Goal: Communication & Community: Answer question/provide support

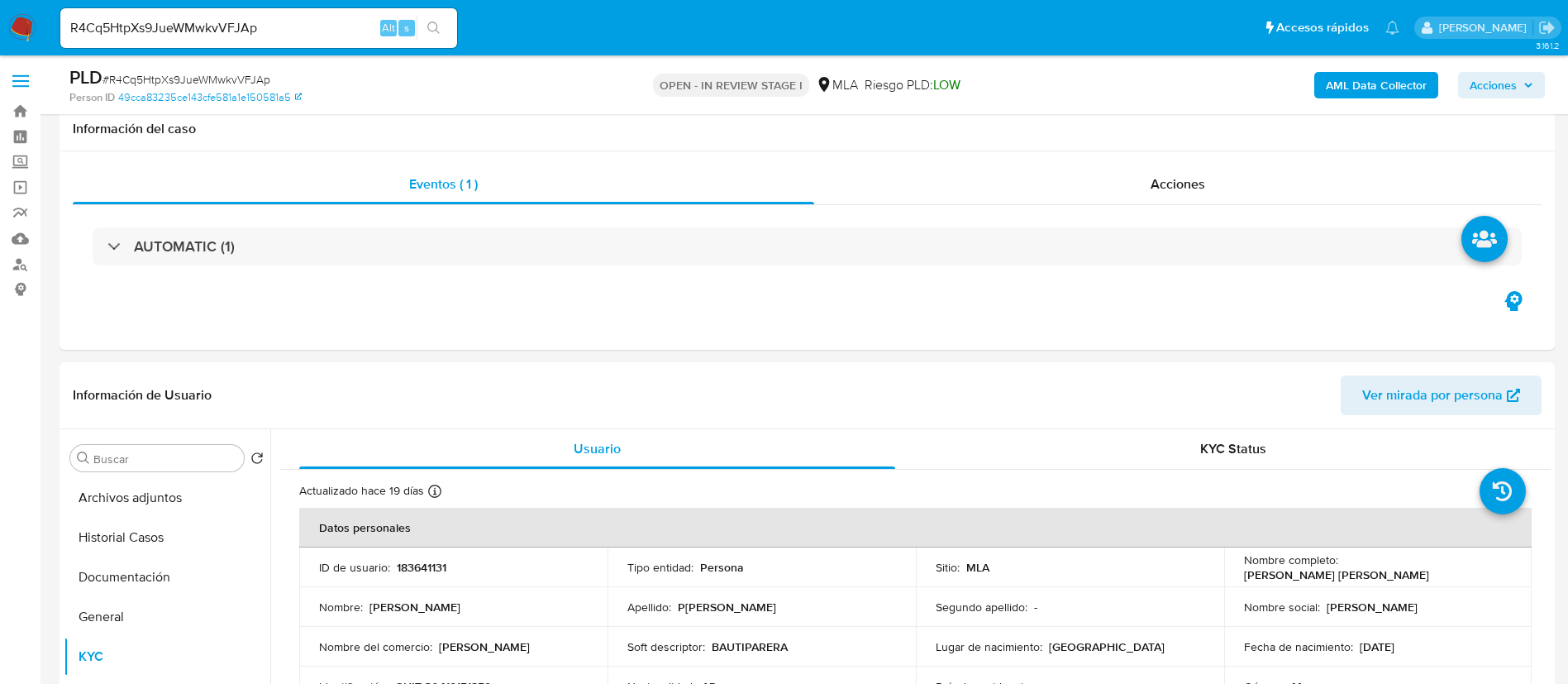
select select "10"
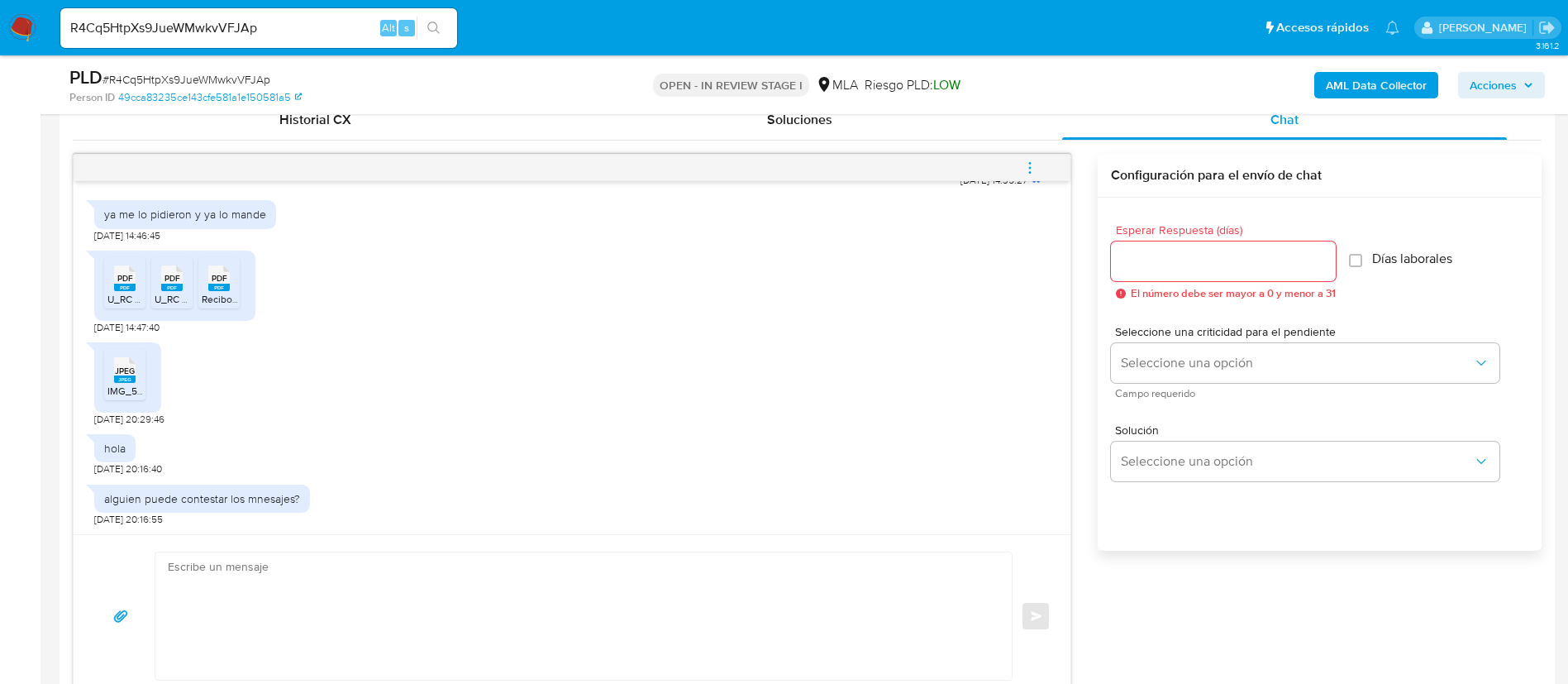
scroll to position [868, 0]
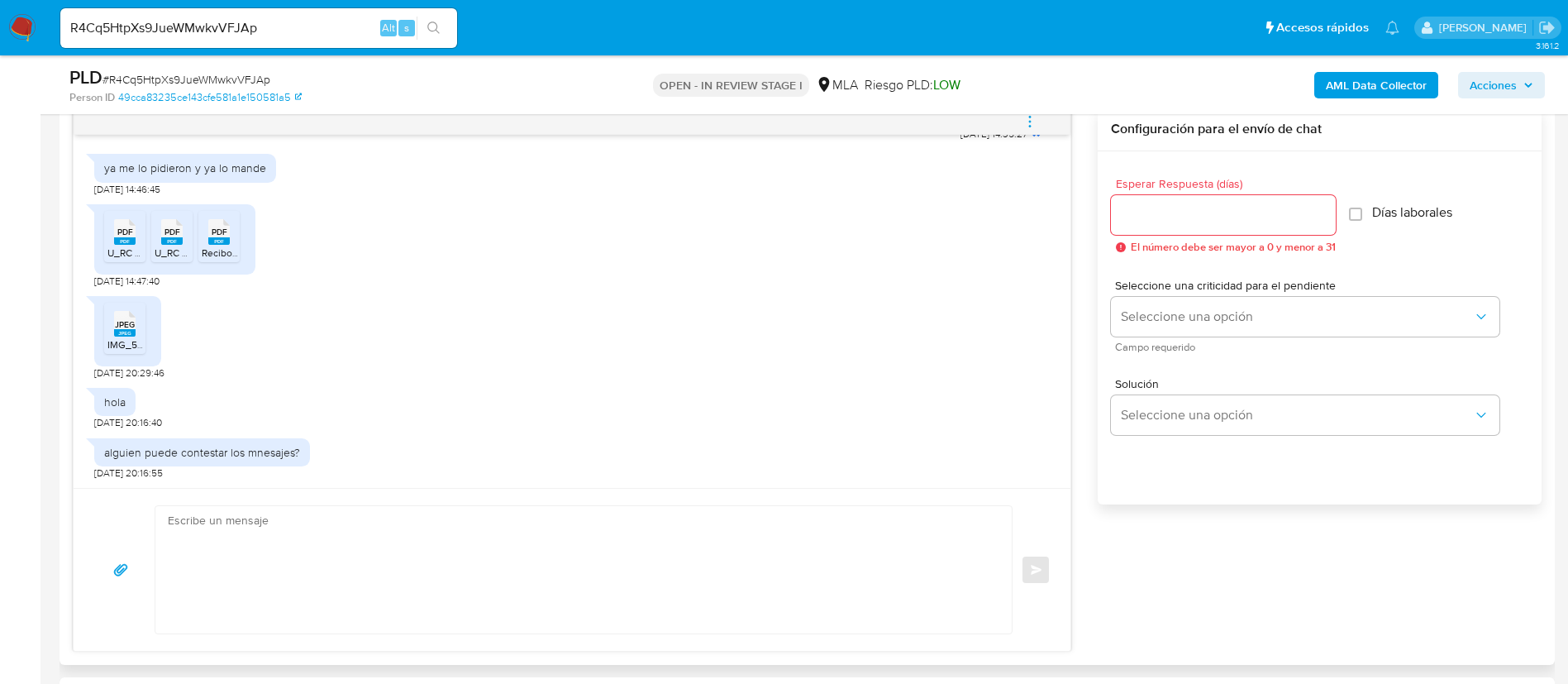
click at [117, 236] on span "PDF" at bounding box center [125, 232] width 15 height 11
click at [176, 246] on span "U_RC CSSA1382202506SAC 1ER SEMESTRE 25 MENSUAL (514).pdf" at bounding box center [303, 252] width 296 height 14
click at [223, 239] on rect at bounding box center [219, 241] width 21 height 8
click at [122, 342] on span "IMG_5531.jpeg" at bounding box center [140, 344] width 67 height 14
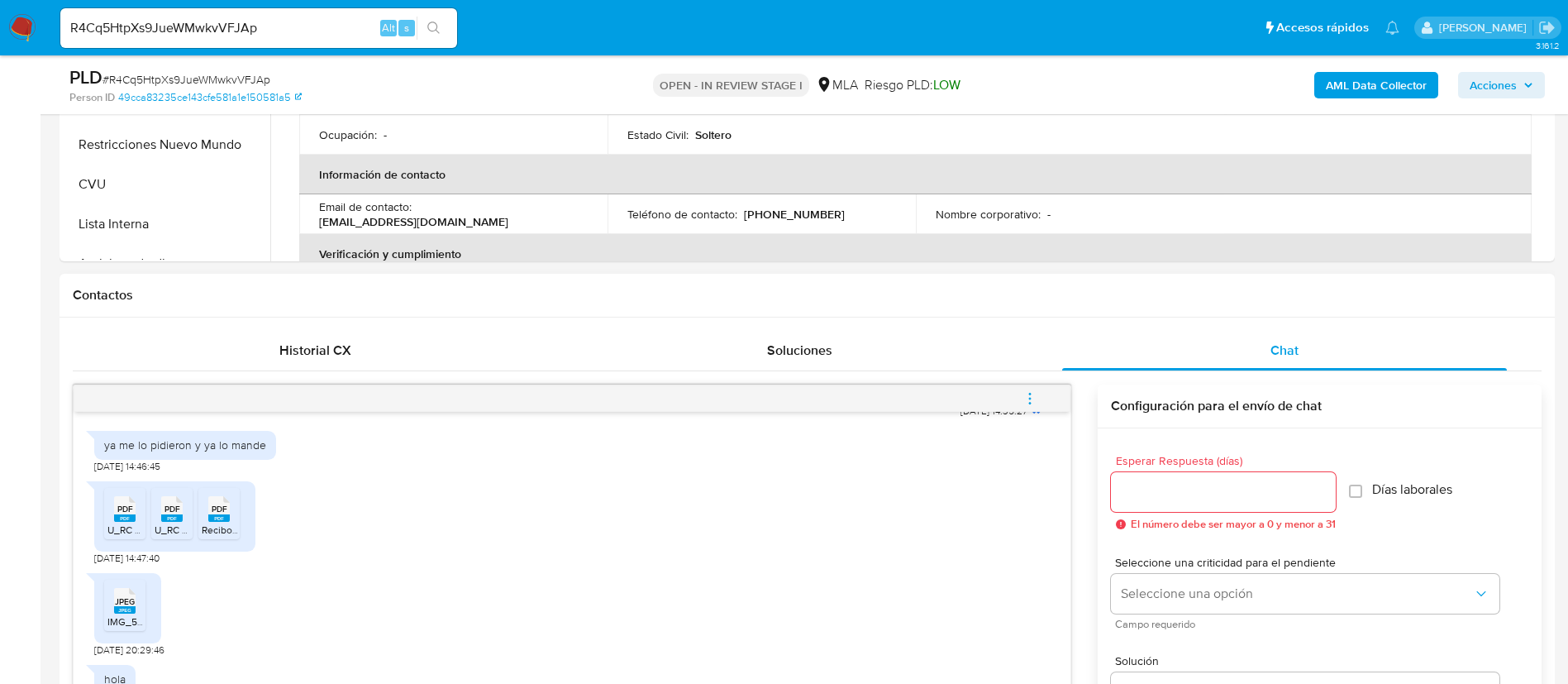
scroll to position [372, 0]
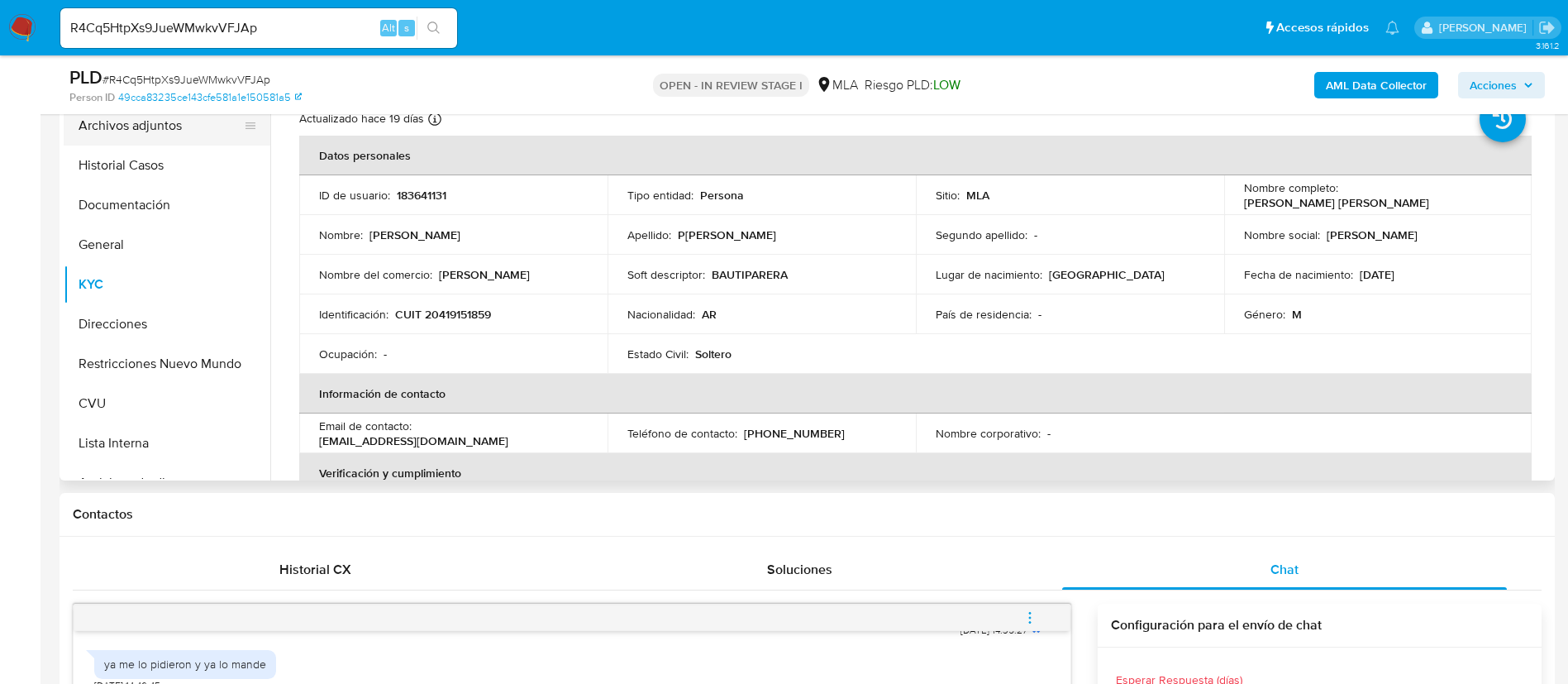
click at [175, 128] on button "Archivos adjuntos" at bounding box center [160, 125] width 193 height 40
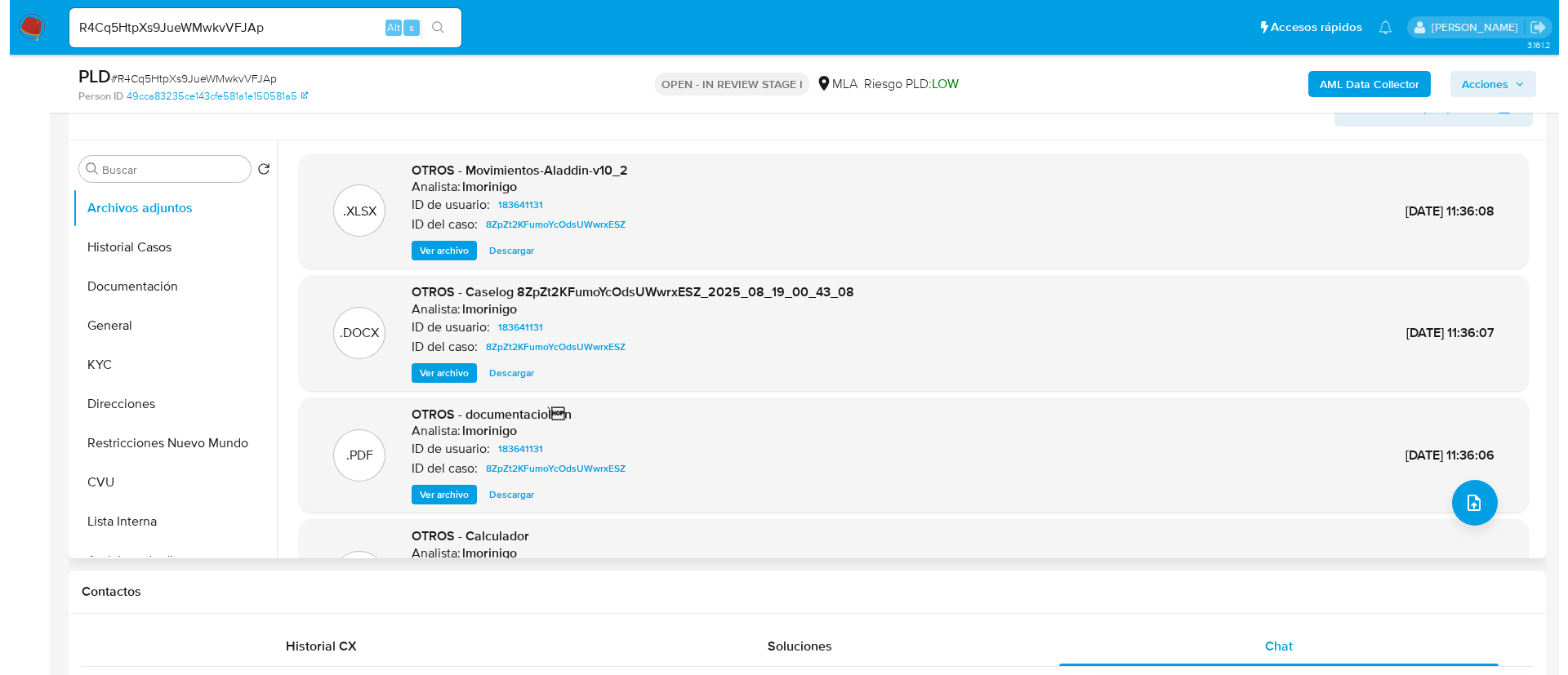
scroll to position [245, 0]
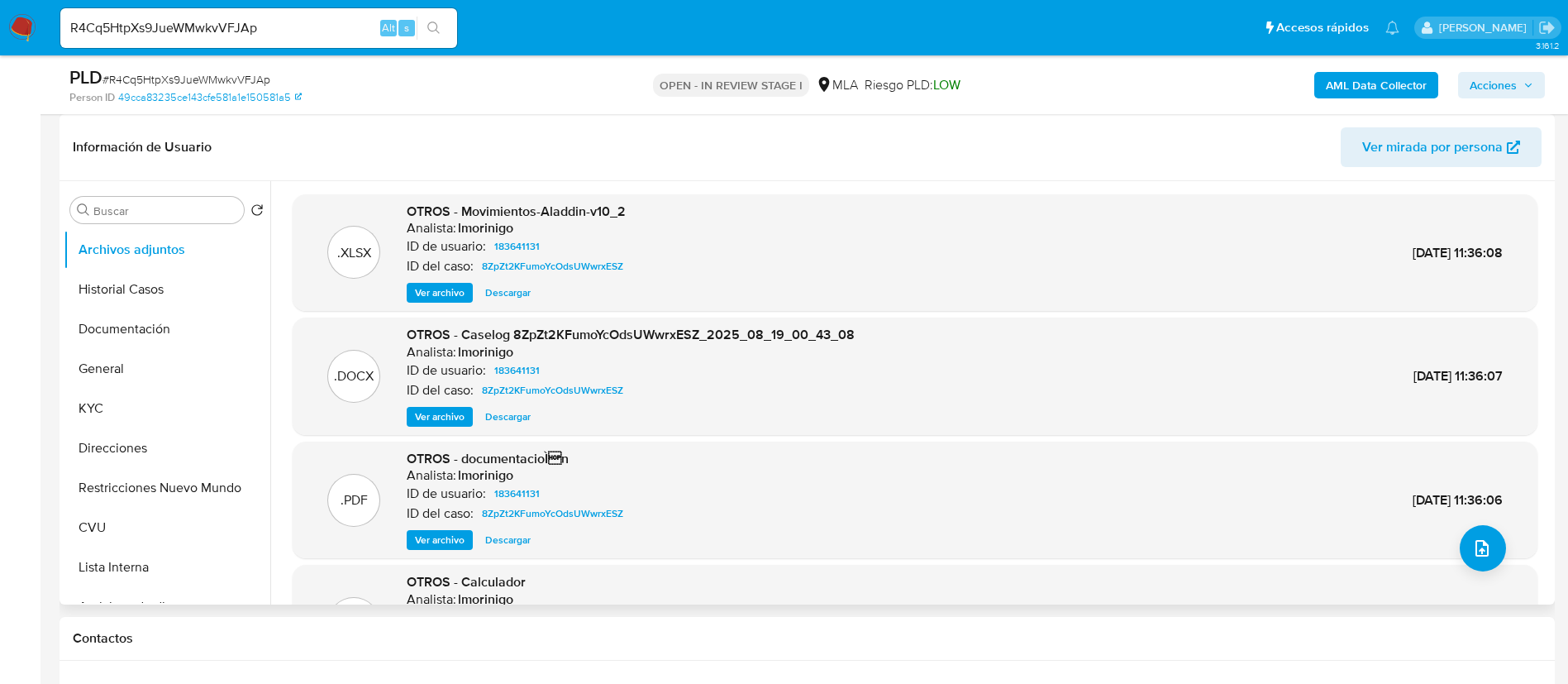
click at [462, 421] on span "Ver archivo" at bounding box center [439, 417] width 49 height 16
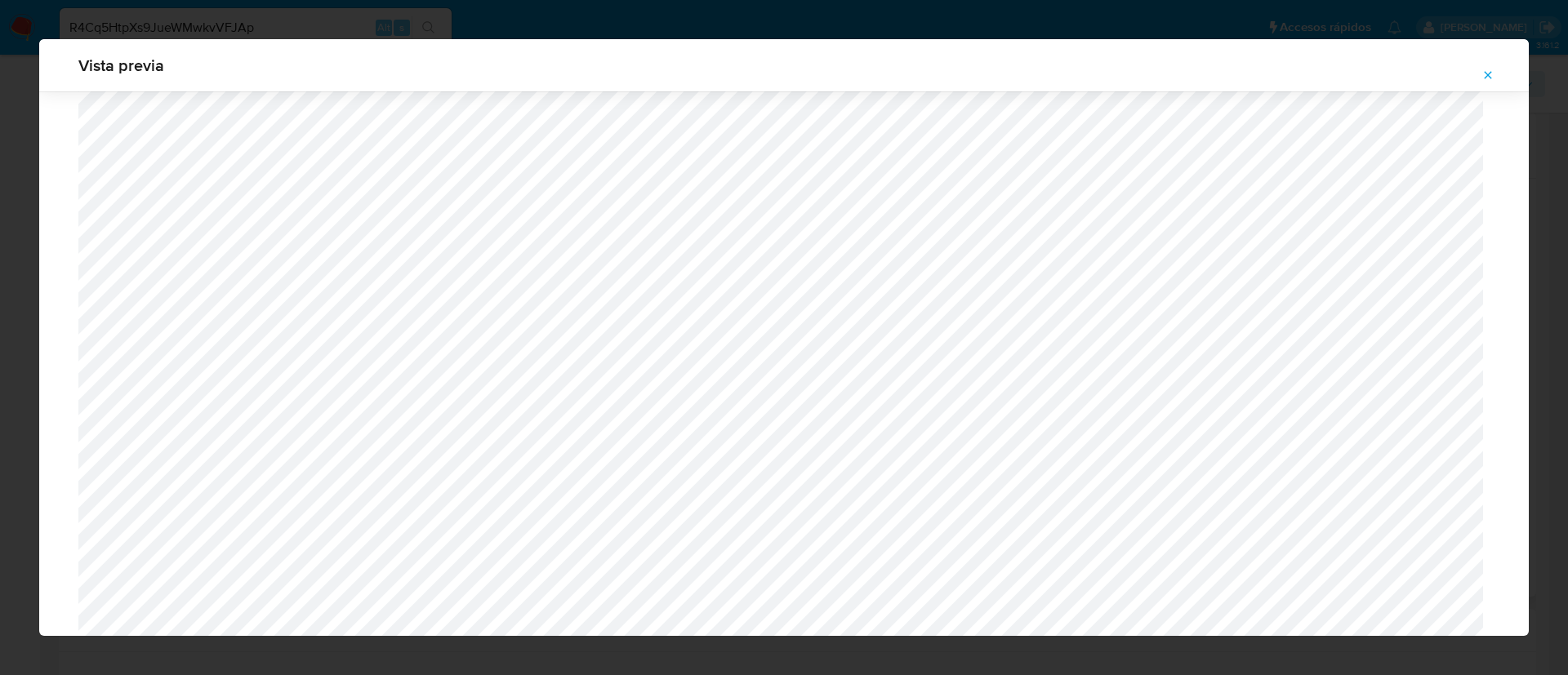
scroll to position [1681, 0]
click at [1482, 75] on icon "Attachment preview" at bounding box center [1488, 76] width 13 height 13
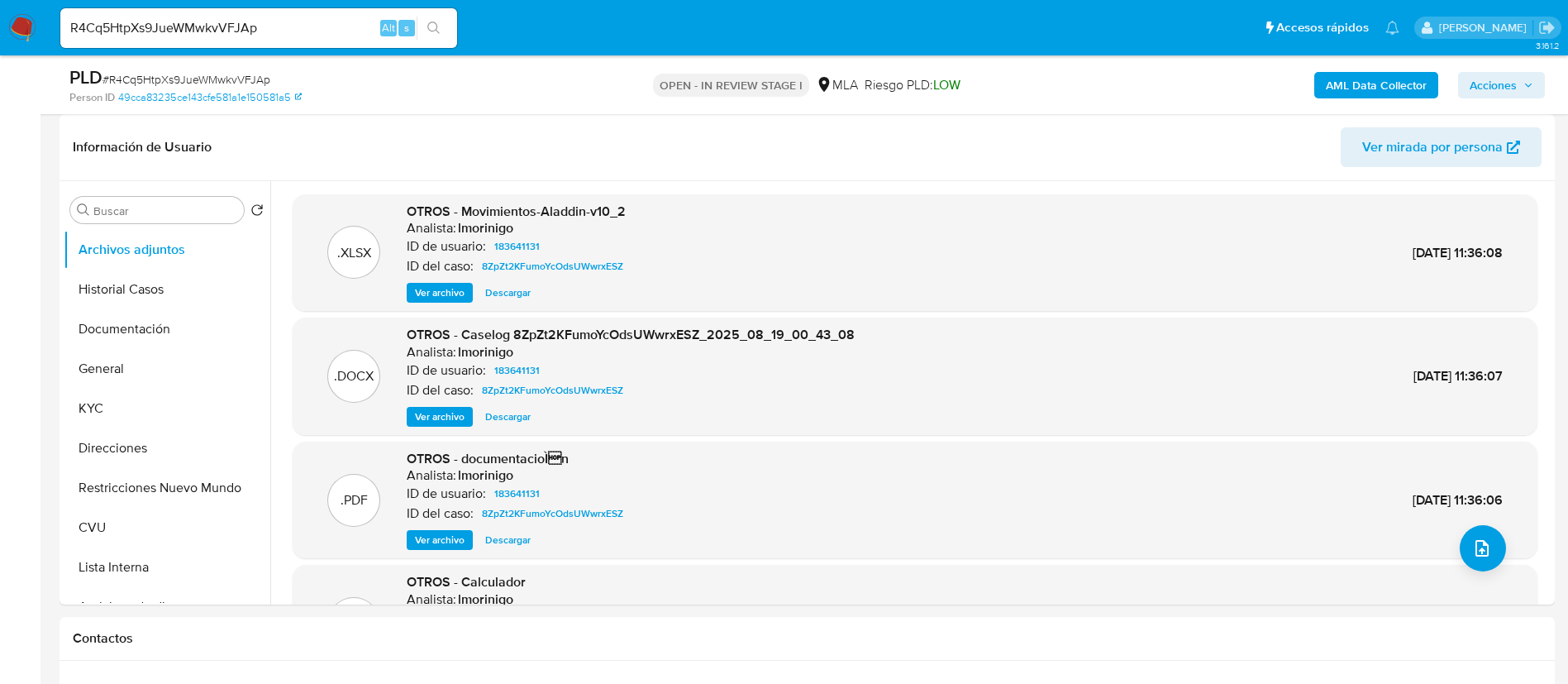
click at [1409, 85] on b "AML Data Collector" at bounding box center [1376, 84] width 100 height 26
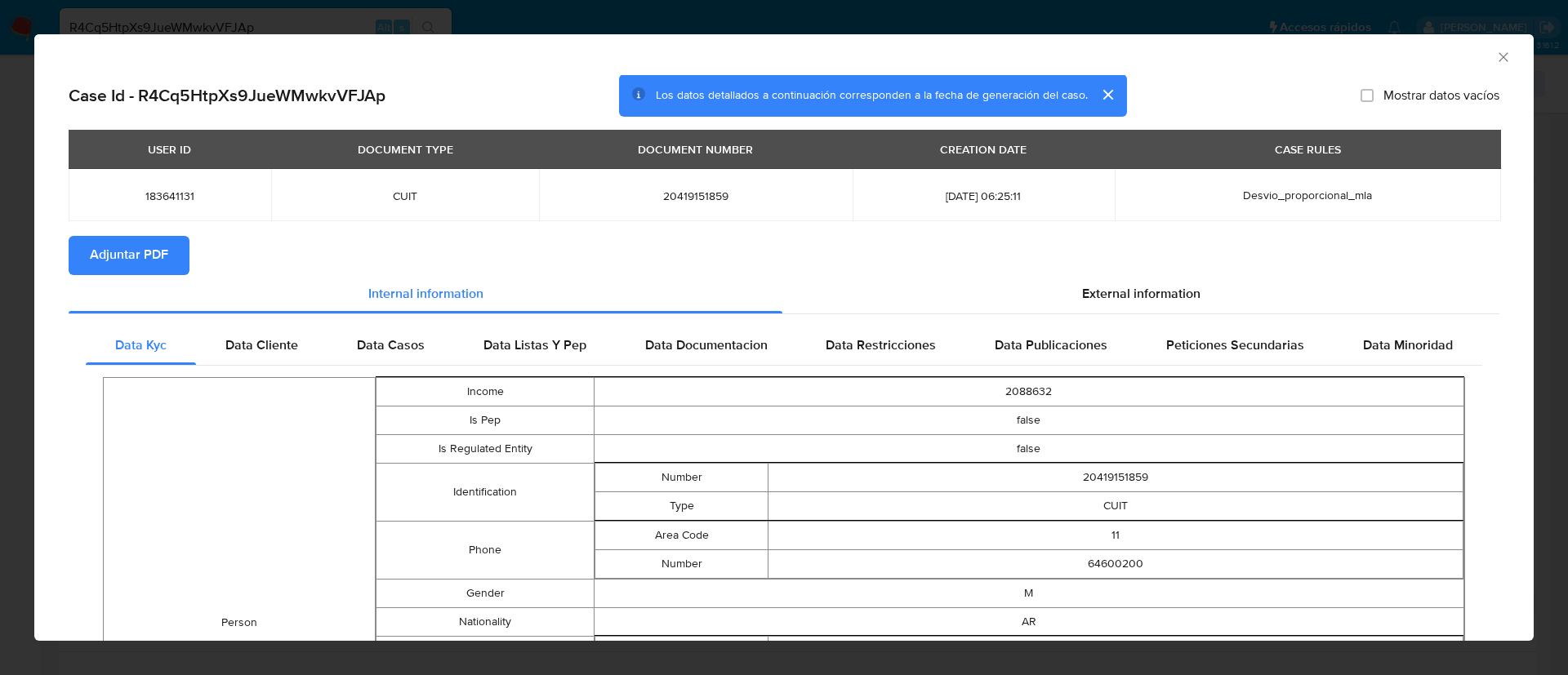
click at [154, 247] on span "Adjuntar PDF" at bounding box center [129, 256] width 78 height 36
click at [1496, 49] on icon "Cerrar ventana" at bounding box center [1503, 56] width 16 height 16
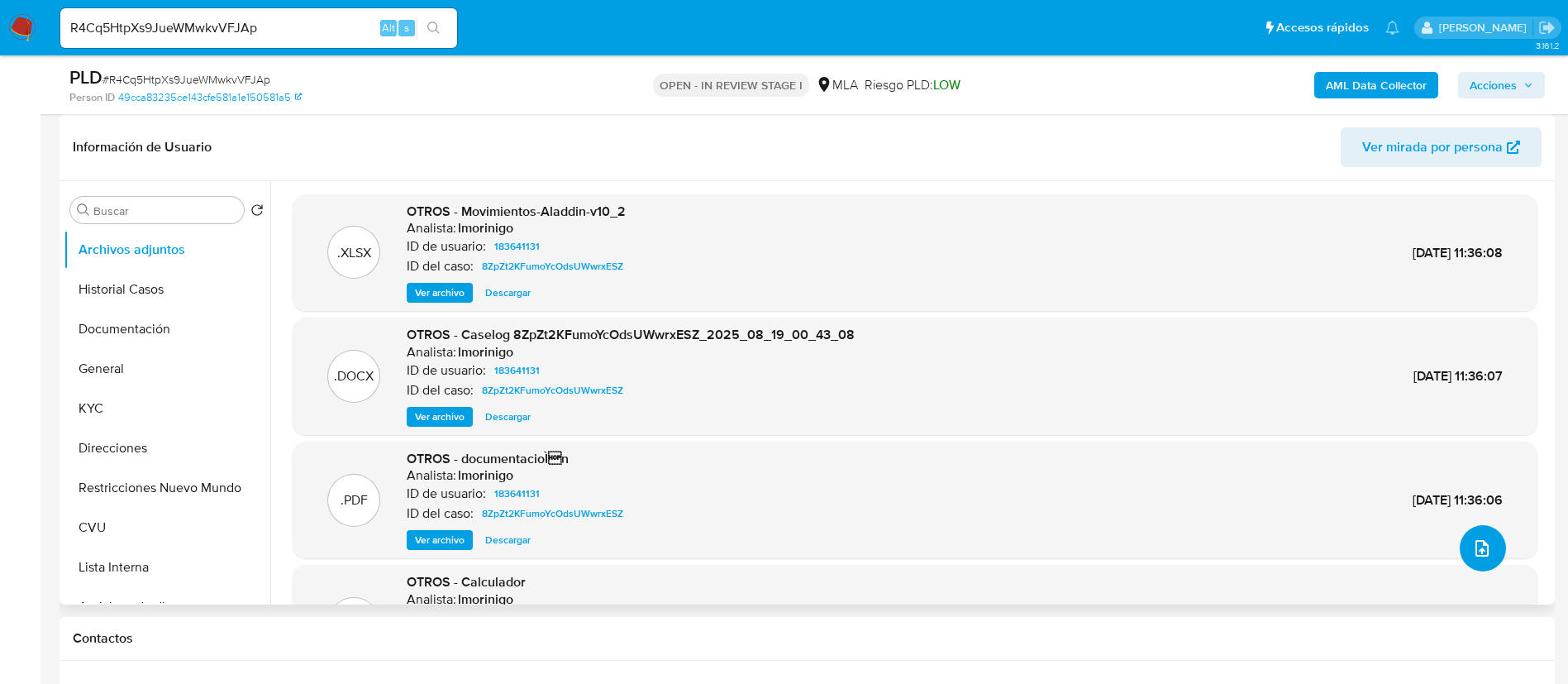
click at [1484, 543] on icon "upload-file" at bounding box center [1481, 548] width 20 height 20
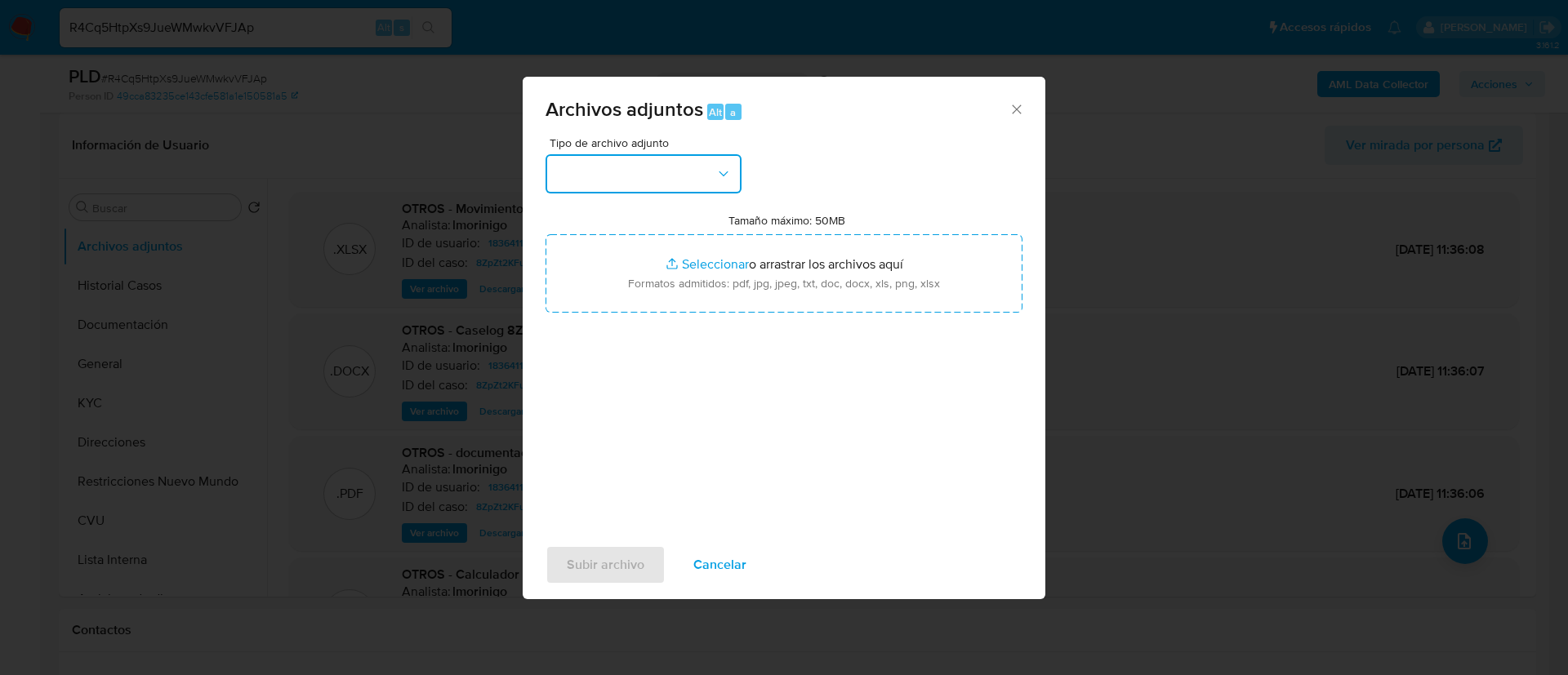
click at [683, 168] on button "button" at bounding box center [643, 173] width 196 height 40
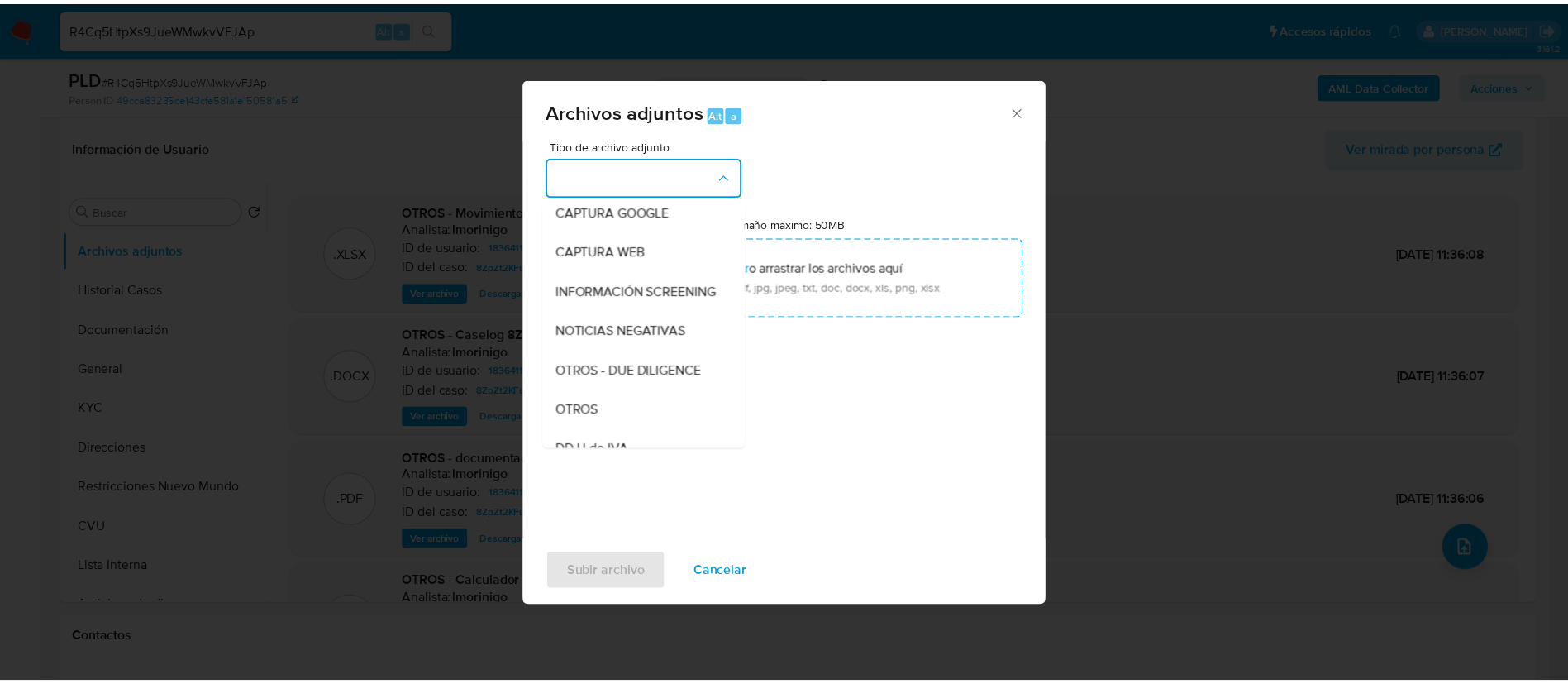
scroll to position [248, 0]
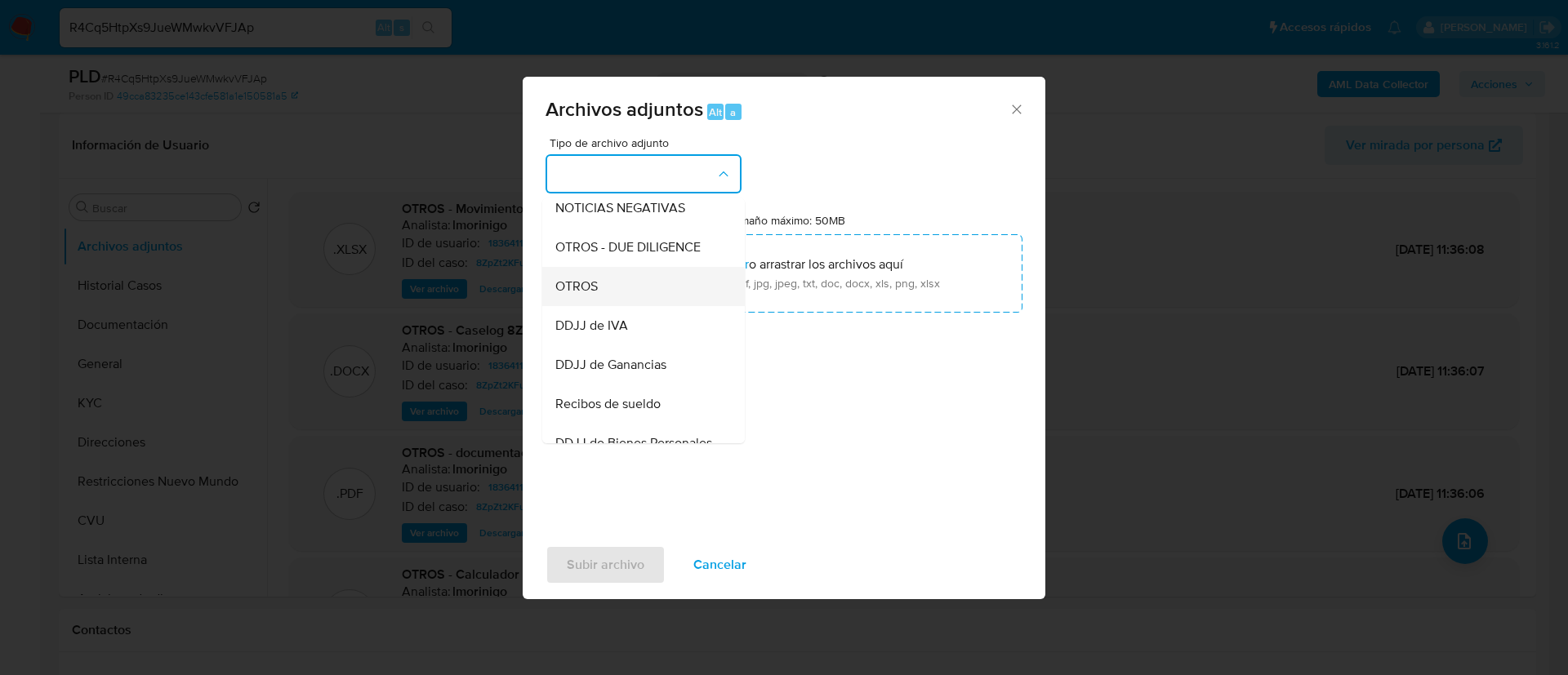
click at [679, 298] on div "OTROS" at bounding box center [638, 286] width 167 height 40
click at [679, 298] on input "Tamaño máximo: 50MB Seleccionar archivos" at bounding box center [783, 273] width 477 height 78
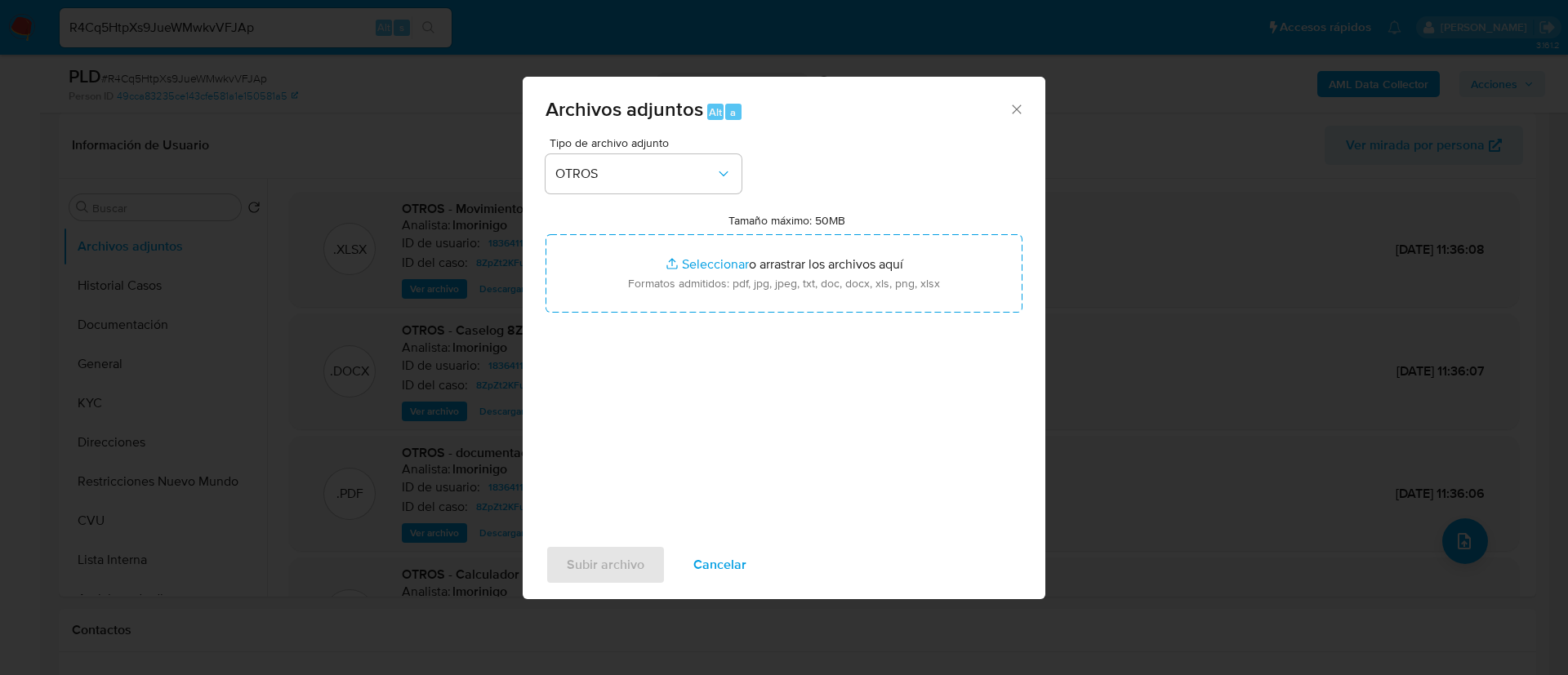
type input "C:\fakepath\183641131 Movimientos.xlsx"
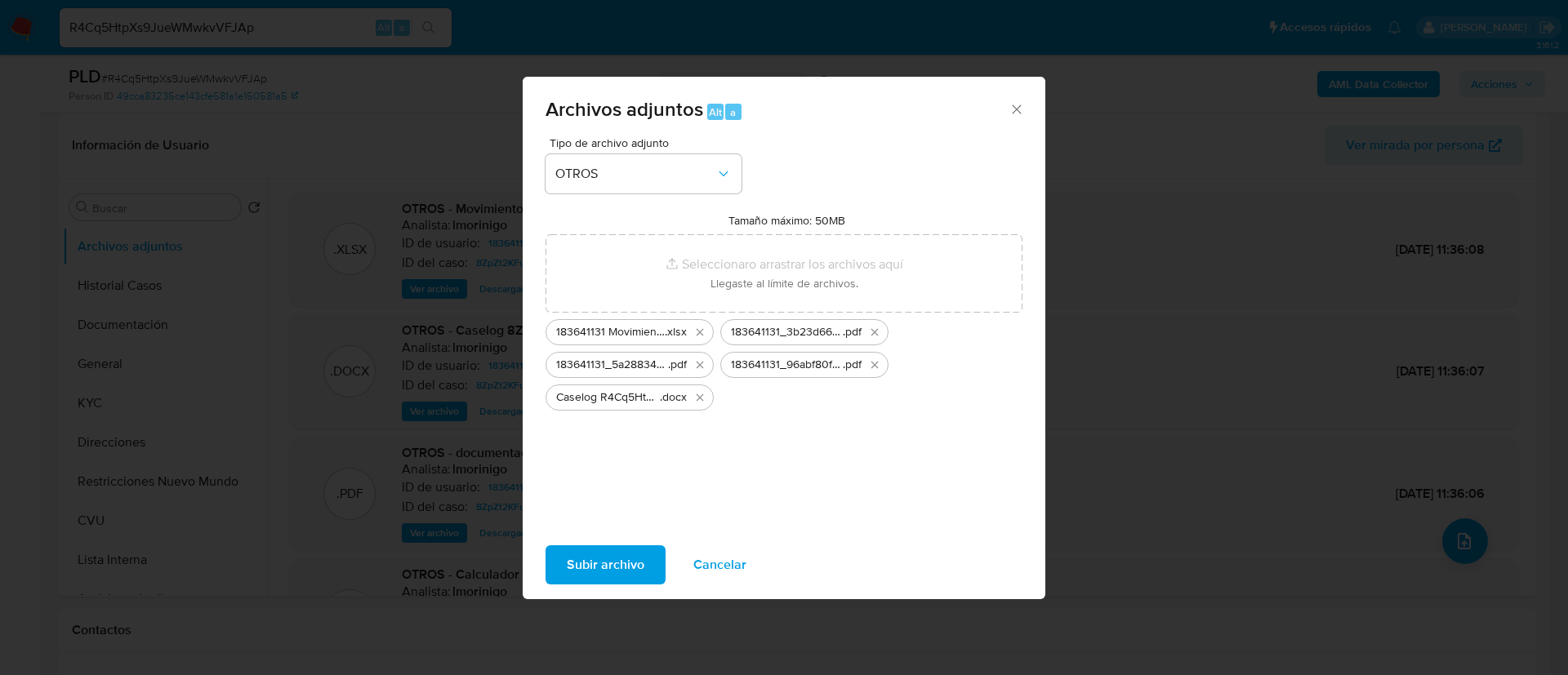
click at [586, 565] on span "Subir archivo" at bounding box center [606, 564] width 77 height 36
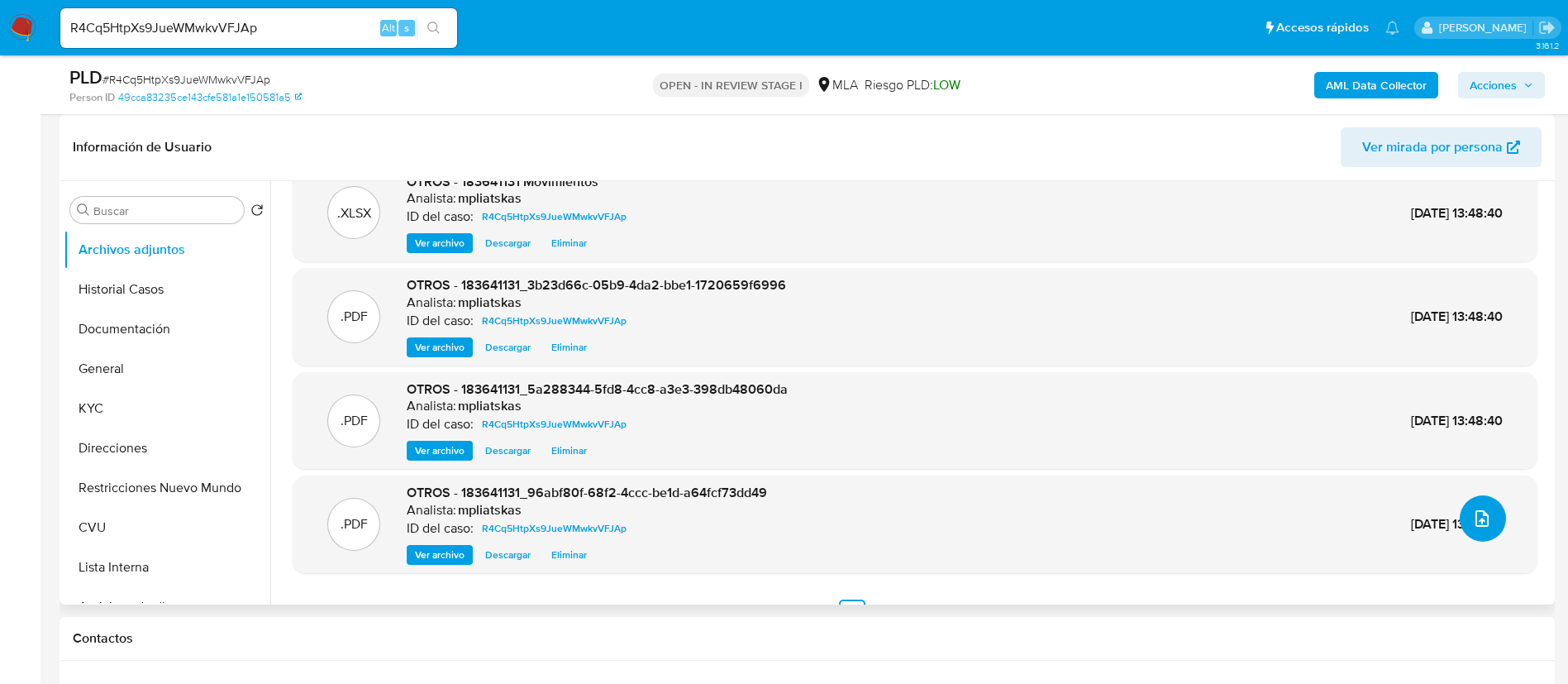
scroll to position [60, 0]
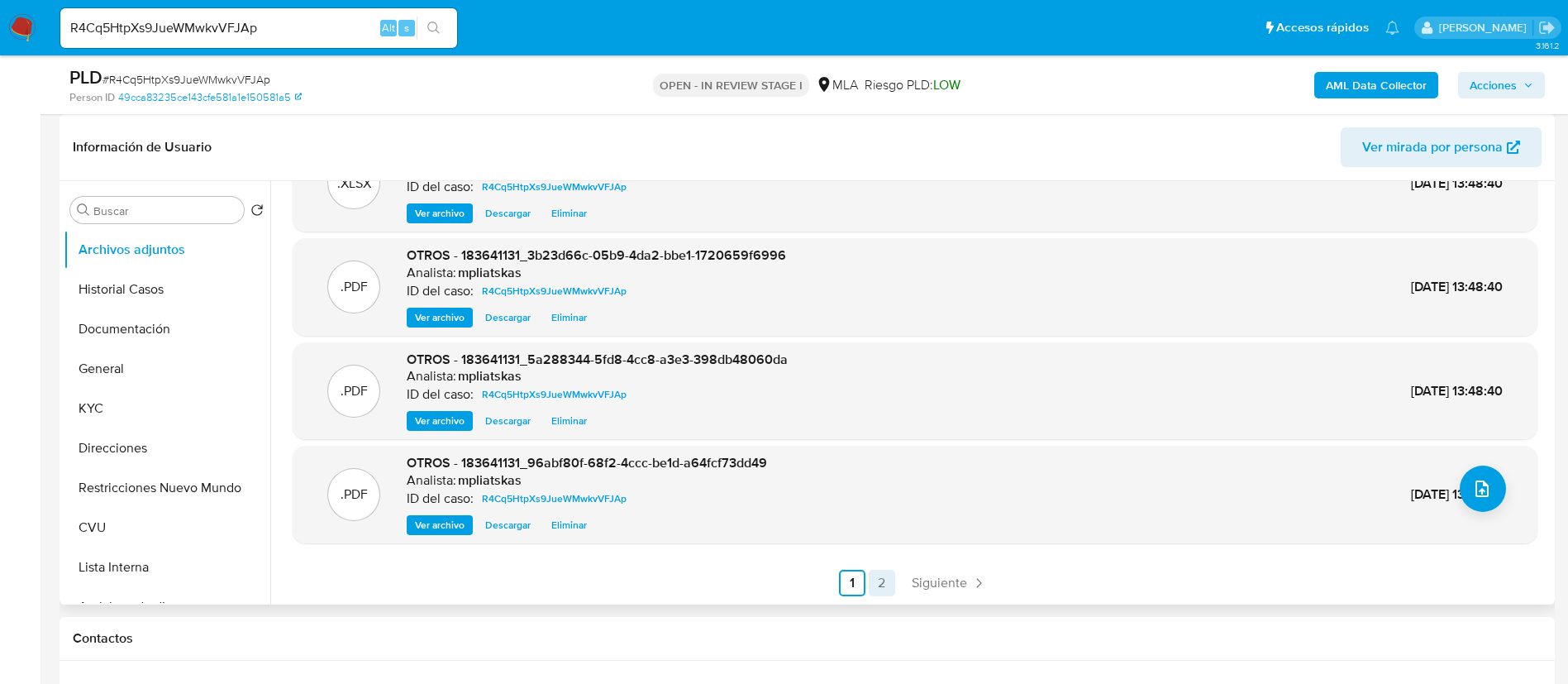
click at [878, 586] on link "2" at bounding box center [881, 583] width 26 height 26
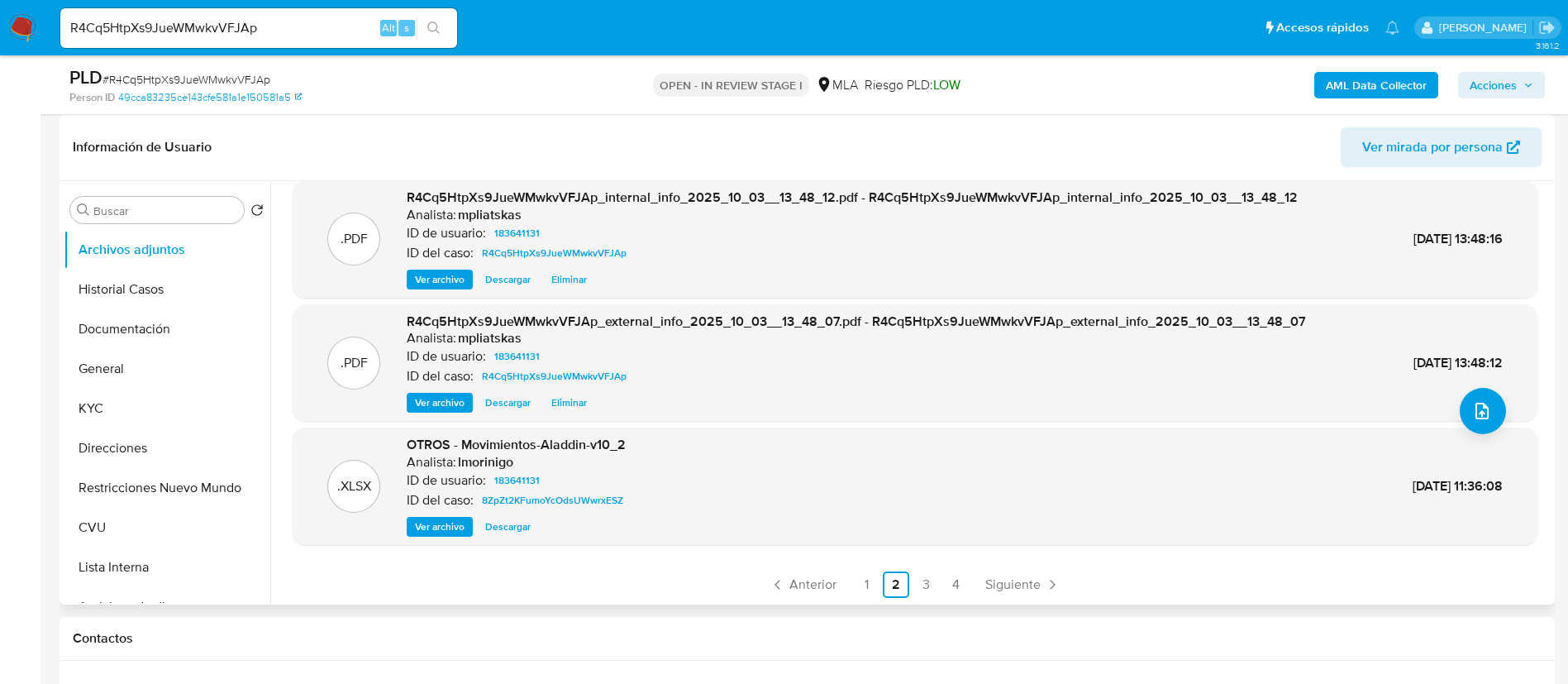
scroll to position [139, 0]
click at [866, 584] on link "1" at bounding box center [866, 583] width 26 height 26
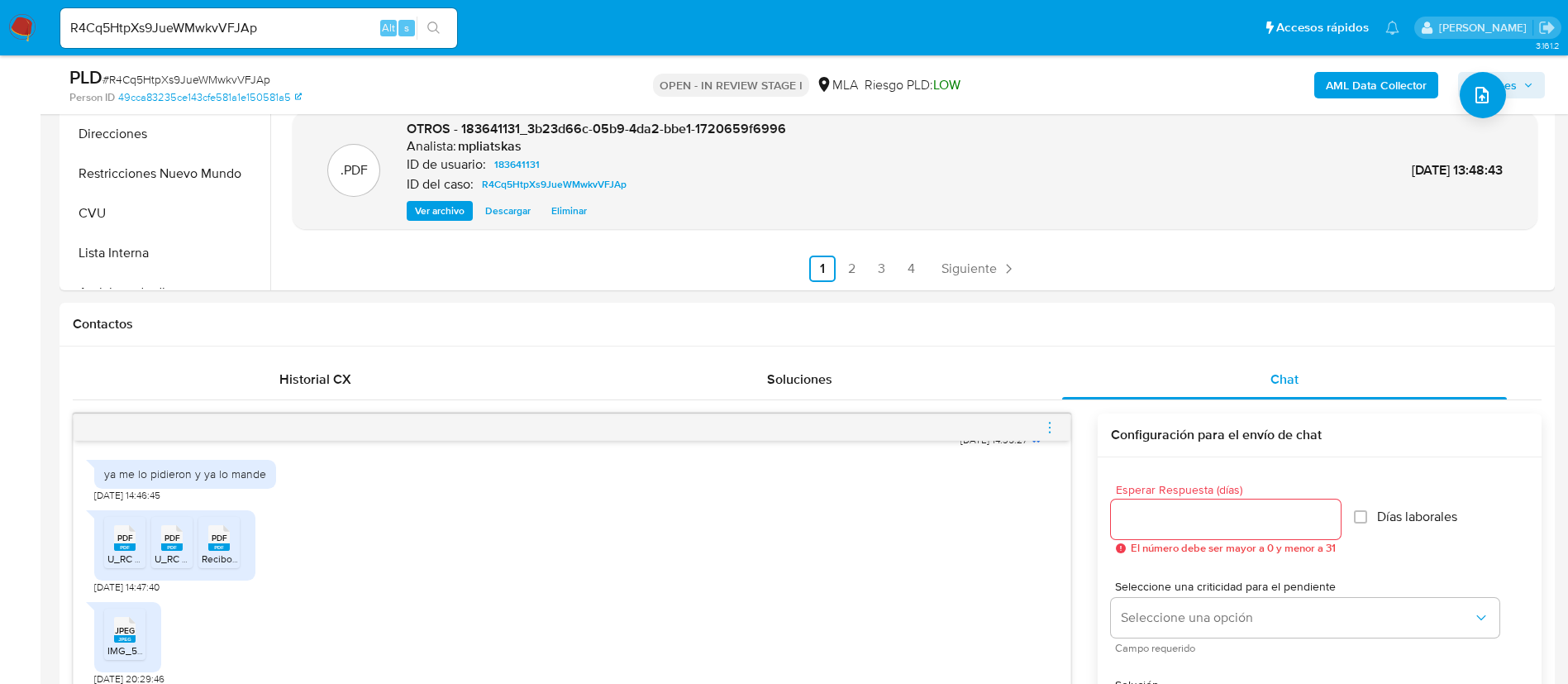
scroll to position [992, 0]
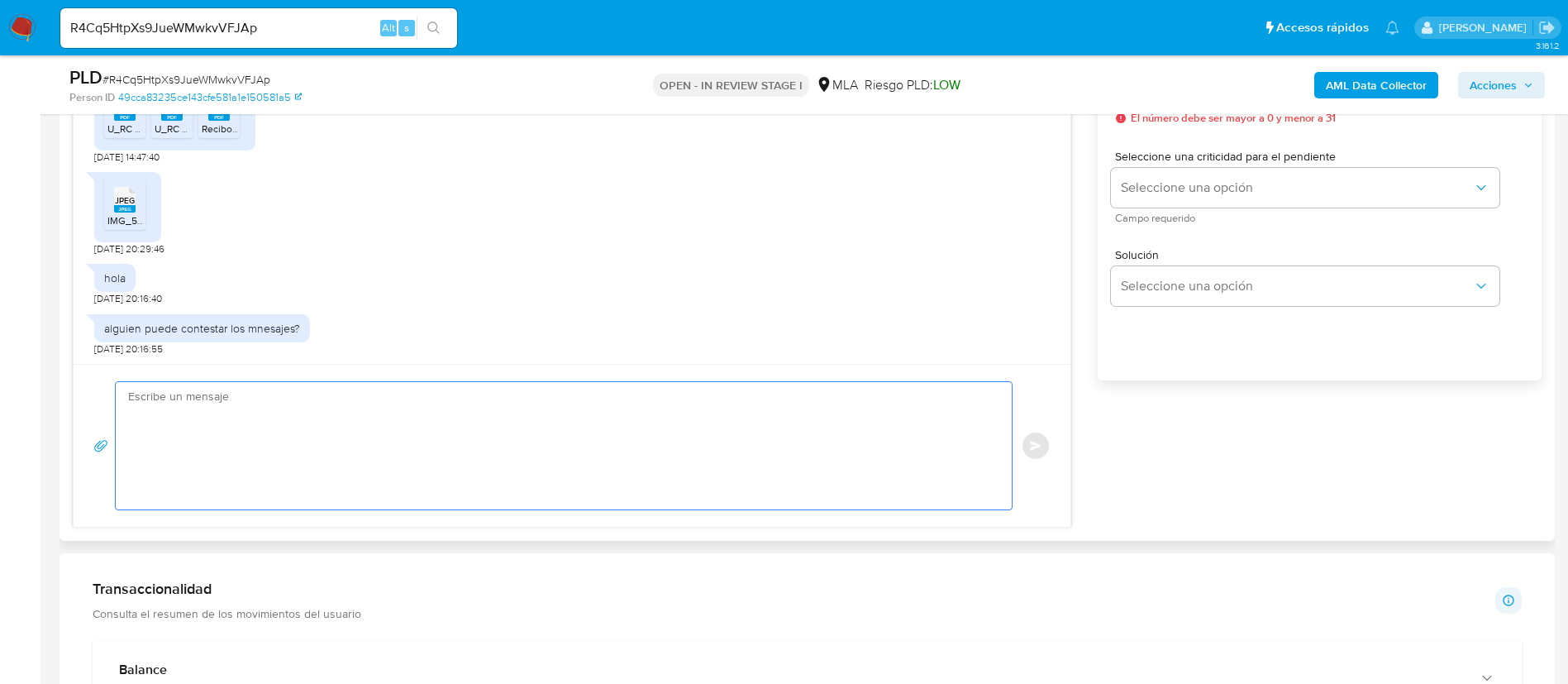
click at [620, 441] on textarea at bounding box center [559, 446] width 863 height 128
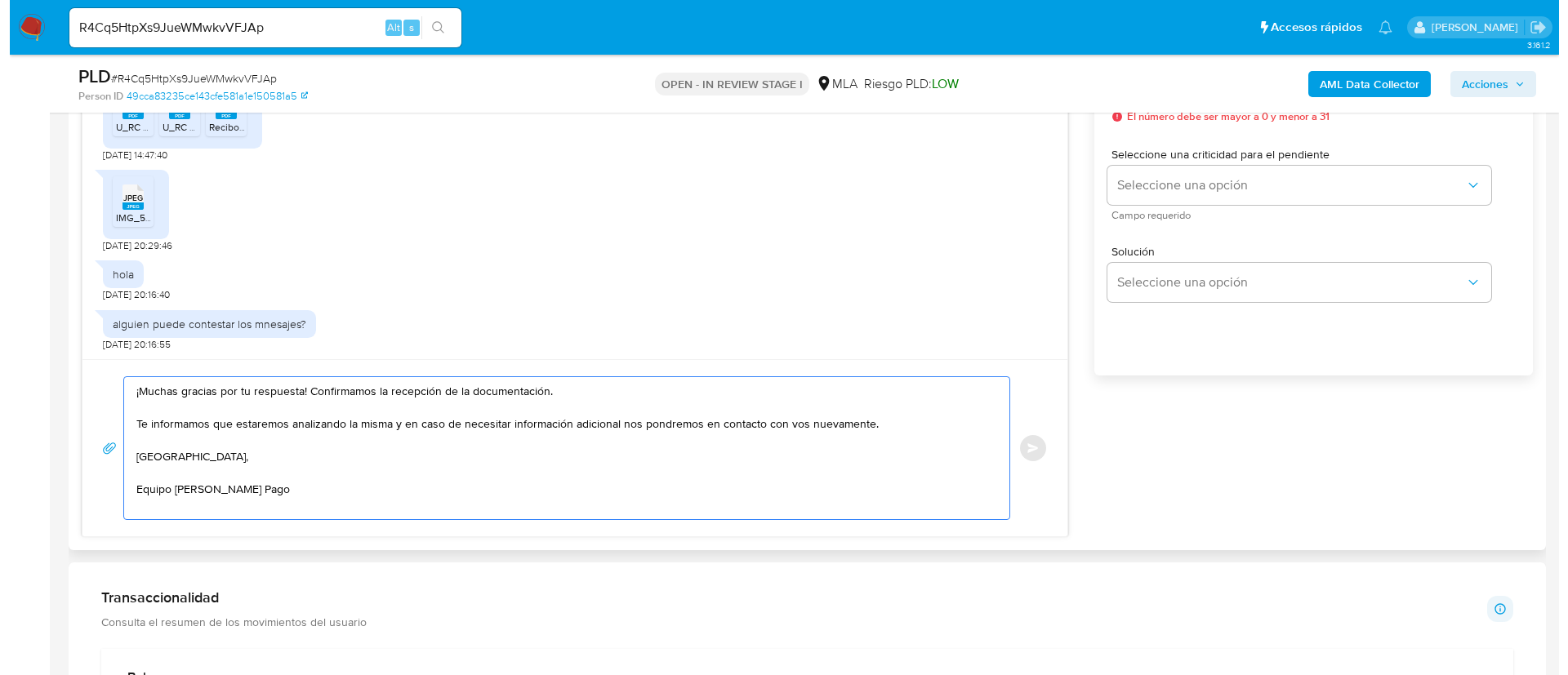
scroll to position [857, 0]
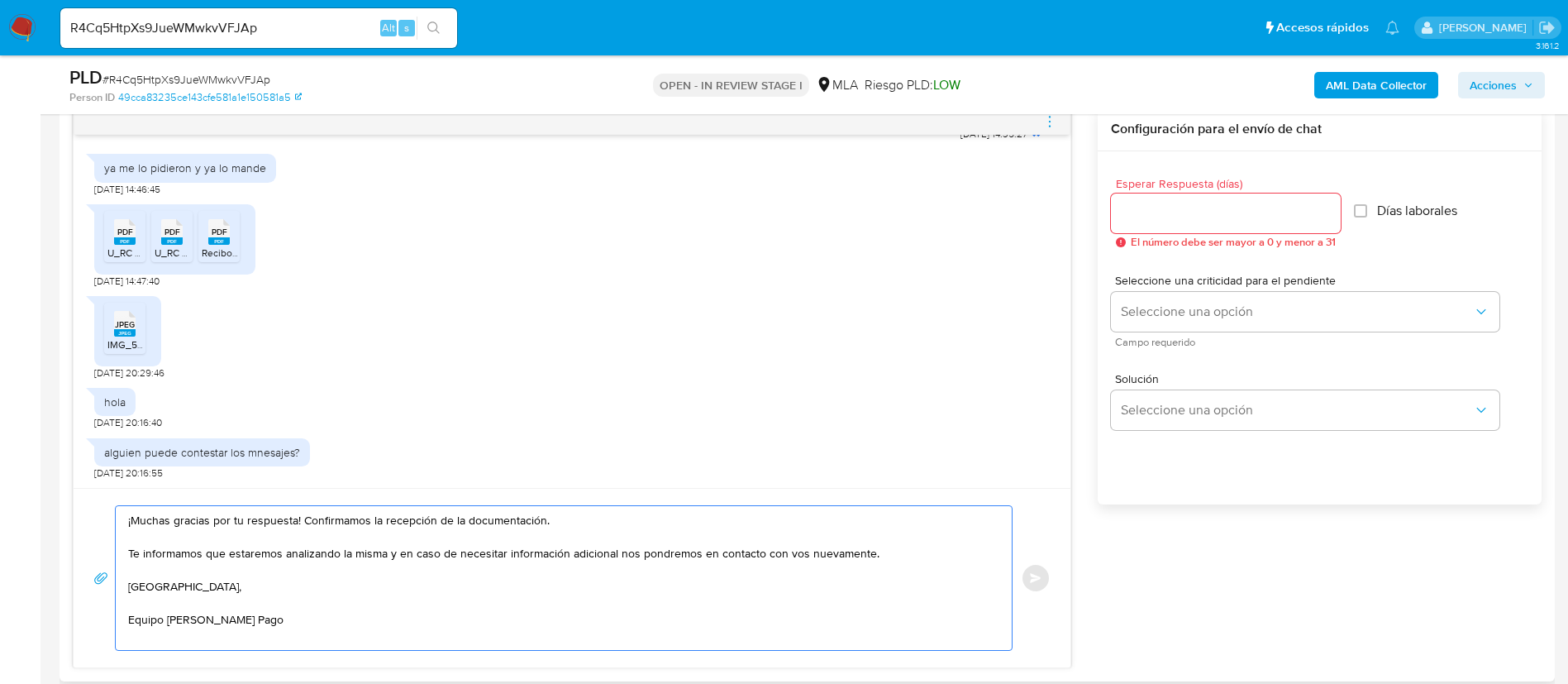
type textarea "¡Muchas gracias por tu respuesta! Confirmamos la recepción de la documentación.…"
click at [1167, 207] on input "Esperar Respuesta (días)" at bounding box center [1226, 213] width 230 height 21
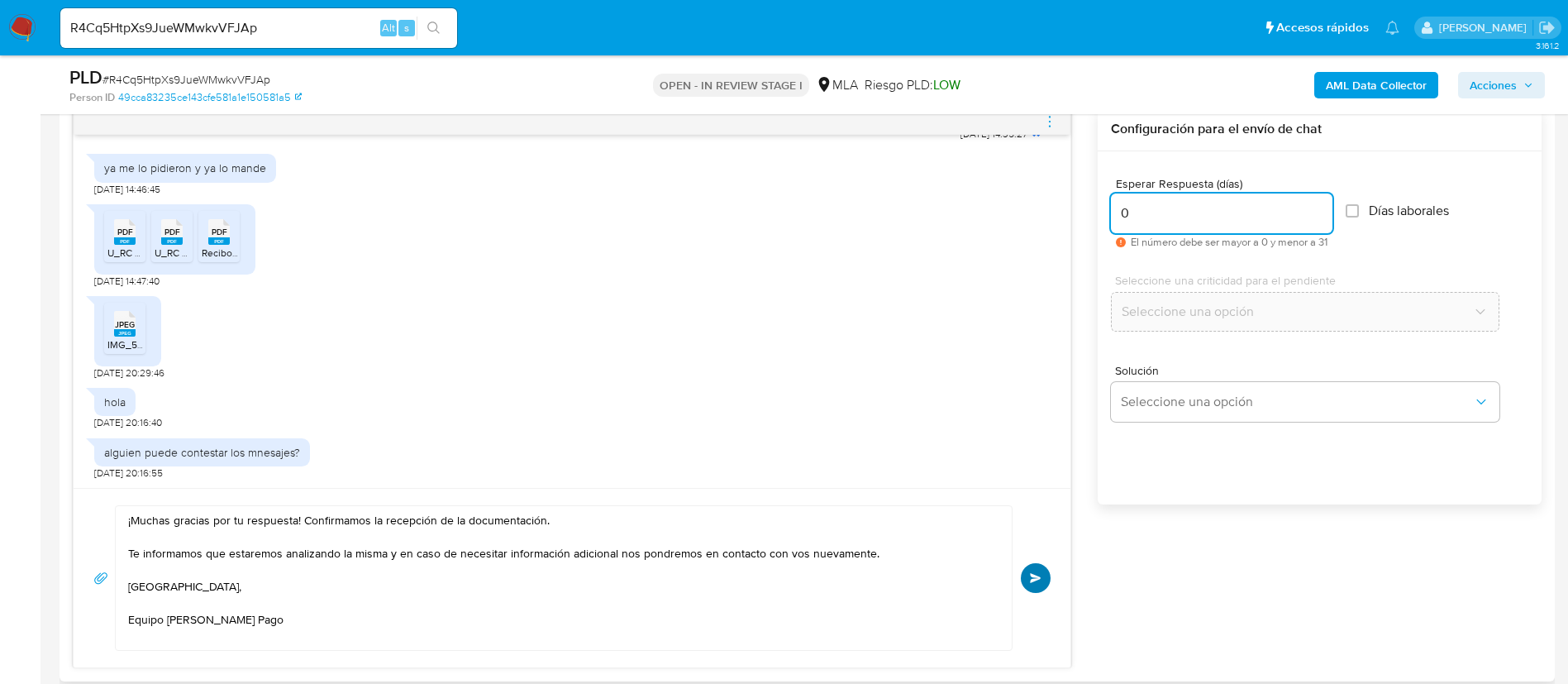
type input "0"
click at [1039, 571] on button "Enviar" at bounding box center [1035, 578] width 30 height 30
click at [1050, 123] on icon "menu-action" at bounding box center [1049, 121] width 14 height 14
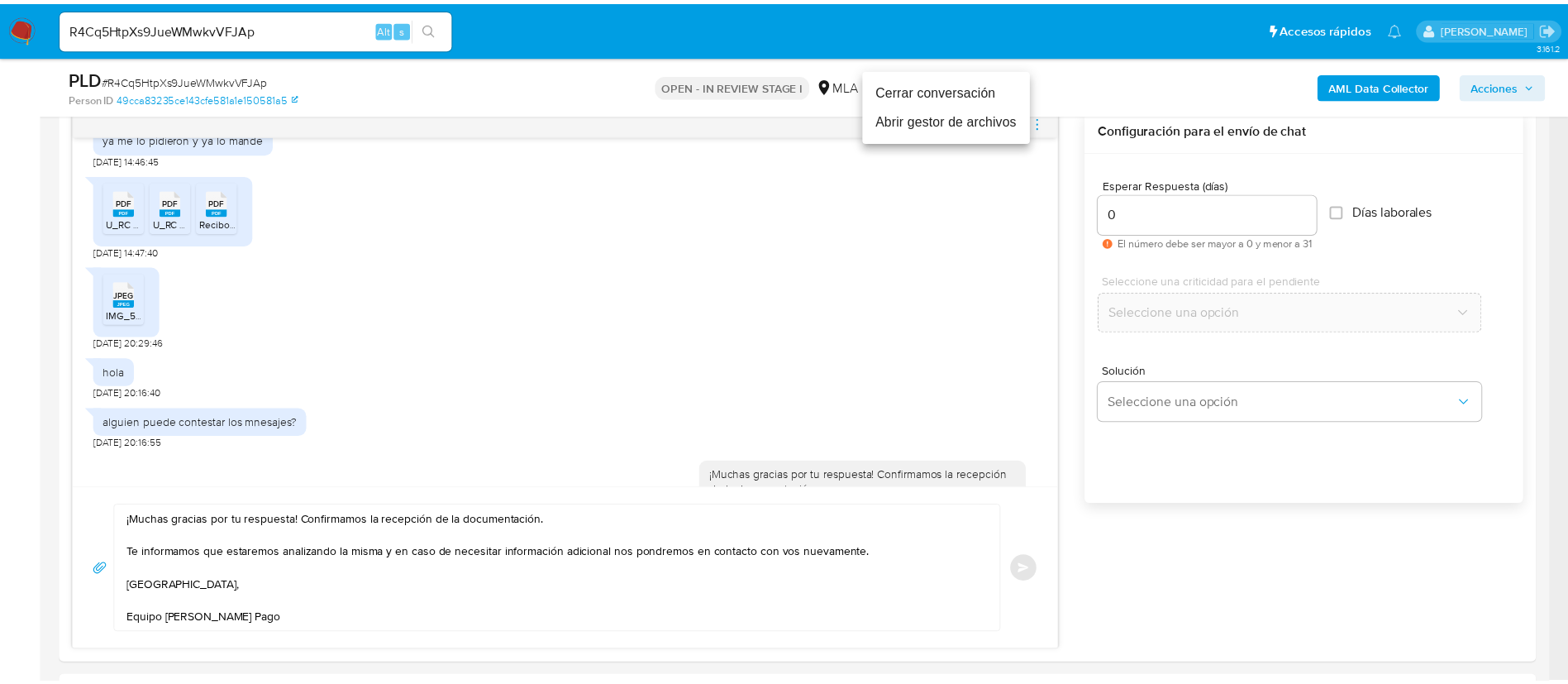
scroll to position [1131, 0]
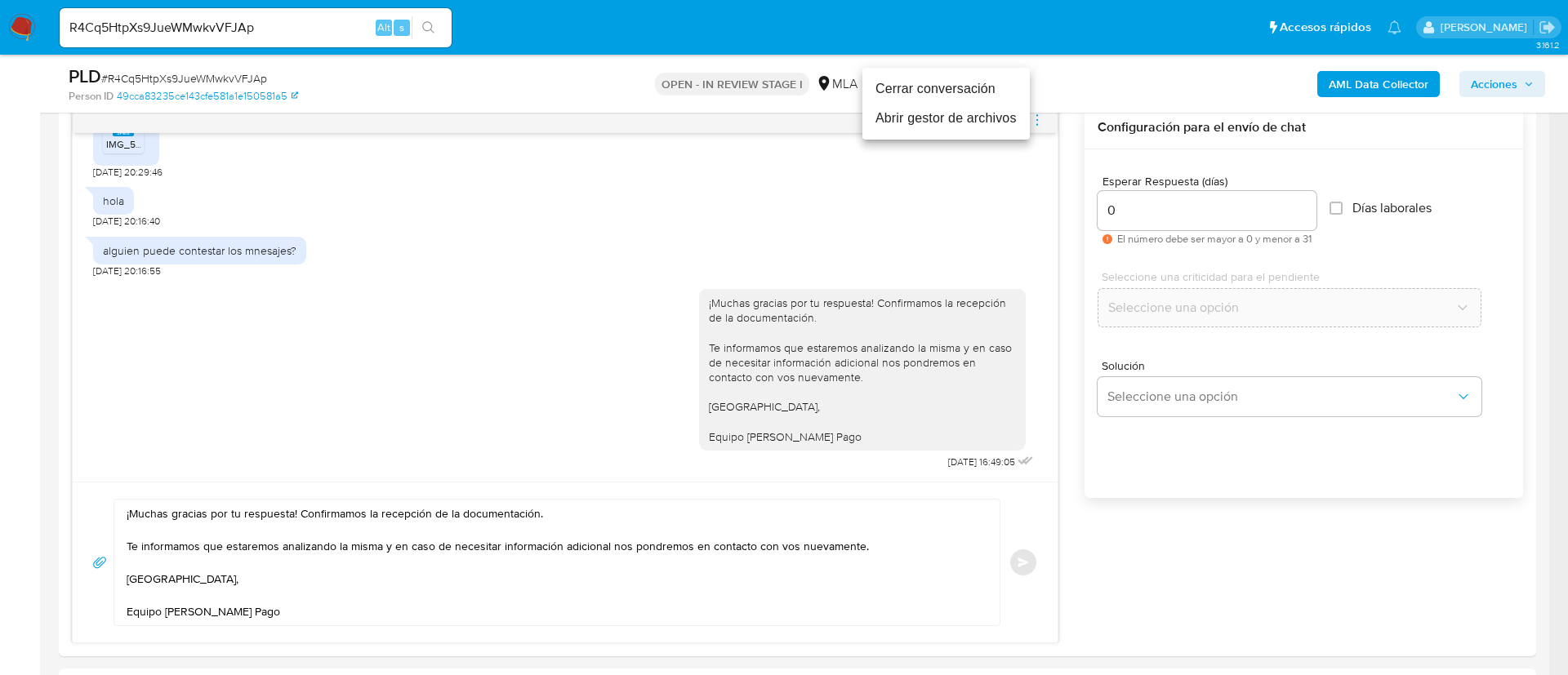
click at [946, 89] on li "Cerrar conversación" at bounding box center [946, 88] width 167 height 29
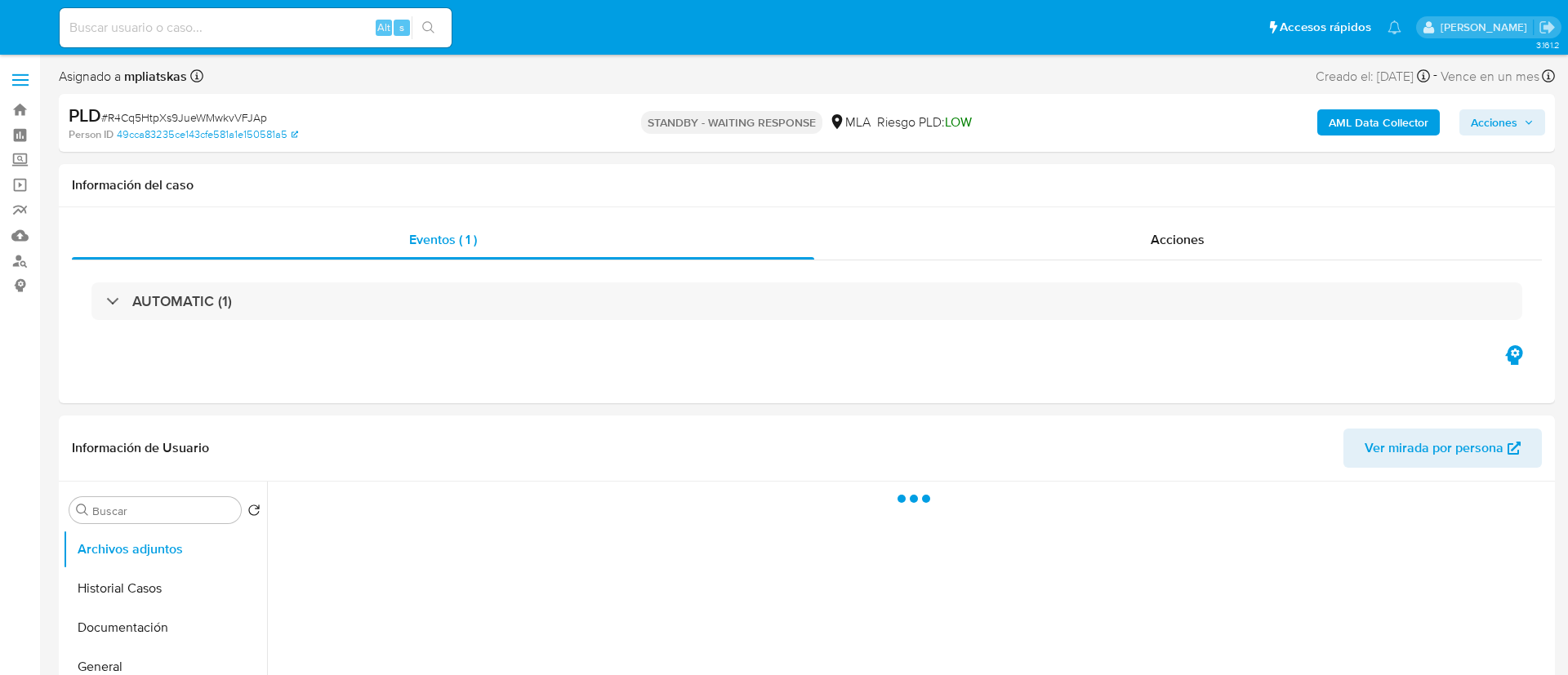
select select "10"
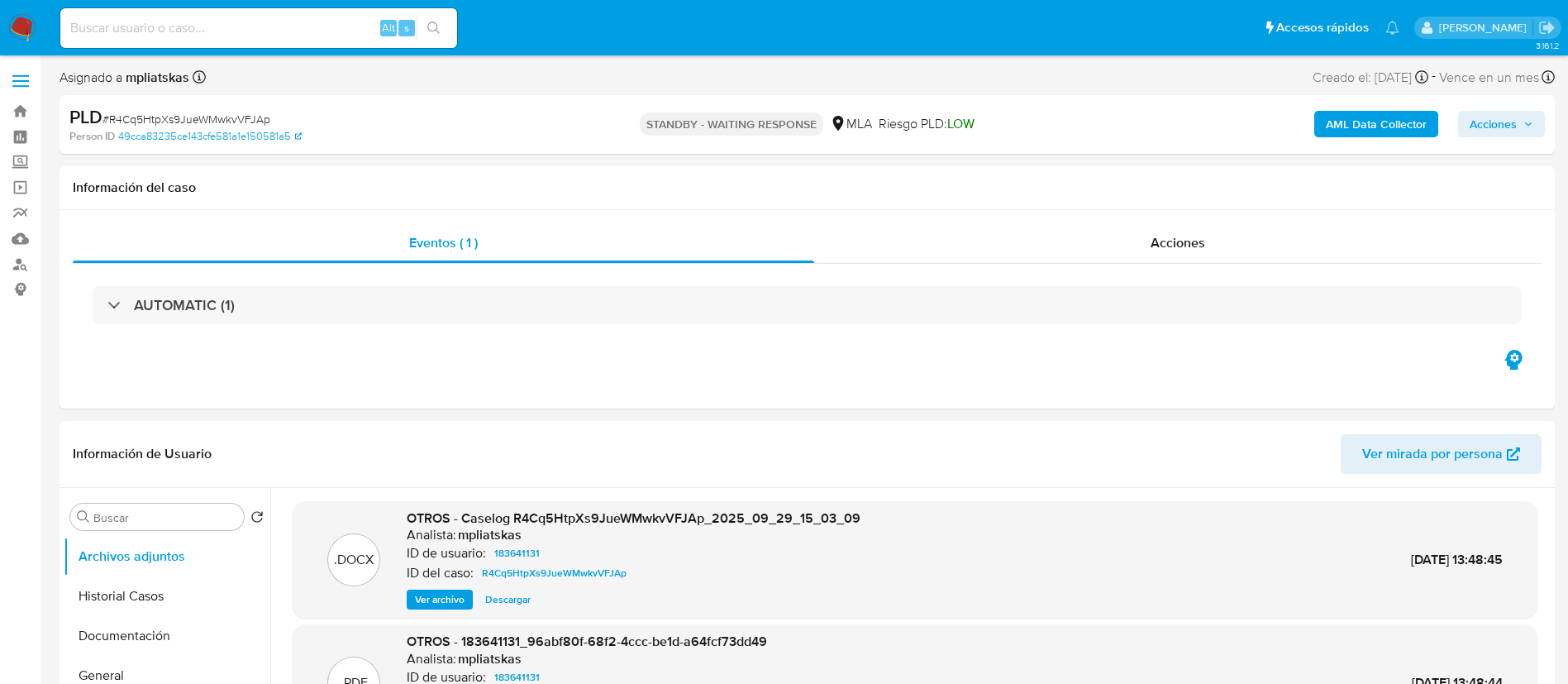
click at [335, 20] on input at bounding box center [259, 27] width 397 height 21
paste input "0Sv1wUshIupRlX2bqIfCAlKY"
type input "0Sv1wUshIupRlX2bqIfCAlKY"
click at [426, 35] on button "search-icon" at bounding box center [433, 27] width 34 height 23
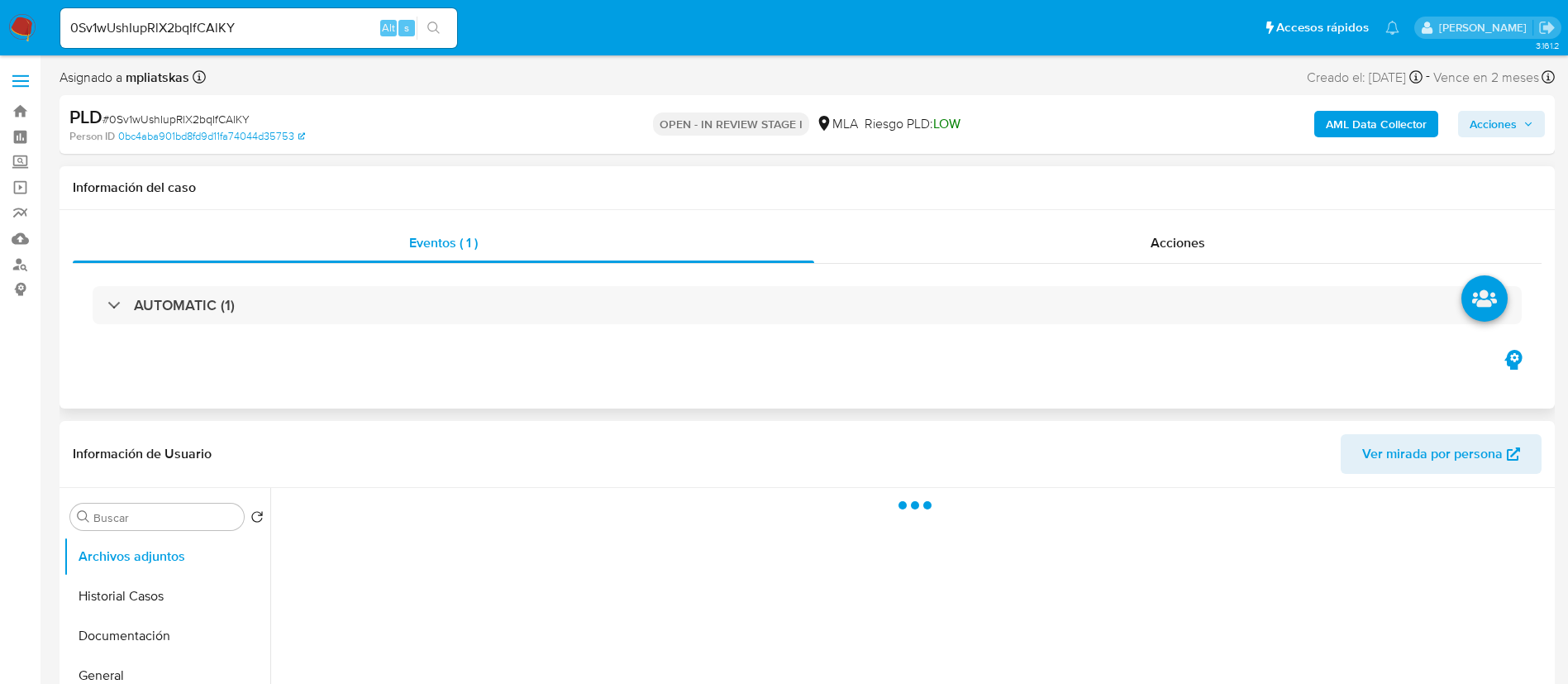
select select "10"
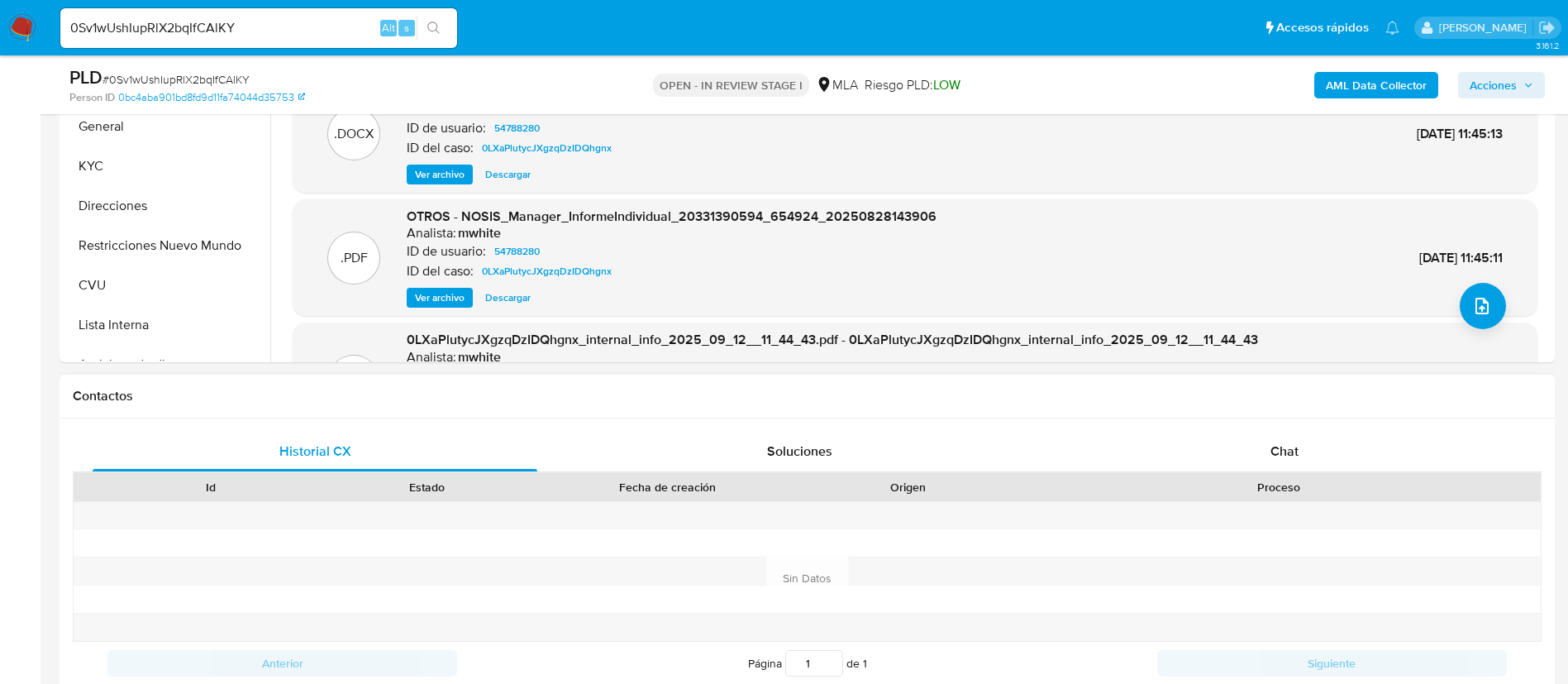
scroll to position [496, 0]
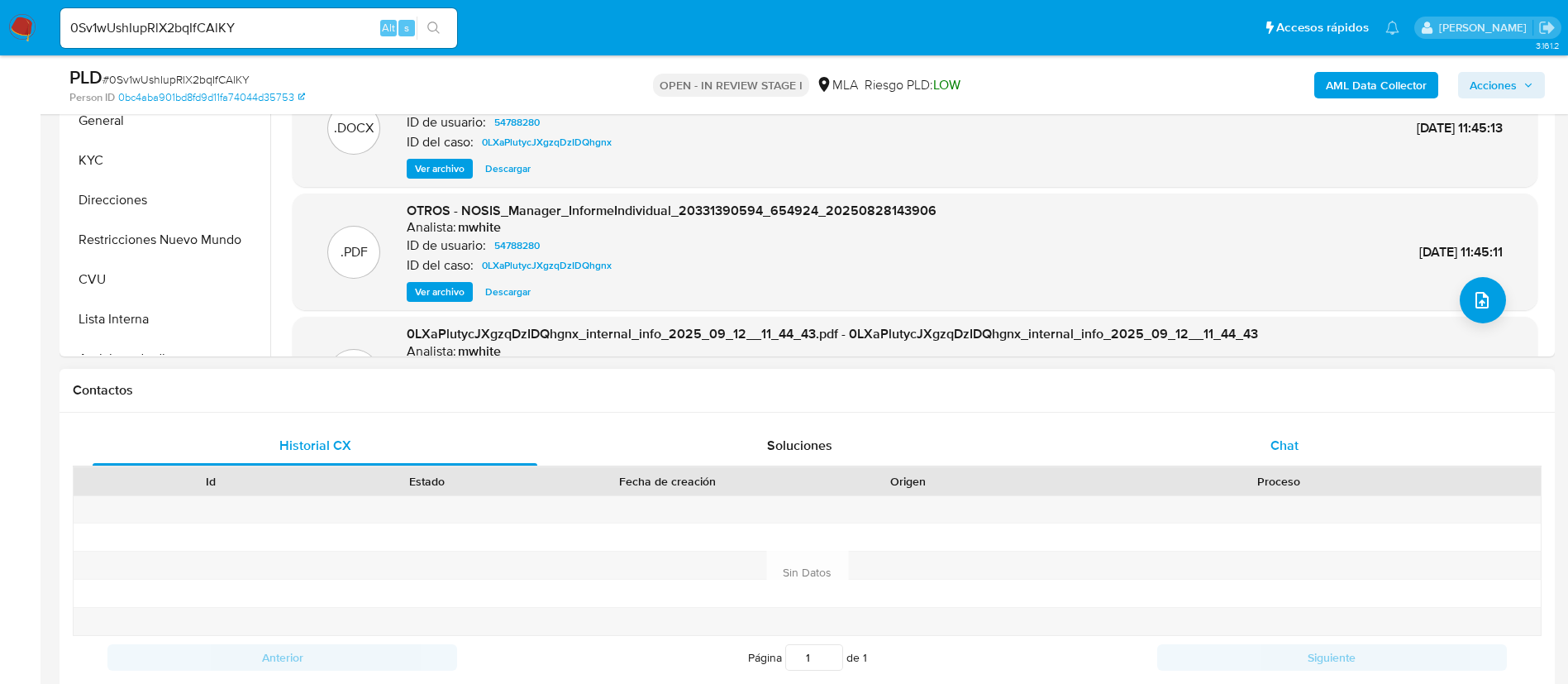
click at [1142, 428] on div "Chat" at bounding box center [1284, 445] width 444 height 40
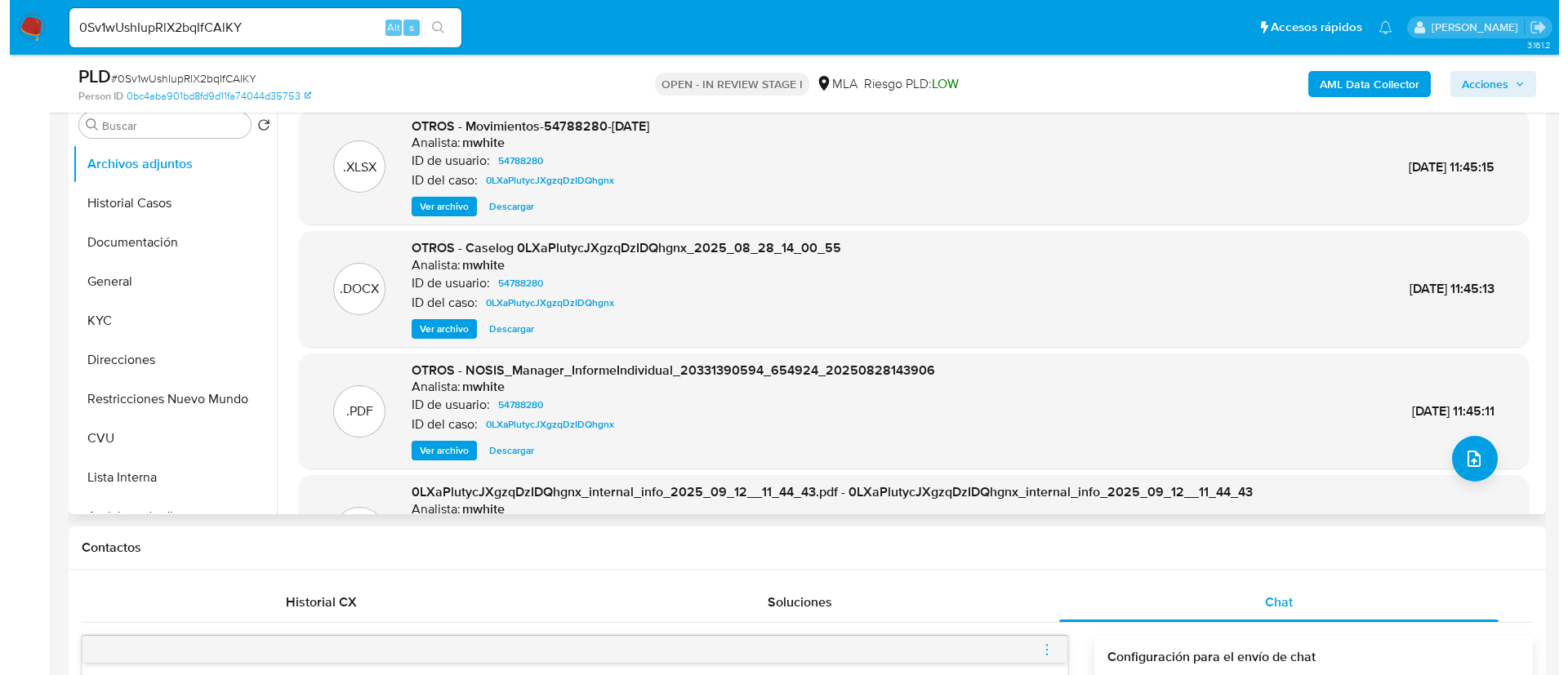
scroll to position [245, 0]
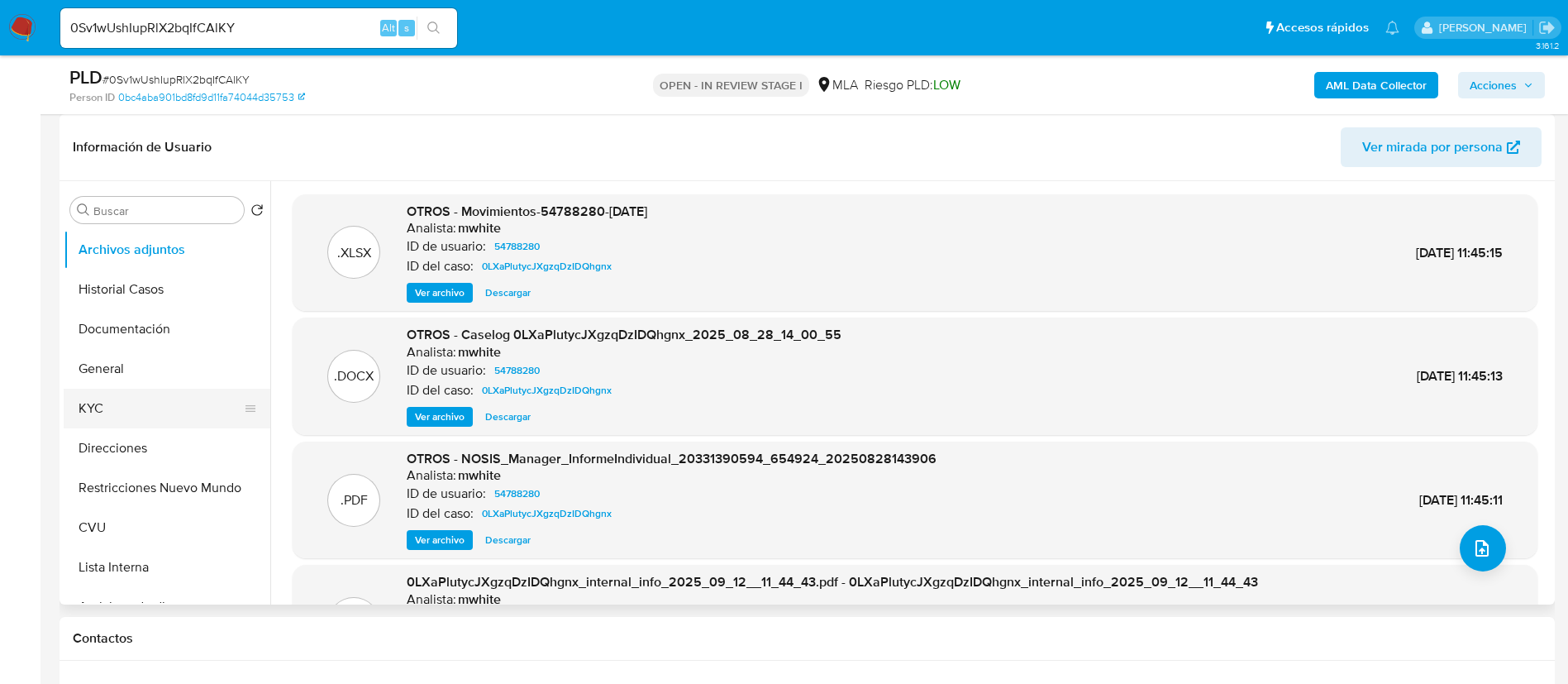
click at [124, 421] on button "KYC" at bounding box center [160, 408] width 193 height 40
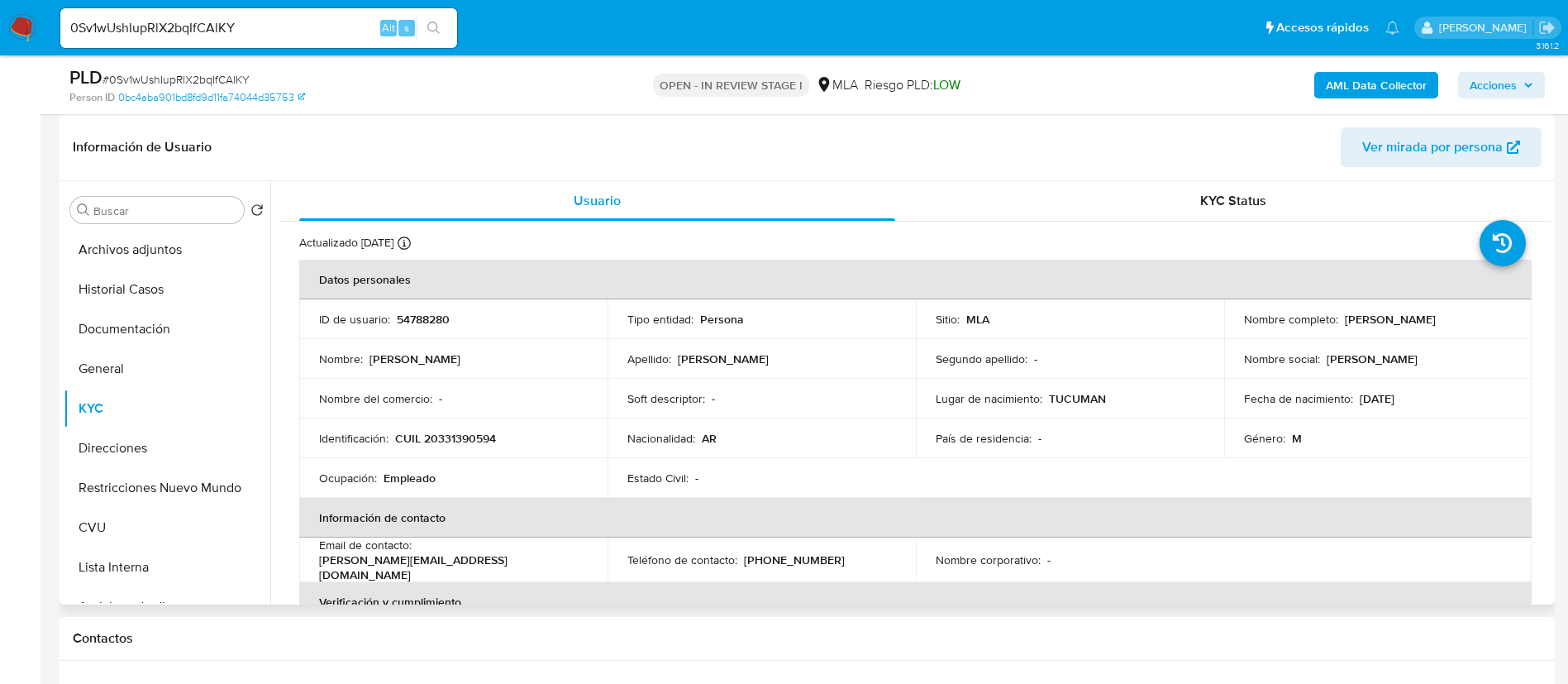
click at [409, 327] on td "ID de usuario : 54788280" at bounding box center [453, 319] width 308 height 40
click at [407, 316] on p "54788280" at bounding box center [423, 319] width 53 height 14
copy p "54788280"
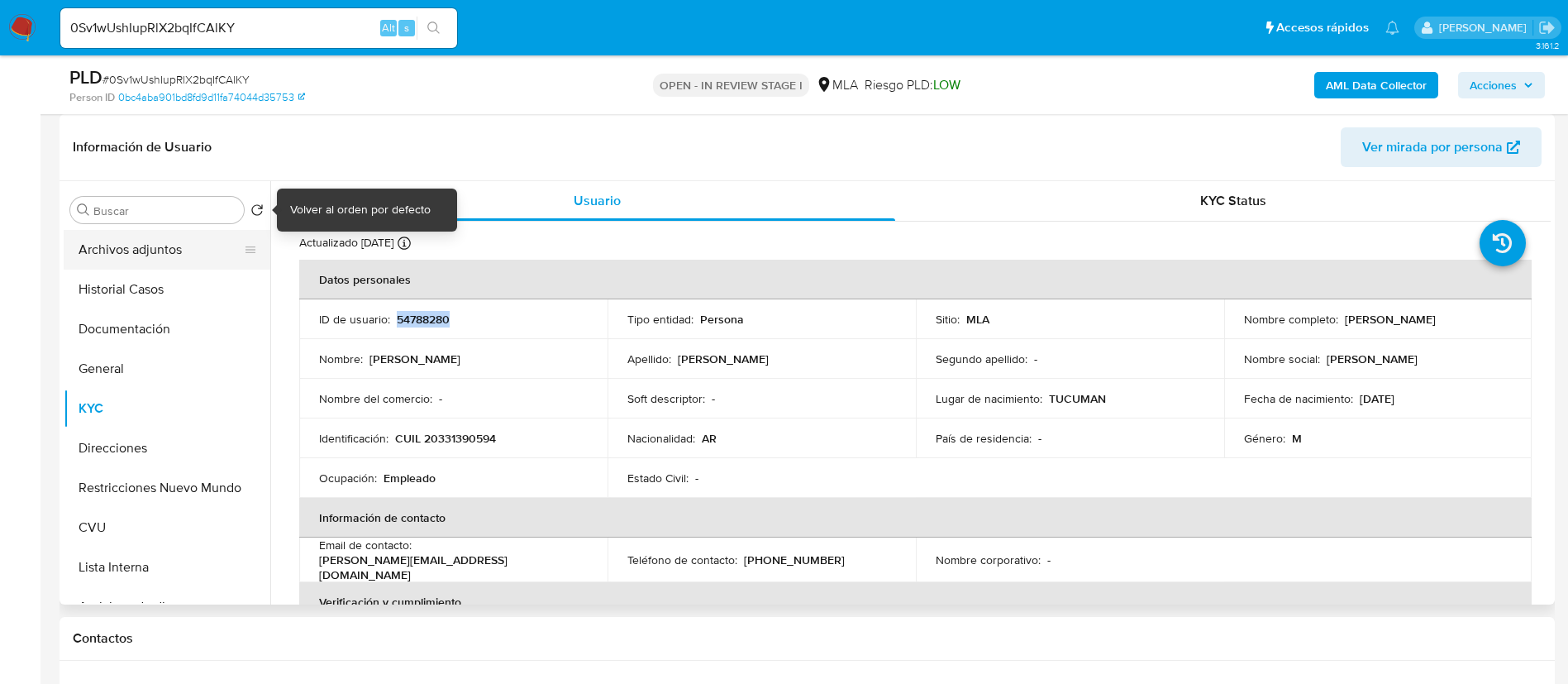
click at [171, 243] on button "Archivos adjuntos" at bounding box center [160, 250] width 193 height 40
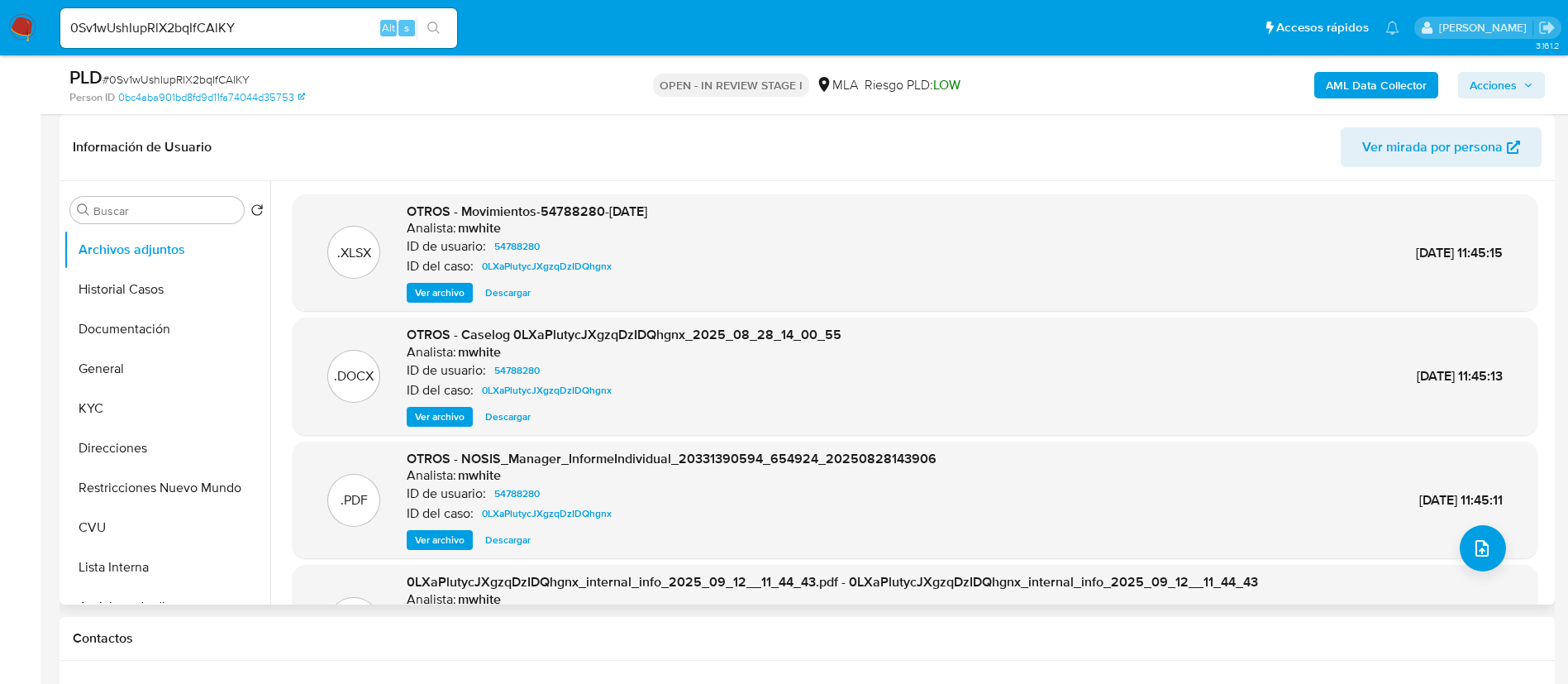
click at [430, 422] on span "Ver archivo" at bounding box center [439, 417] width 49 height 16
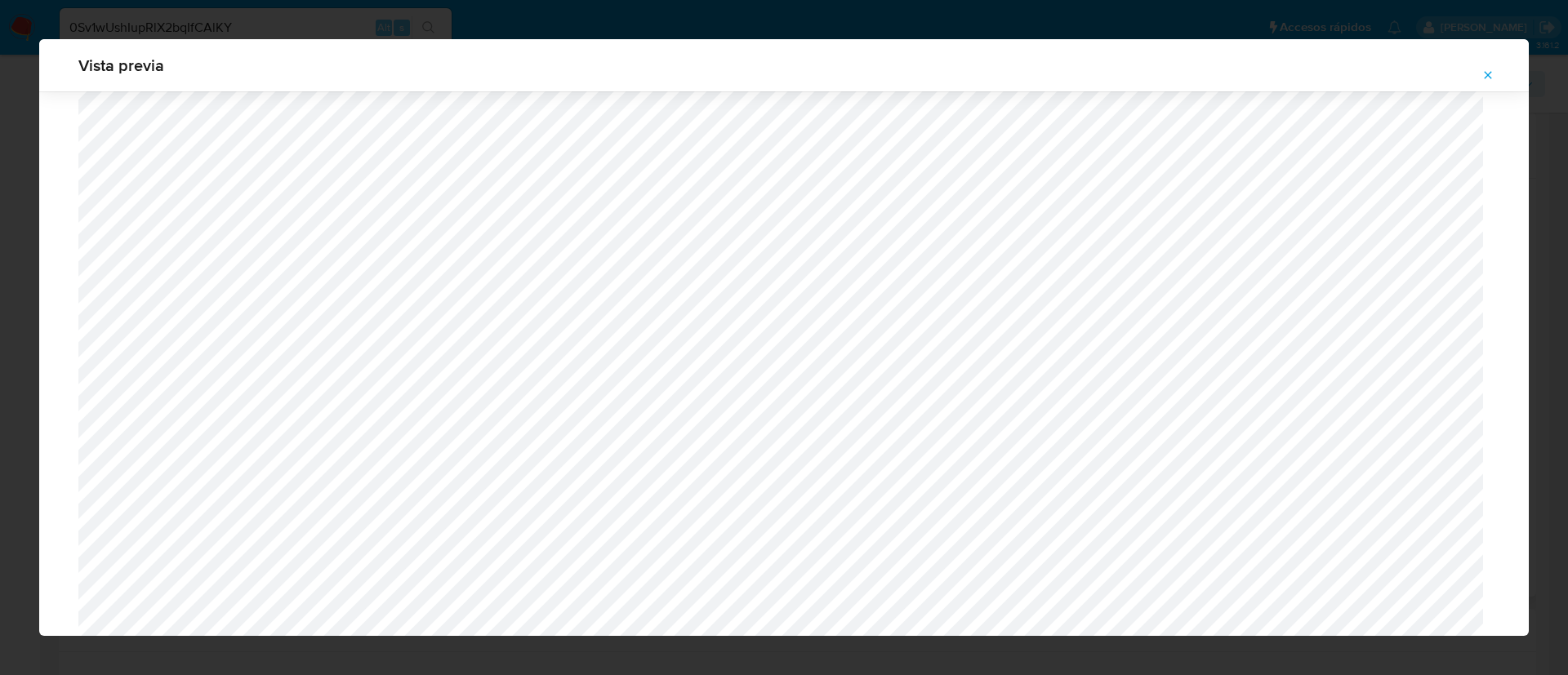
scroll to position [1191, 0]
click at [1487, 72] on icon "Attachment preview" at bounding box center [1488, 76] width 13 height 13
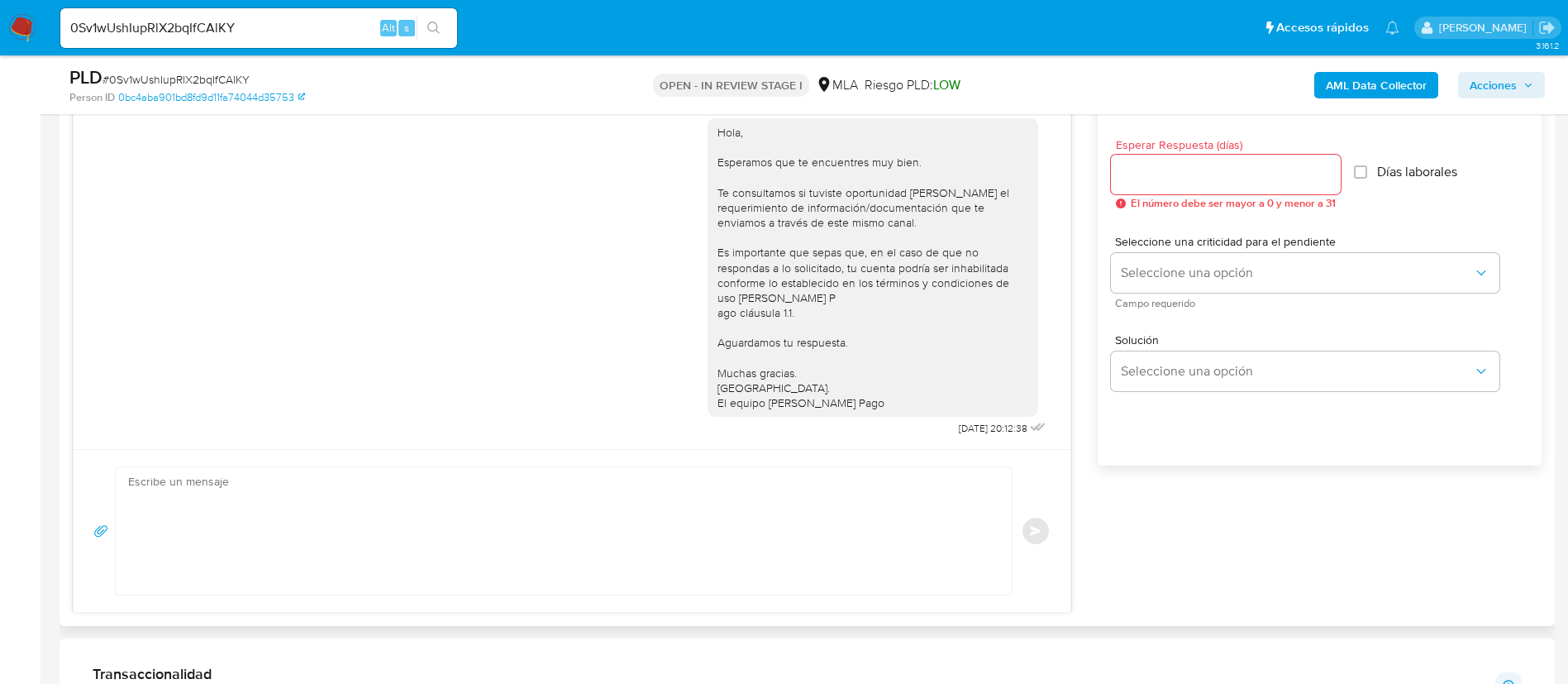
scroll to position [744, 0]
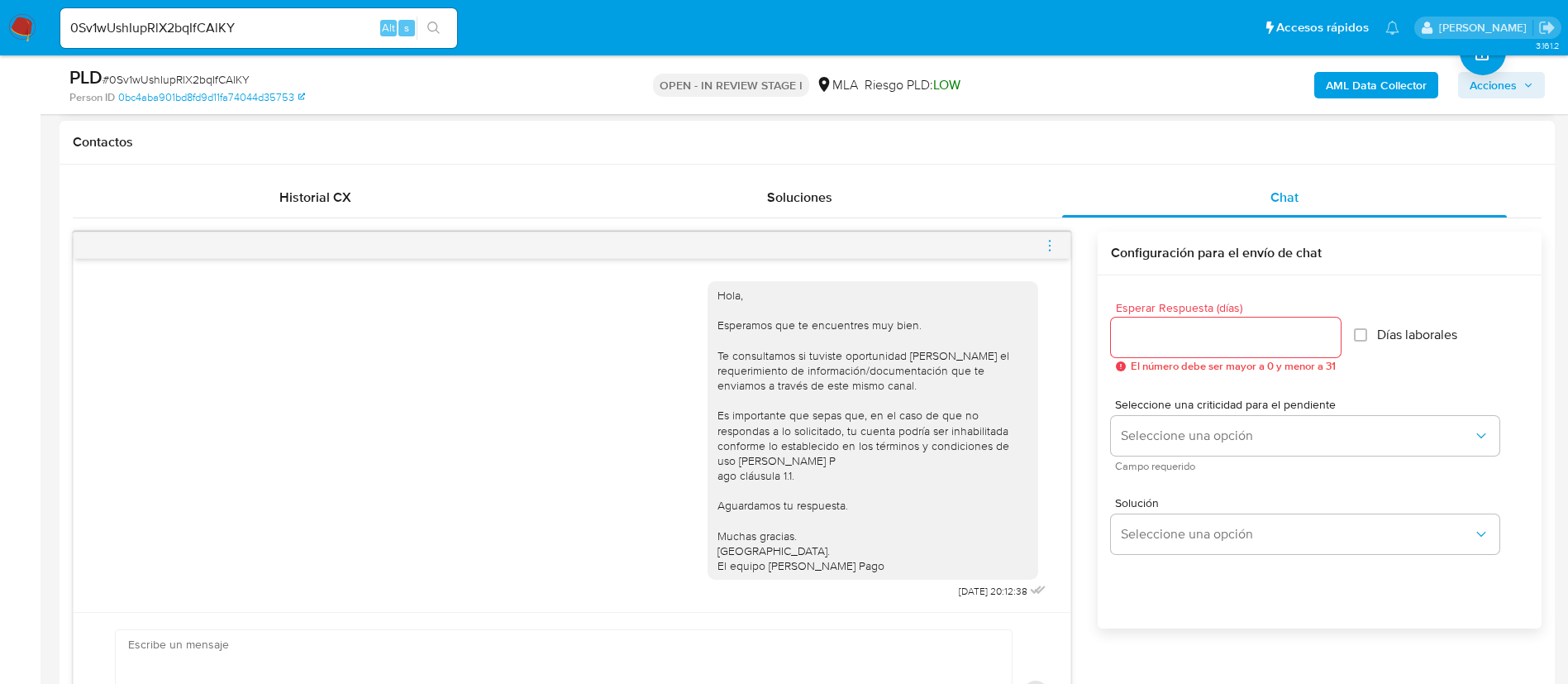
click at [1373, 91] on b "AML Data Collector" at bounding box center [1376, 84] width 100 height 26
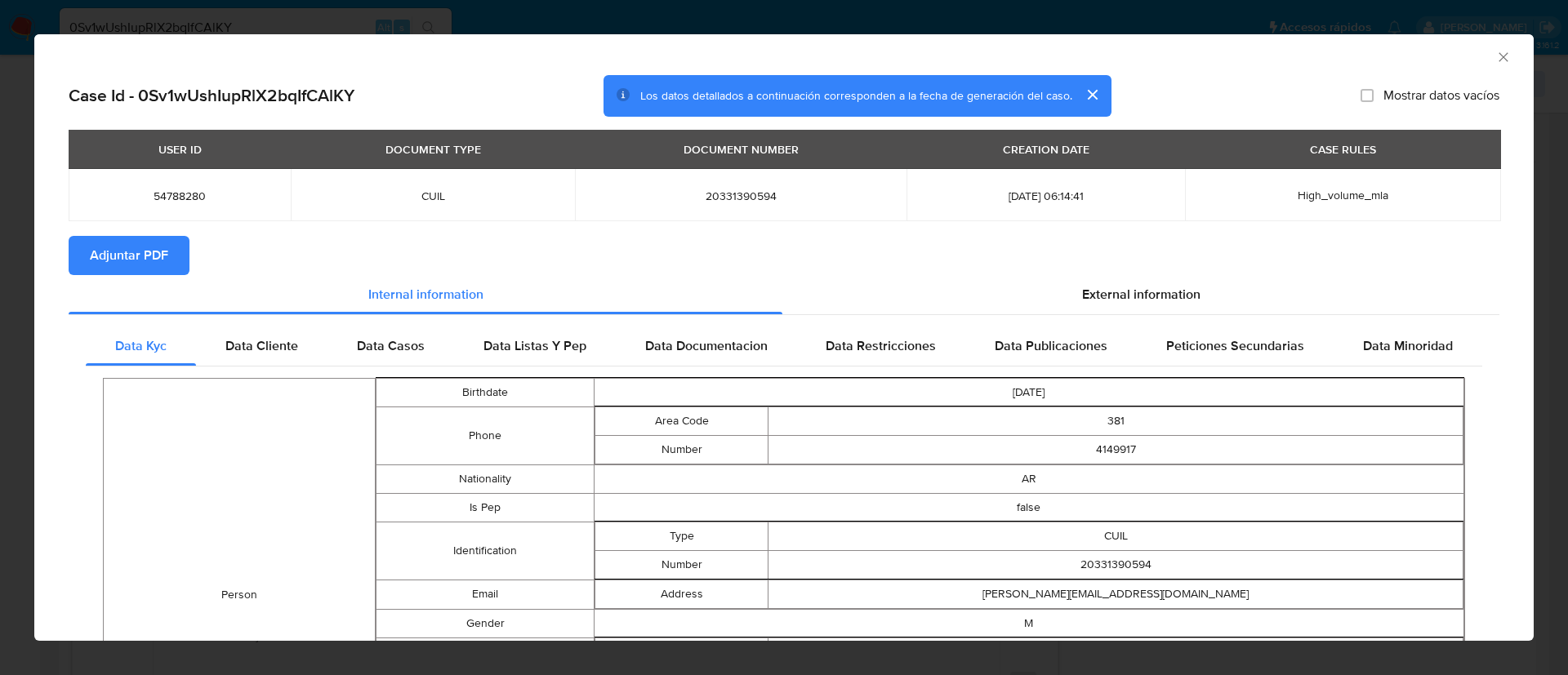
click at [188, 254] on button "Adjuntar PDF" at bounding box center [130, 256] width 121 height 40
click at [1496, 54] on icon "Cerrar ventana" at bounding box center [1503, 56] width 16 height 16
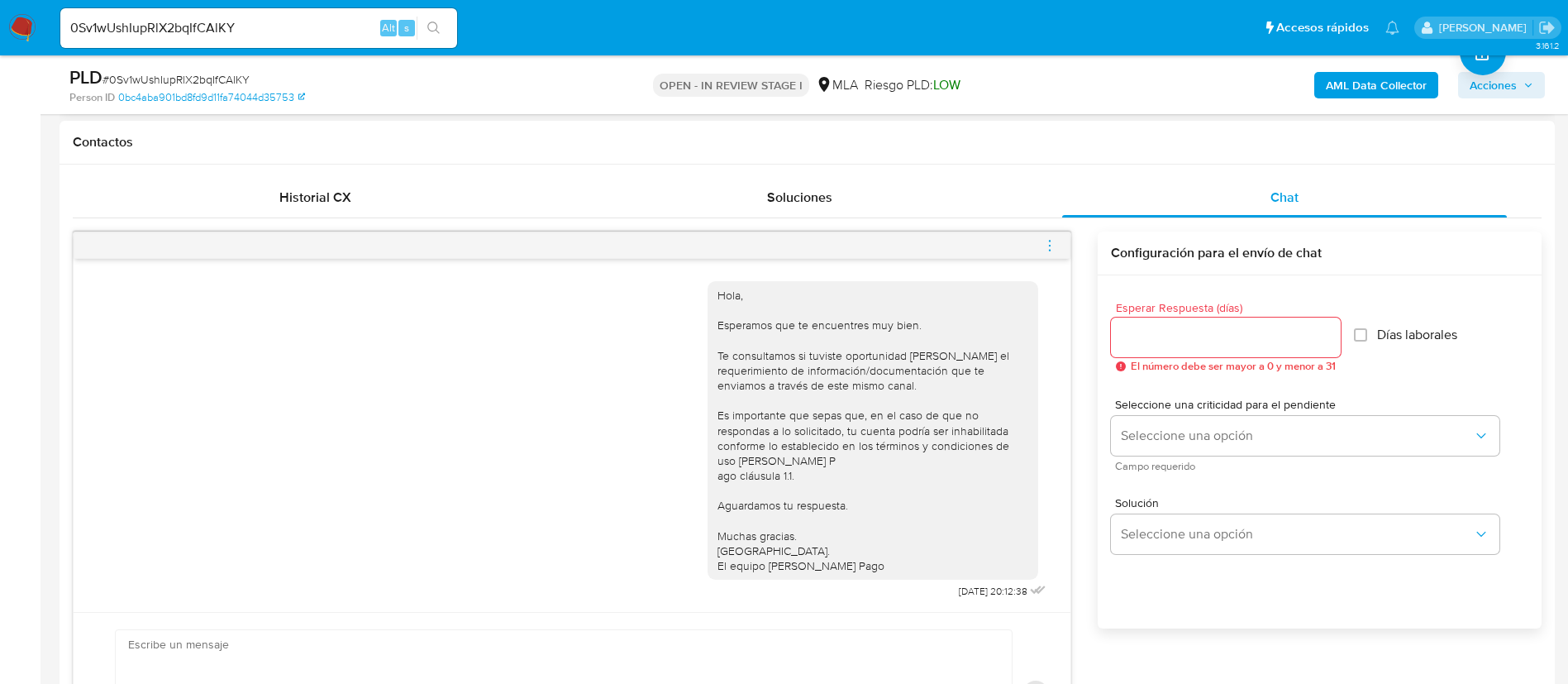
click at [1052, 241] on icon "menu-action" at bounding box center [1049, 245] width 14 height 14
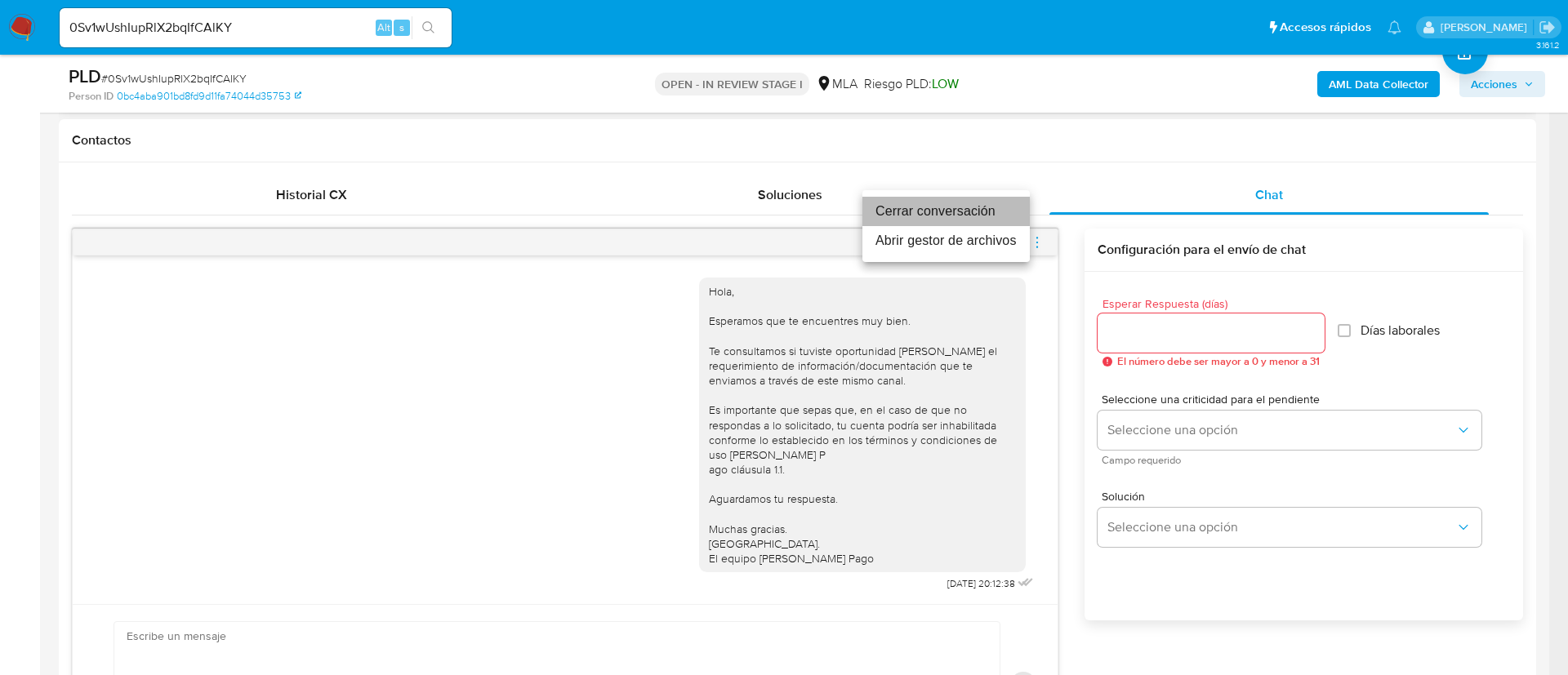
click at [992, 215] on li "Cerrar conversación" at bounding box center [946, 211] width 167 height 29
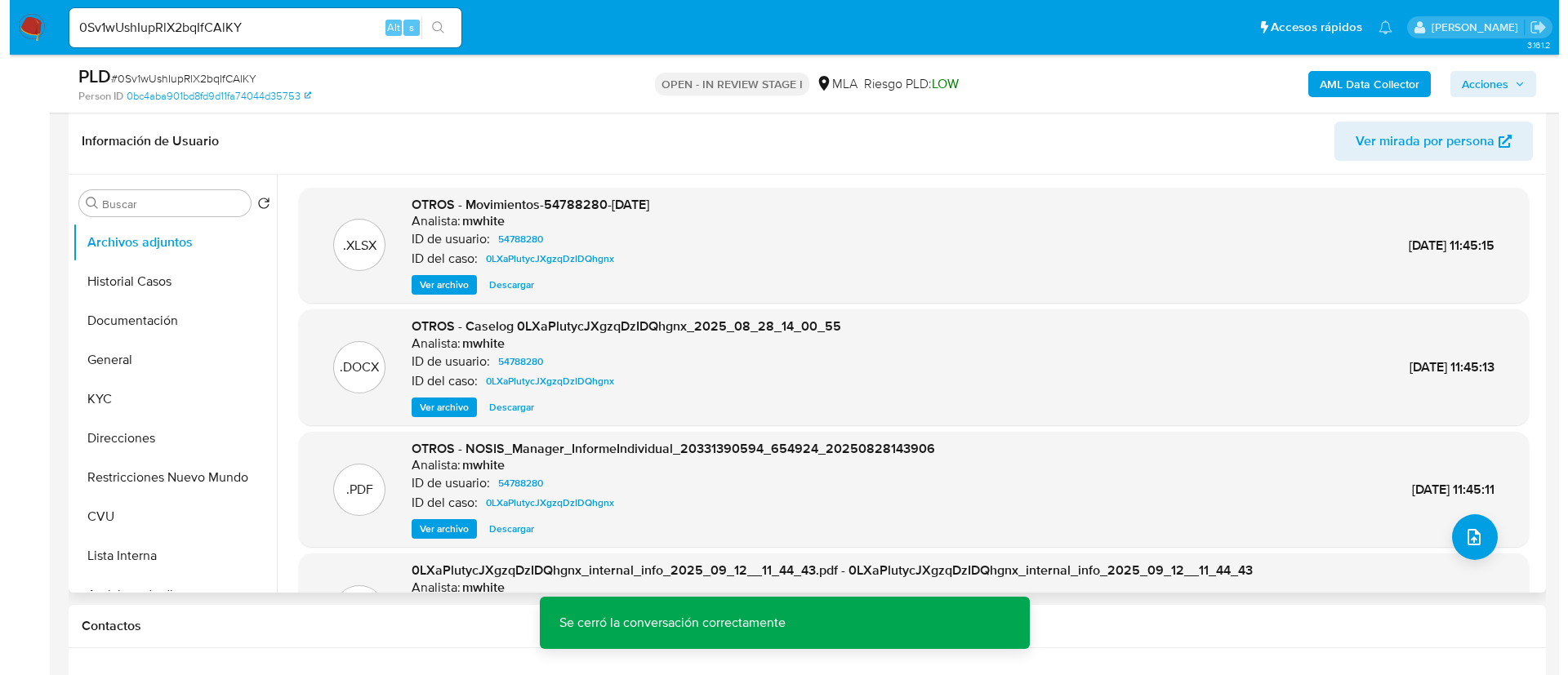
scroll to position [245, 0]
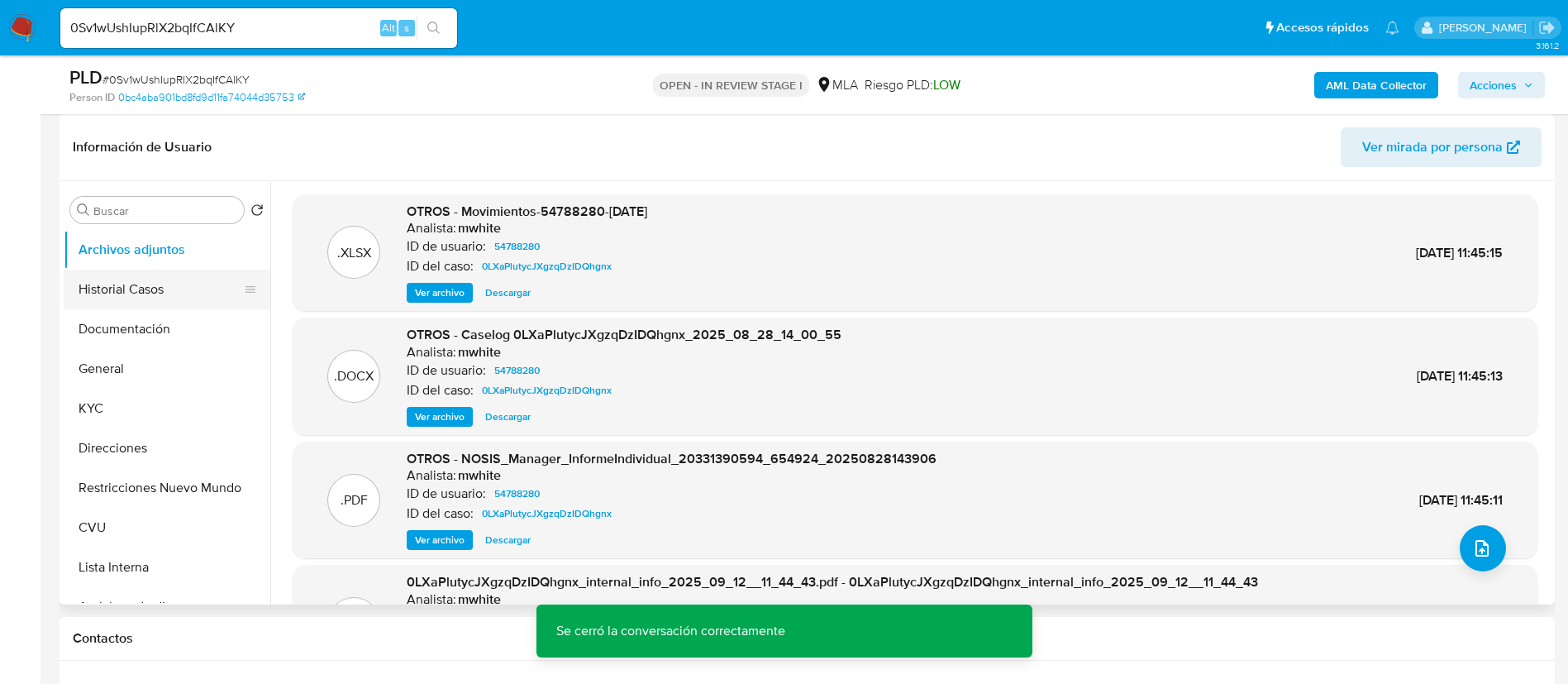
click at [92, 269] on button "Historial Casos" at bounding box center [160, 289] width 193 height 40
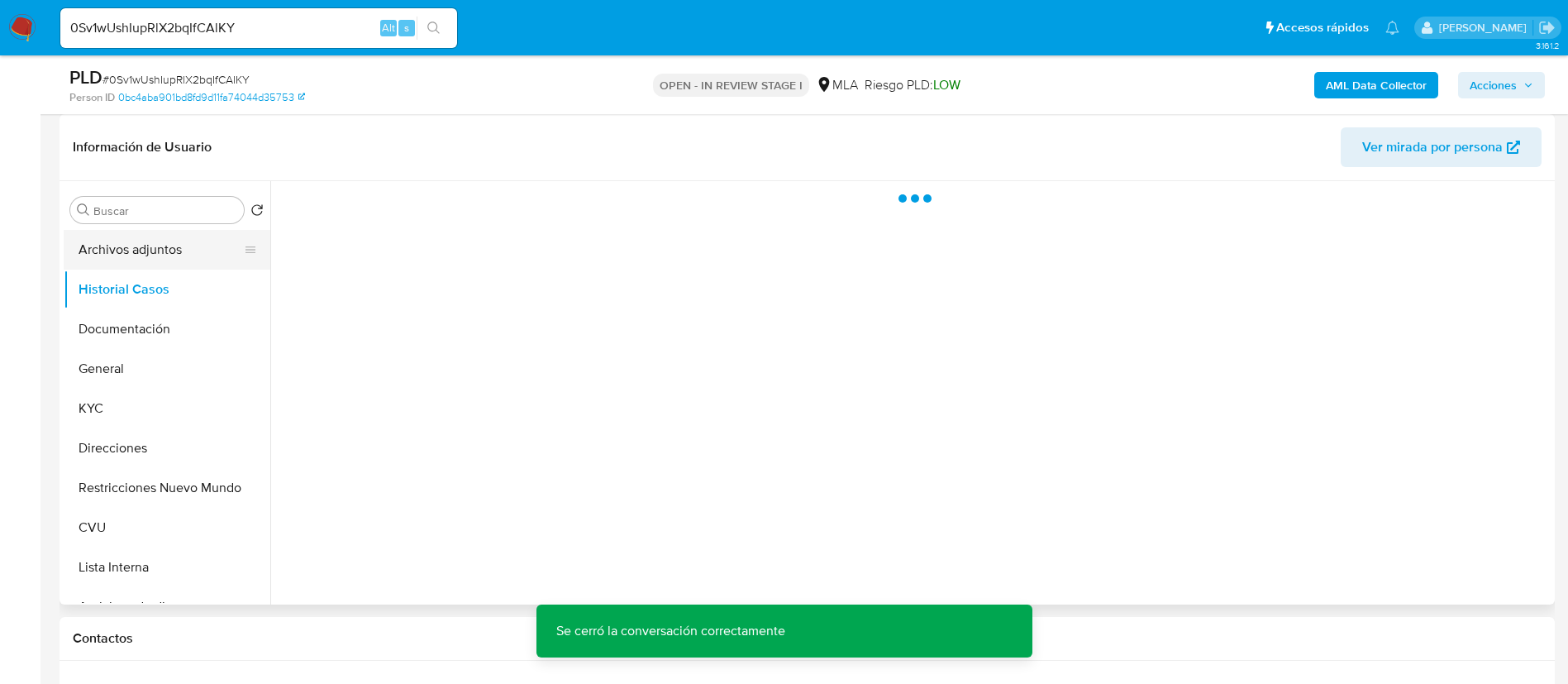
click at [95, 249] on button "Archivos adjuntos" at bounding box center [160, 250] width 193 height 40
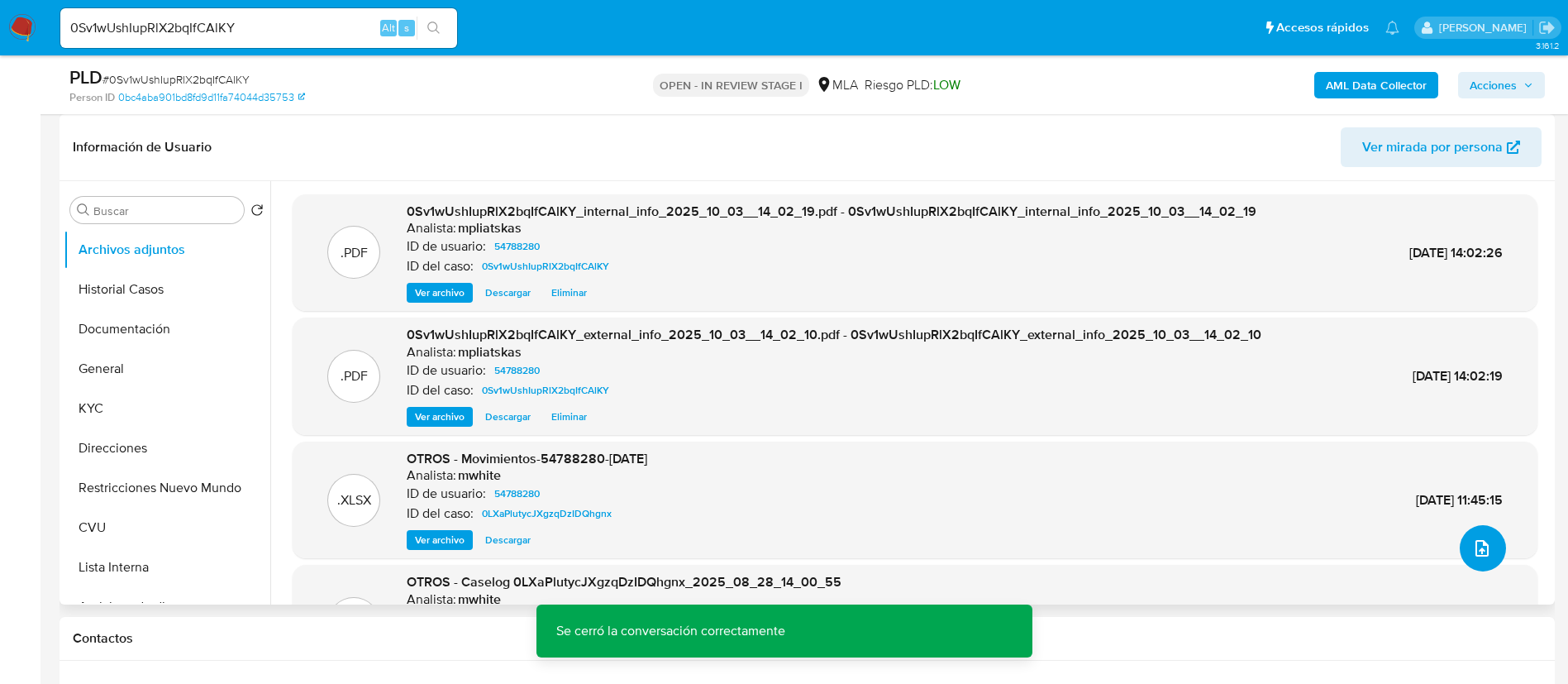
click at [1472, 555] on span "upload-file" at bounding box center [1481, 548] width 20 height 20
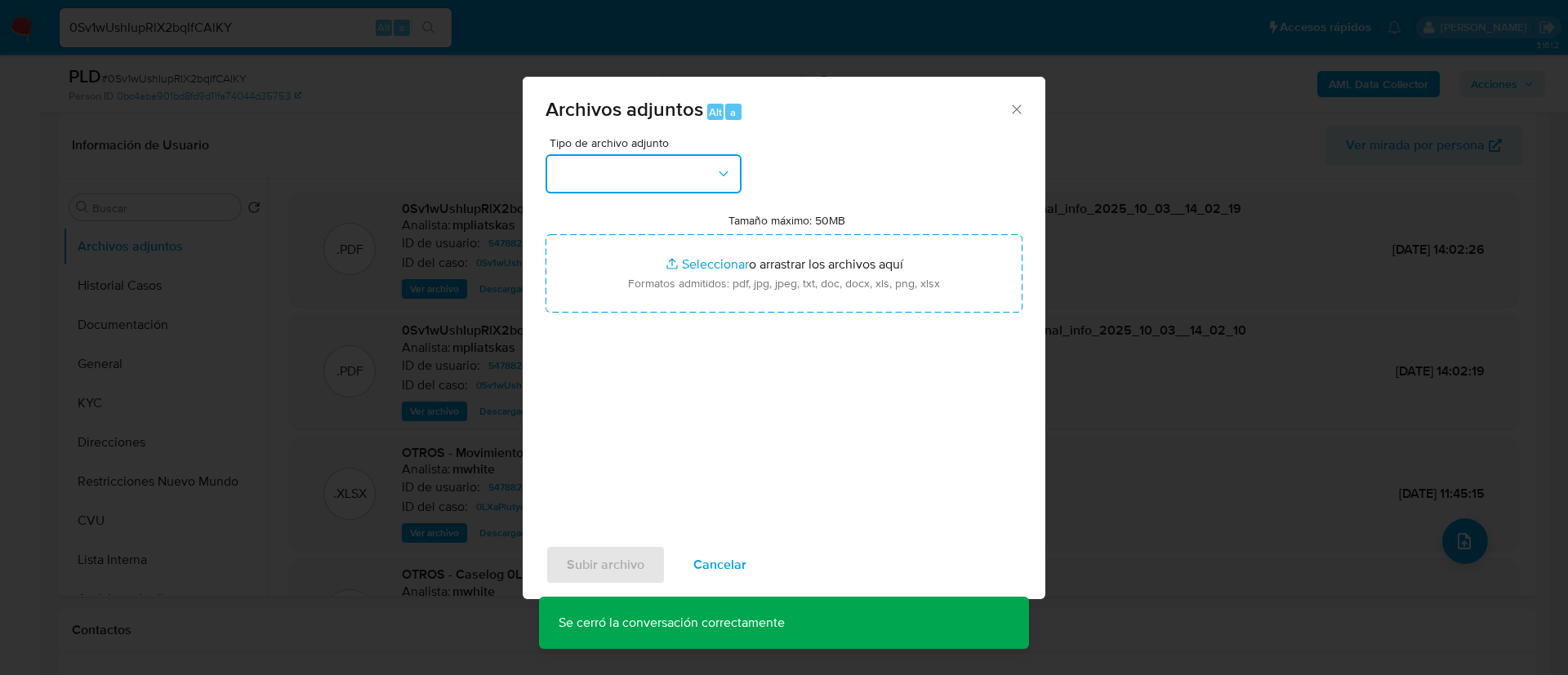
click at [602, 170] on button "button" at bounding box center [643, 173] width 196 height 40
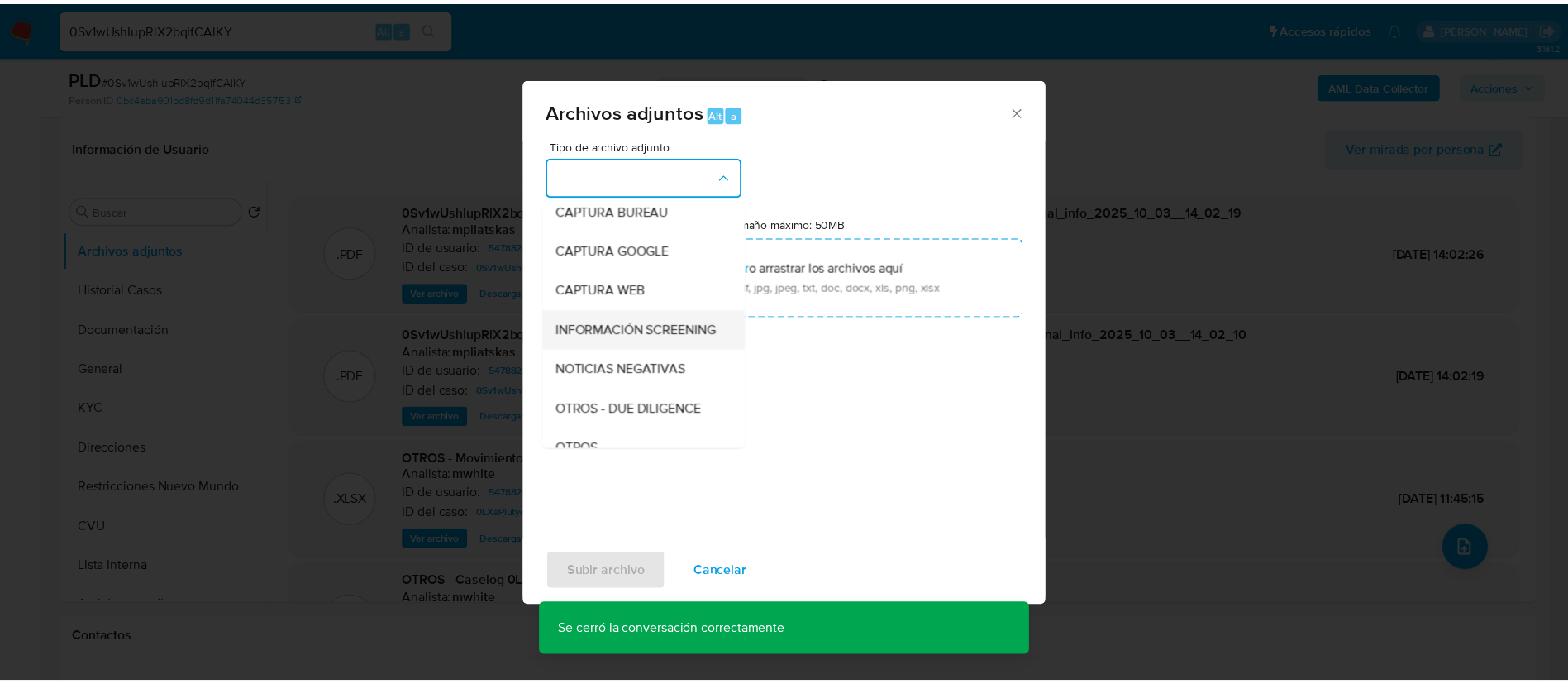
scroll to position [124, 0]
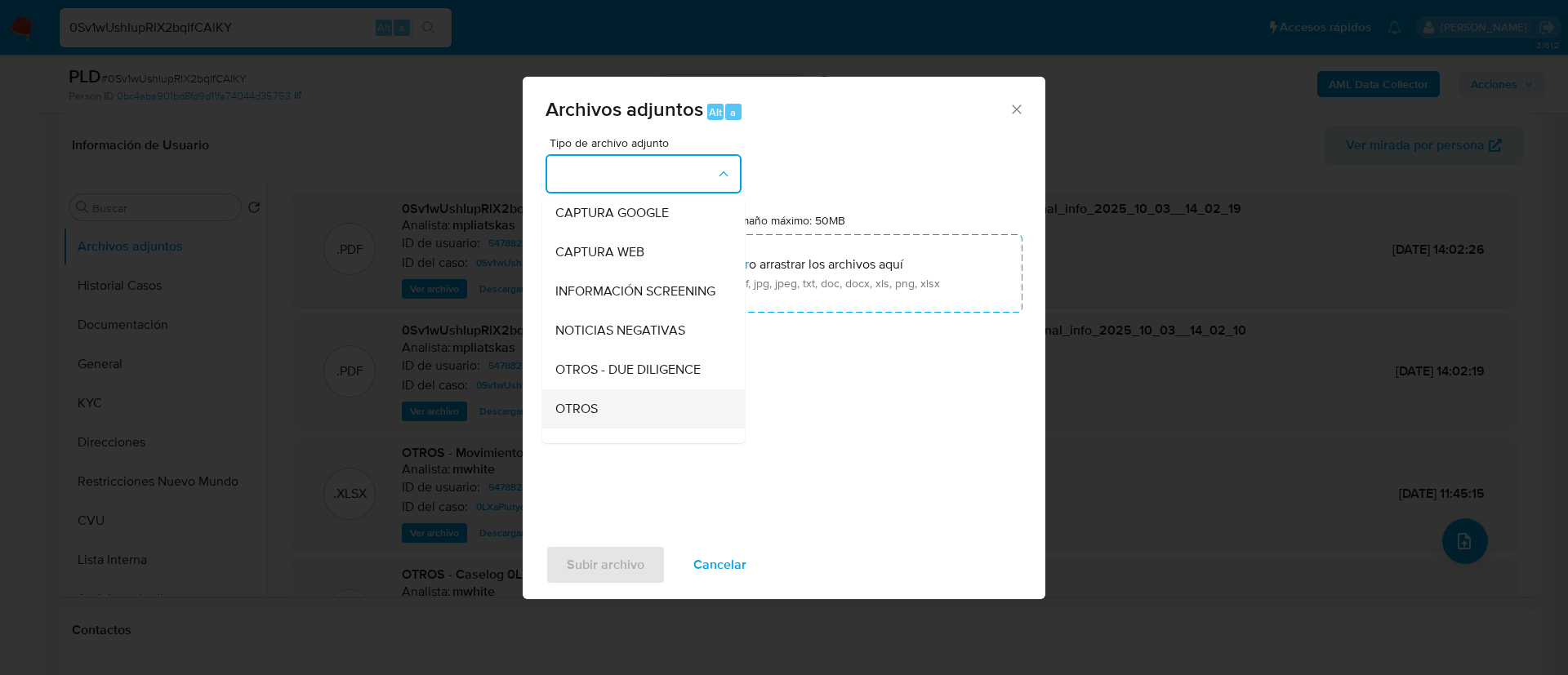
click at [607, 421] on div "OTROS" at bounding box center [638, 409] width 167 height 40
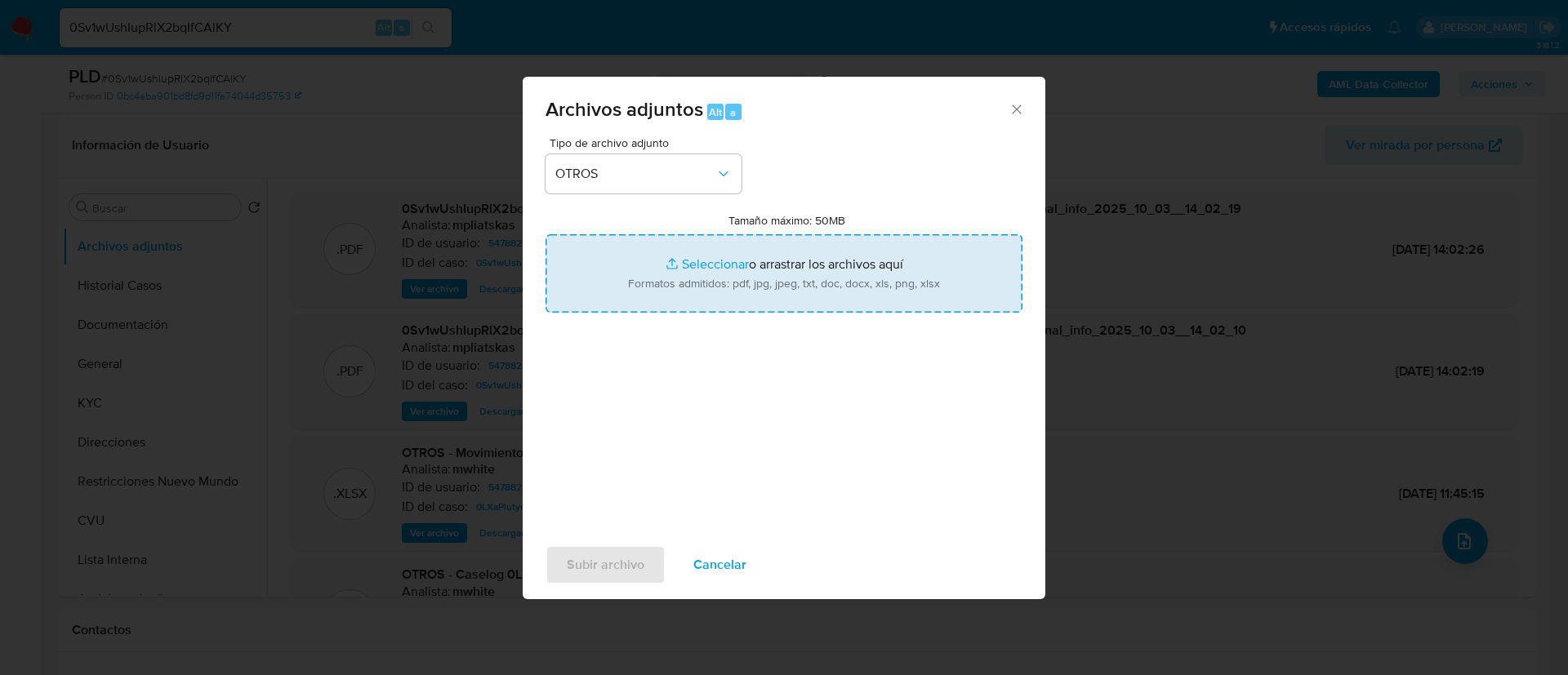
click at [681, 283] on input "Tamaño máximo: 50MB Seleccionar archivos" at bounding box center [783, 273] width 477 height 78
type input "C:\fakepath\54788280 Movimientos.xlsx"
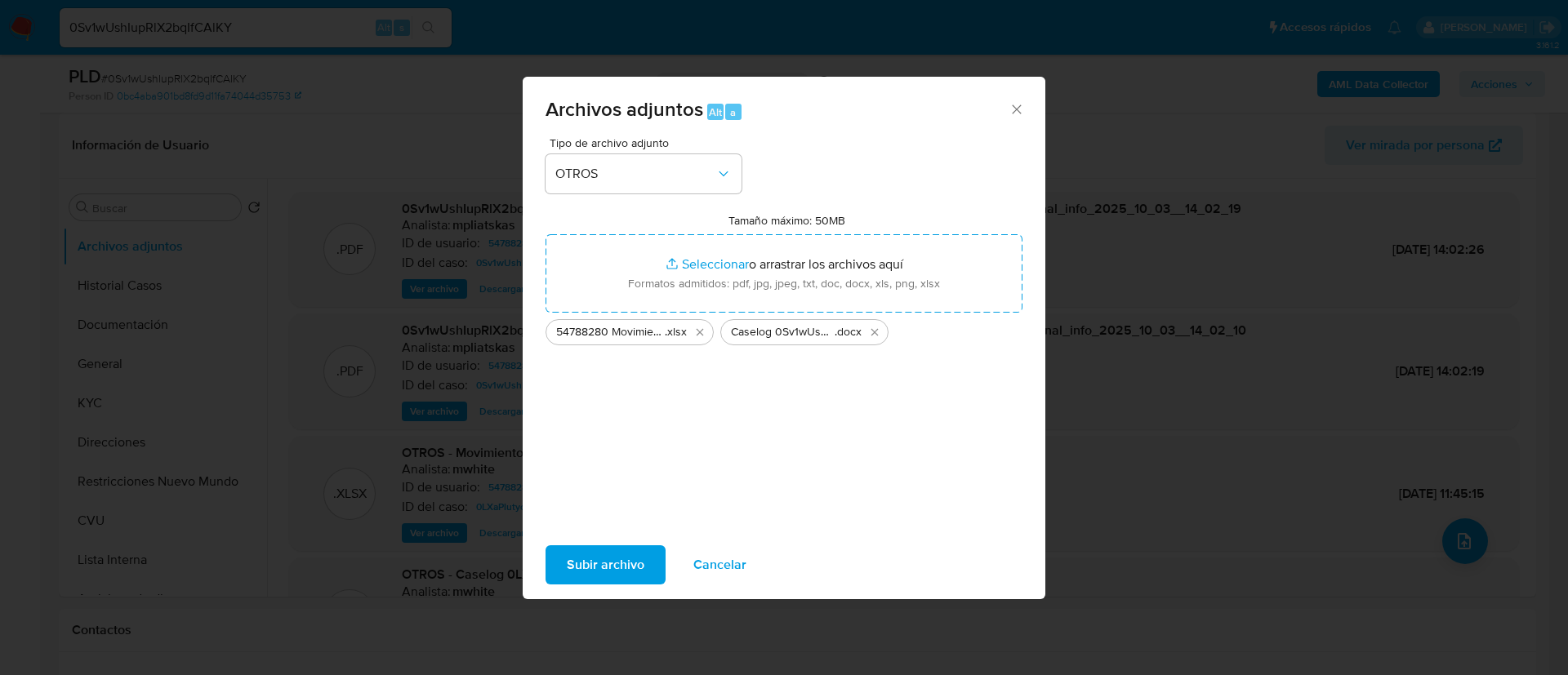
drag, startPoint x: 681, startPoint y: 283, endPoint x: 607, endPoint y: 555, distance: 281.9
click at [607, 555] on span "Subir archivo" at bounding box center [606, 564] width 77 height 36
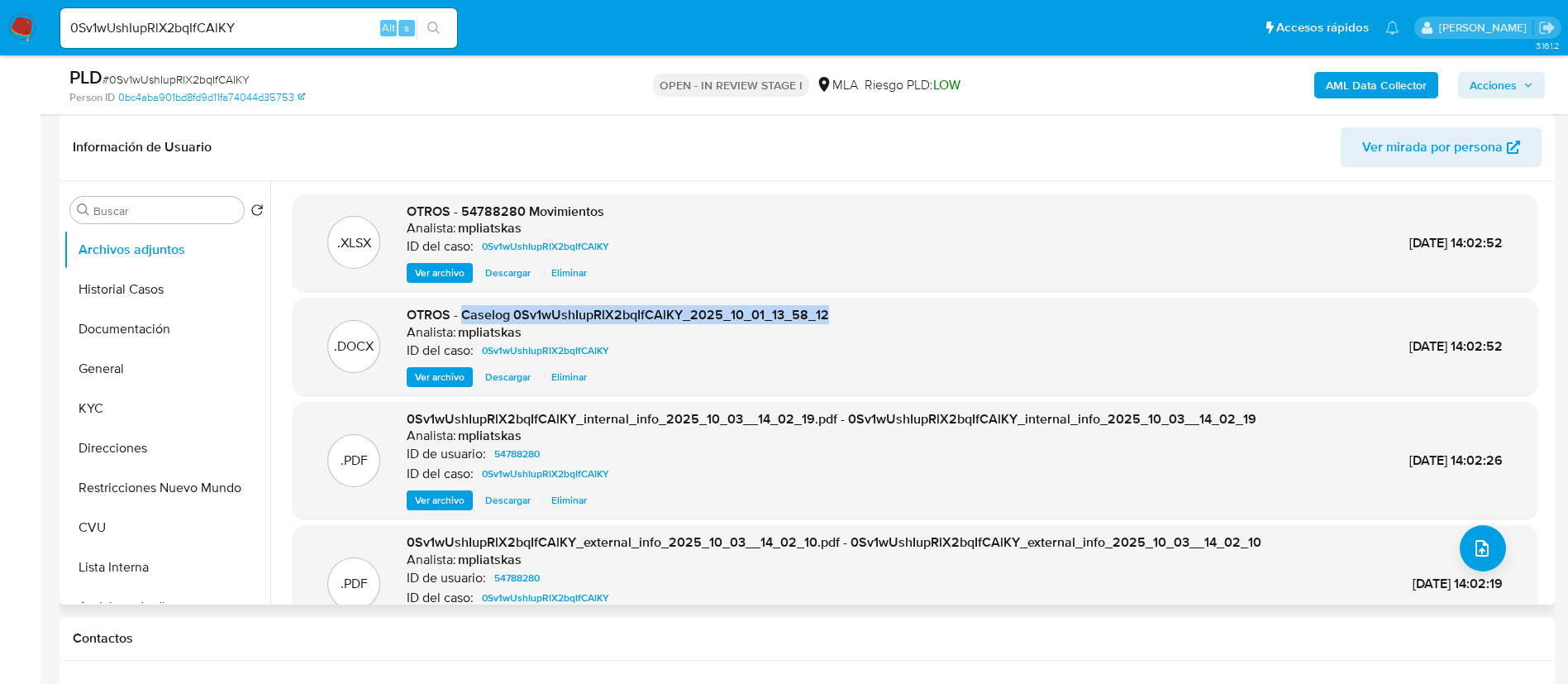
drag, startPoint x: 460, startPoint y: 314, endPoint x: 860, endPoint y: 313, distance: 400.0
click at [857, 313] on div ".DOCX OTROS - Caselog 0Sv1wUshIupRlX2bqIfCAlKY_2025_10_01_13_58_12 Analista: mp…" at bounding box center [914, 346] width 1228 height 81
copy span "Caselog 0Sv1wUshIupRlX2bqIfCAlKY_2025_10_01_13_58_12"
click at [1499, 83] on span "Acciones" at bounding box center [1492, 84] width 47 height 26
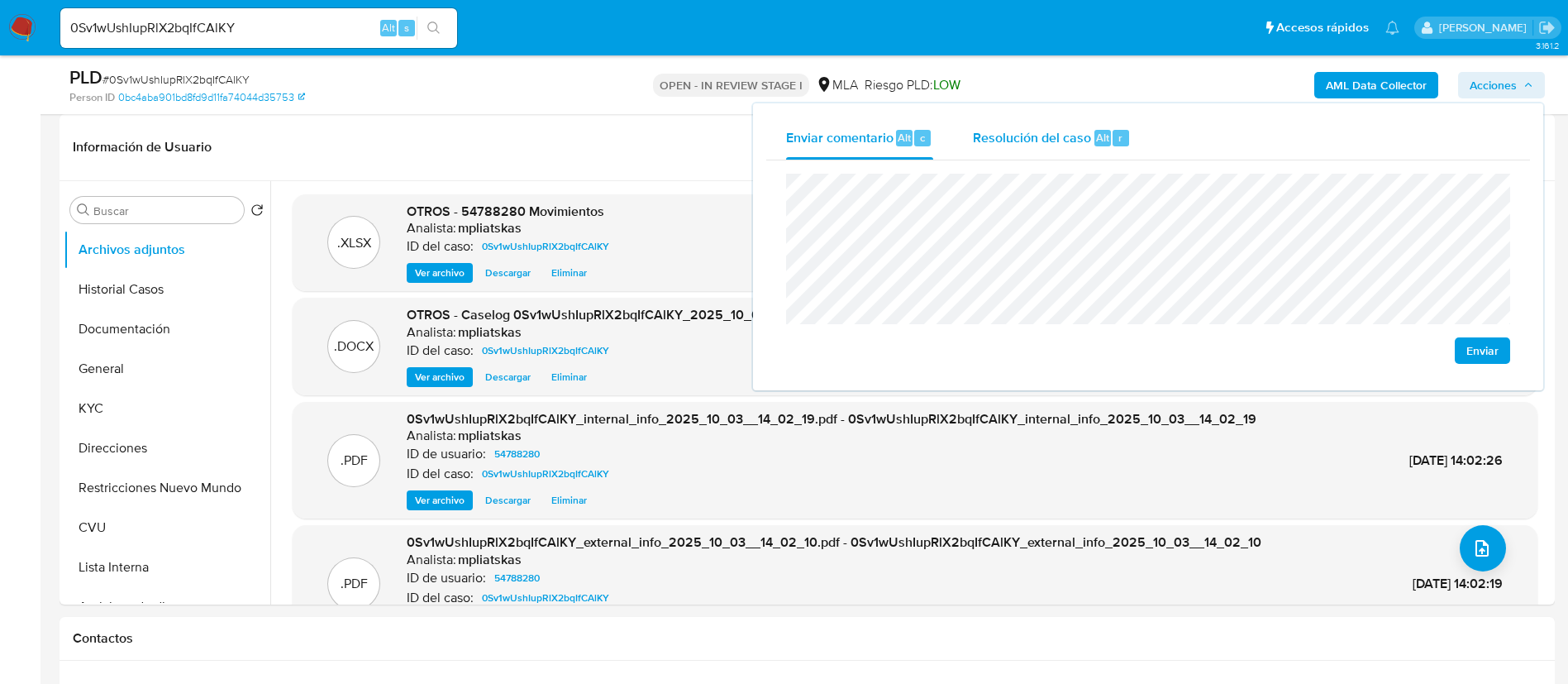
click at [1066, 149] on div "Resolución del caso Alt r" at bounding box center [1051, 138] width 157 height 43
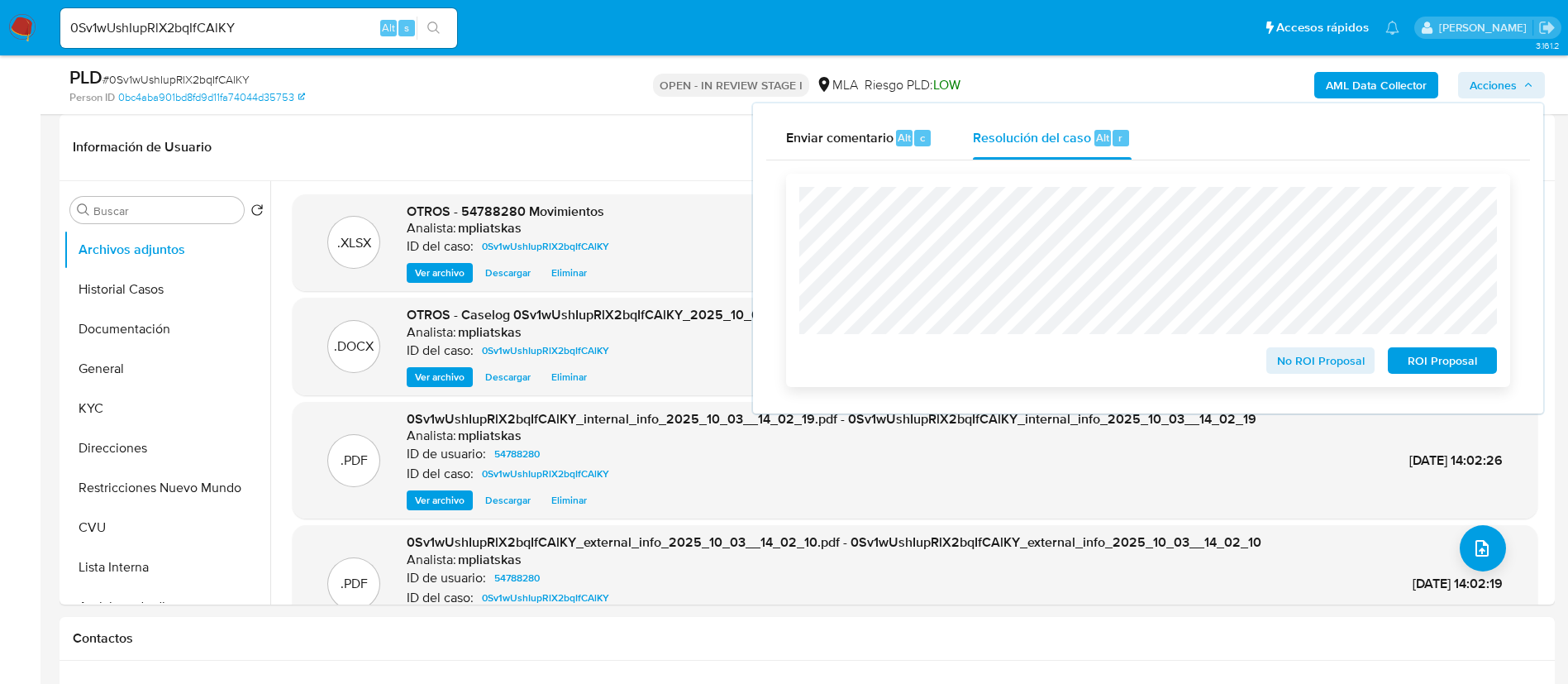
click at [1323, 368] on span "No ROI Proposal" at bounding box center [1320, 360] width 86 height 23
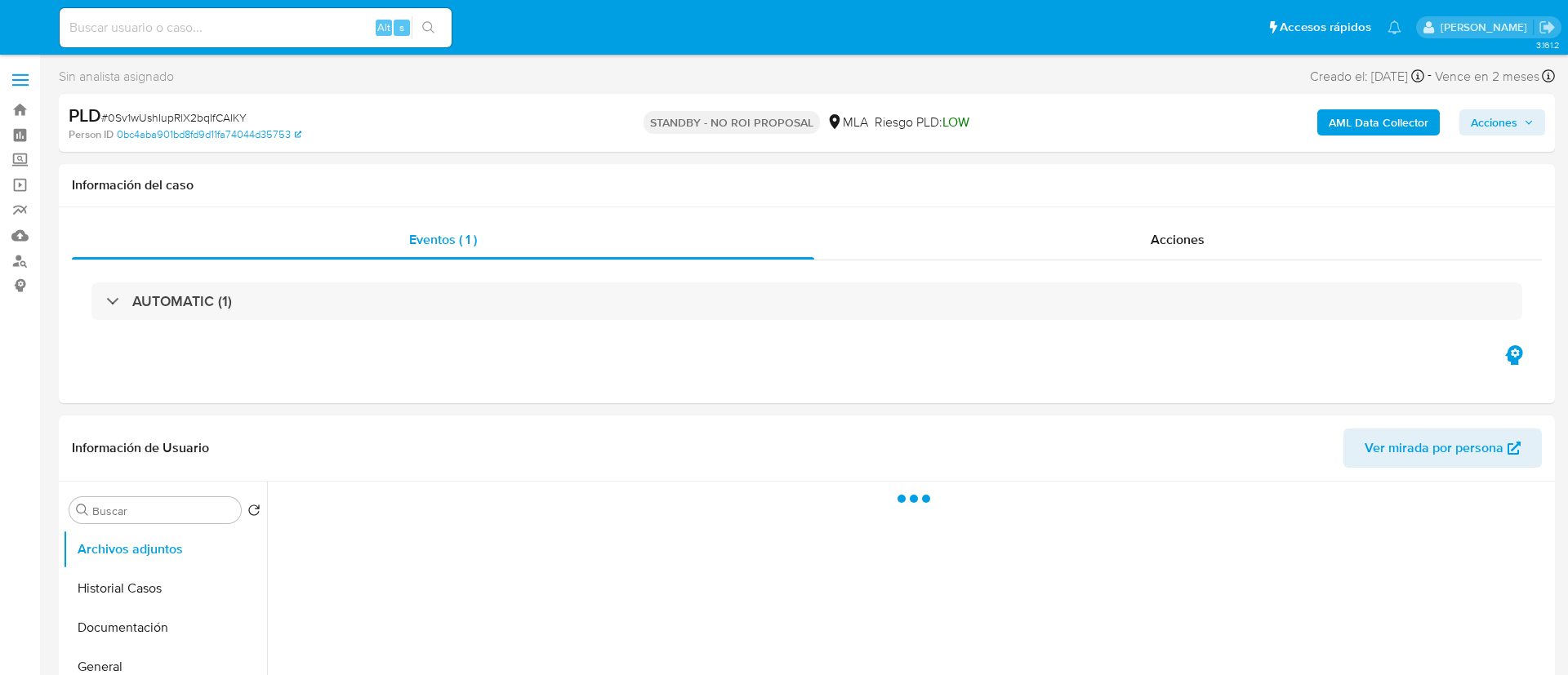
select select "10"
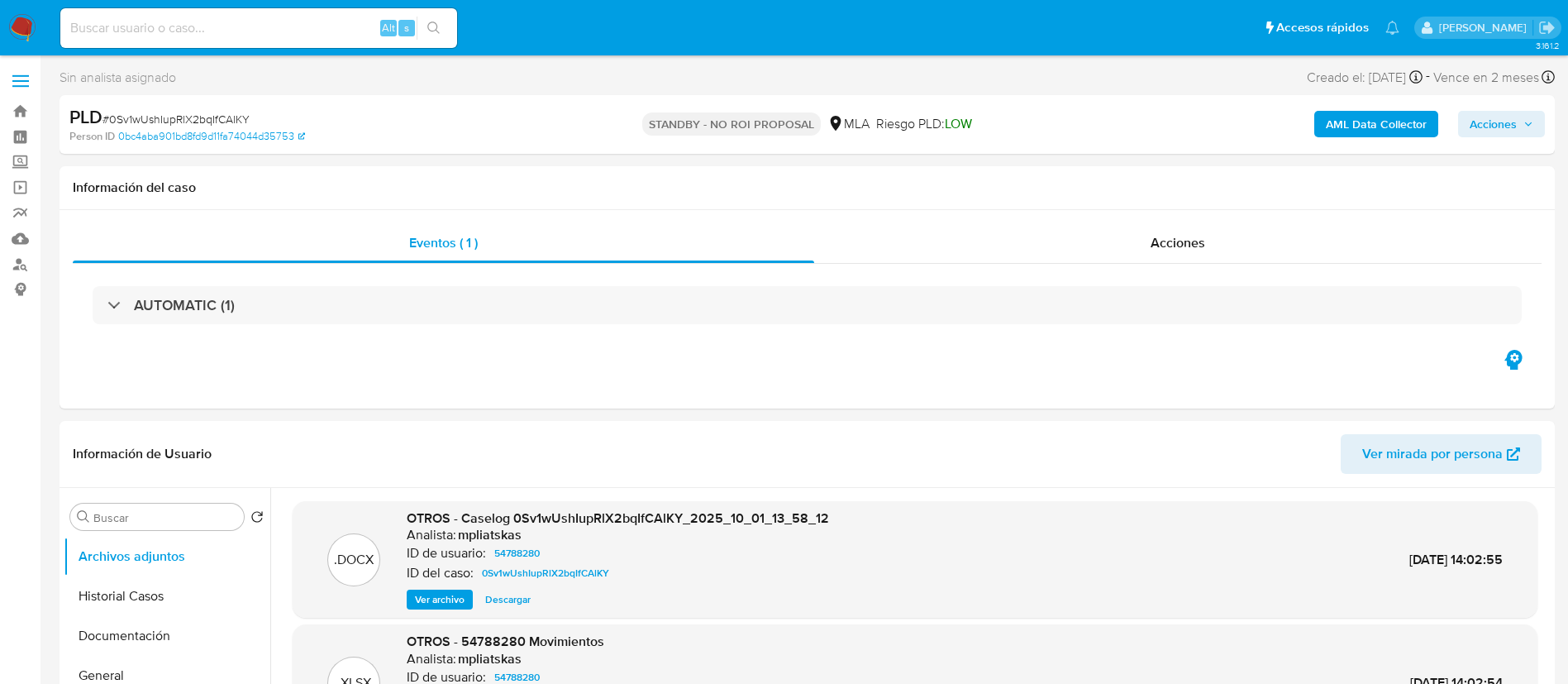
click at [297, 20] on input at bounding box center [259, 27] width 397 height 21
paste input "BT3jgtT6sEQN99XiG85TIfDt"
type input "BT3jgtT6sEQN99XiG85TIfDt"
click at [426, 35] on button "search-icon" at bounding box center [433, 27] width 34 height 23
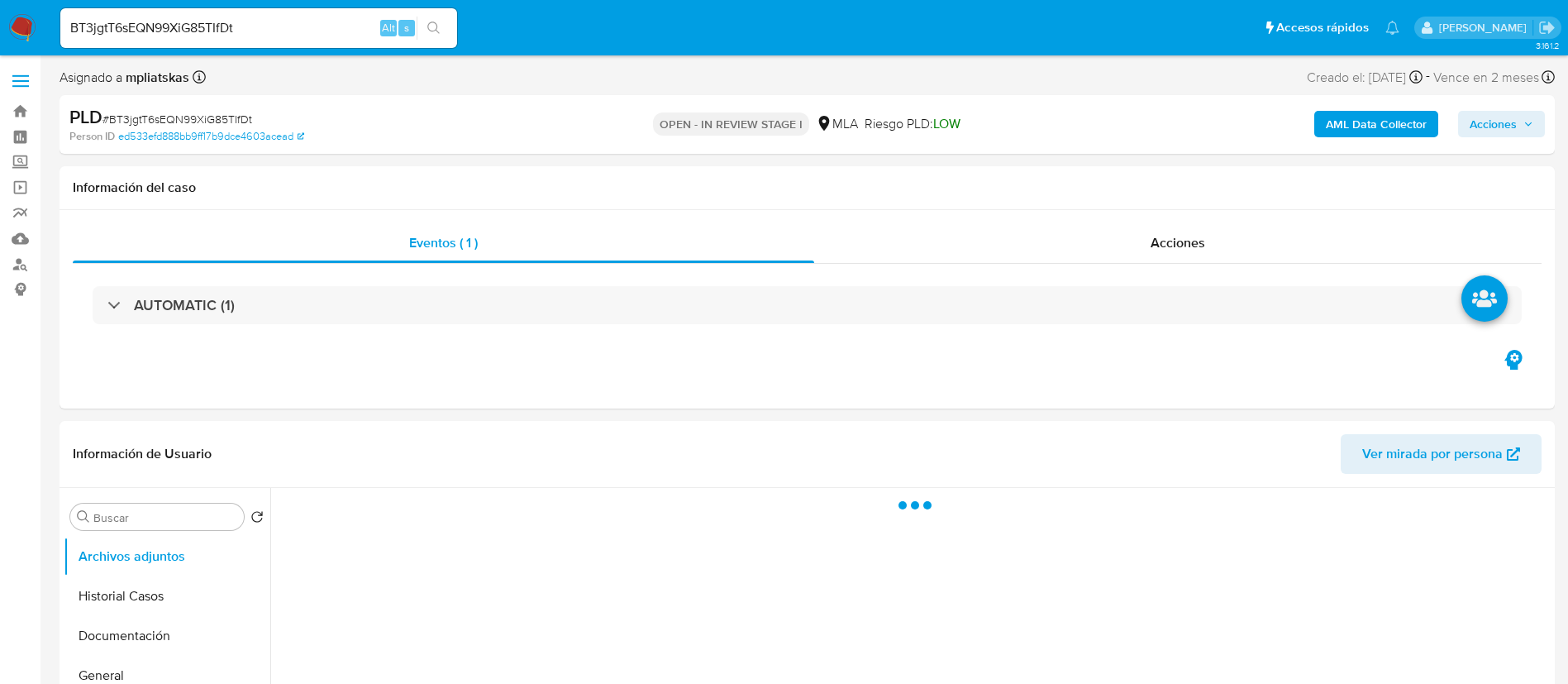
select select "10"
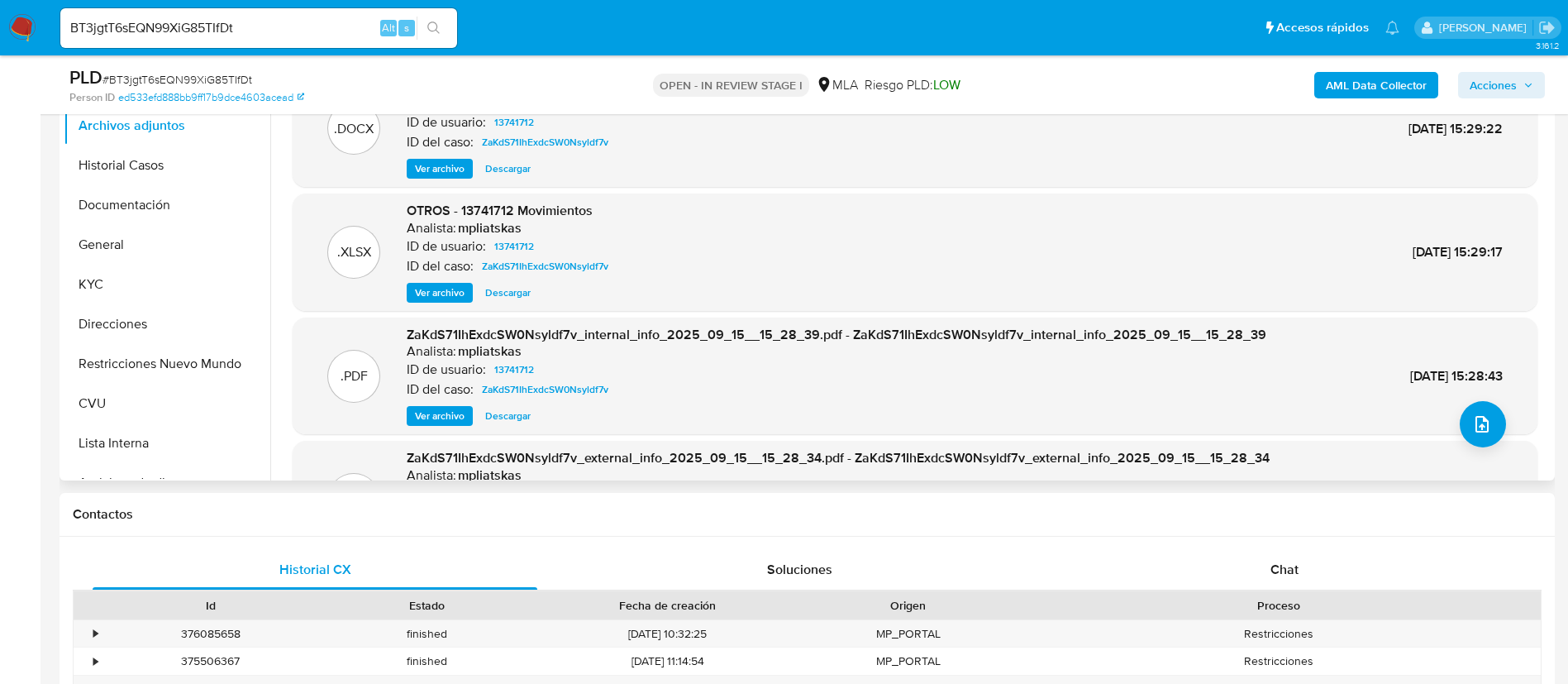
scroll to position [93, 0]
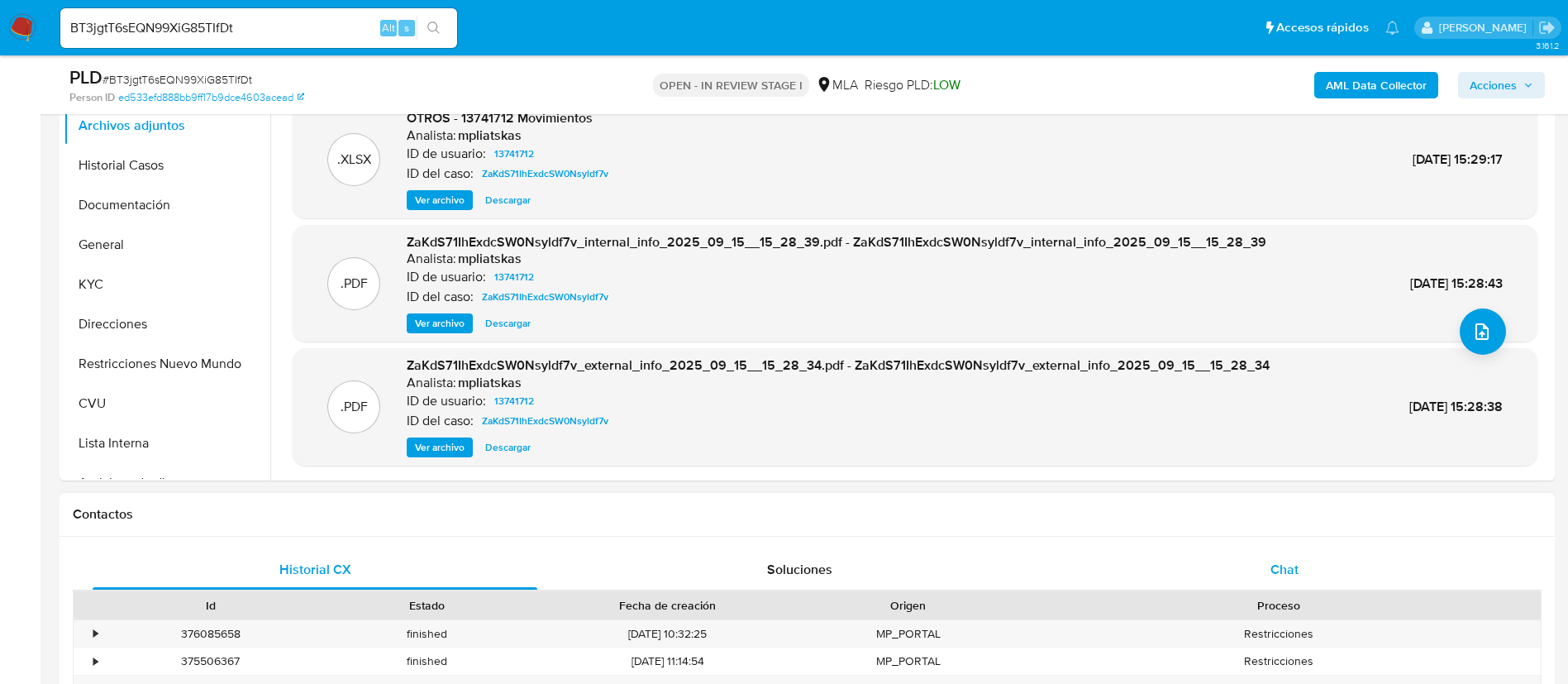
click at [1222, 567] on div "Chat" at bounding box center [1284, 570] width 444 height 40
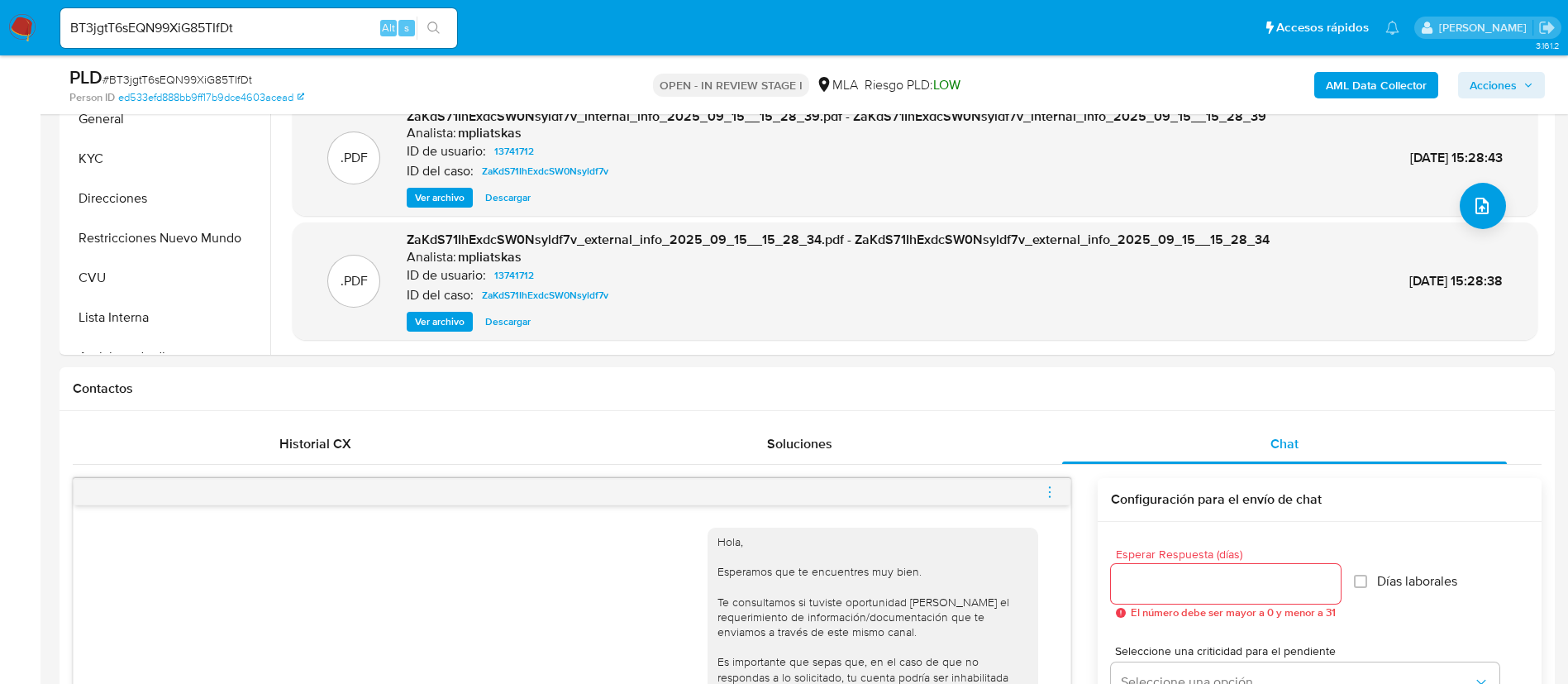
scroll to position [496, 0]
click at [194, 251] on button "Restricciones Nuevo Mundo" at bounding box center [160, 239] width 193 height 40
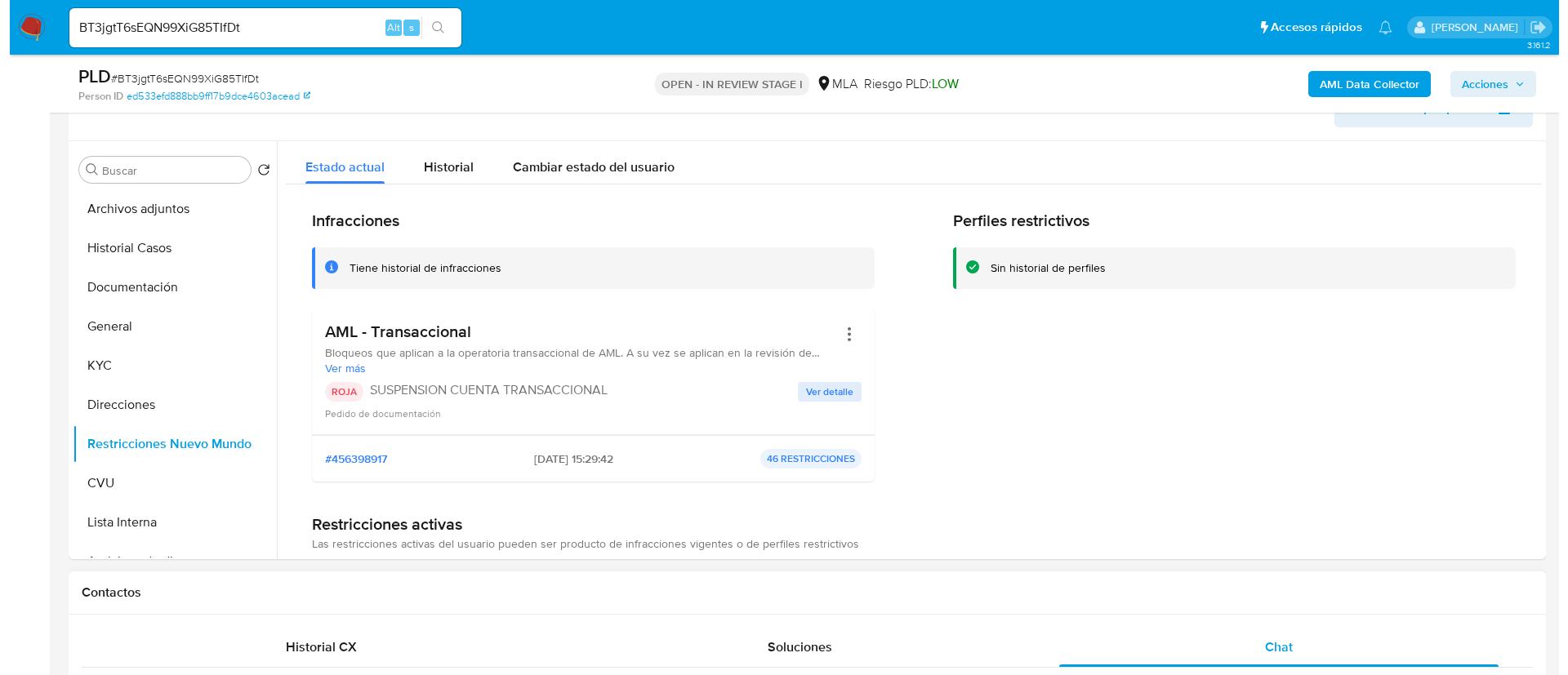
scroll to position [245, 0]
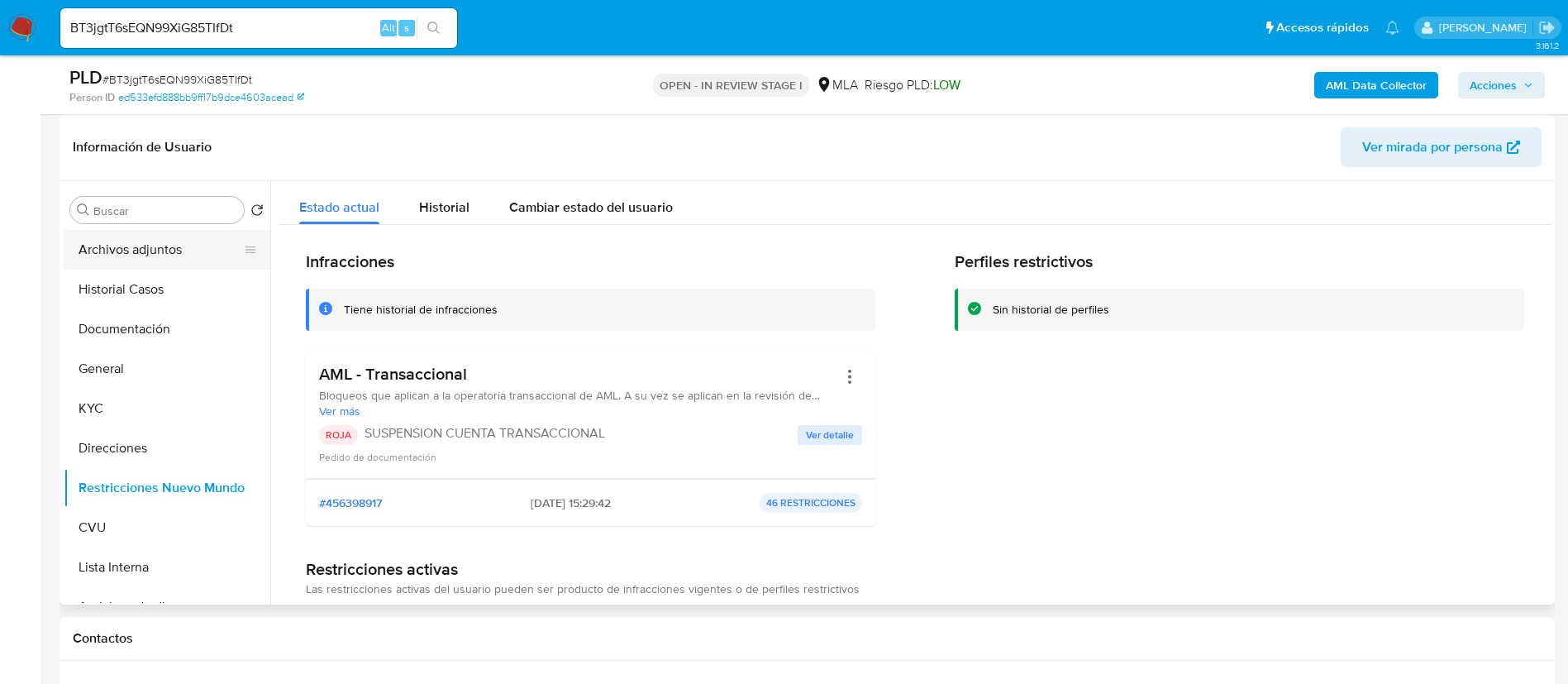
click at [156, 247] on button "Archivos adjuntos" at bounding box center [160, 250] width 193 height 40
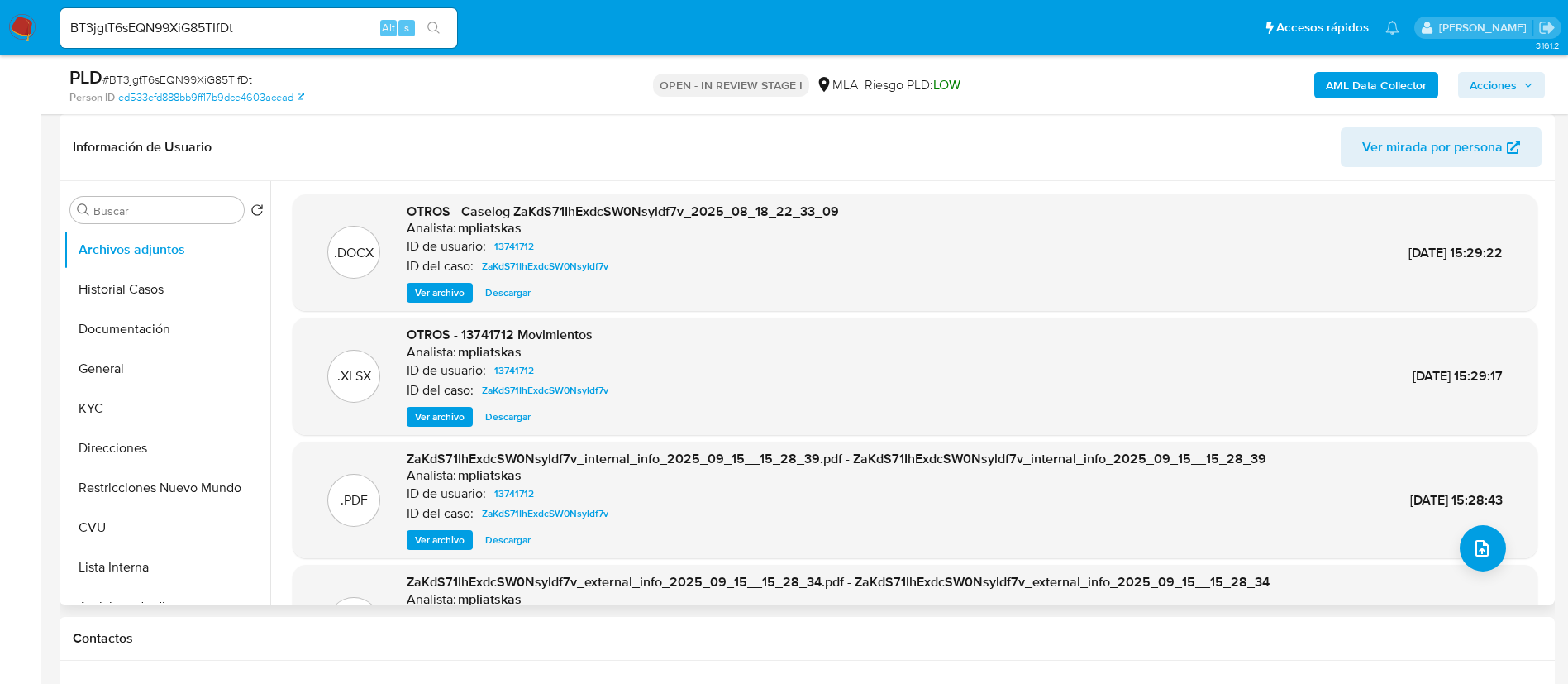
click at [432, 288] on span "Ver archivo" at bounding box center [439, 292] width 49 height 16
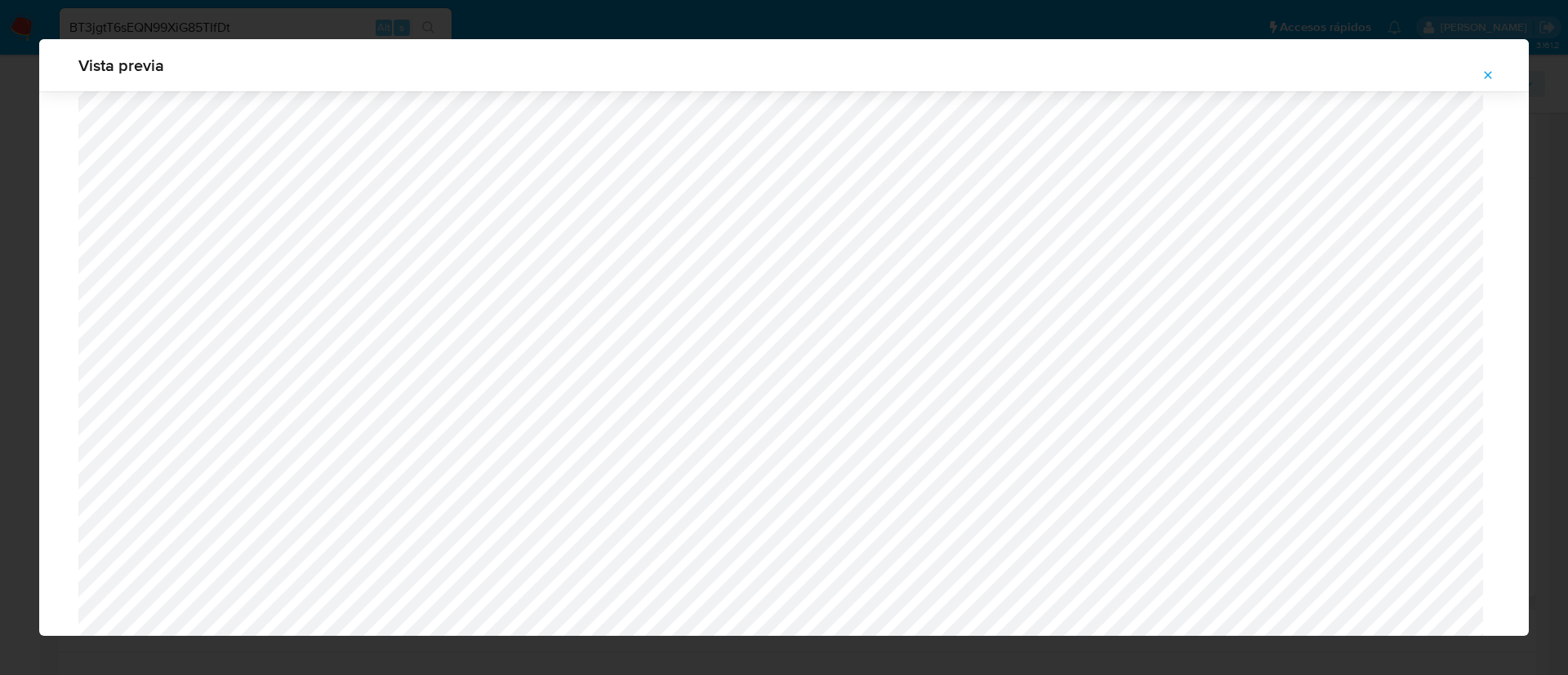
scroll to position [1437, 0]
click at [1482, 72] on icon "Attachment preview" at bounding box center [1488, 76] width 13 height 13
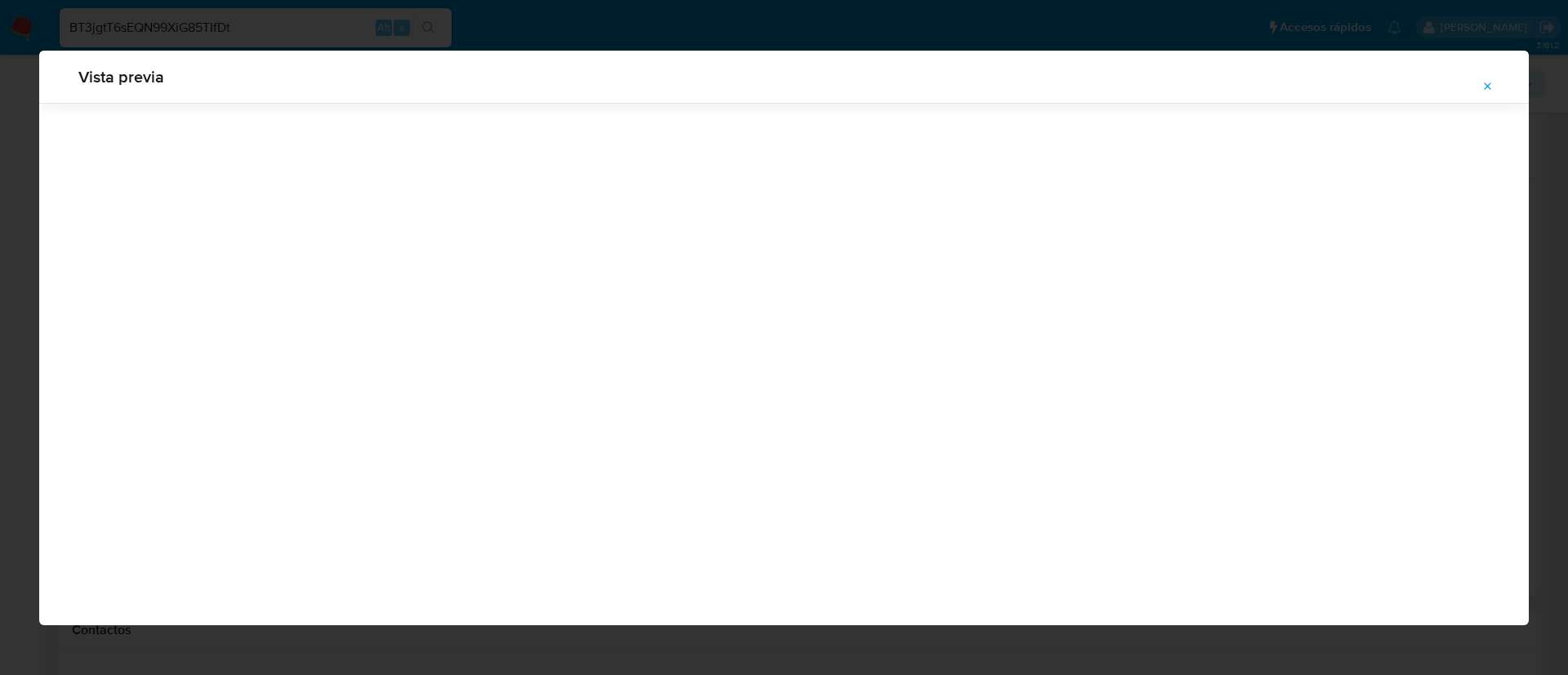
scroll to position [0, 0]
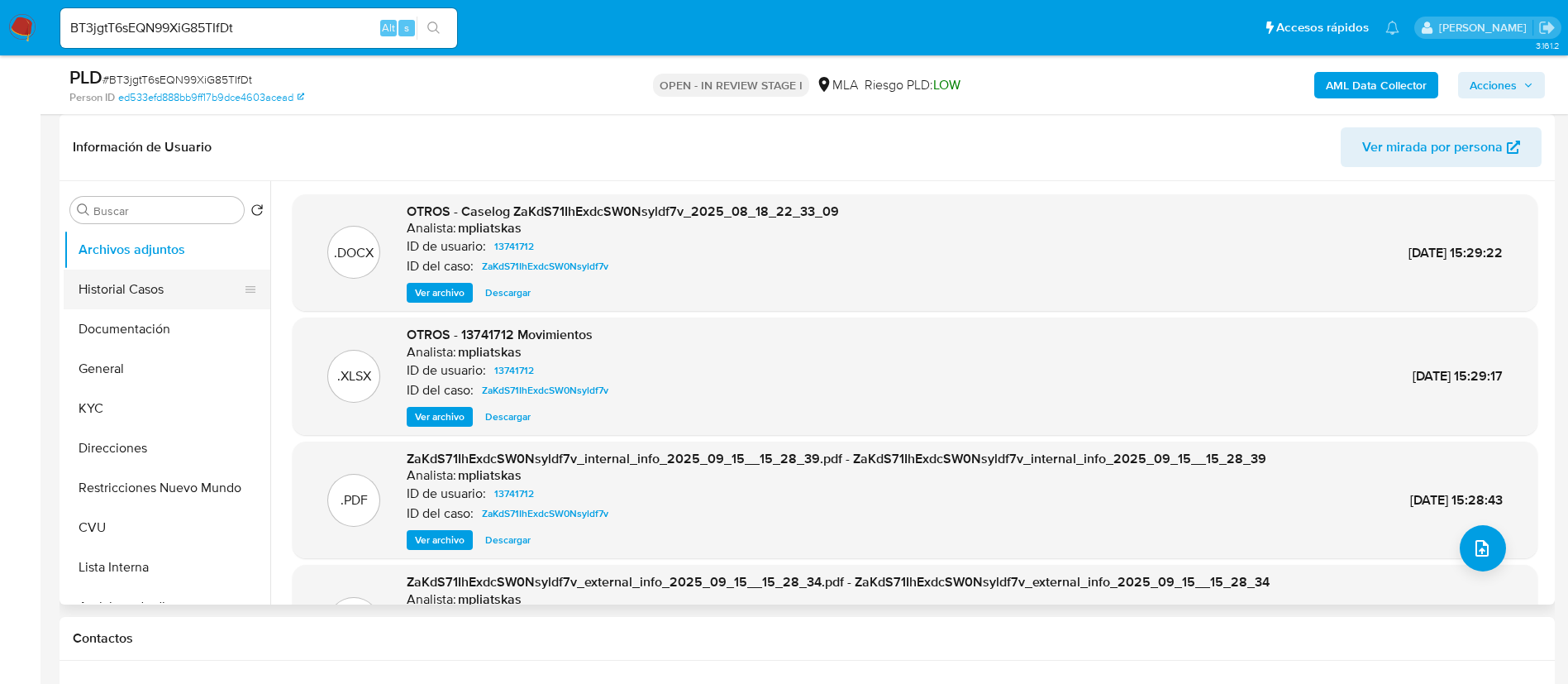
click at [147, 284] on button "Historial Casos" at bounding box center [160, 289] width 193 height 40
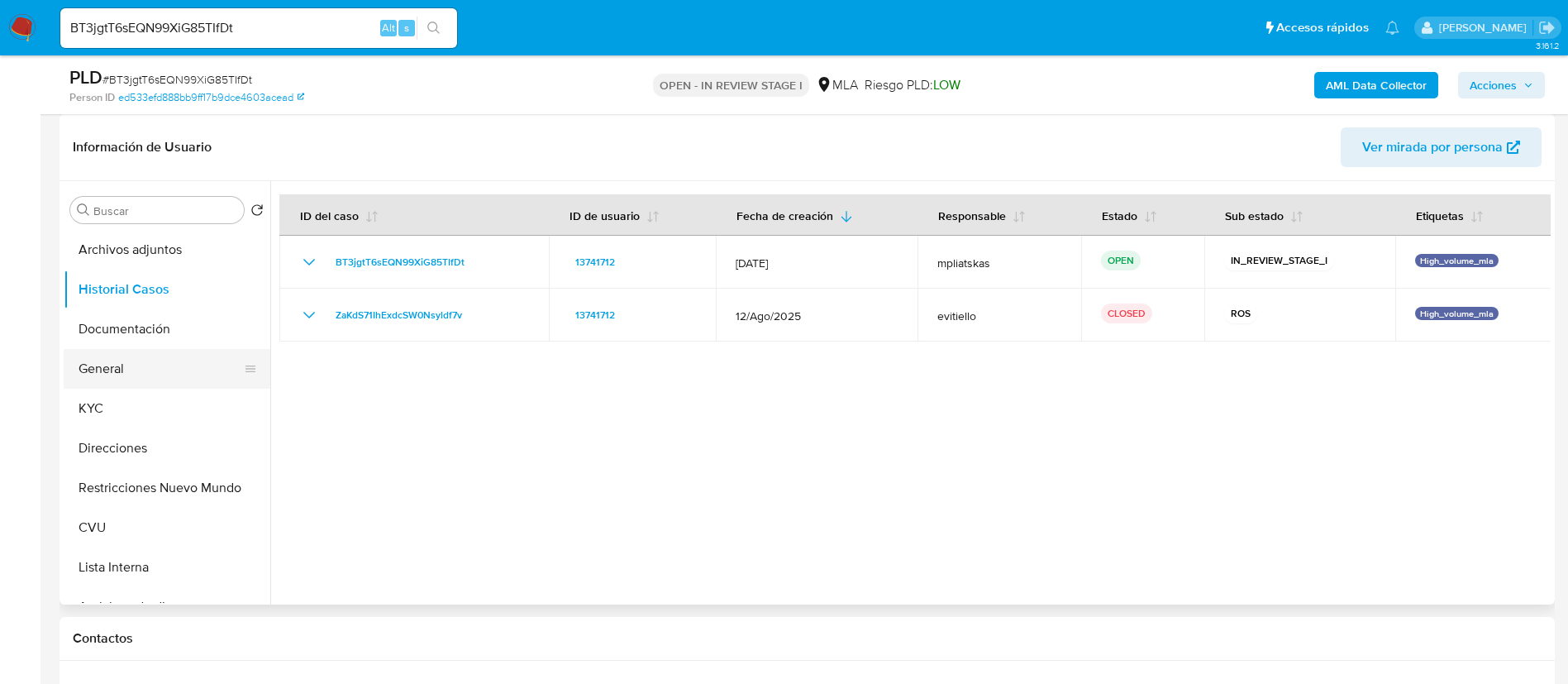
click at [132, 371] on button "General" at bounding box center [160, 369] width 193 height 40
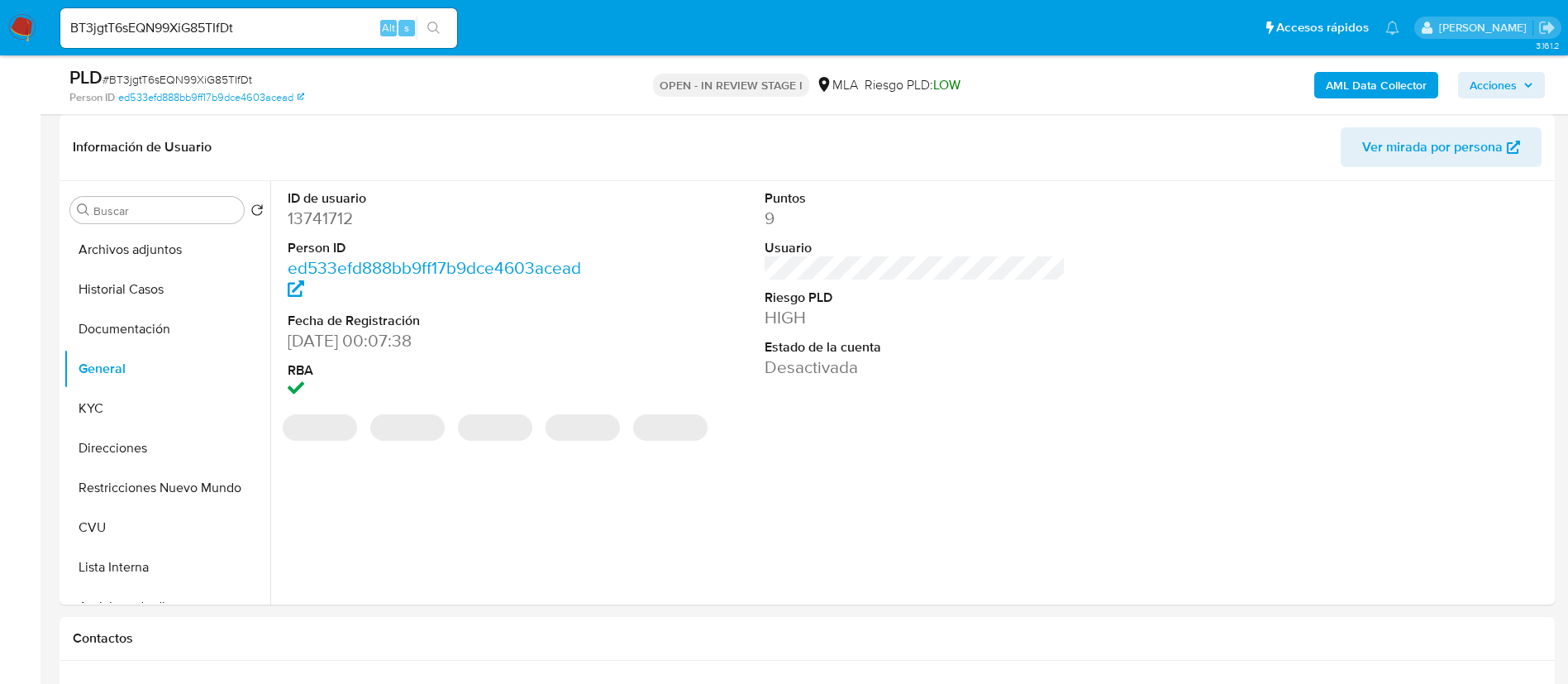
click at [331, 212] on dd "13741712" at bounding box center [438, 218] width 301 height 23
copy dd "7"
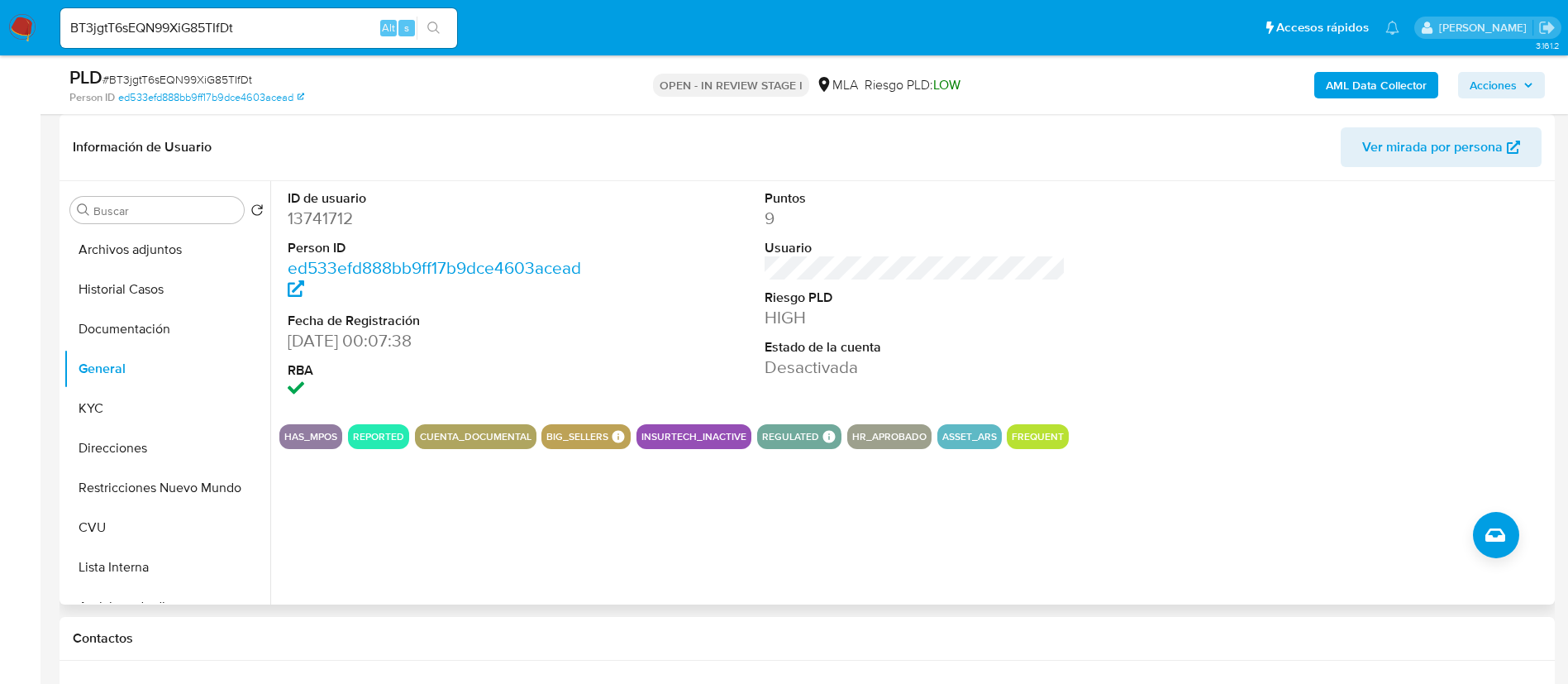
click at [345, 207] on dd "13741712" at bounding box center [438, 218] width 301 height 23
copy dd "13741712"
click at [123, 404] on button "KYC" at bounding box center [160, 408] width 193 height 40
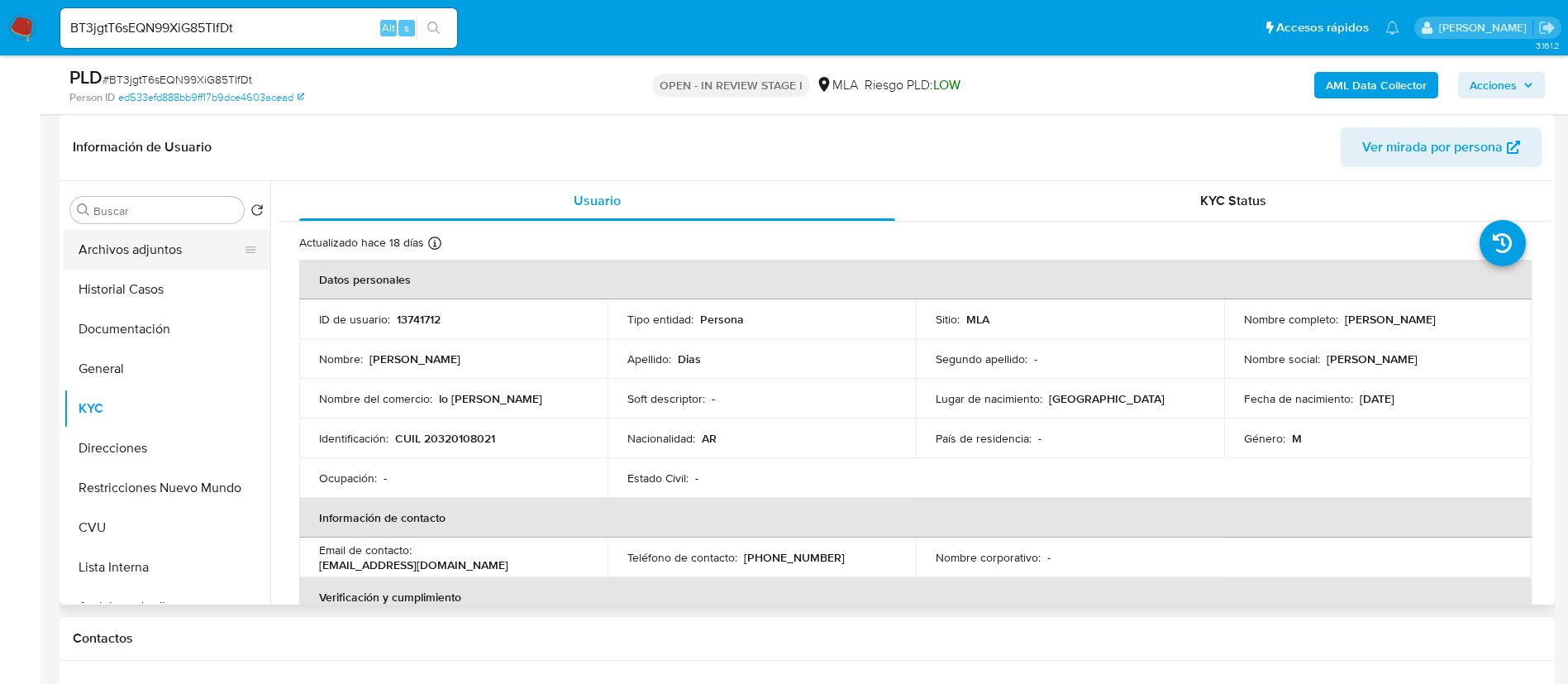
click at [182, 250] on button "Archivos adjuntos" at bounding box center [160, 250] width 193 height 40
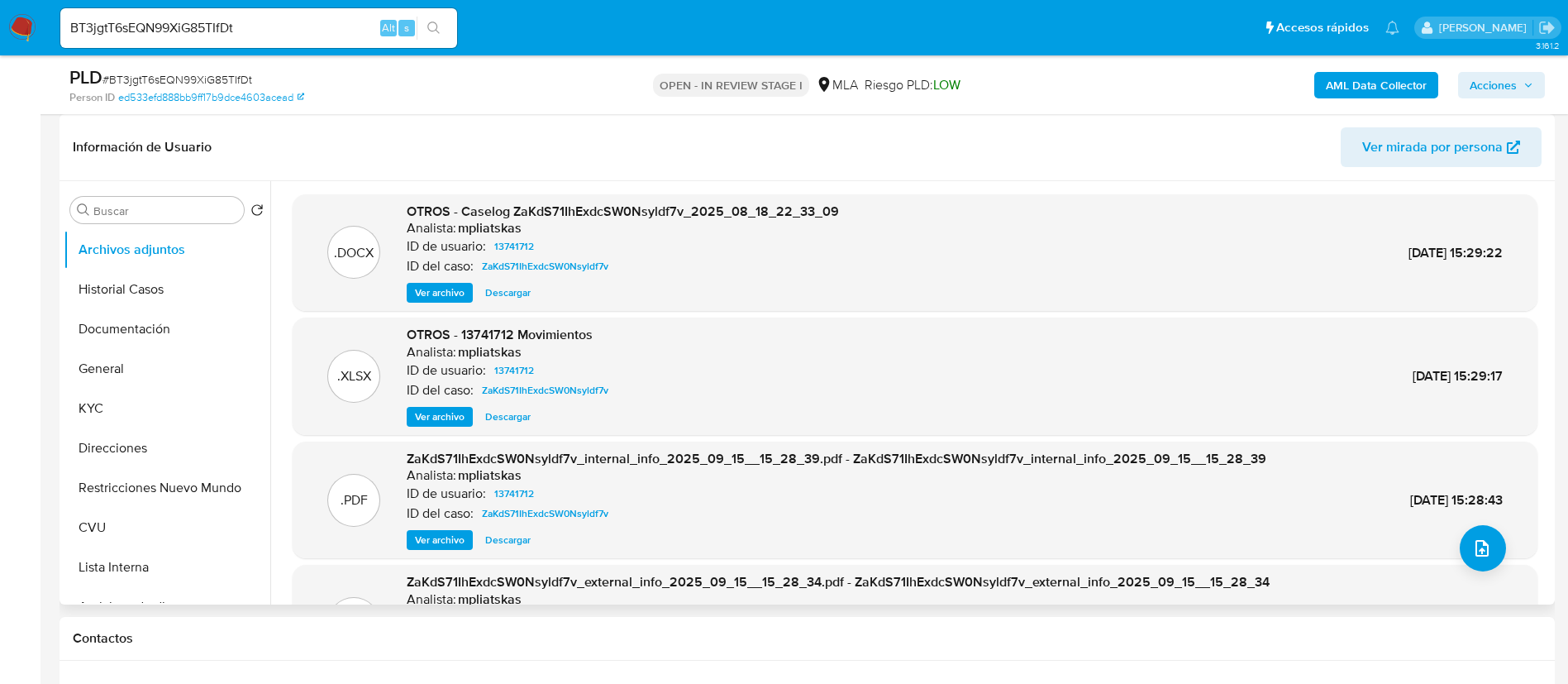
click at [424, 291] on span "Ver archivo" at bounding box center [439, 292] width 49 height 16
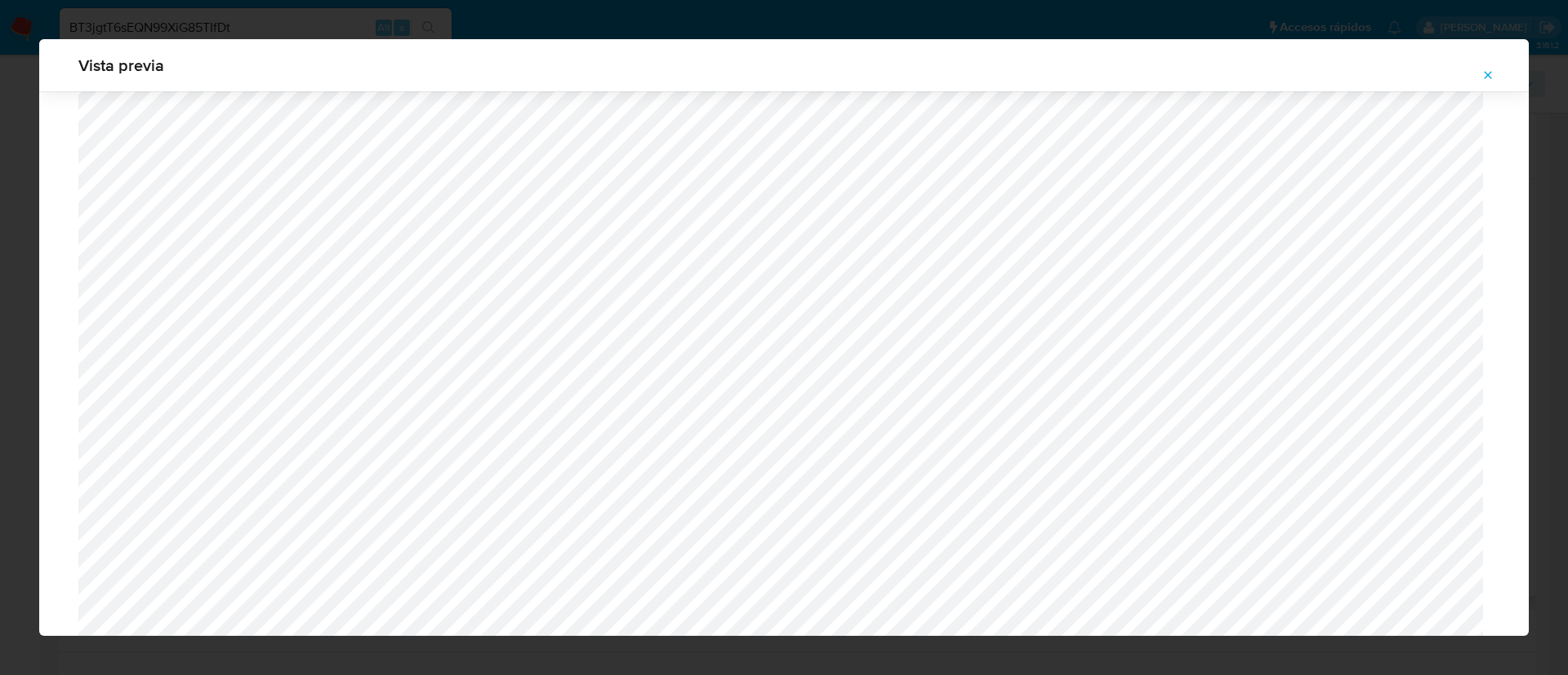
scroll to position [1437, 0]
click at [1487, 73] on icon "Attachment preview" at bounding box center [1488, 74] width 8 height 8
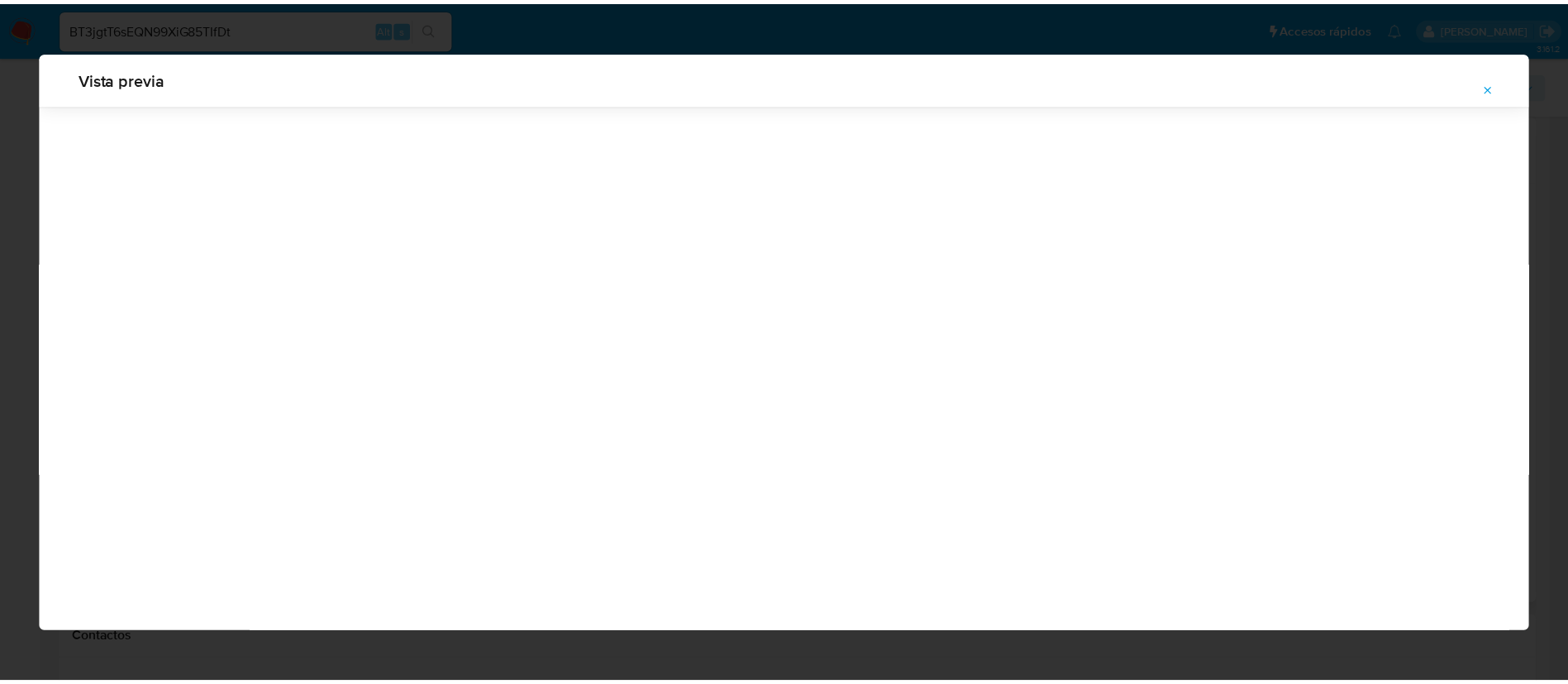
scroll to position [0, 0]
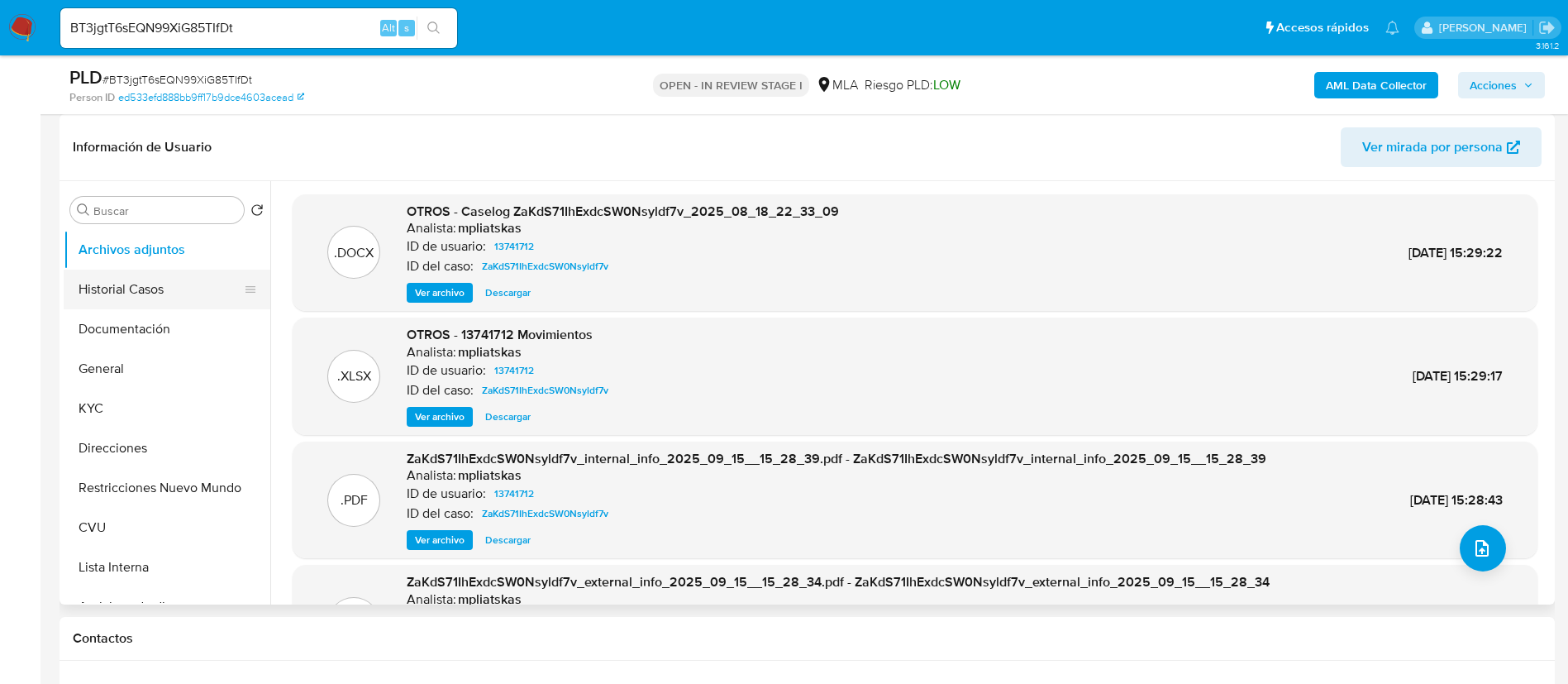
click at [66, 283] on button "Historial Casos" at bounding box center [160, 289] width 193 height 40
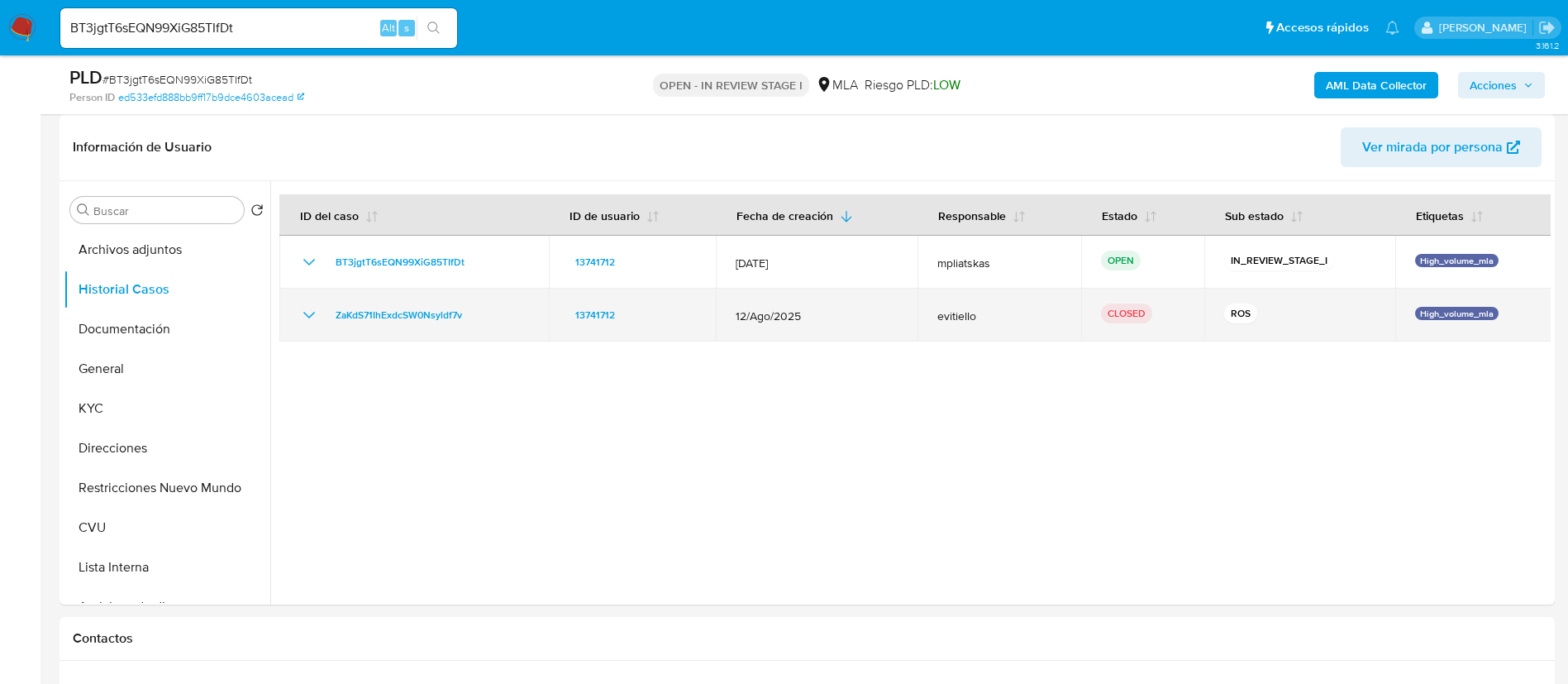
click at [308, 314] on icon "Mostrar/Ocultar" at bounding box center [308, 314] width 20 height 20
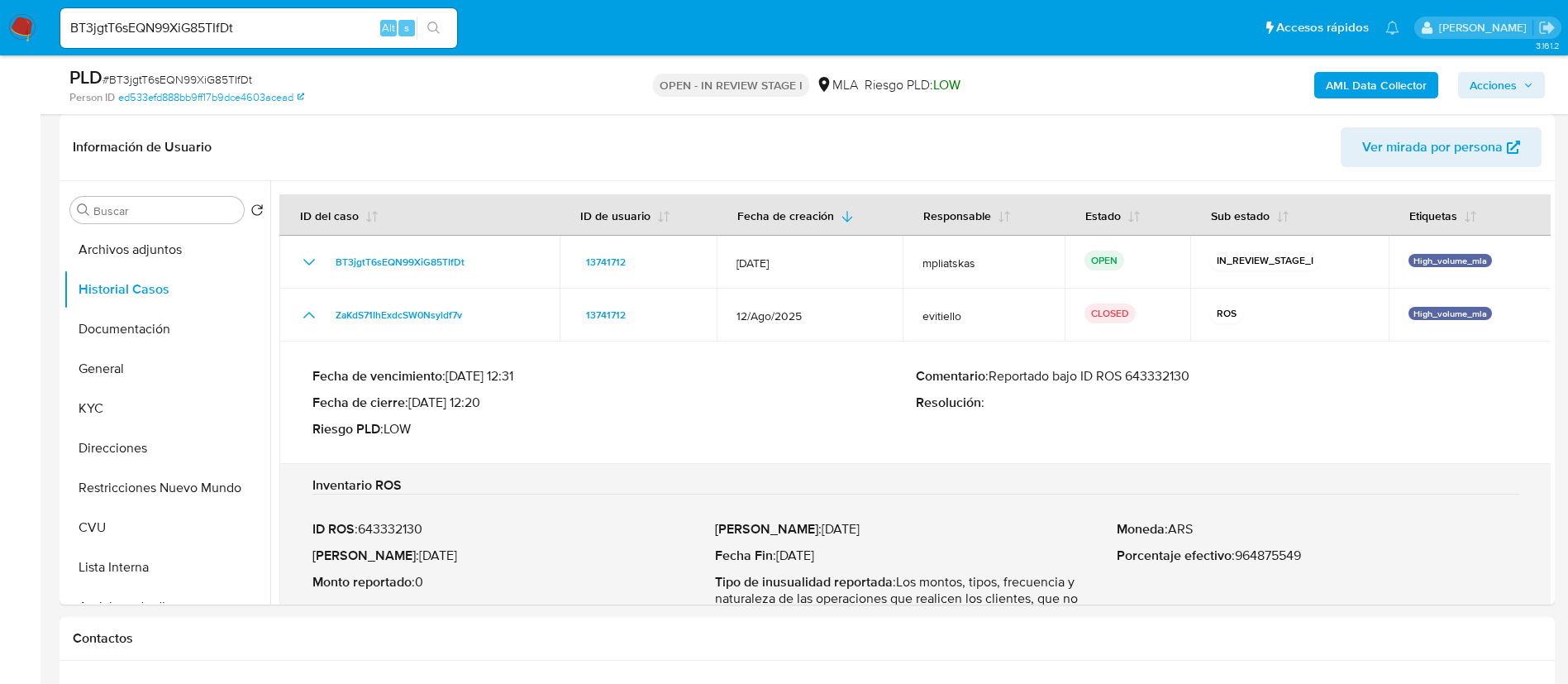
click at [1193, 381] on p "Comentario : Reportado bajo ID ROS 643332130" at bounding box center [1217, 376] width 604 height 16
click at [1175, 380] on p "Comentario : Reportado bajo ID ROS 643332130" at bounding box center [1217, 376] width 604 height 16
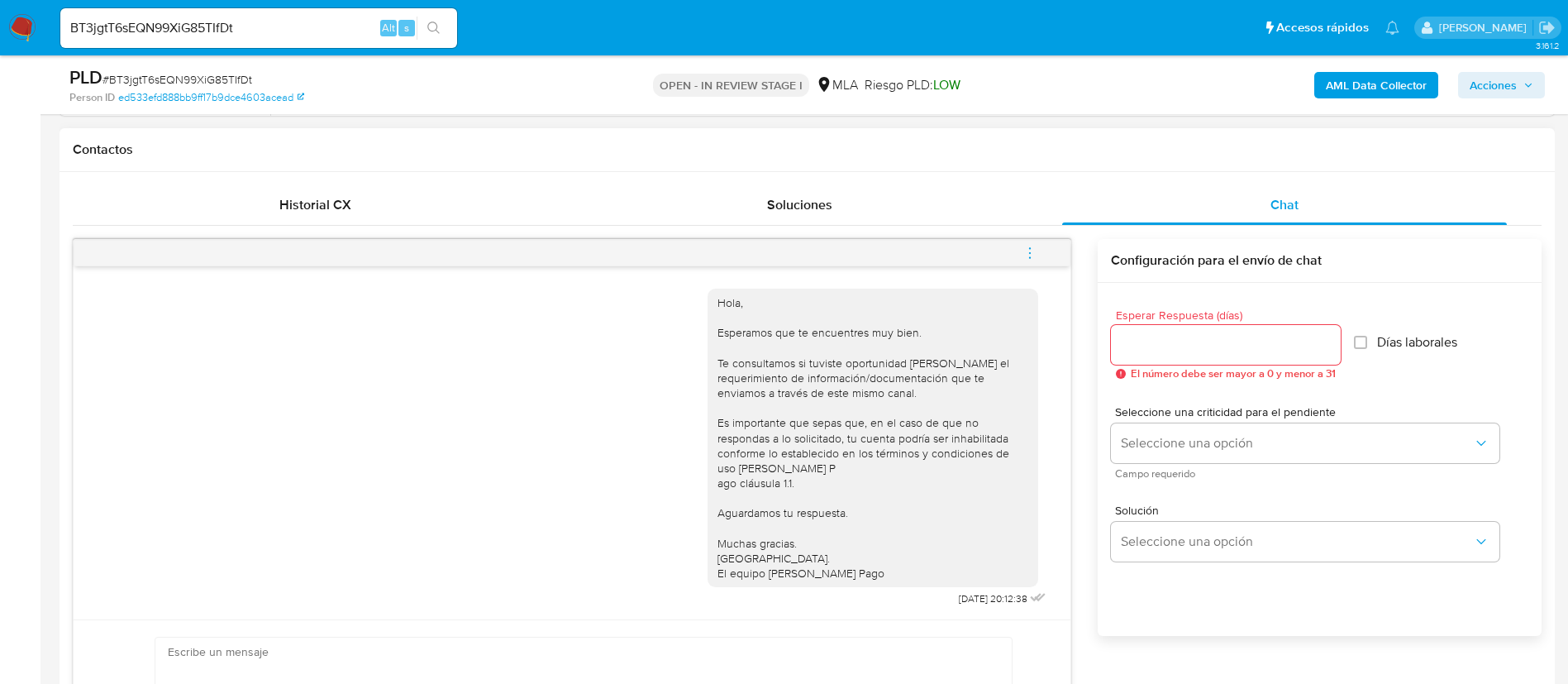
scroll to position [868, 0]
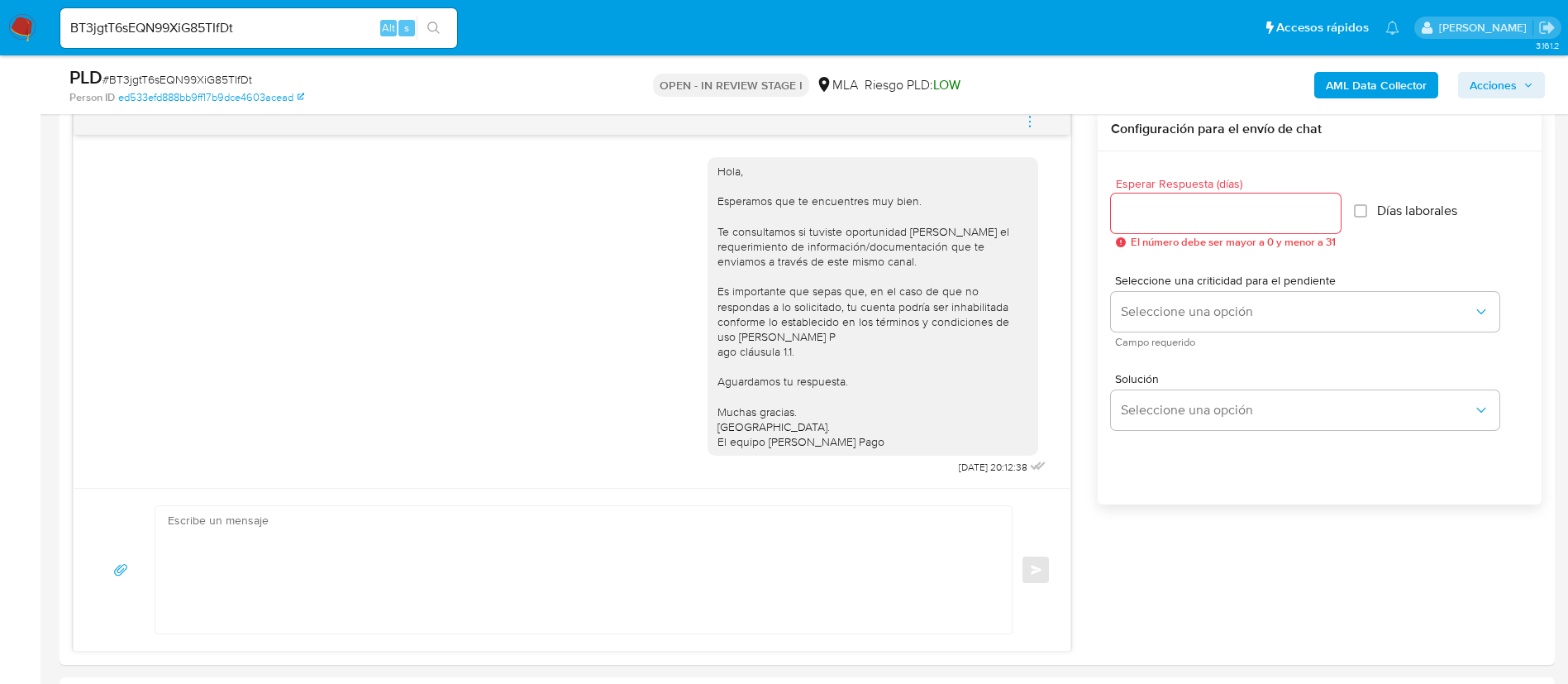
click at [1038, 113] on div "PLD # BT3jgtT6sEQN99XiG85TIfDt Person ID ed533efd888bb9ff17b9dce4603acead OPEN …" at bounding box center [807, 84] width 1495 height 59
click at [1021, 117] on button "menu-action" at bounding box center [1030, 121] width 54 height 40
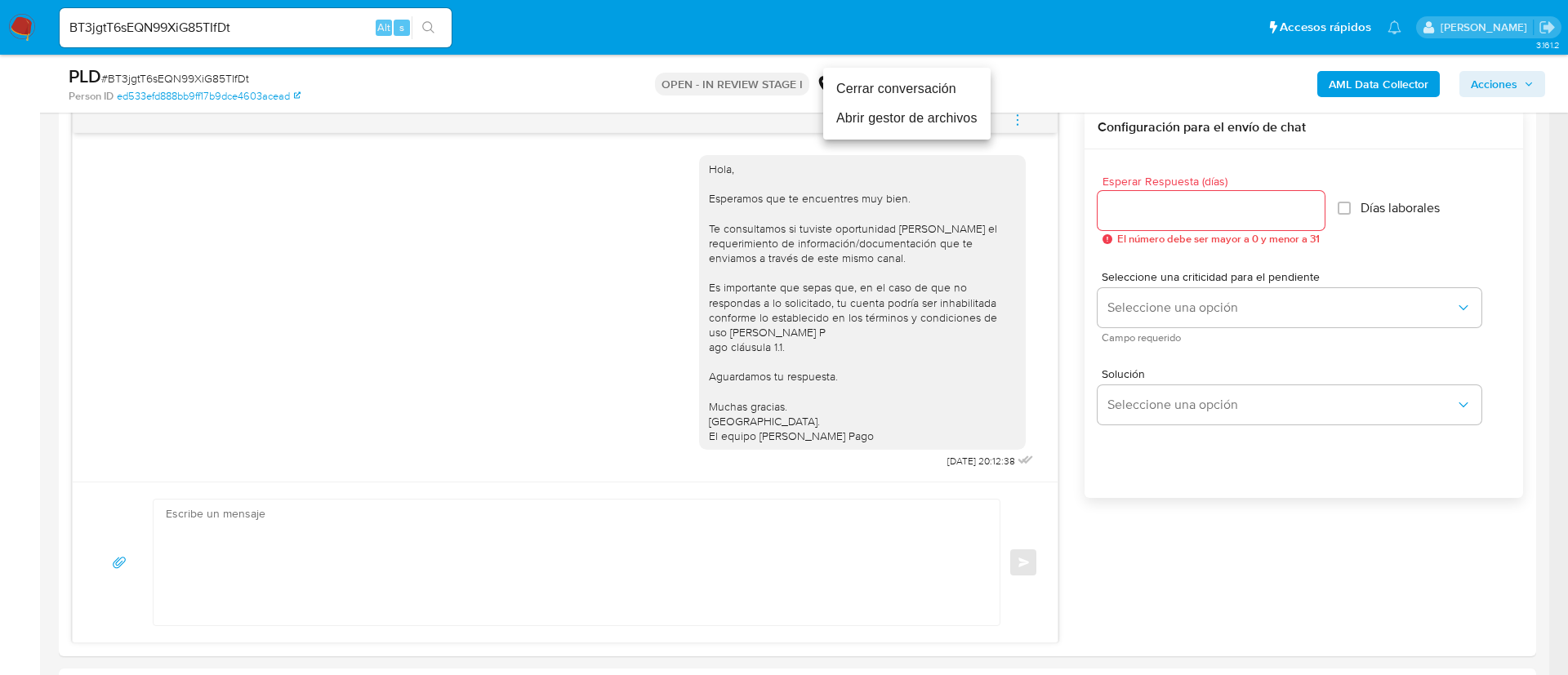
click at [958, 84] on li "Cerrar conversación" at bounding box center [907, 88] width 167 height 29
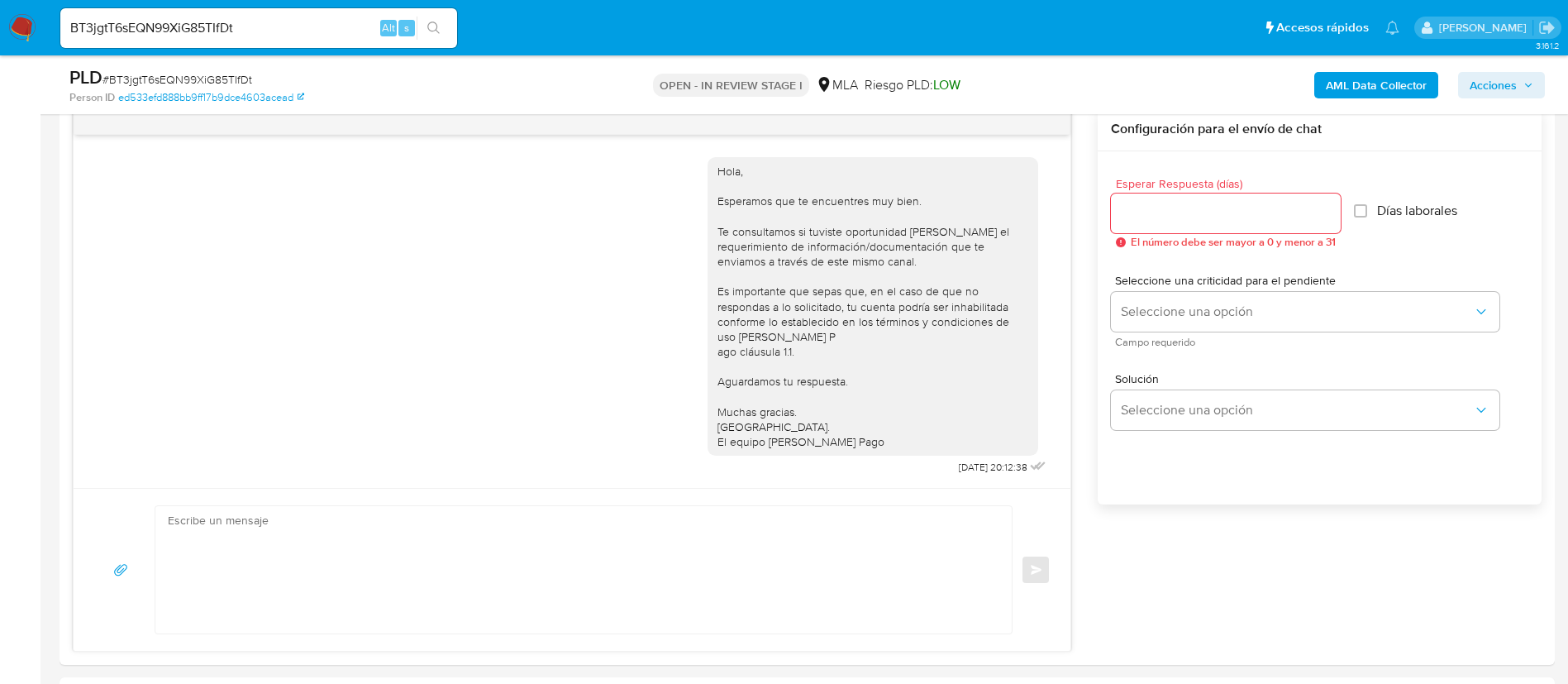
click at [1336, 90] on b "AML Data Collector" at bounding box center [1376, 84] width 100 height 26
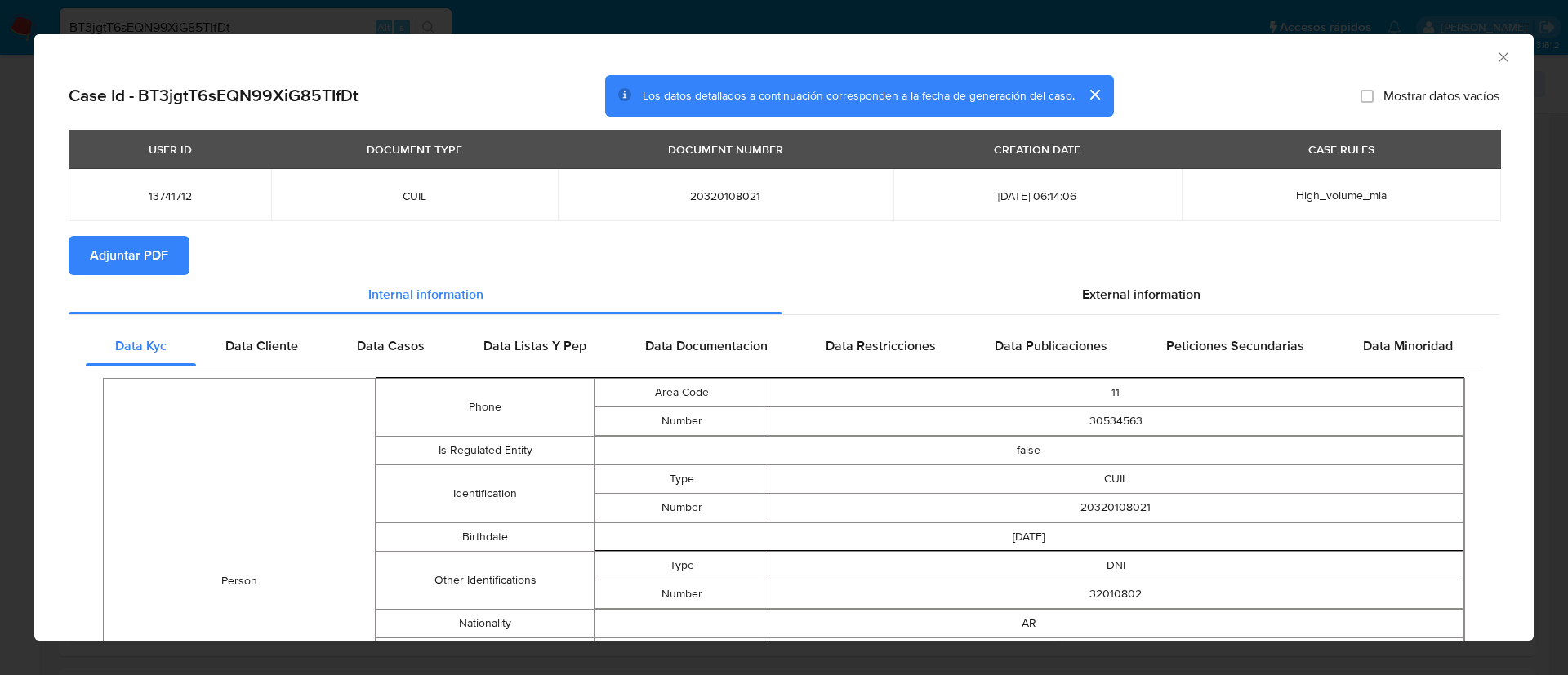
click at [154, 254] on span "Adjuntar PDF" at bounding box center [129, 256] width 78 height 36
click at [1496, 55] on icon "Cerrar ventana" at bounding box center [1503, 56] width 16 height 16
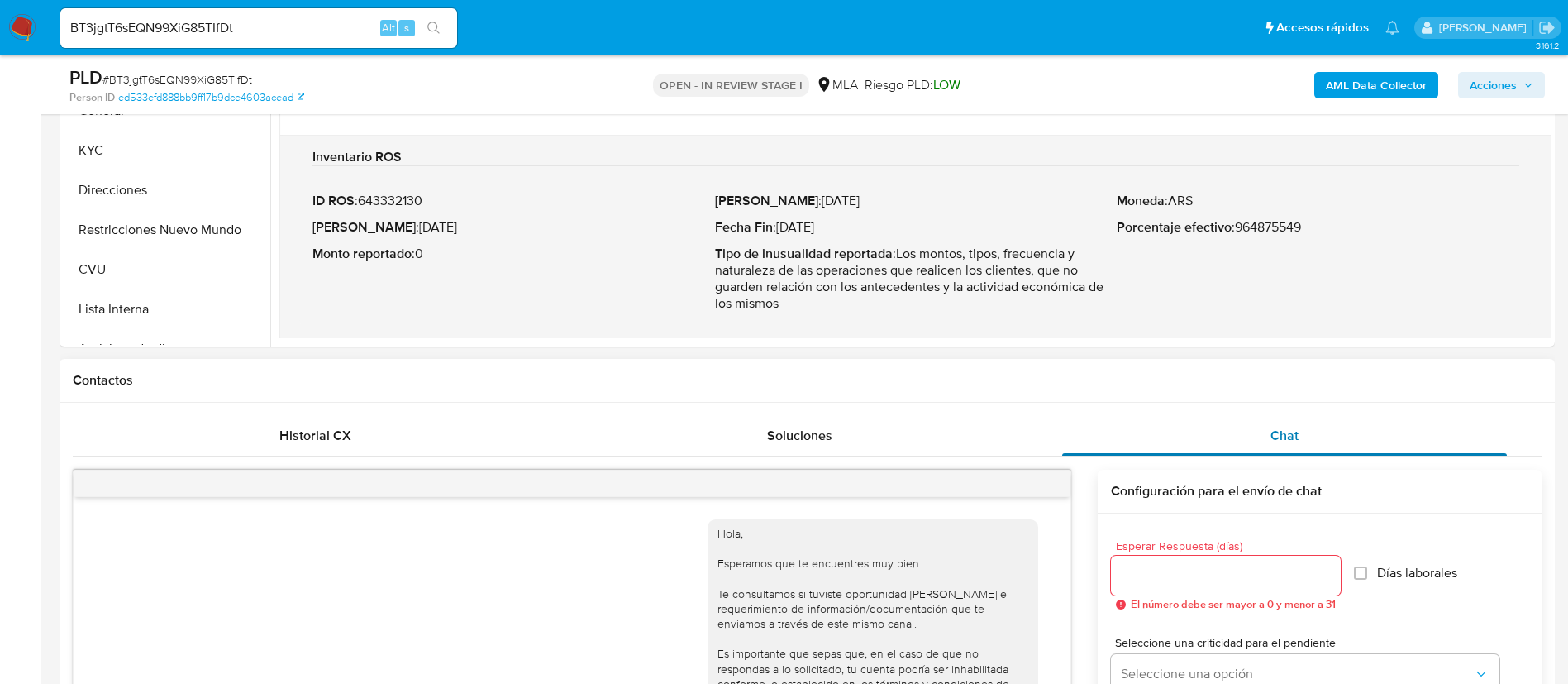
scroll to position [248, 0]
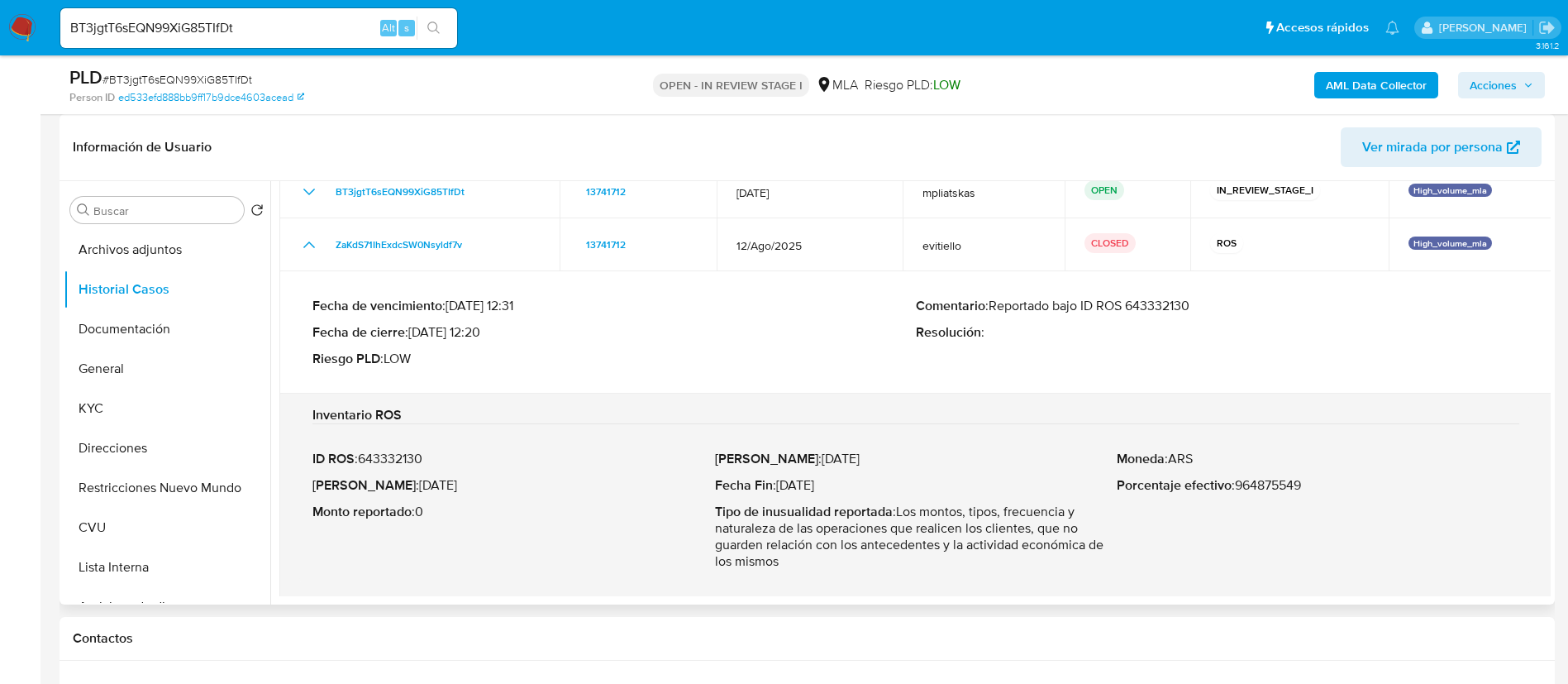
click at [176, 244] on button "Archivos adjuntos" at bounding box center [167, 250] width 207 height 40
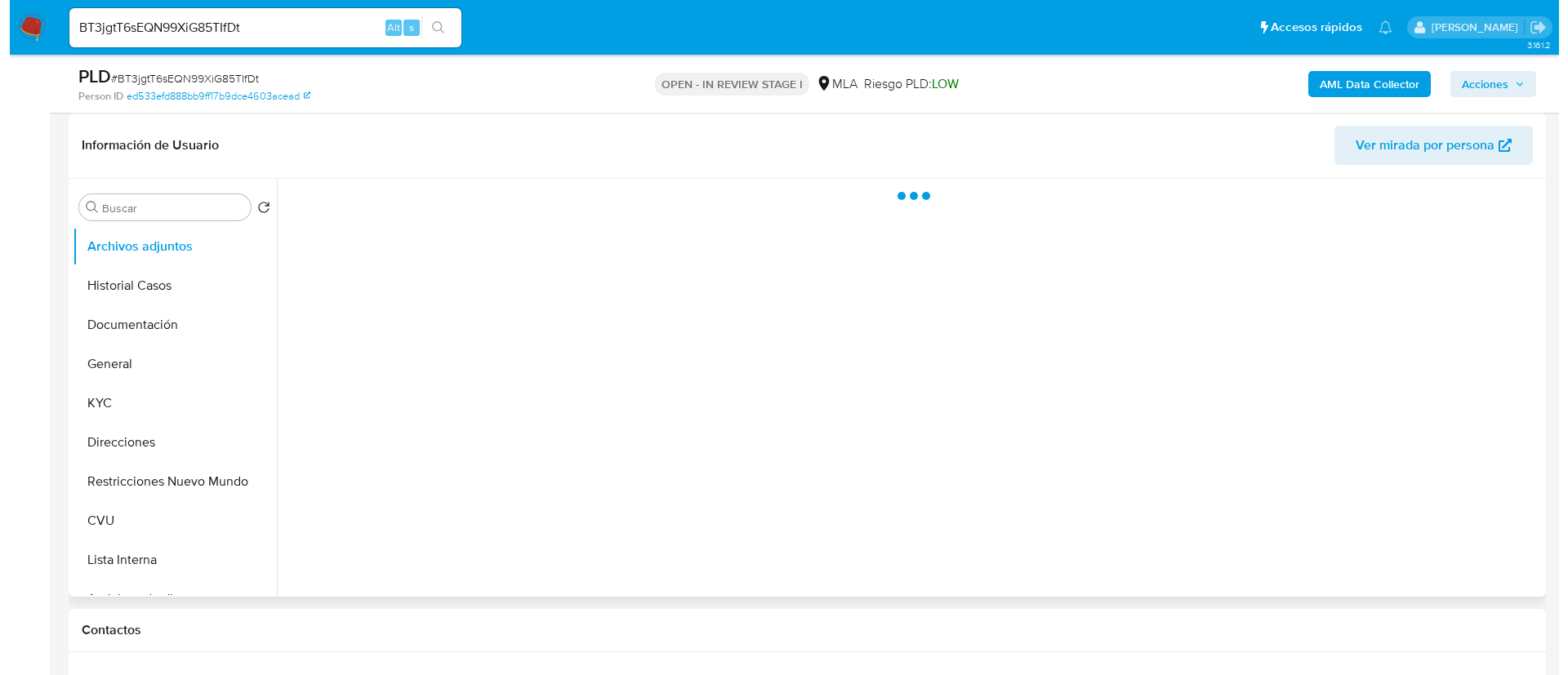
scroll to position [0, 0]
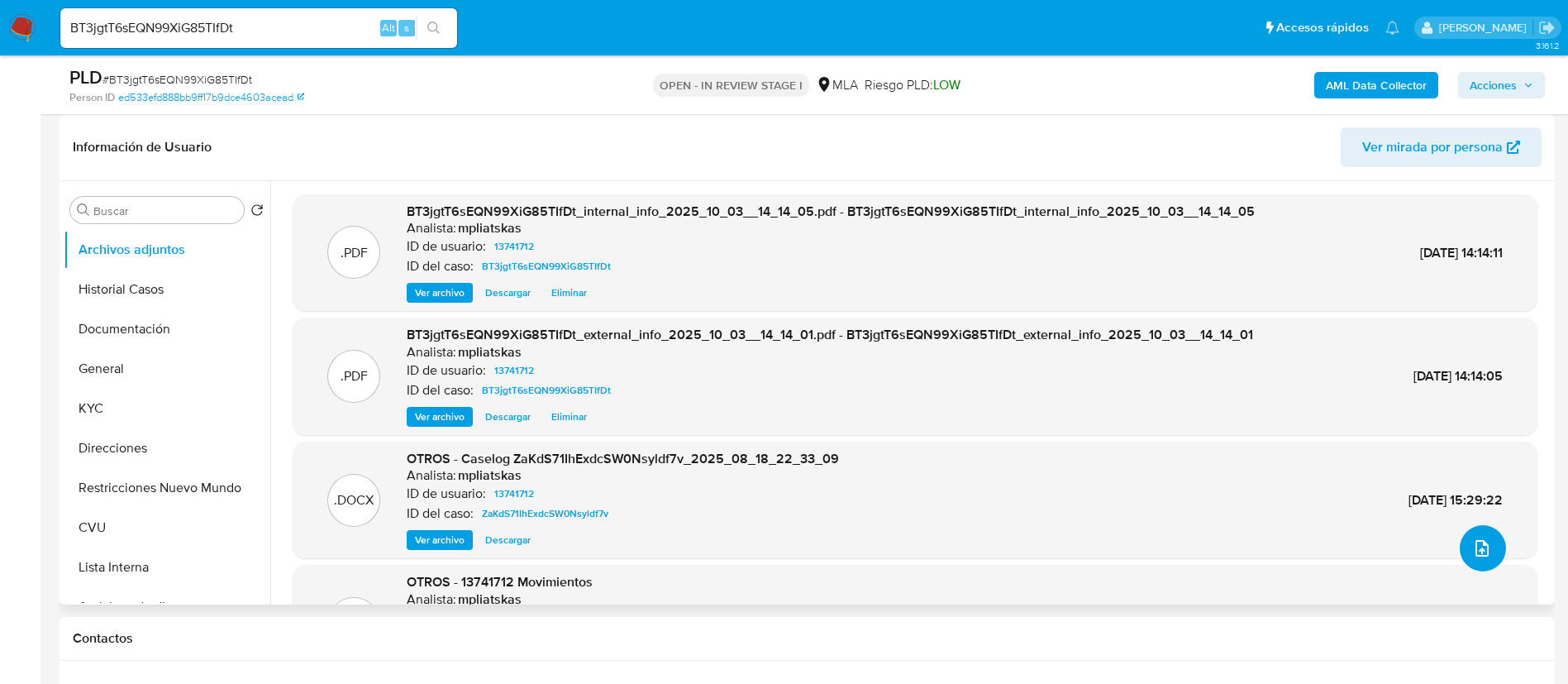
click at [1492, 555] on button "upload-file" at bounding box center [1482, 548] width 46 height 46
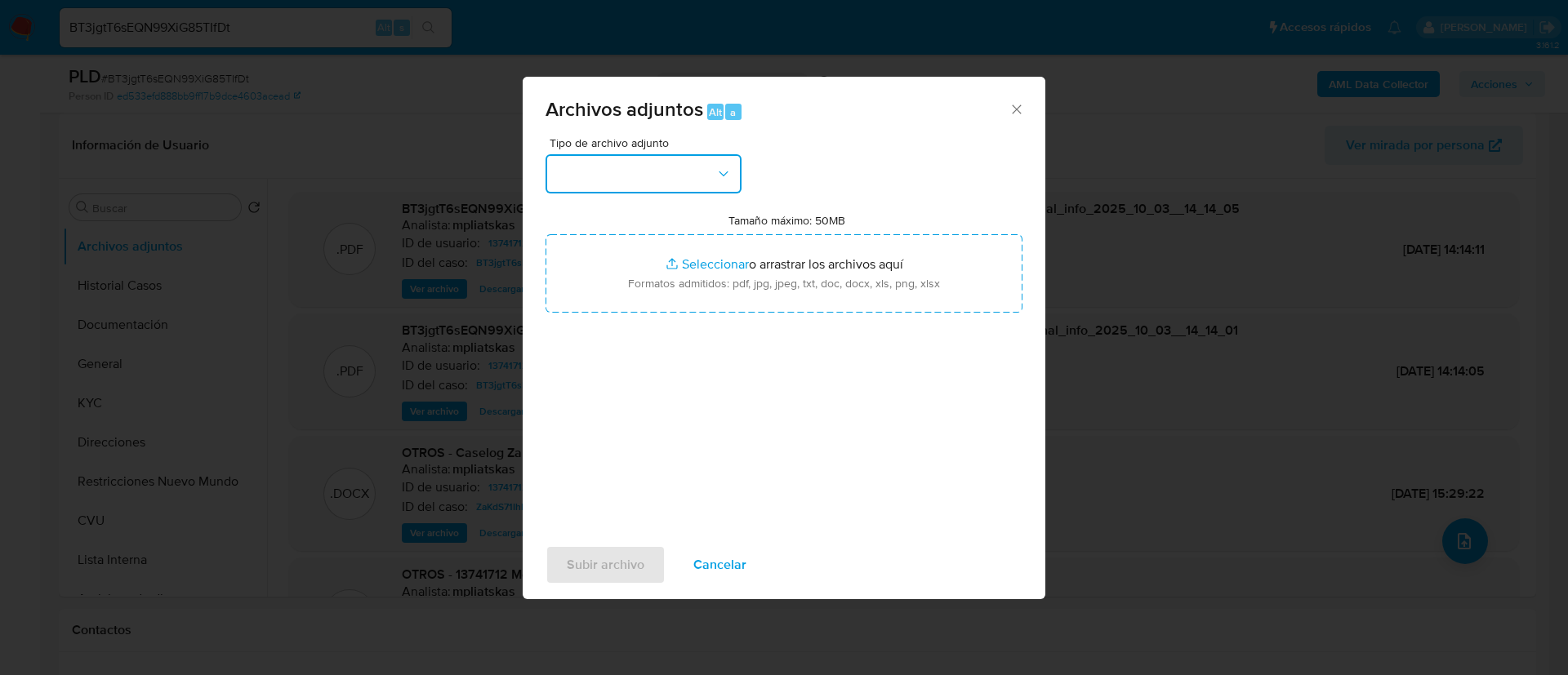
drag, startPoint x: 640, startPoint y: 169, endPoint x: 649, endPoint y: 197, distance: 29.4
click at [640, 170] on button "button" at bounding box center [643, 173] width 196 height 40
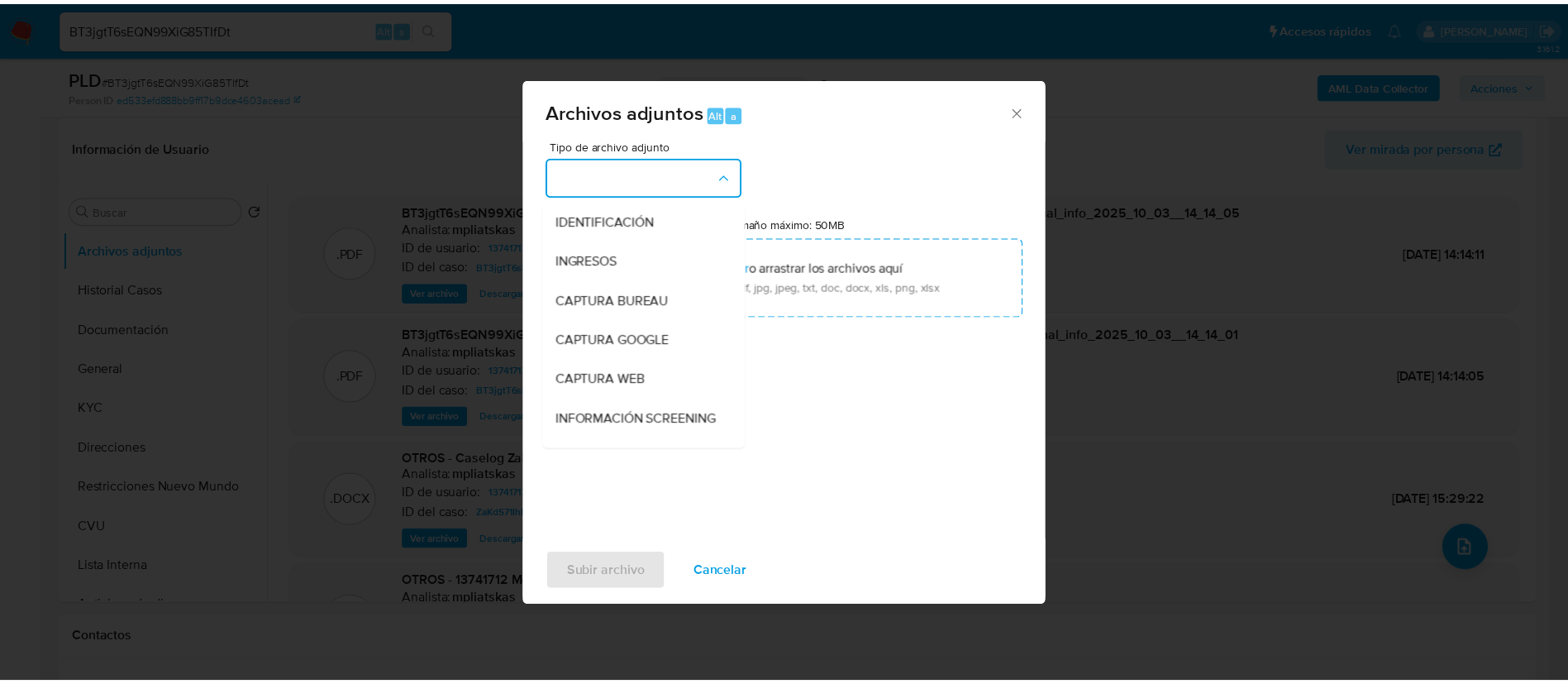
scroll to position [124, 0]
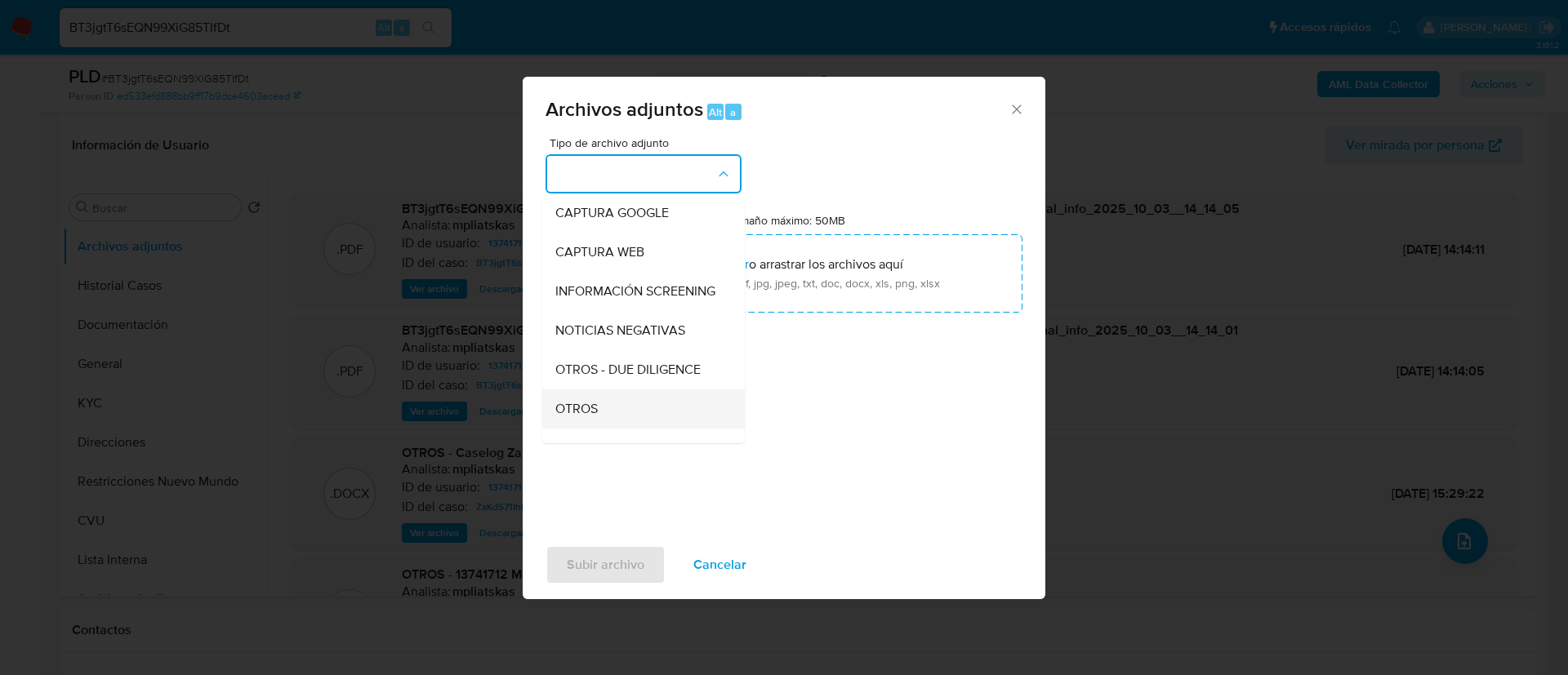
click at [614, 414] on div "OTROS" at bounding box center [638, 409] width 167 height 40
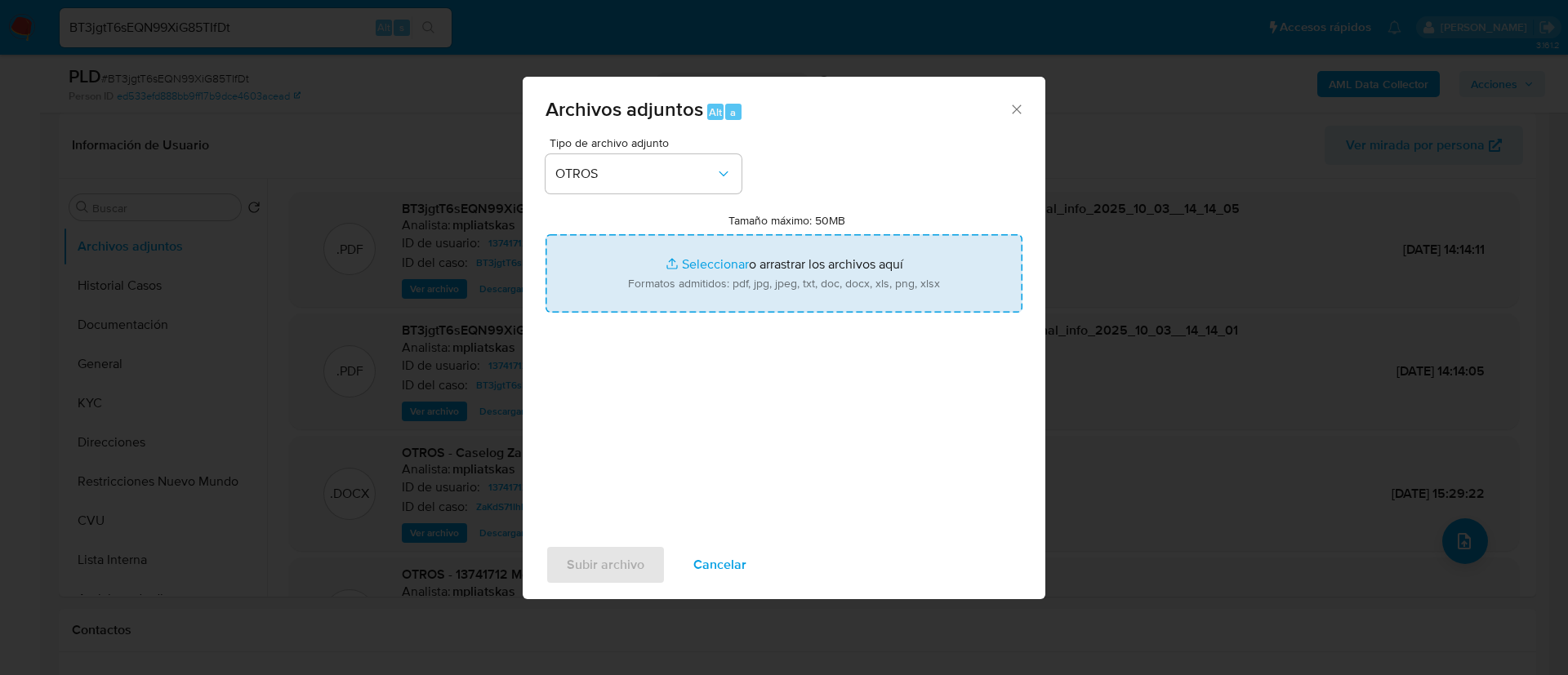
click at [735, 288] on input "Tamaño máximo: 50MB Seleccionar archivos" at bounding box center [783, 273] width 477 height 78
type input "C:\fakepath\13741712 Movimientos.xlsx"
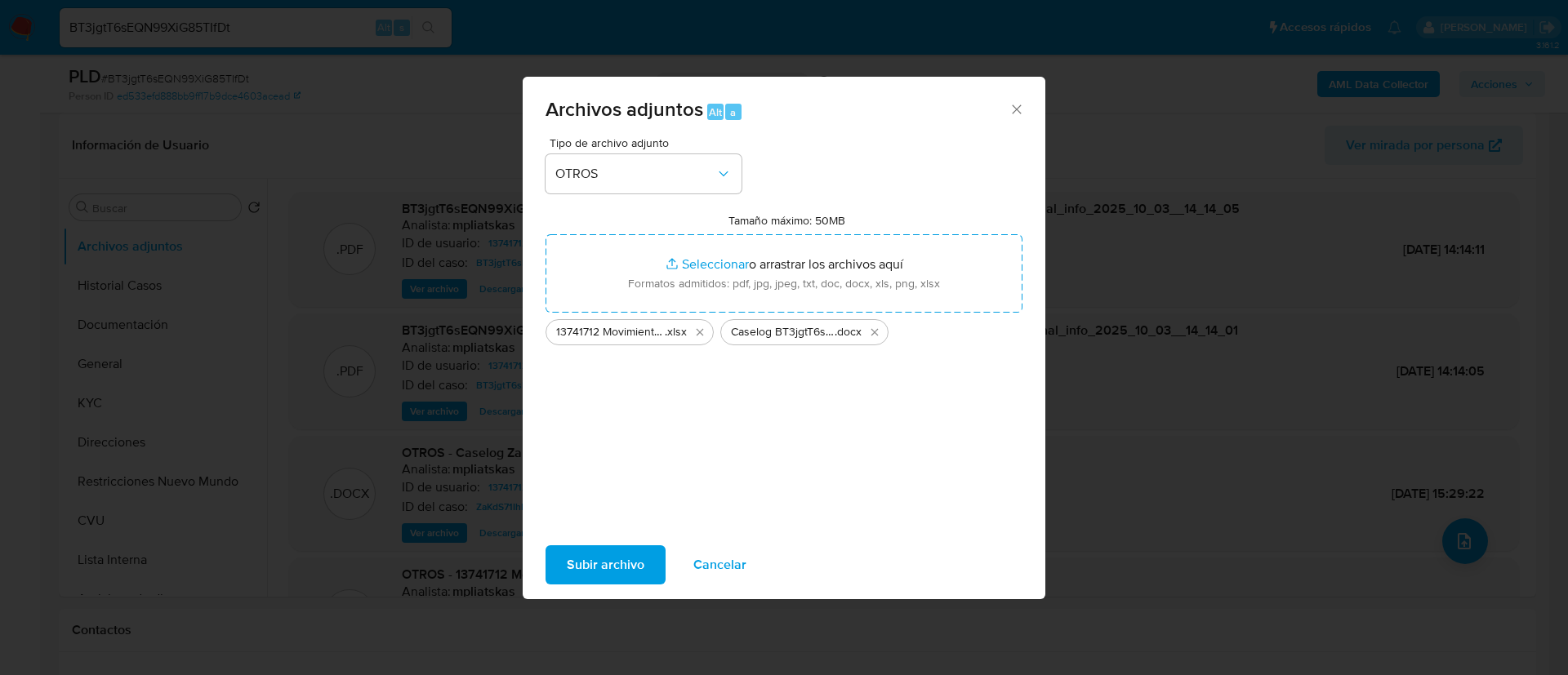
click at [626, 560] on span "Subir archivo" at bounding box center [606, 564] width 77 height 36
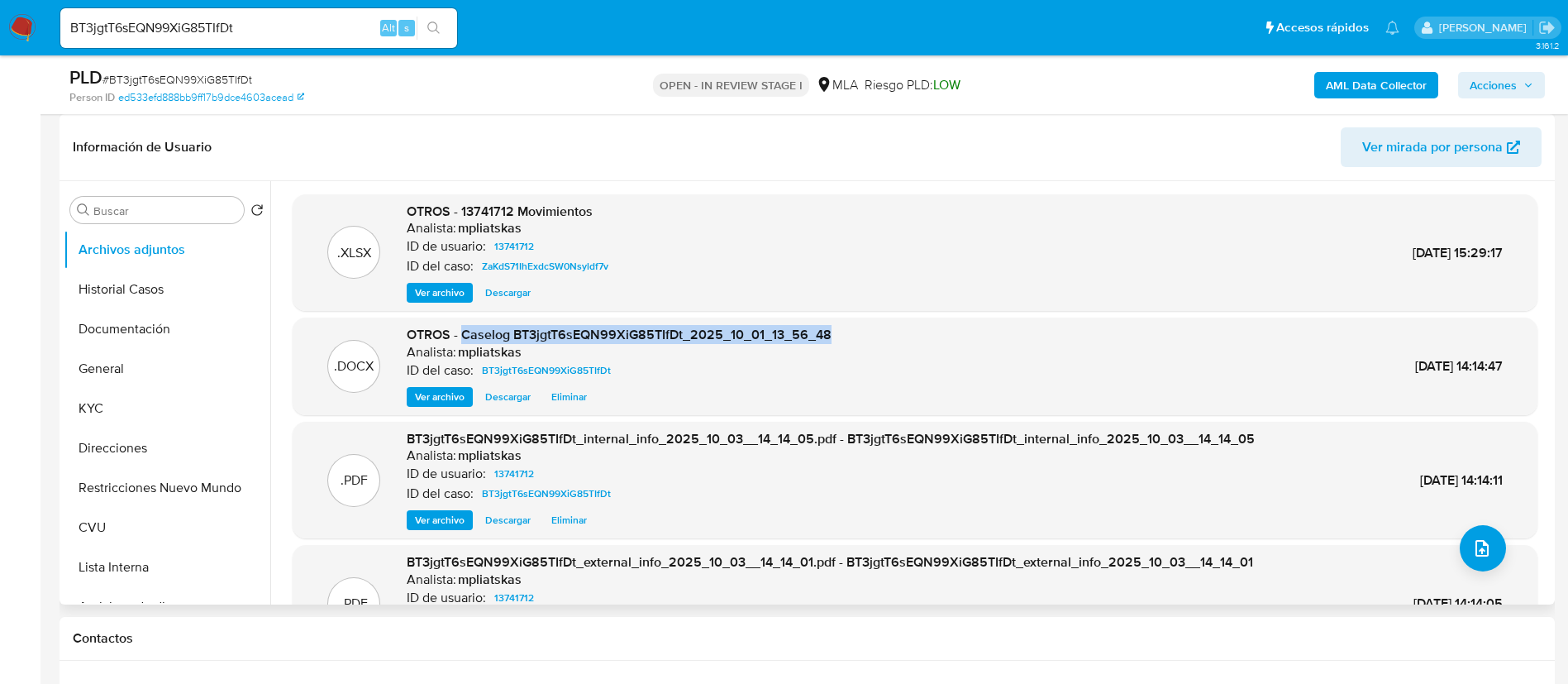
drag, startPoint x: 466, startPoint y: 340, endPoint x: 852, endPoint y: 325, distance: 386.3
click at [852, 325] on div ".DOCX OTROS - Caselog BT3jgtT6sEQN99XiG85TIfDt_2025_10_01_13_56_48 Analista: mp…" at bounding box center [915, 366] width 1245 height 98
copy span "Caselog BT3jgtT6sEQN99XiG85TIfDt_2025_10_01_13_56_48"
click at [1515, 87] on span "Acciones" at bounding box center [1492, 84] width 47 height 26
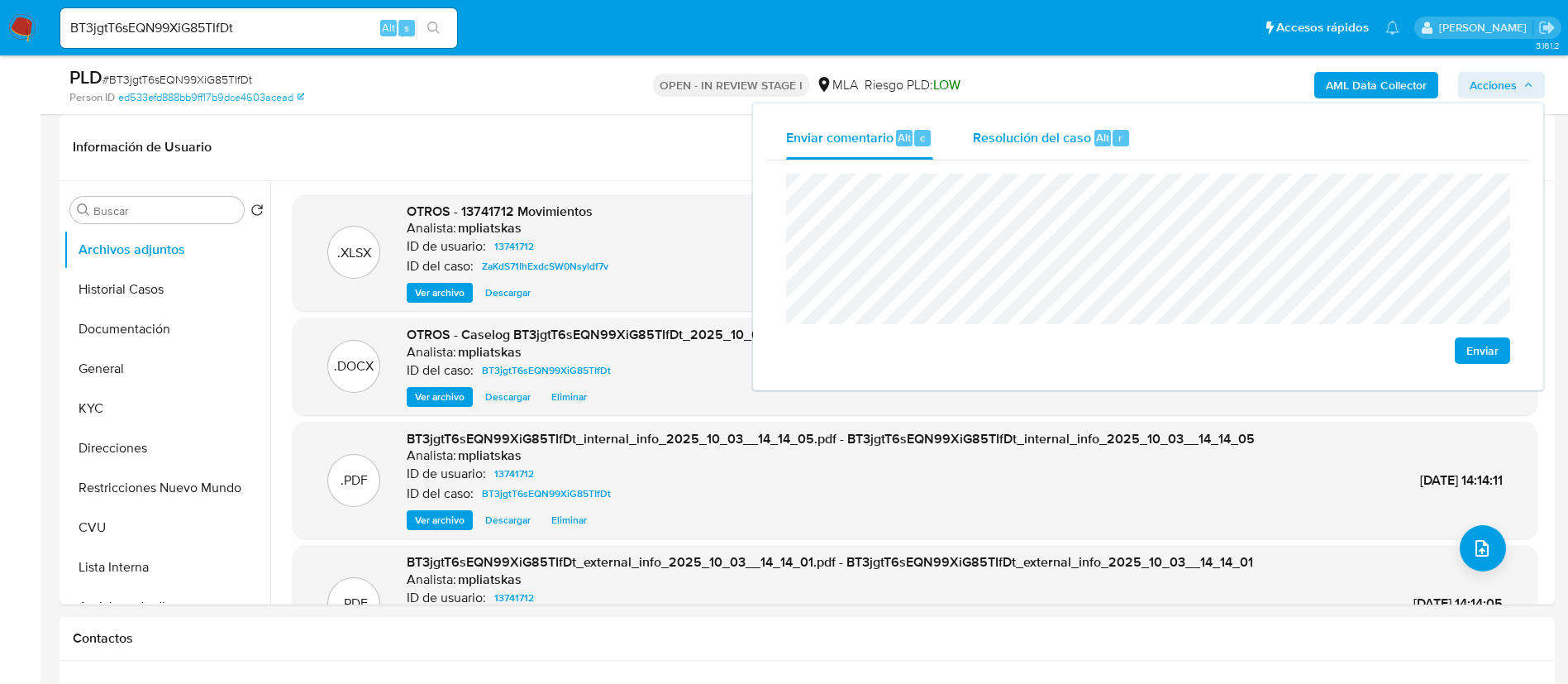
click at [1062, 134] on span "Resolución del caso" at bounding box center [1032, 137] width 118 height 19
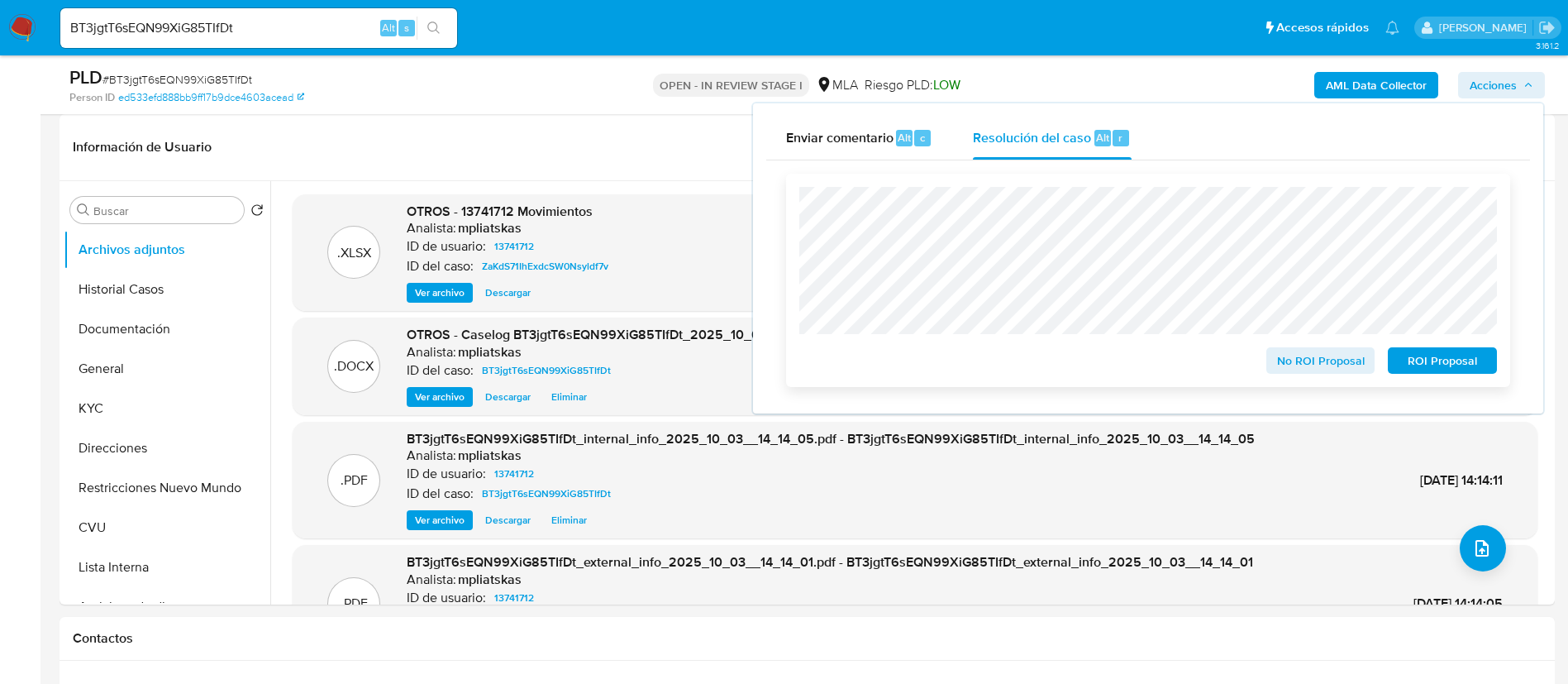
click at [1449, 363] on span "ROI Proposal" at bounding box center [1442, 360] width 86 height 23
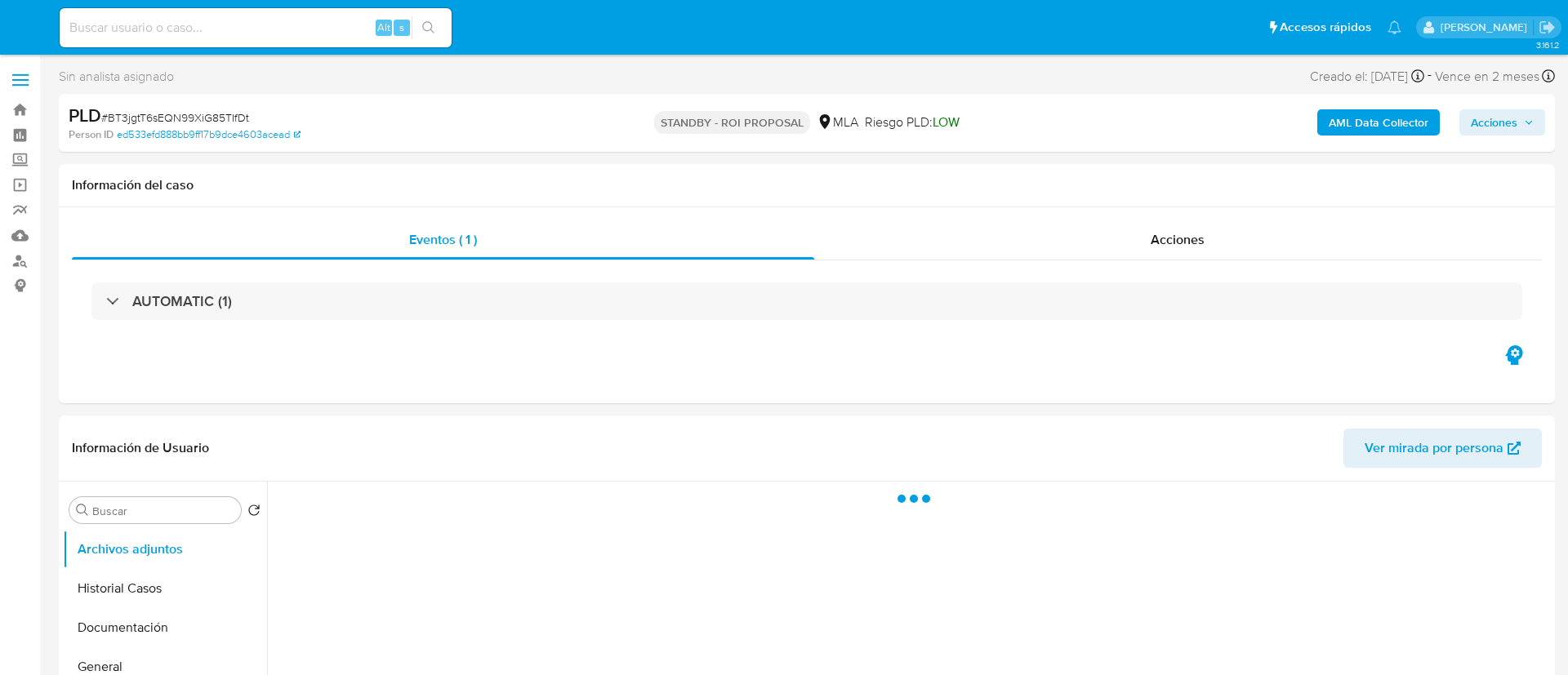
select select "10"
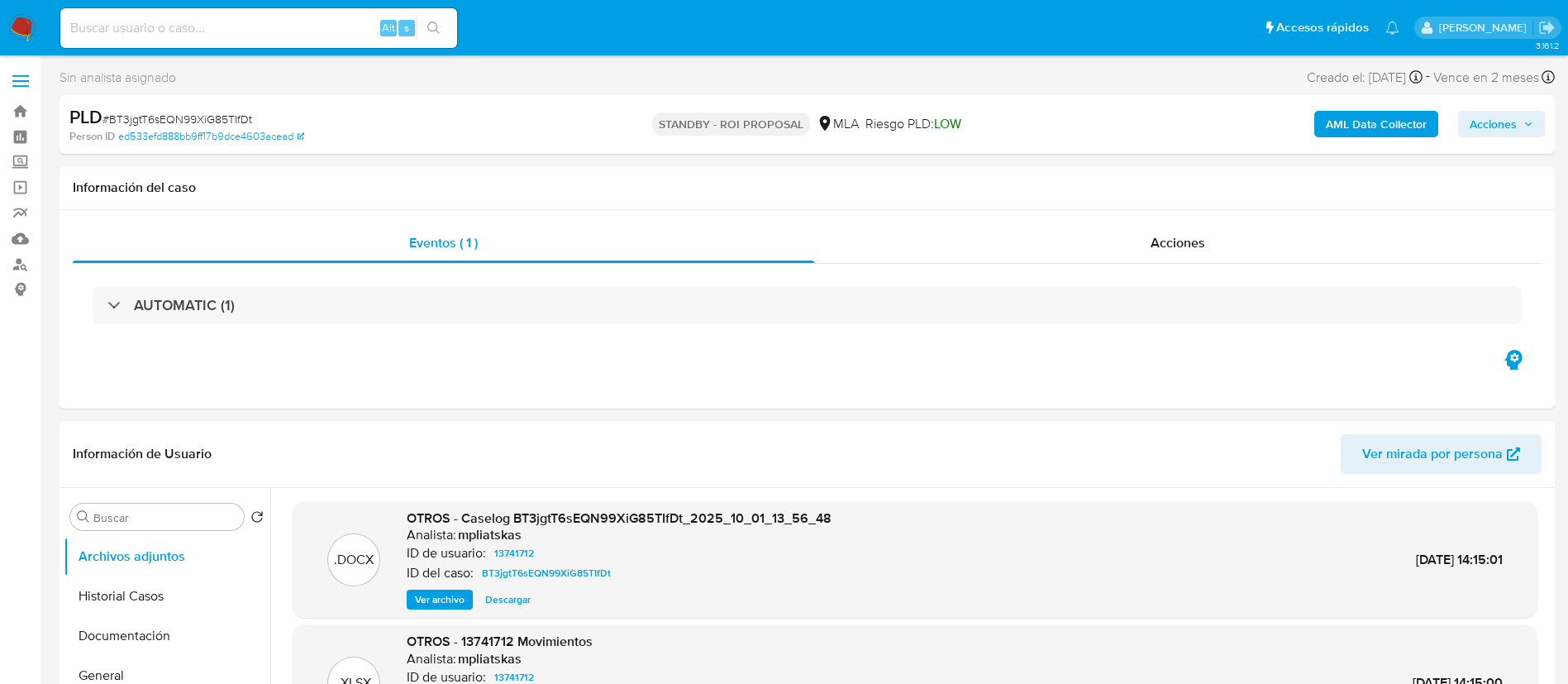
click at [369, 14] on div "Alt s" at bounding box center [259, 28] width 397 height 40
click at [360, 19] on input at bounding box center [259, 27] width 397 height 21
paste input "InY3OtacZX1HXdHe3HvGIqfe"
type input "InY3OtacZX1HXdHe3HvGIqfe"
click at [439, 25] on icon "search-icon" at bounding box center [434, 28] width 14 height 14
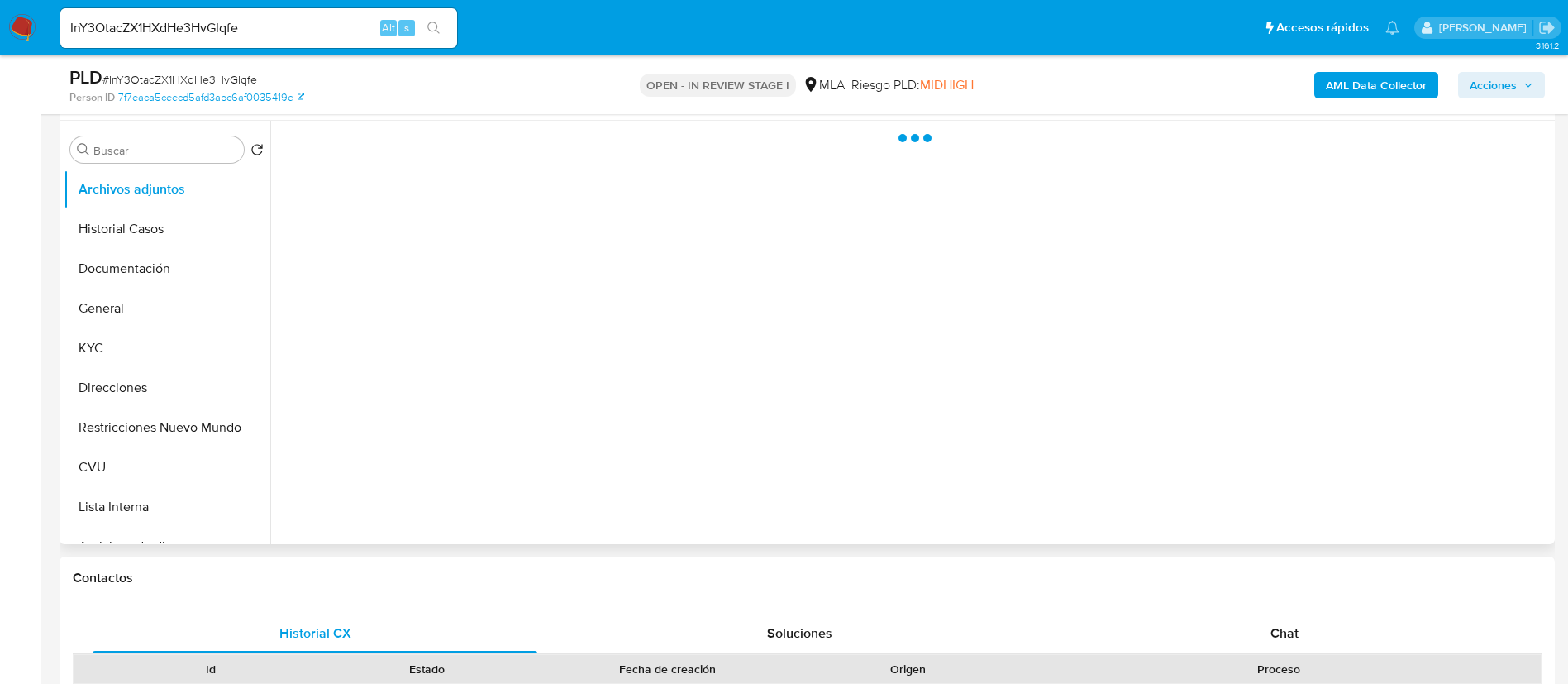
scroll to position [372, 0]
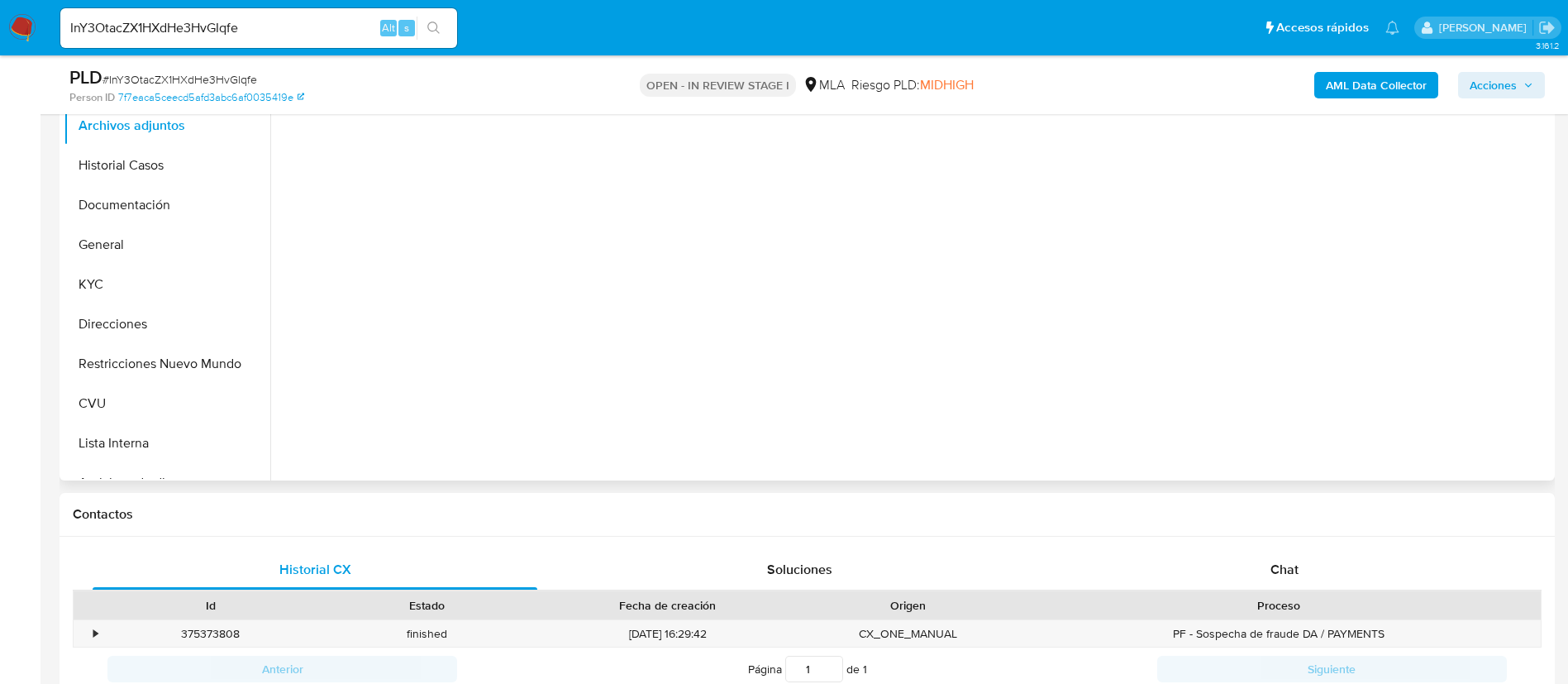
select select "10"
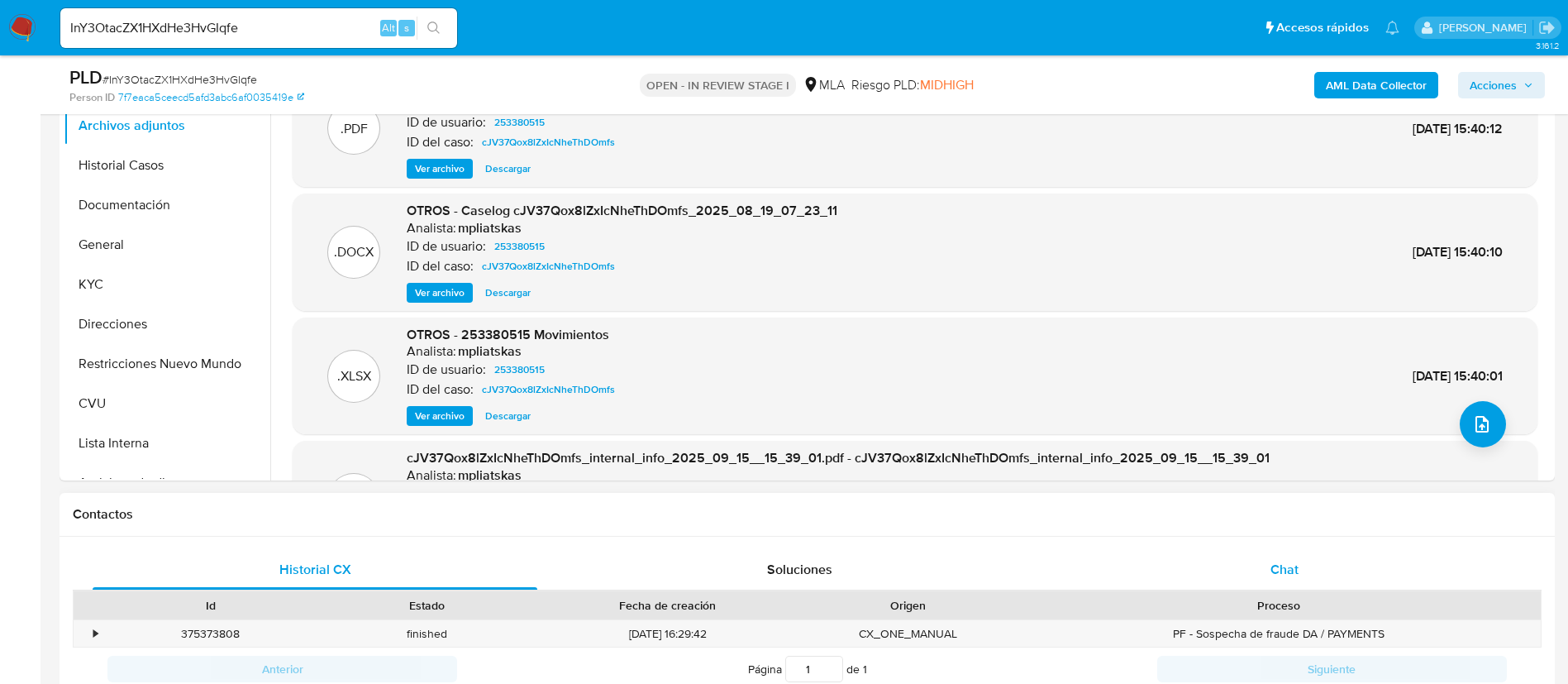
click at [1200, 573] on div "Chat" at bounding box center [1284, 570] width 444 height 40
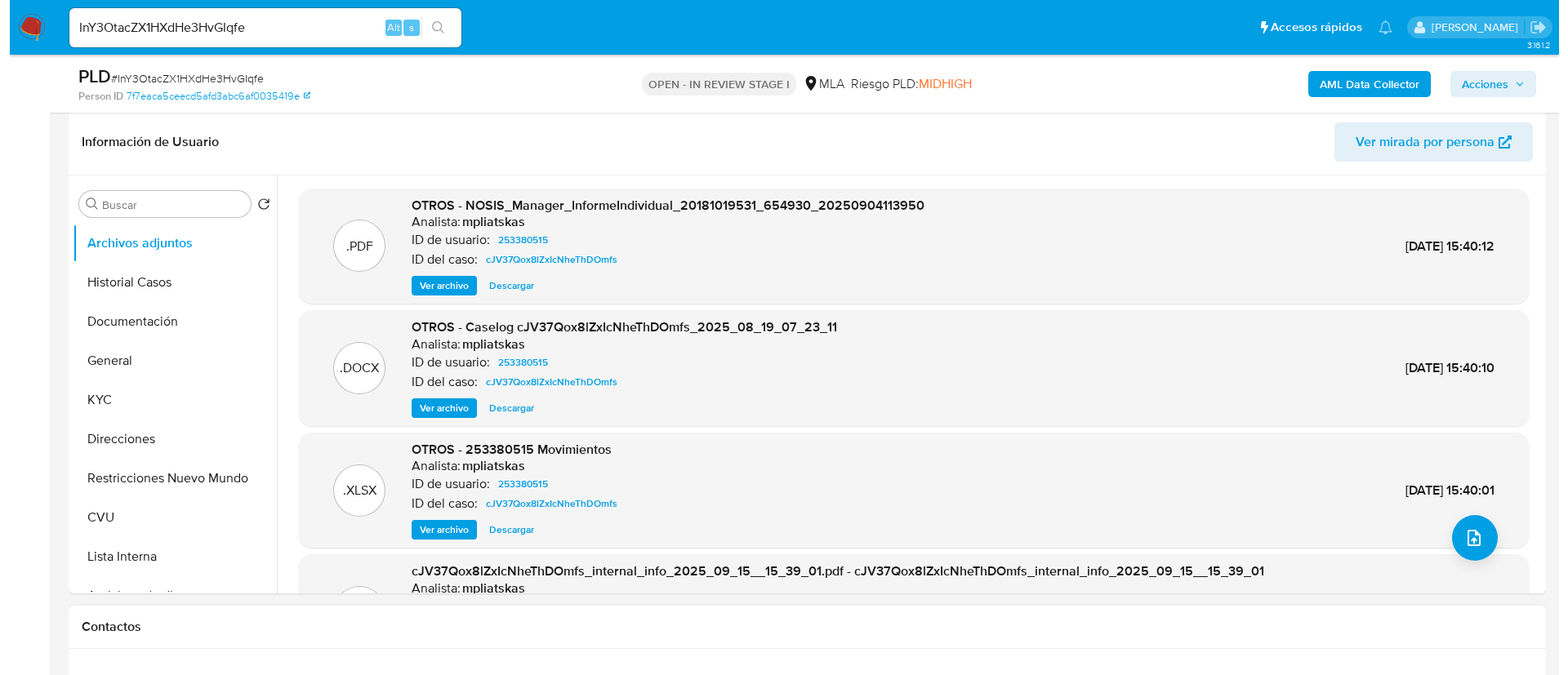
scroll to position [245, 0]
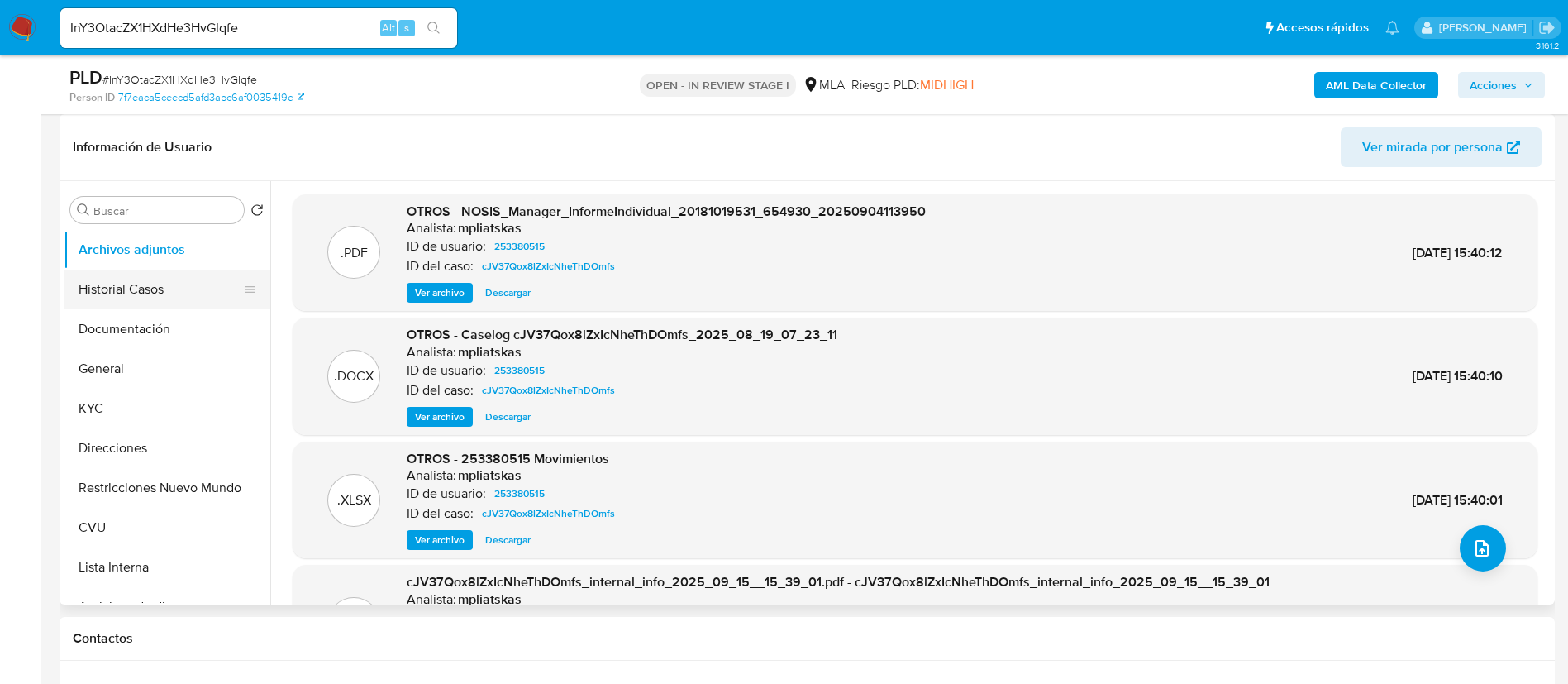
click at [128, 294] on button "Historial Casos" at bounding box center [160, 289] width 193 height 40
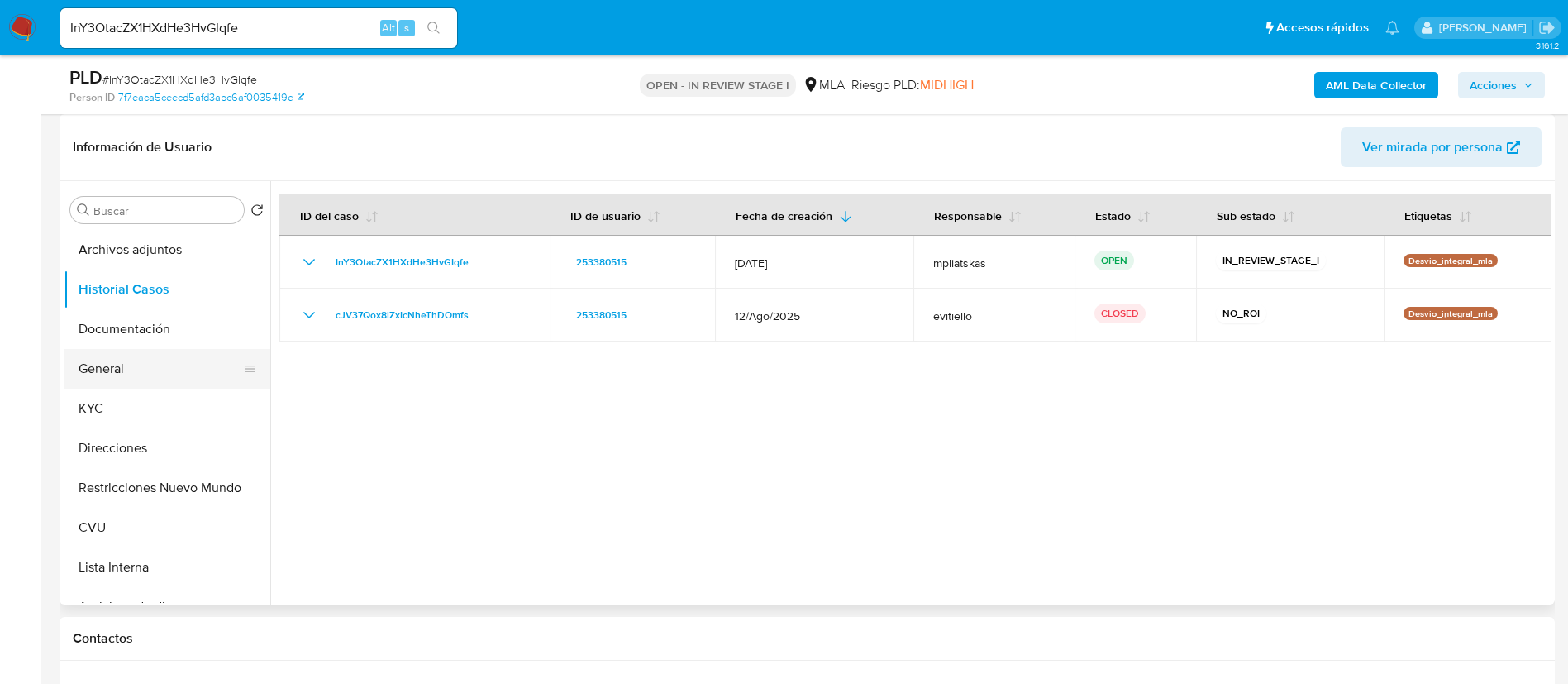
click at [151, 365] on button "General" at bounding box center [160, 369] width 193 height 40
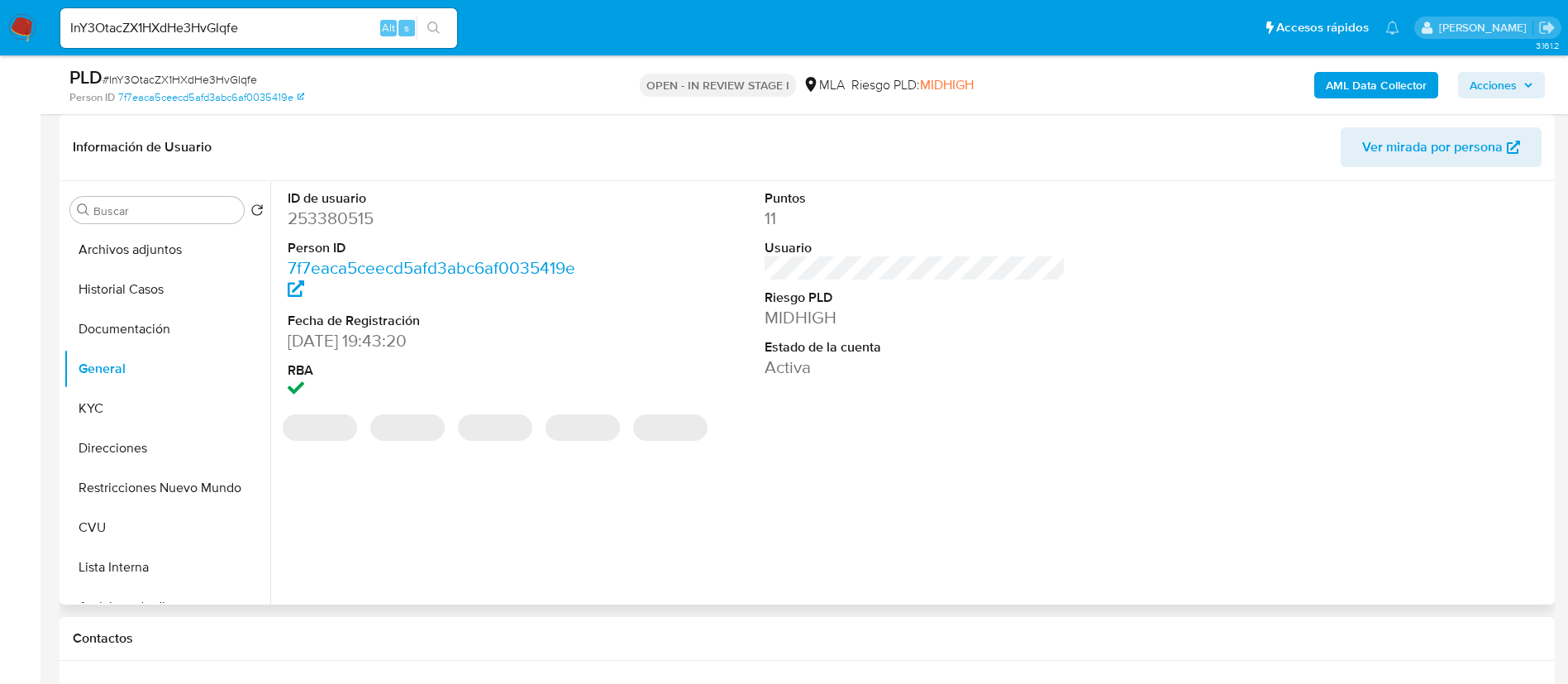
click at [329, 216] on dd "253380515" at bounding box center [438, 218] width 301 height 23
copy dd "253380515"
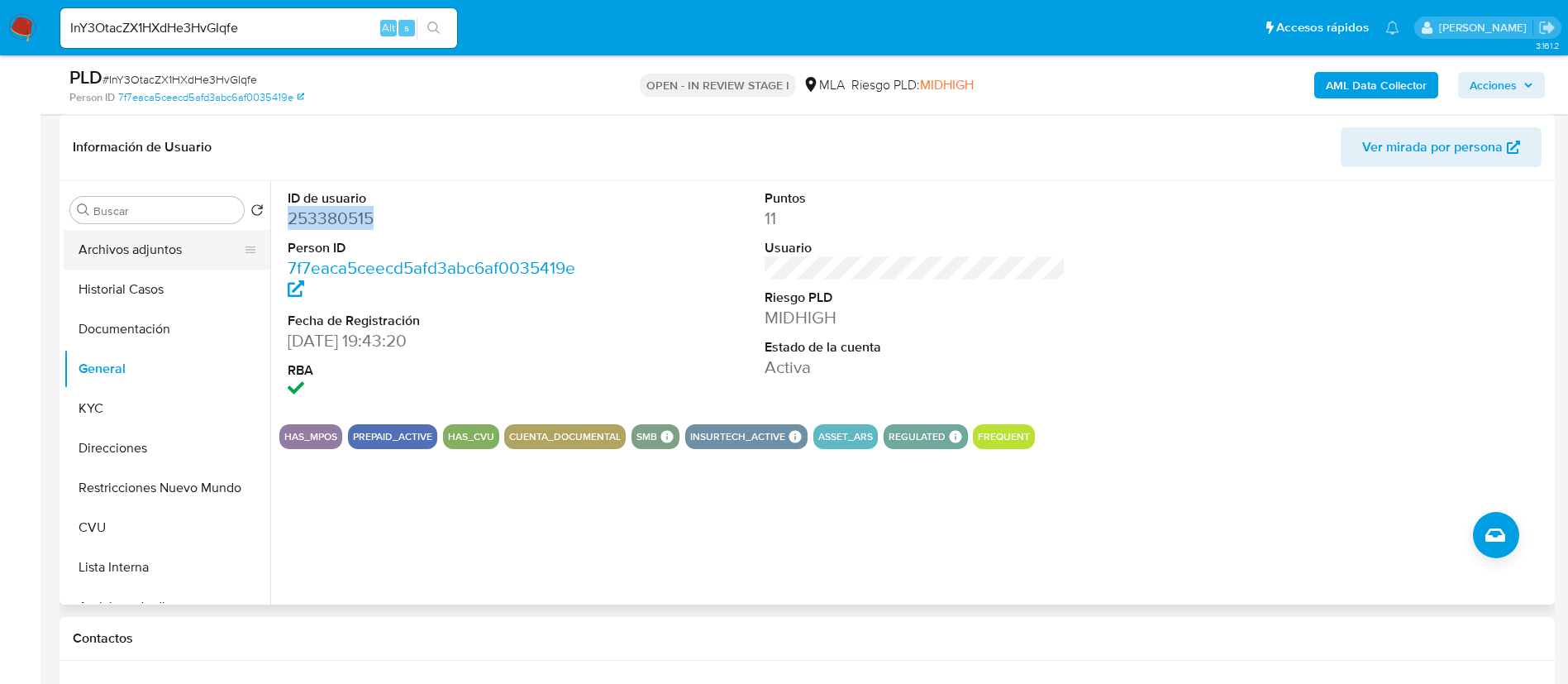
click at [112, 259] on button "Archivos adjuntos" at bounding box center [160, 250] width 193 height 40
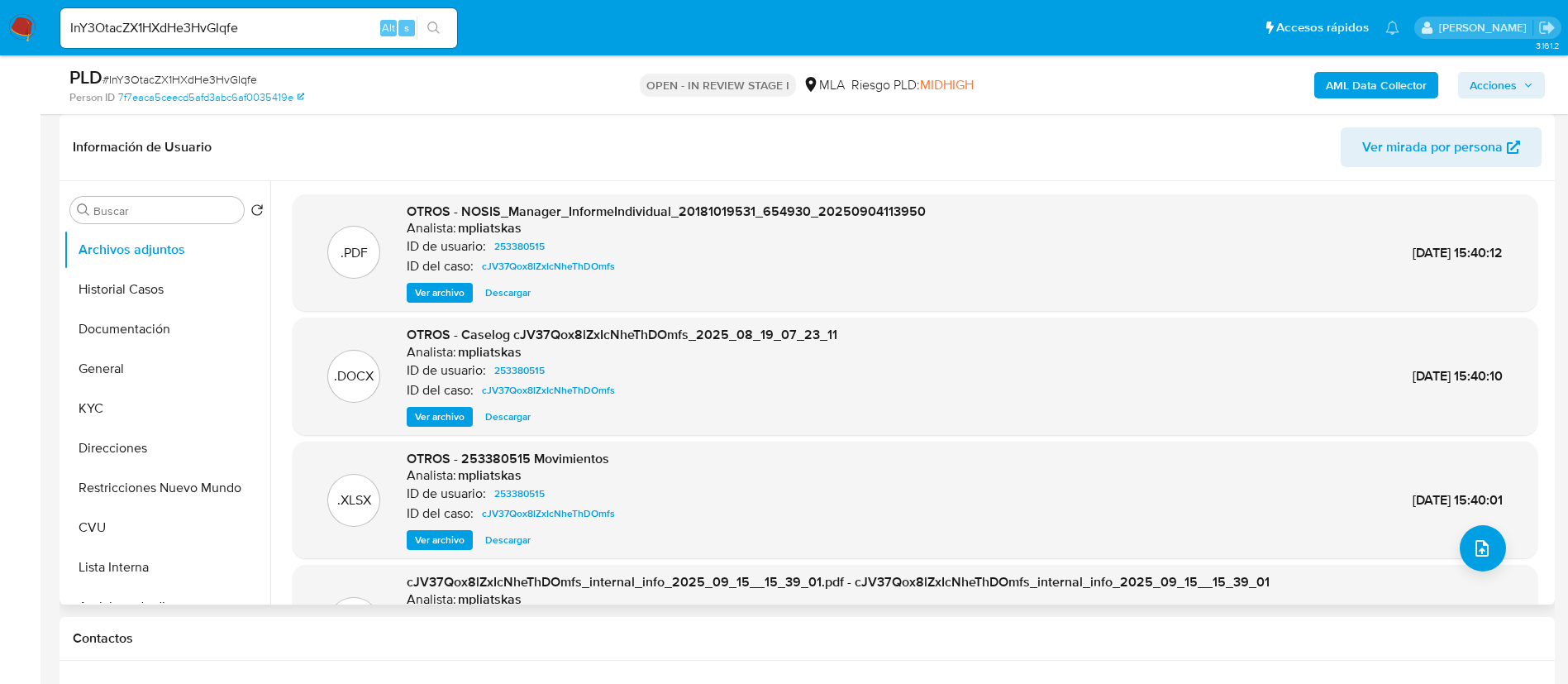
click at [441, 422] on span "Ver archivo" at bounding box center [439, 417] width 49 height 16
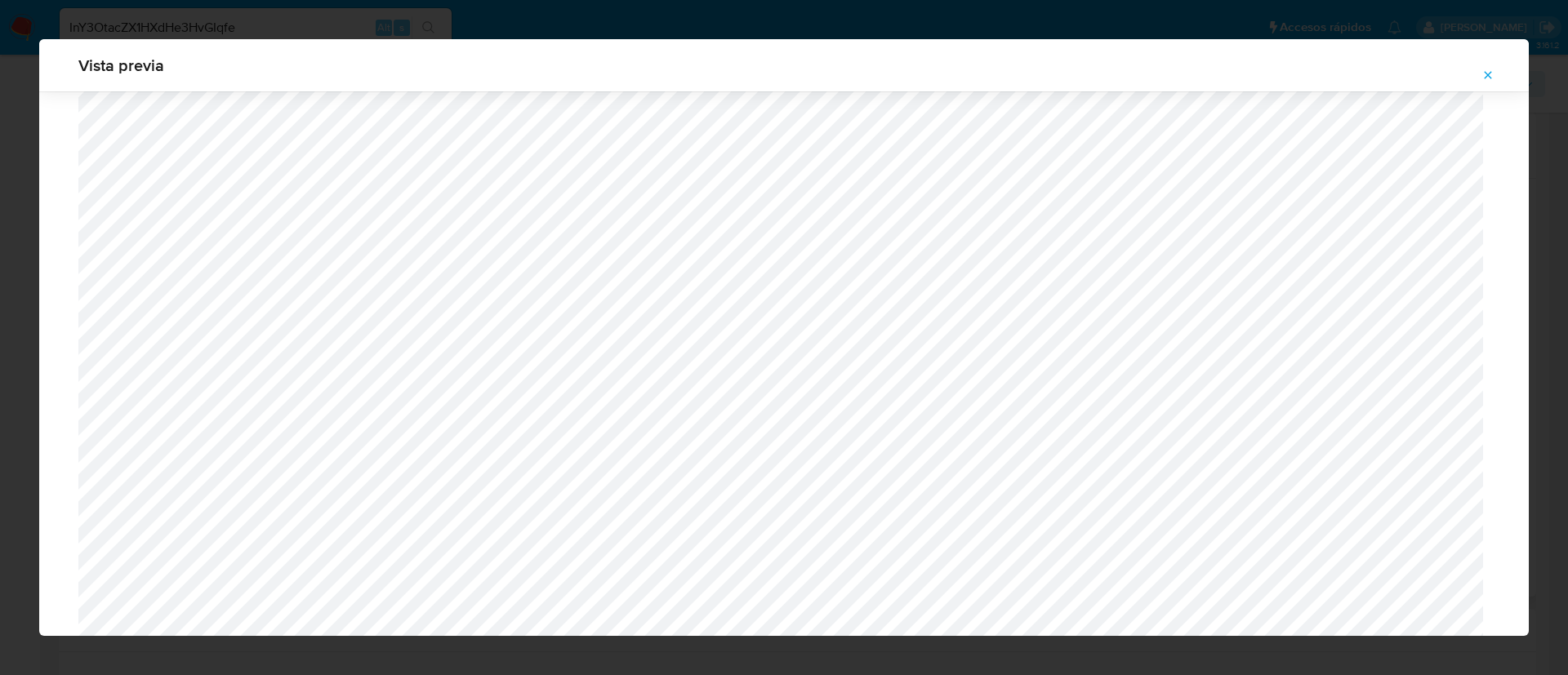
scroll to position [1437, 0]
click at [1482, 71] on icon "Attachment preview" at bounding box center [1488, 76] width 13 height 13
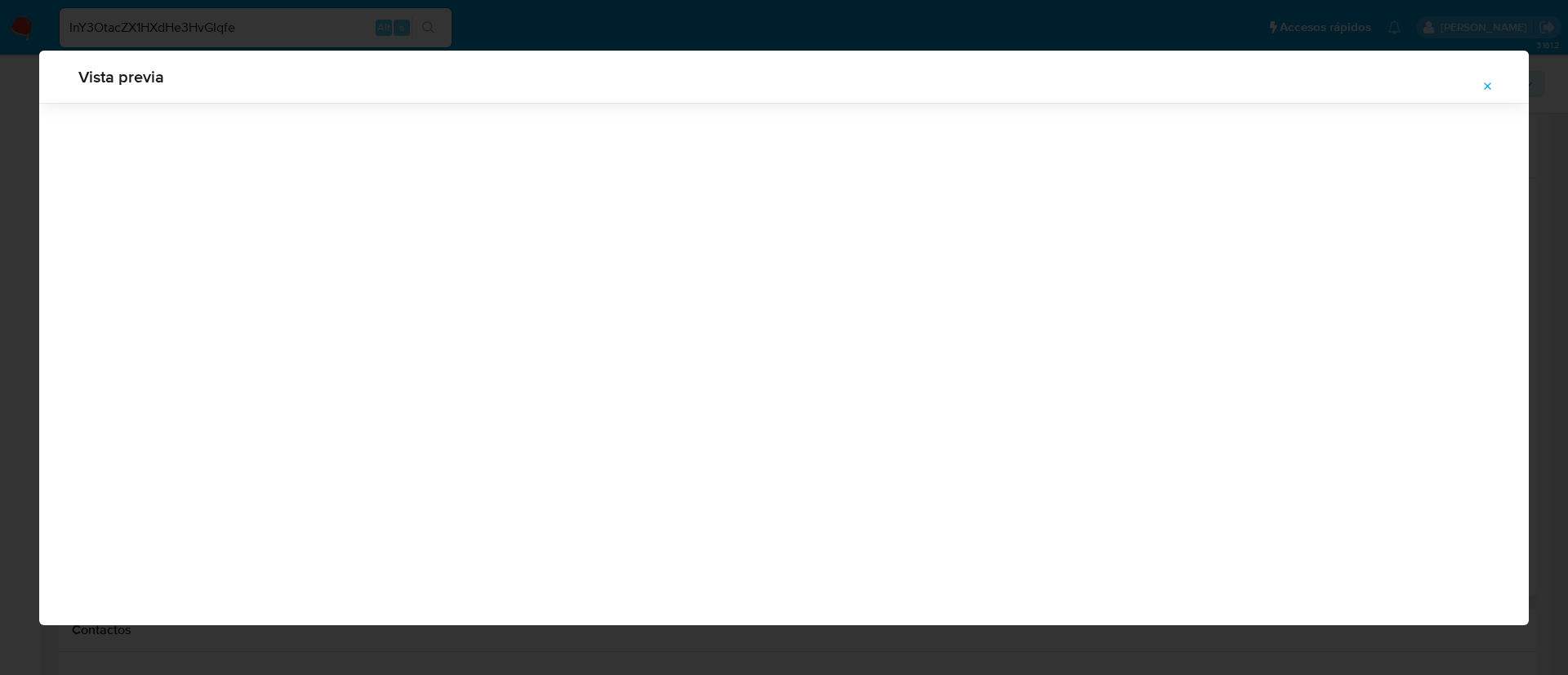
scroll to position [0, 0]
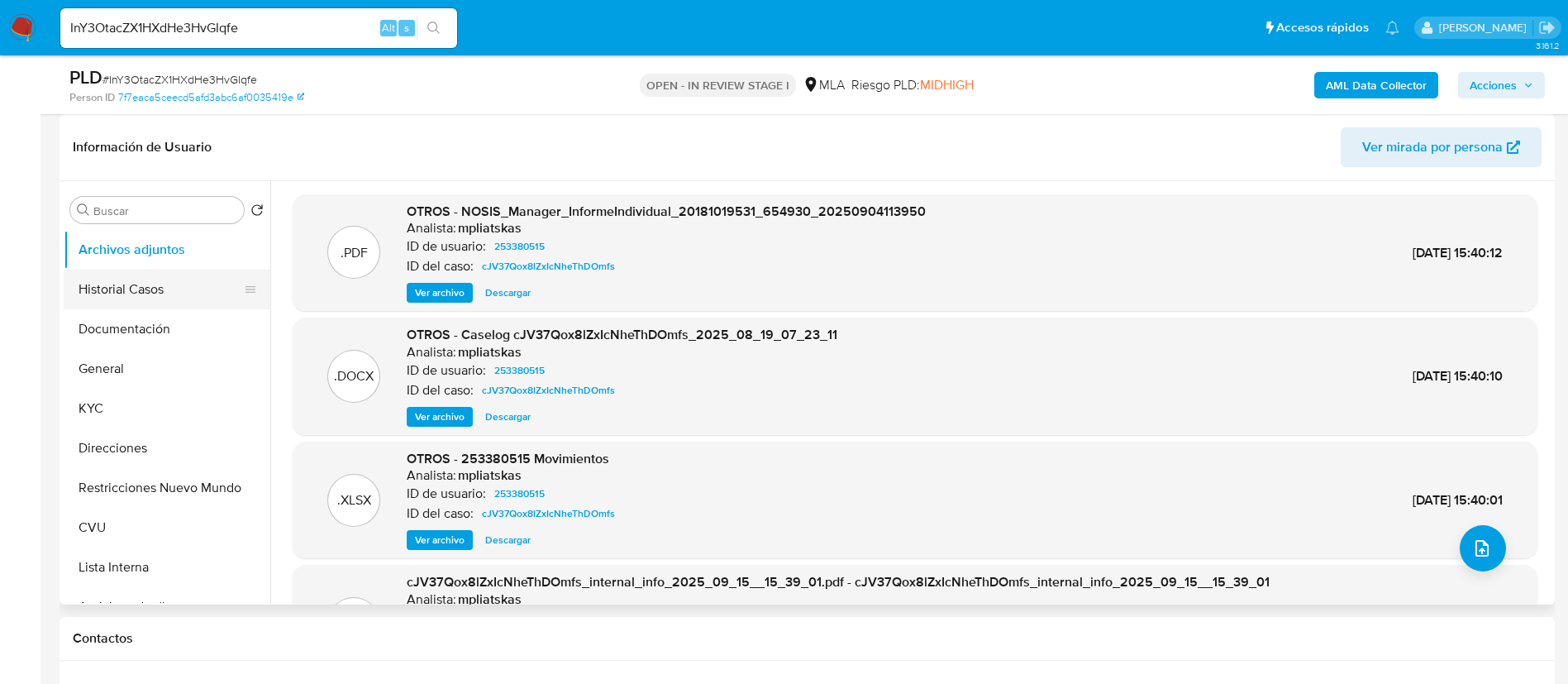
click at [156, 296] on button "Historial Casos" at bounding box center [160, 289] width 193 height 40
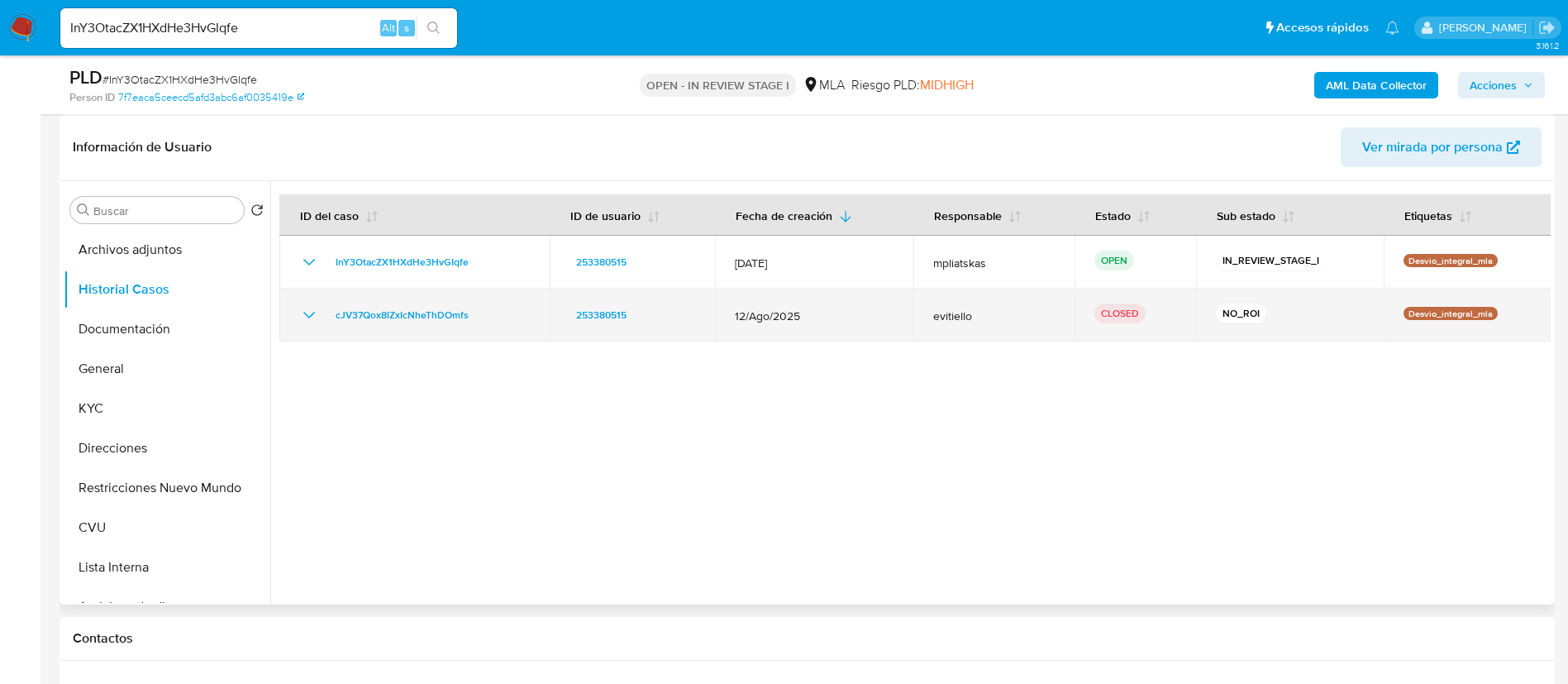
click at [420, 302] on td "cJV37Qox8lZxIcNheThDOmfs" at bounding box center [414, 315] width 270 height 53
click at [422, 315] on span "cJV37Qox8lZxIcNheThDOmfs" at bounding box center [402, 314] width 133 height 20
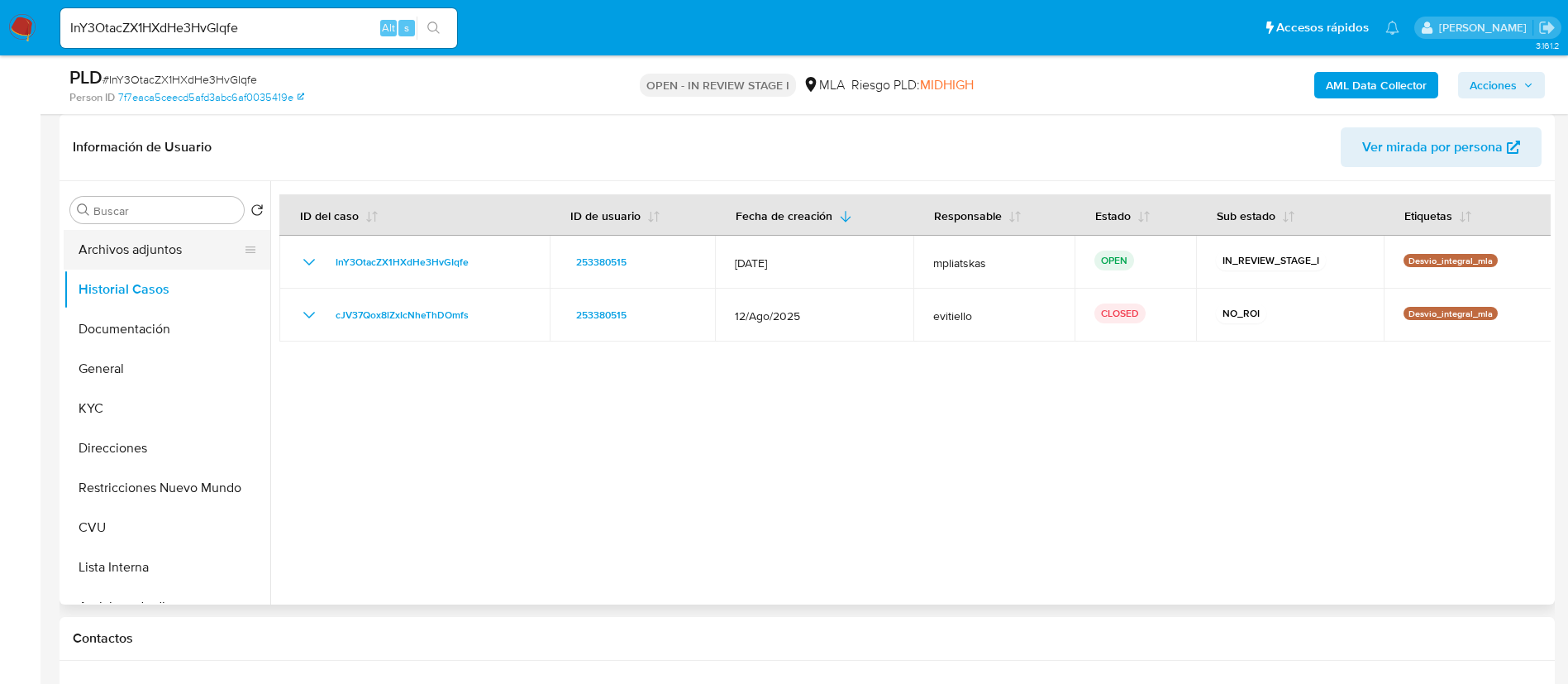
click at [131, 253] on button "Archivos adjuntos" at bounding box center [160, 250] width 193 height 40
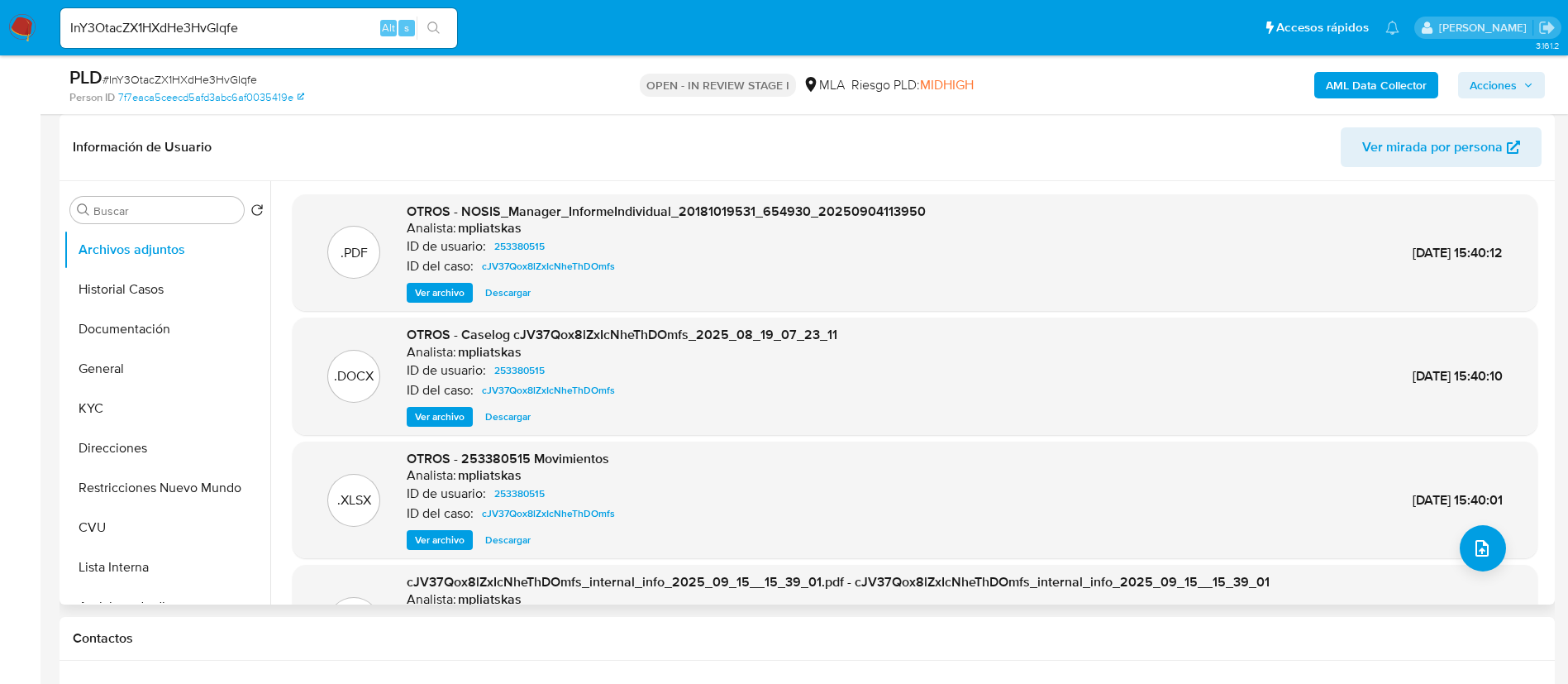
click at [436, 427] on div ".DOCX OTROS - Caselog cJV37Qox8lZxIcNheThDOmfs_2025_08_19_07_23_11 Analista: mp…" at bounding box center [915, 376] width 1245 height 118
click at [427, 413] on span "Ver archivo" at bounding box center [439, 417] width 49 height 16
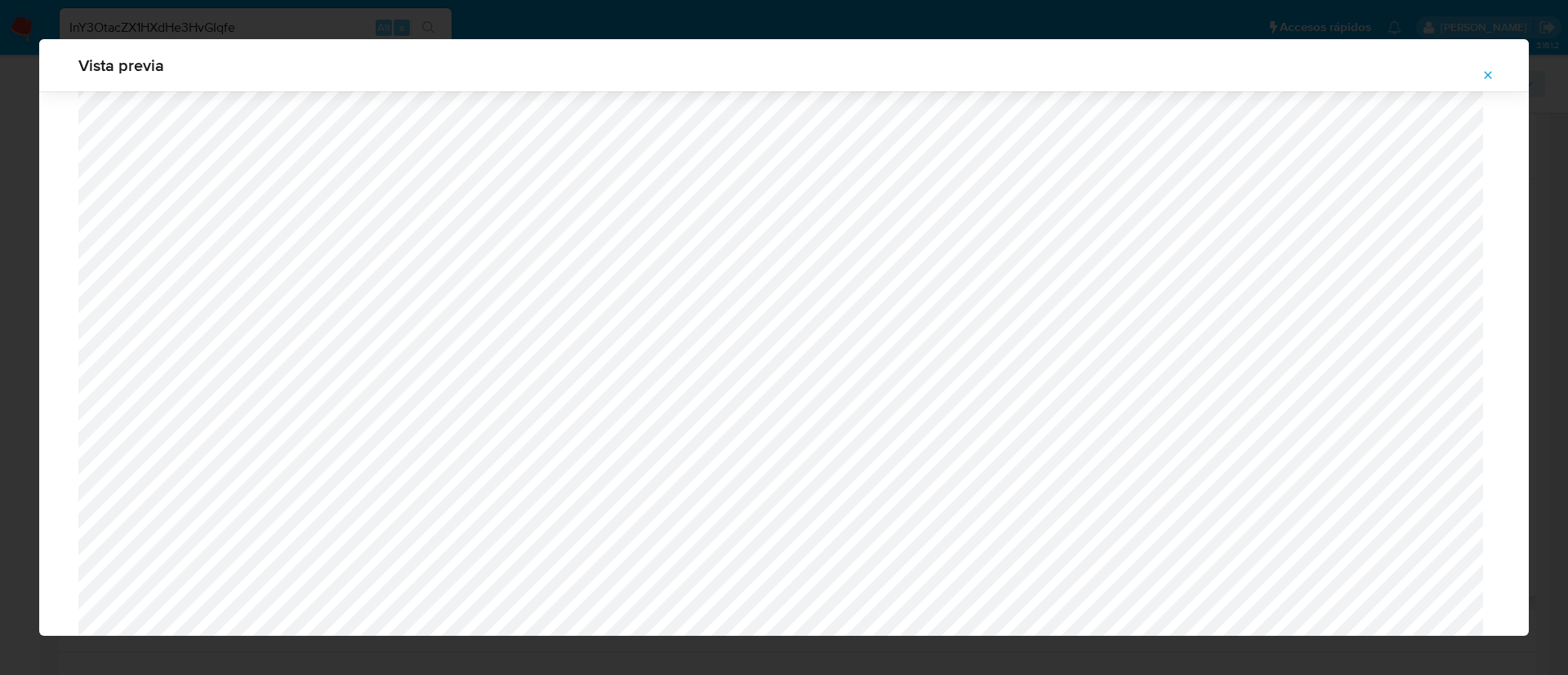
scroll to position [1558, 0]
click at [1491, 69] on icon "Attachment preview" at bounding box center [1488, 76] width 13 height 13
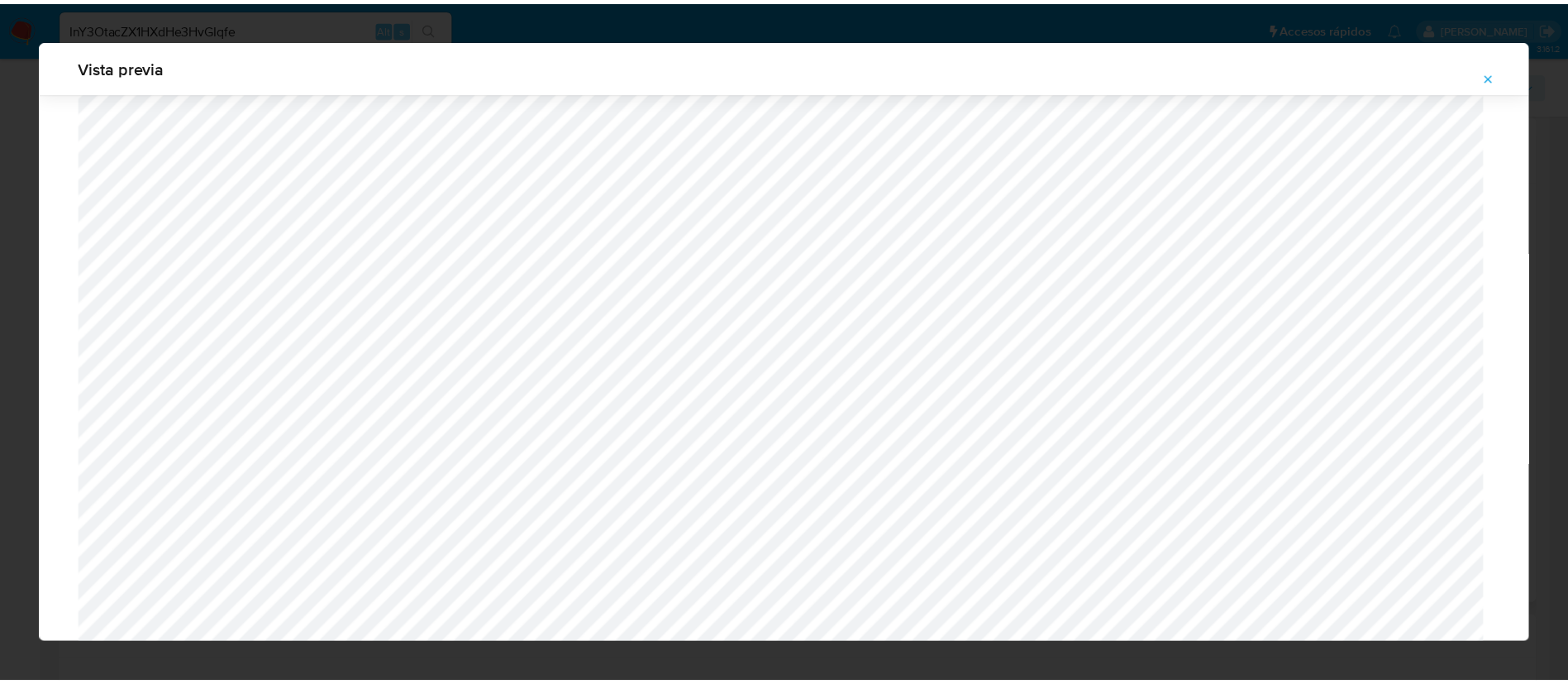
scroll to position [0, 0]
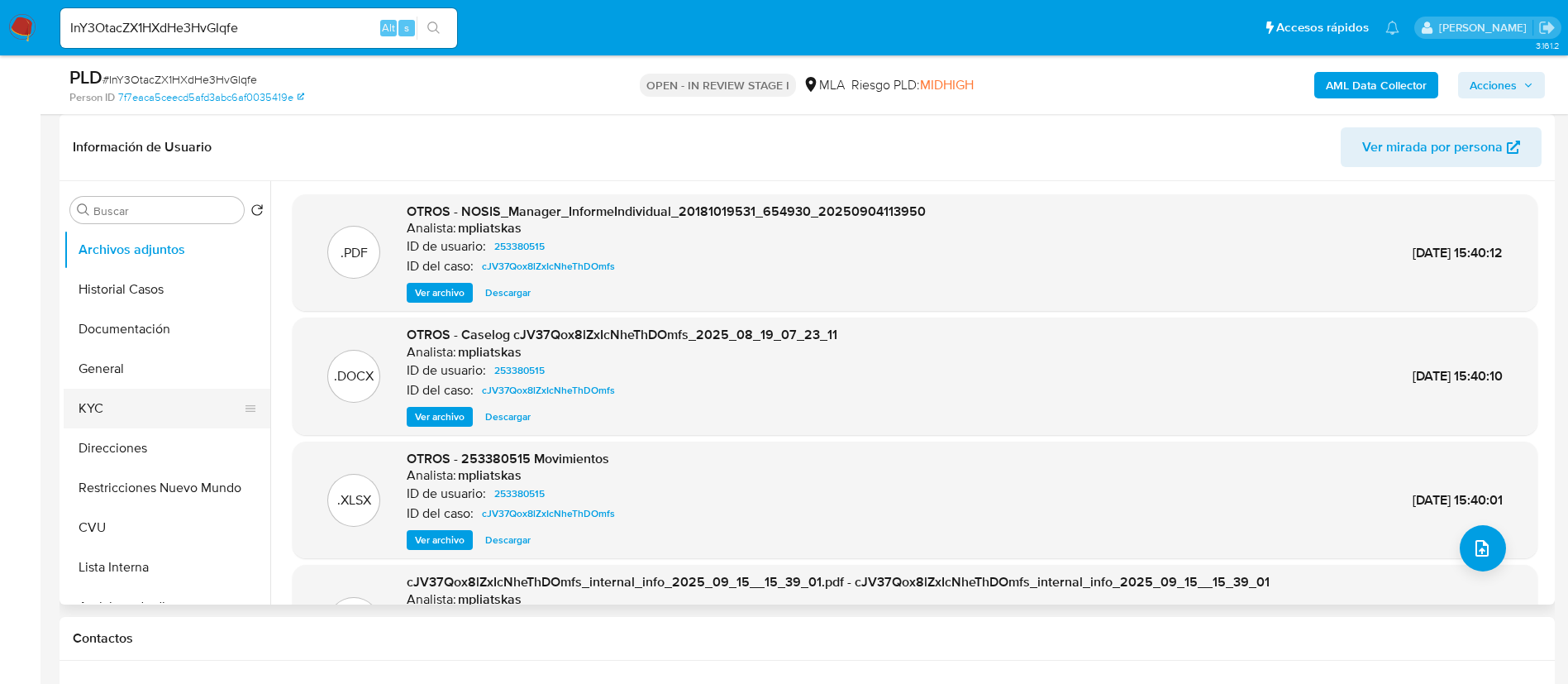
click at [118, 404] on button "KYC" at bounding box center [160, 408] width 193 height 40
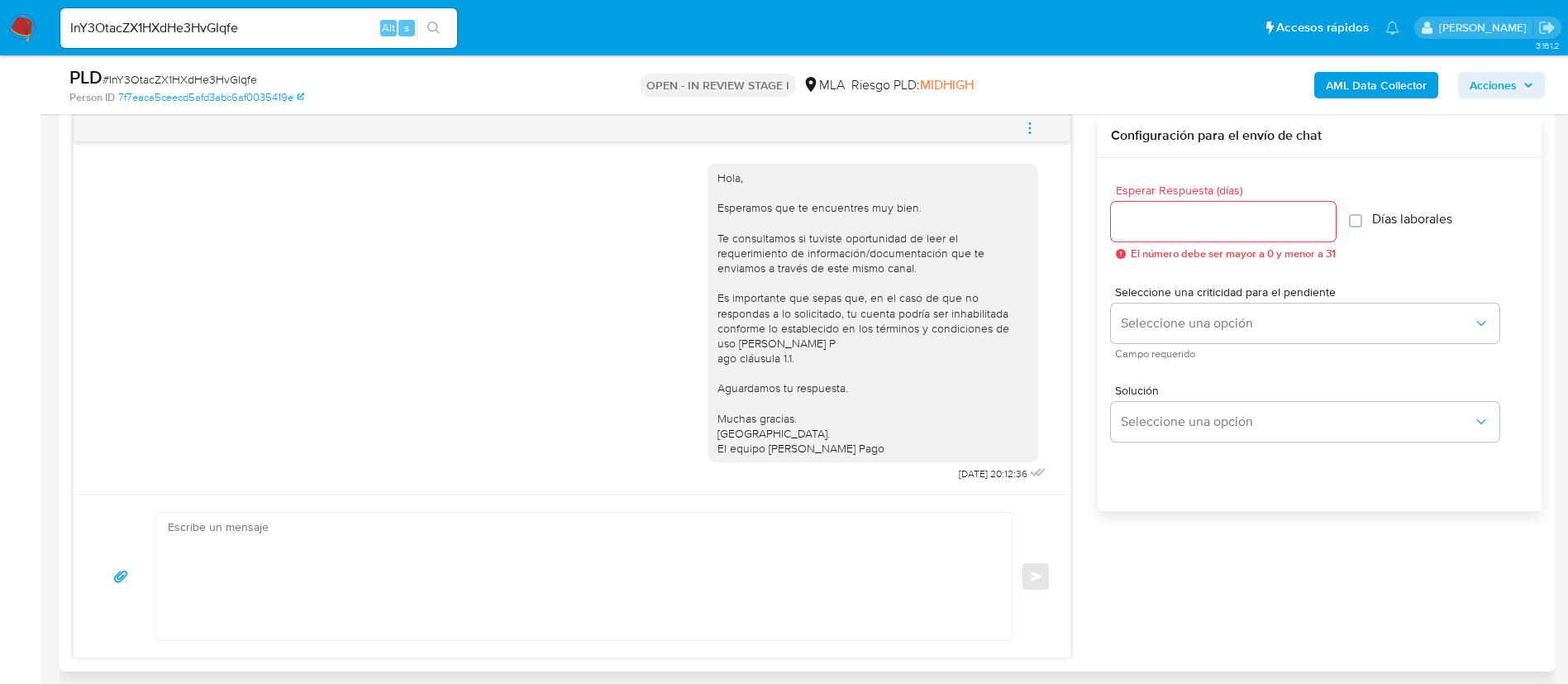
scroll to position [868, 0]
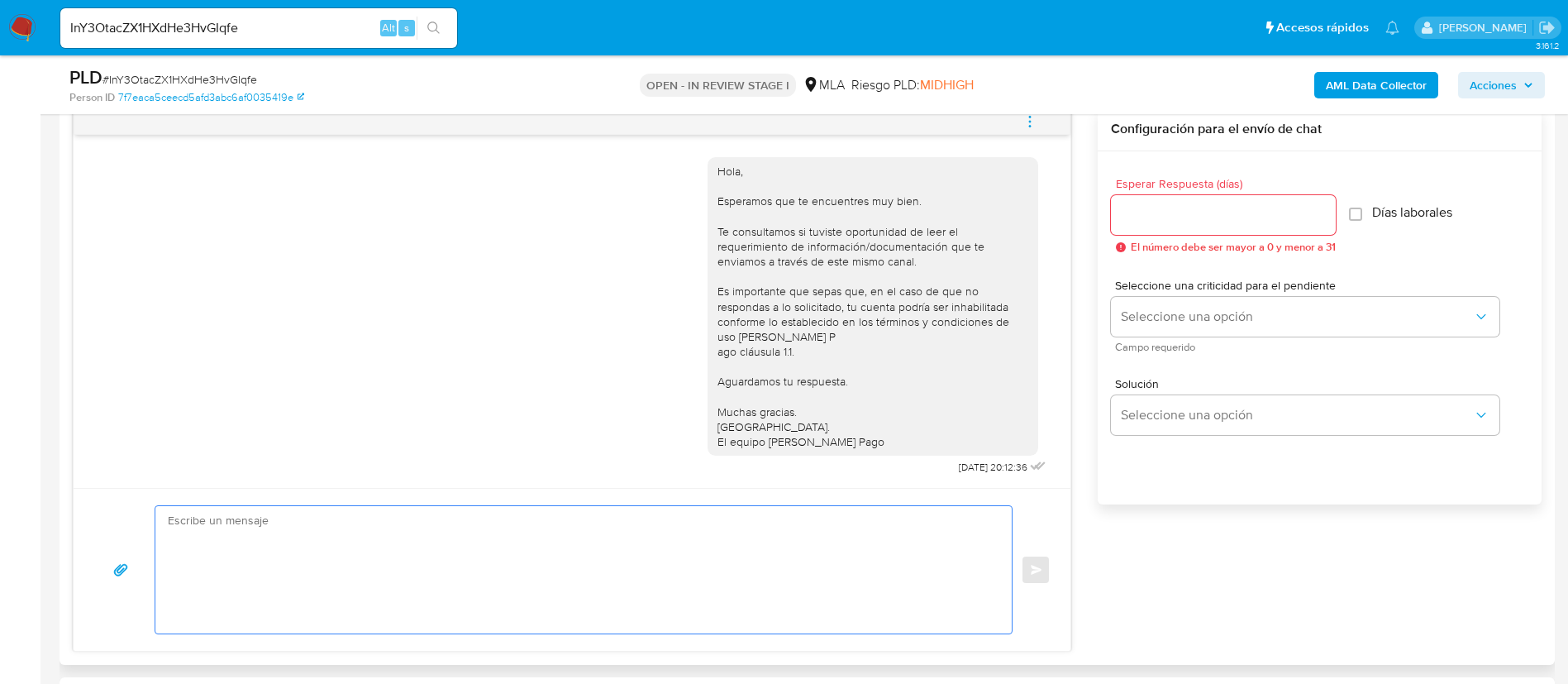
click at [798, 545] on textarea at bounding box center [579, 570] width 823 height 128
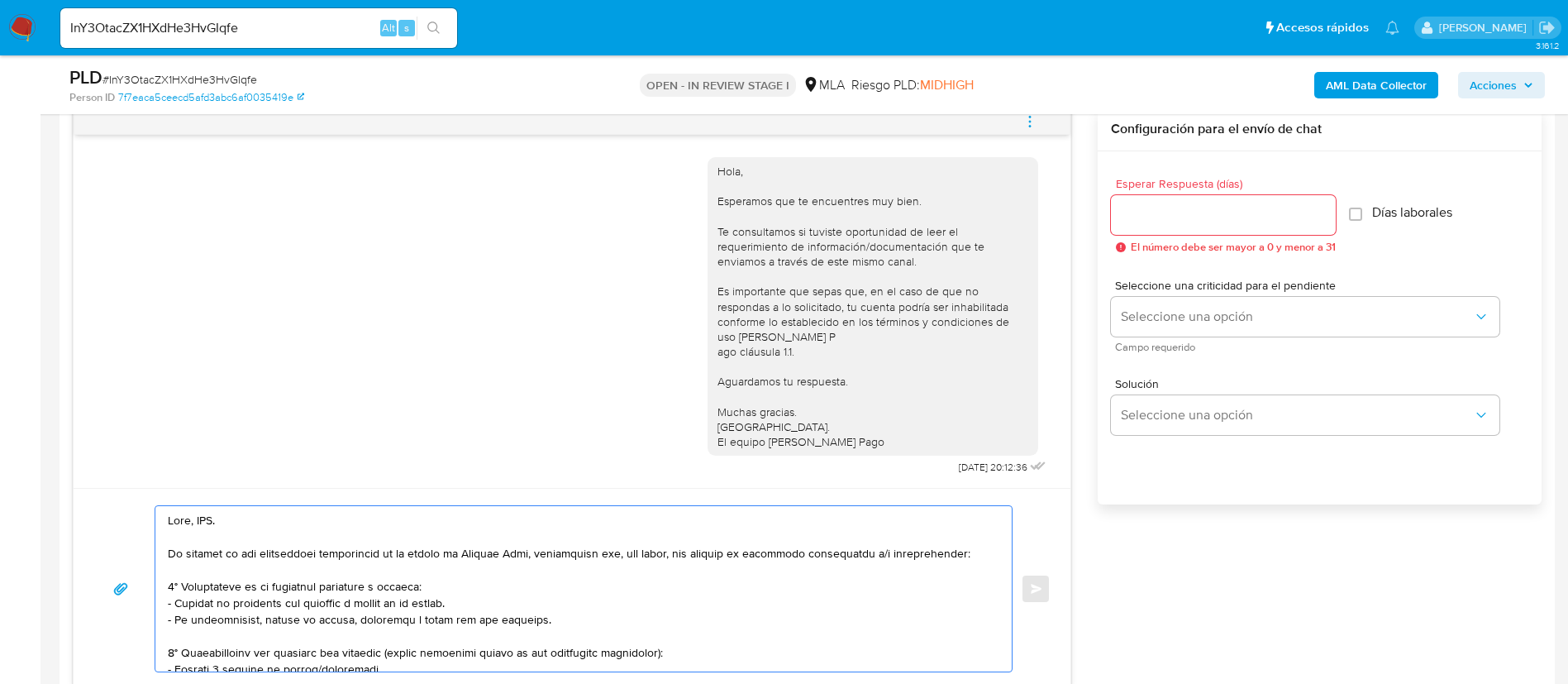
click at [211, 520] on textarea at bounding box center [579, 589] width 823 height 165
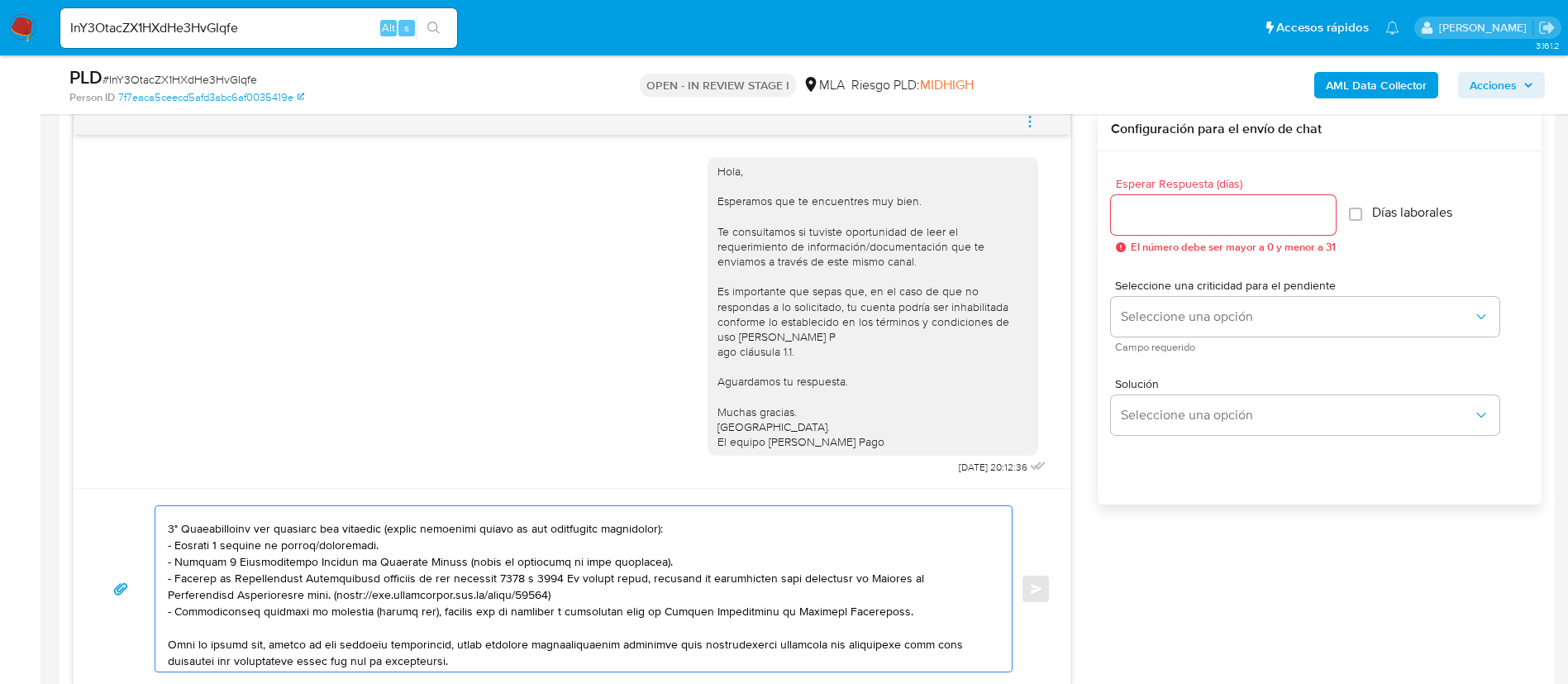
click at [715, 532] on textarea at bounding box center [579, 589] width 823 height 165
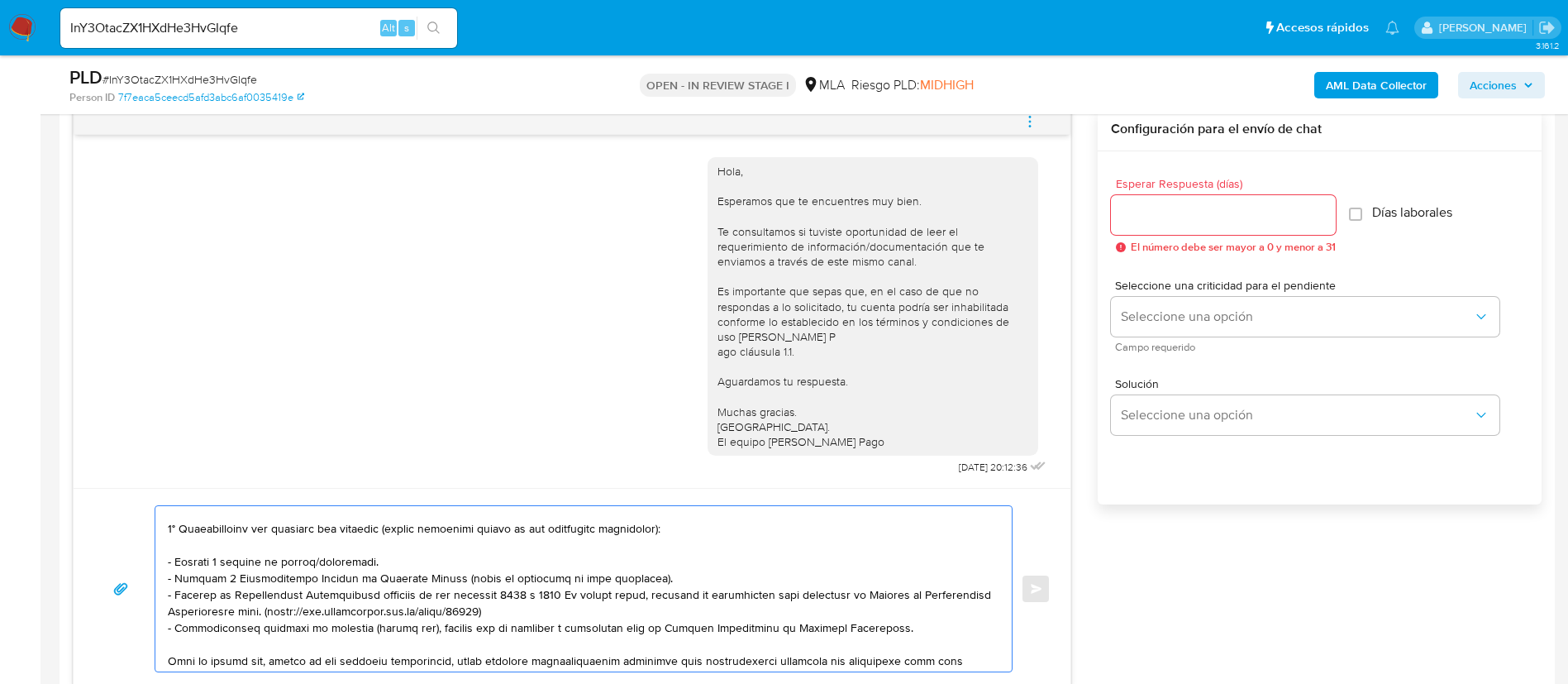
scroll to position [141, 0]
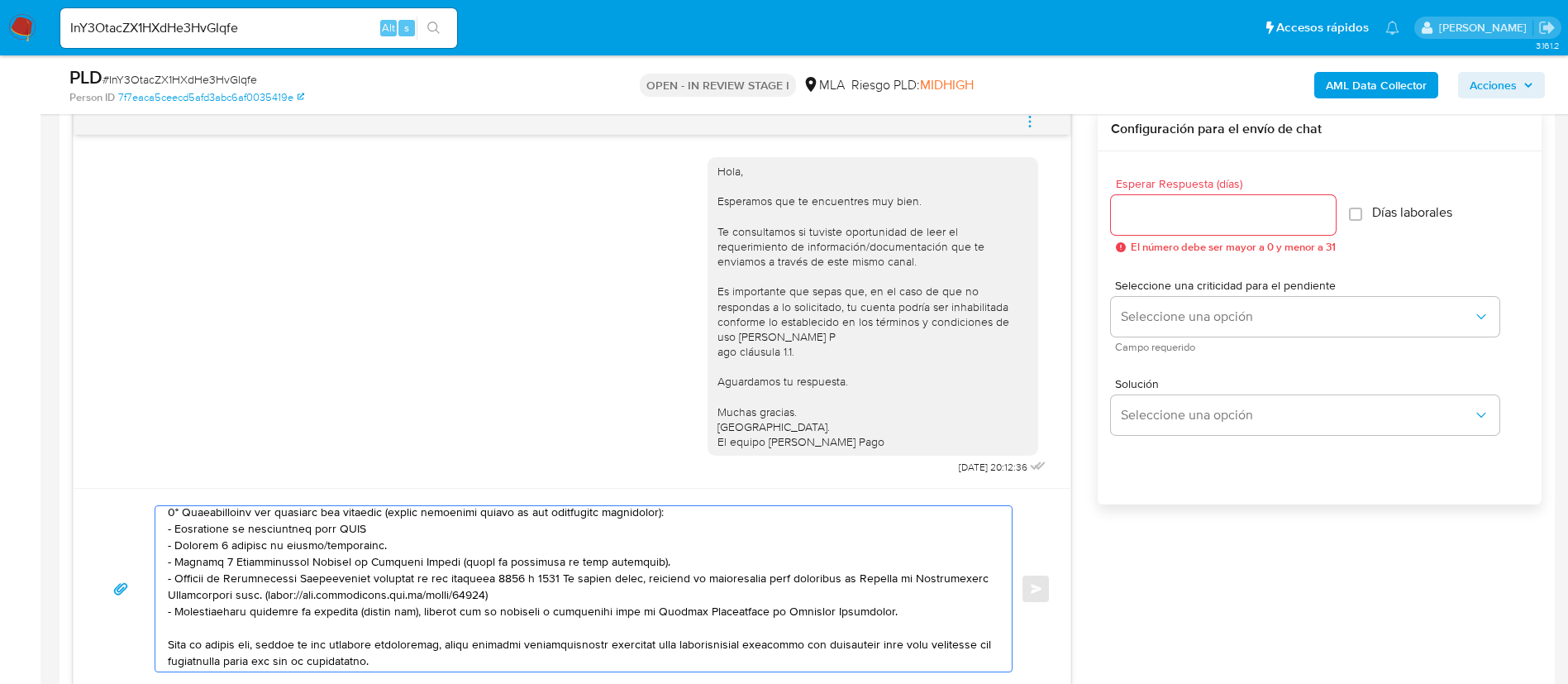
click at [387, 548] on textarea at bounding box center [579, 589] width 823 height 165
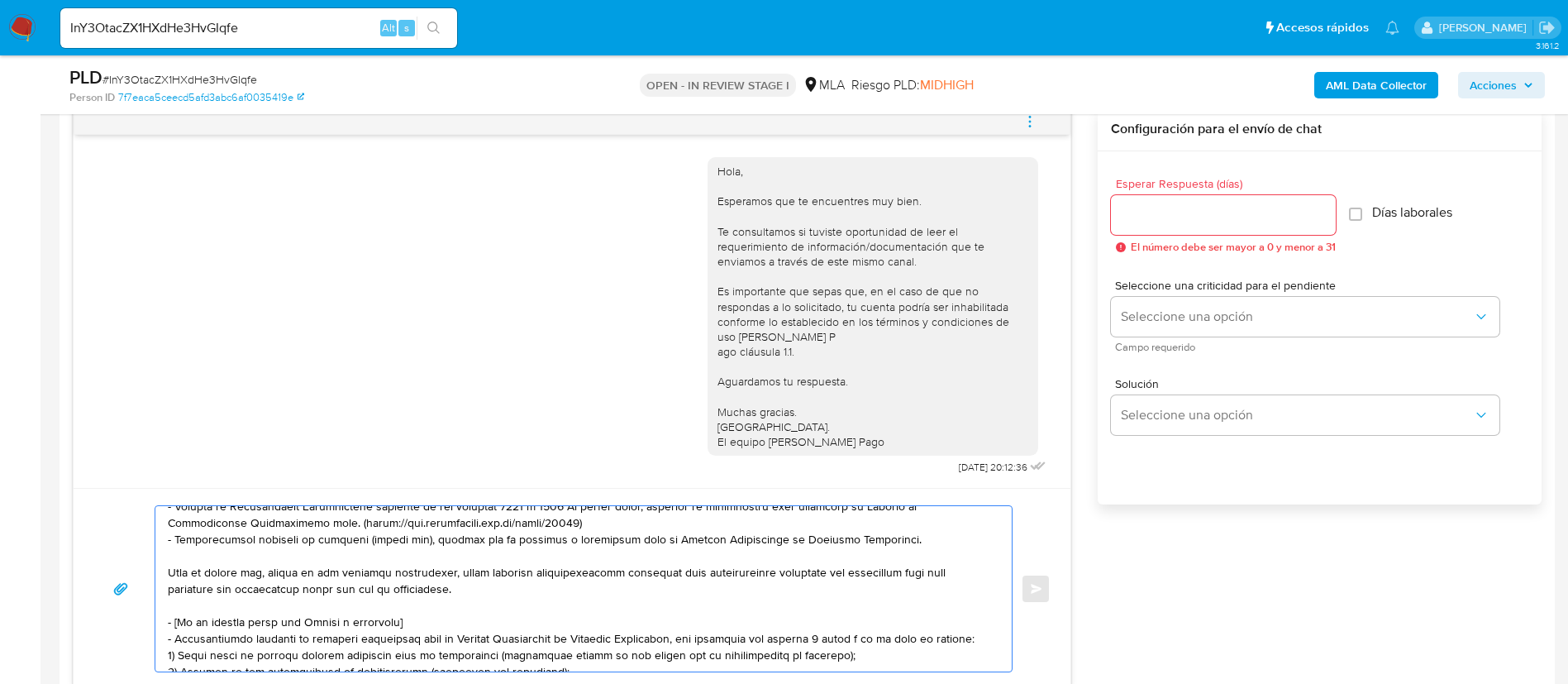
scroll to position [265, 0]
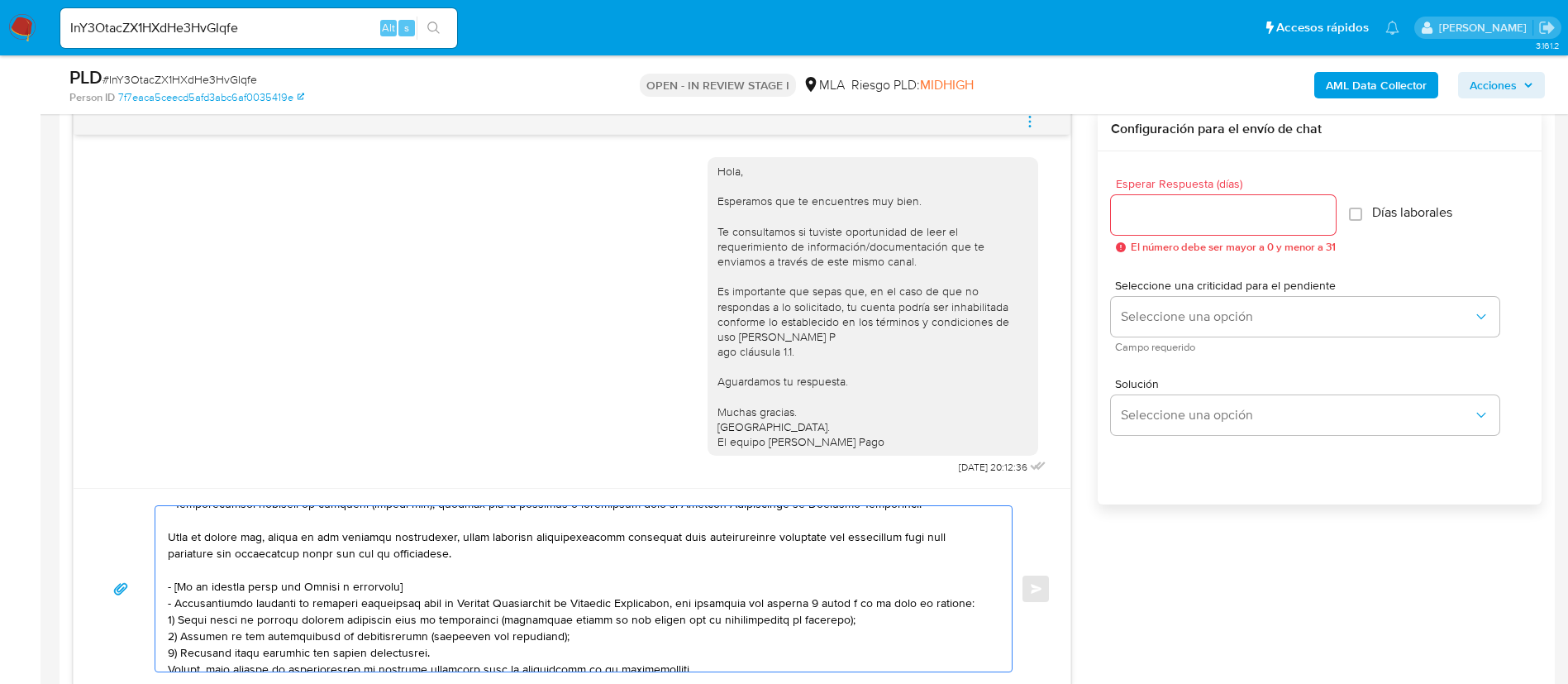
drag, startPoint x: 173, startPoint y: 594, endPoint x: 184, endPoint y: 589, distance: 12.1
click at [209, 604] on textarea at bounding box center [579, 589] width 823 height 165
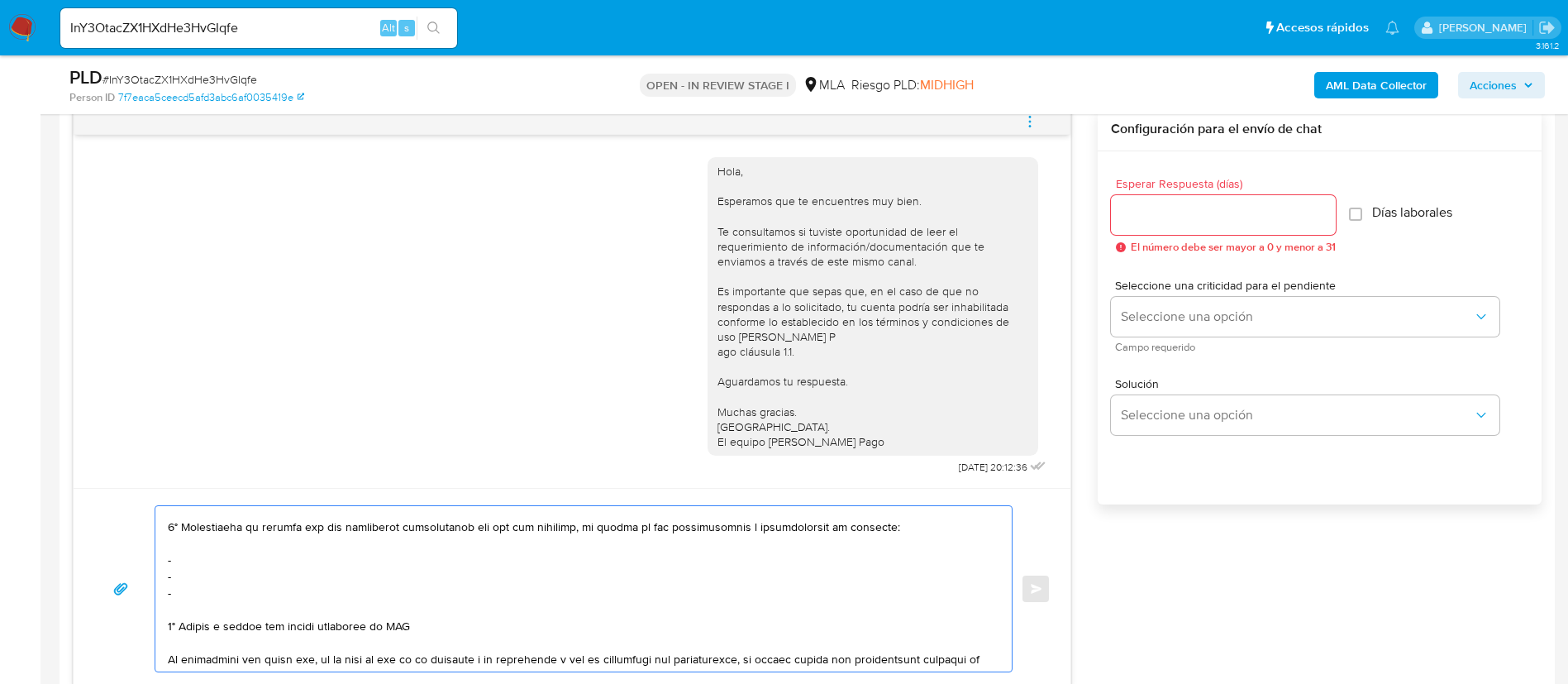
scroll to position [388, 0]
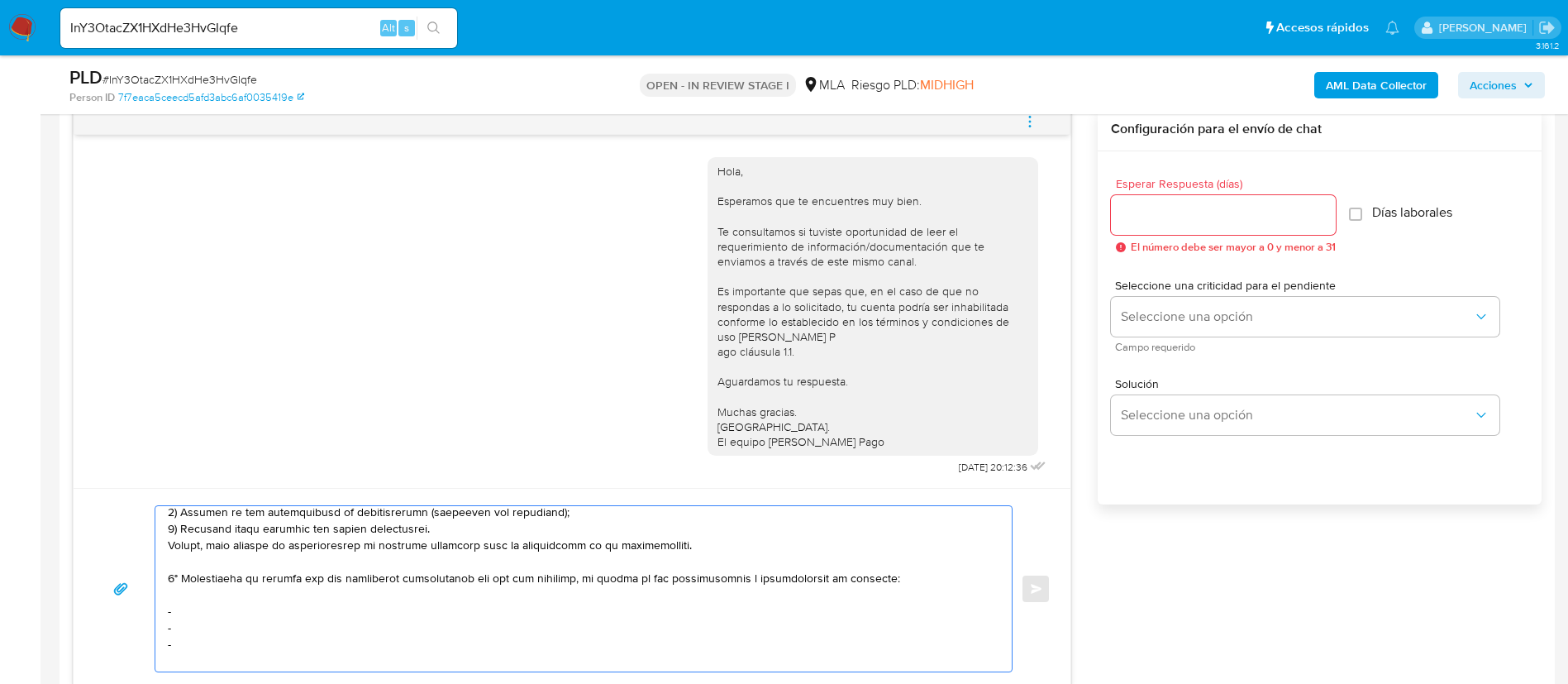
drag, startPoint x: 171, startPoint y: 586, endPoint x: 683, endPoint y: 552, distance: 513.1
click at [683, 552] on div at bounding box center [580, 589] width 848 height 165
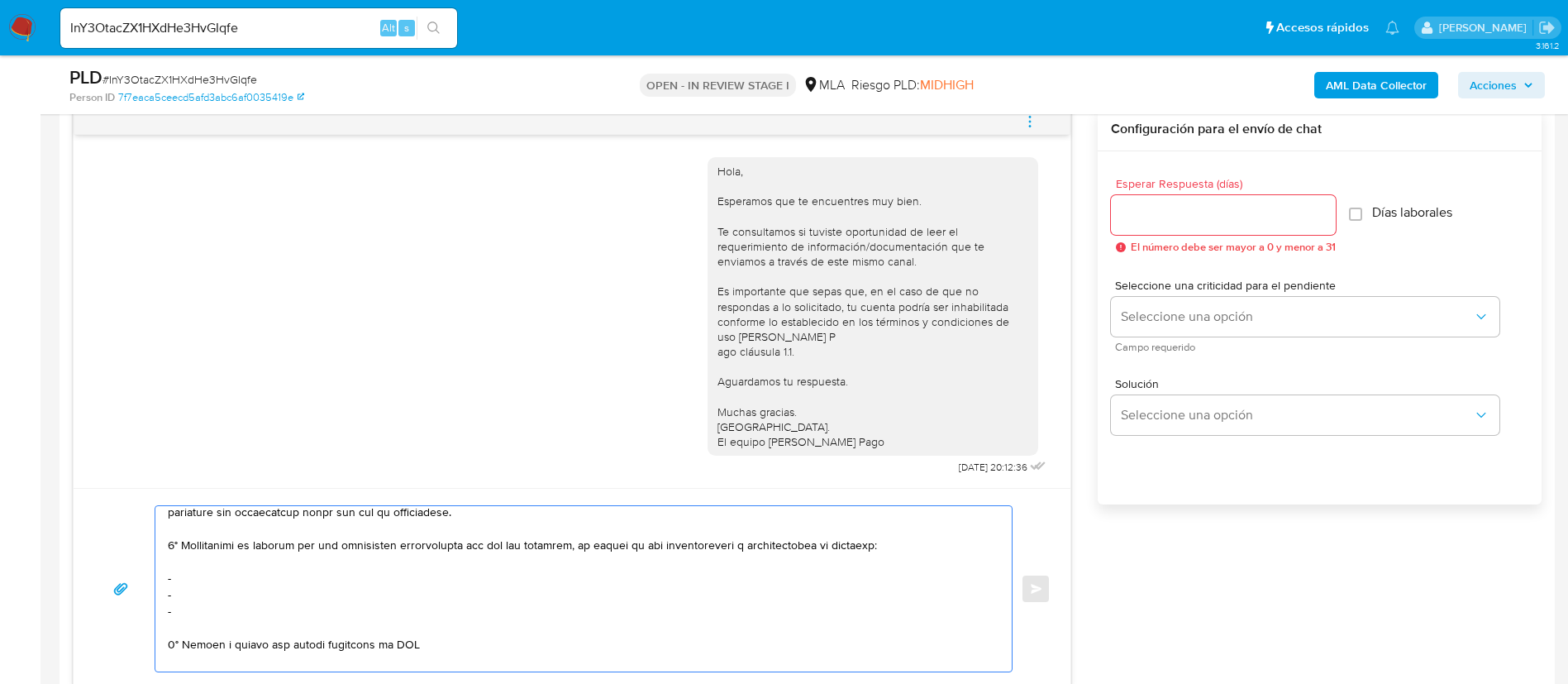
scroll to position [290, 0]
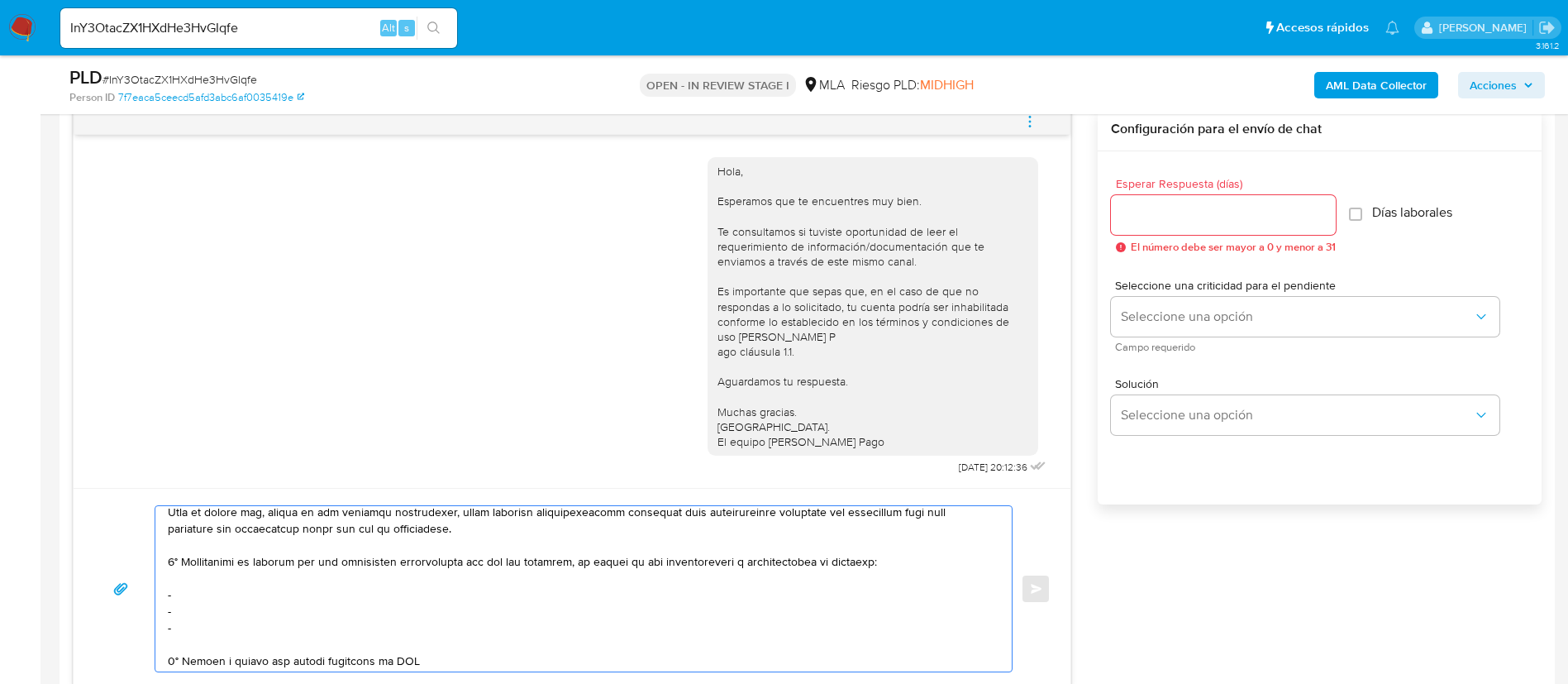
click at [265, 595] on textarea at bounding box center [579, 589] width 823 height 165
paste textarea "Soldado De Malvinas 2202 S R L - CUIT 30709100706"
click at [228, 612] on textarea at bounding box center [579, 589] width 823 height 165
paste textarea "La Rosa De Cabildo Srl - CUIT 33716941529"
click at [221, 628] on textarea at bounding box center [579, 589] width 823 height 165
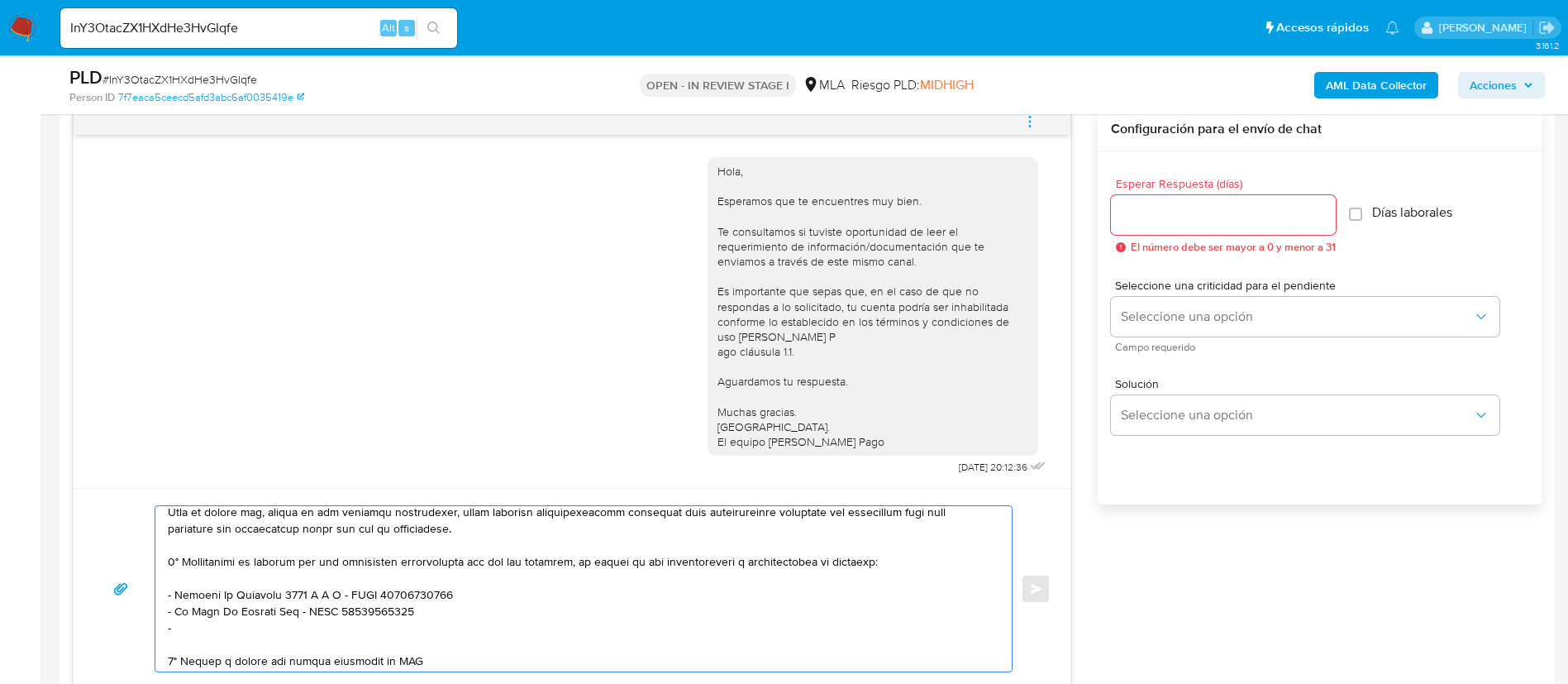
click at [272, 664] on textarea at bounding box center [579, 589] width 823 height 165
click at [272, 664] on textarea at bounding box center [579, 589] width 823 height 165
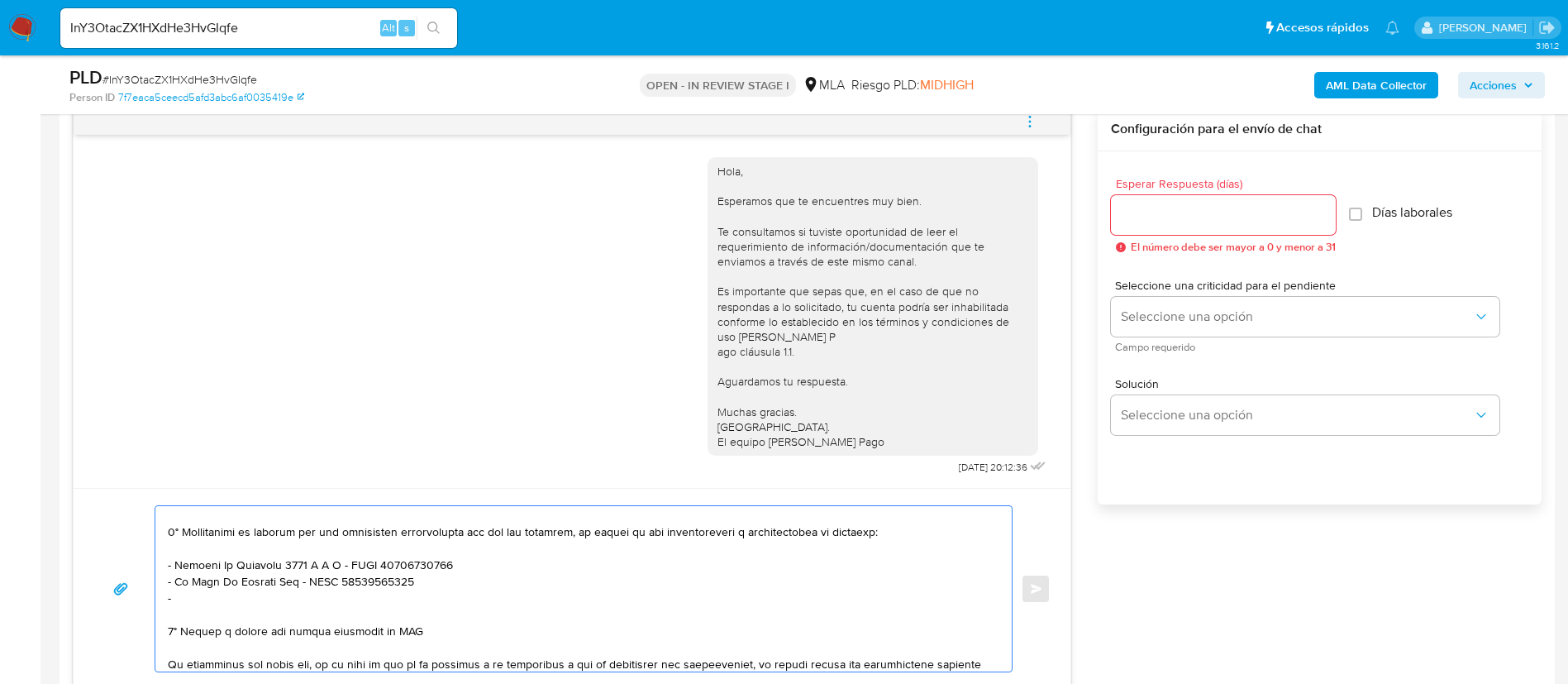
click at [272, 664] on textarea at bounding box center [579, 589] width 823 height 165
click at [261, 644] on textarea at bounding box center [579, 589] width 823 height 165
click at [256, 634] on textarea at bounding box center [579, 589] width 823 height 165
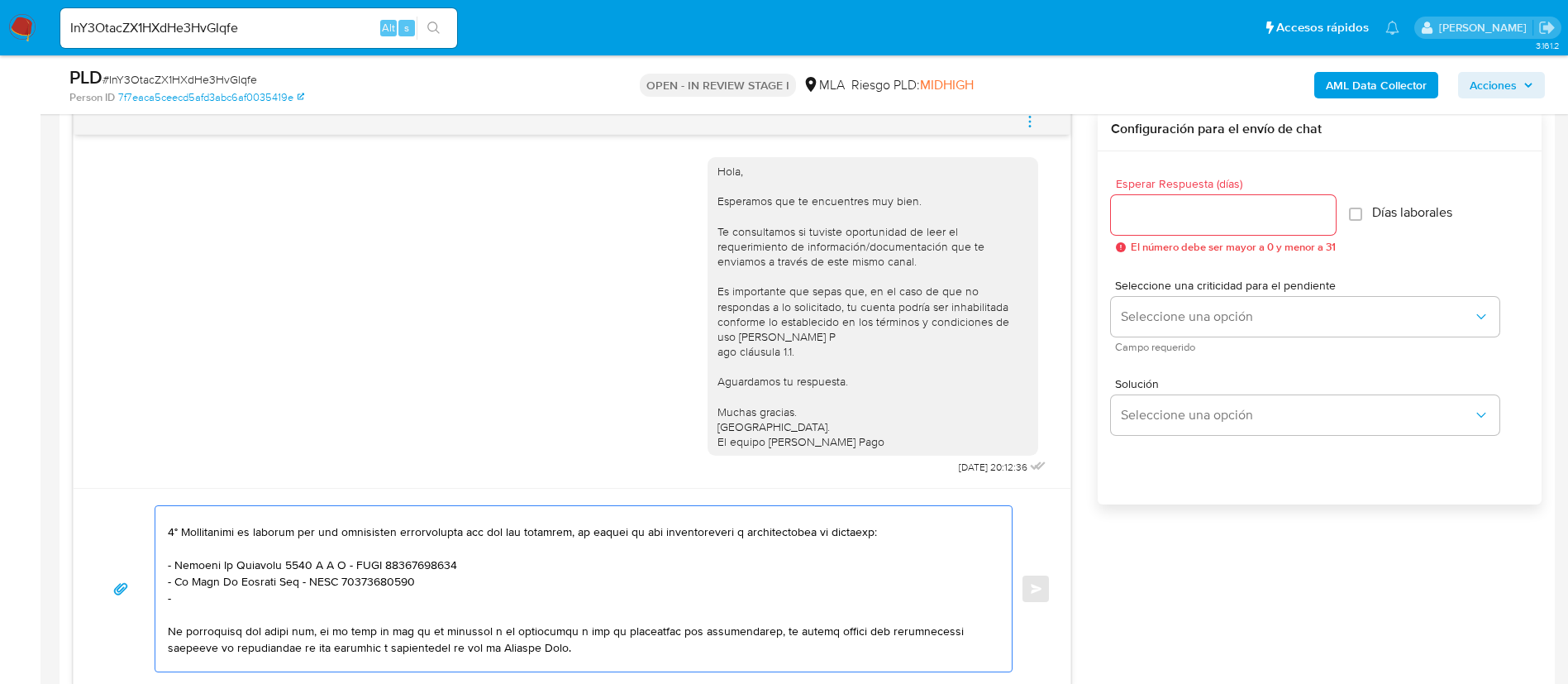
click at [226, 593] on textarea at bounding box center [579, 589] width 823 height 165
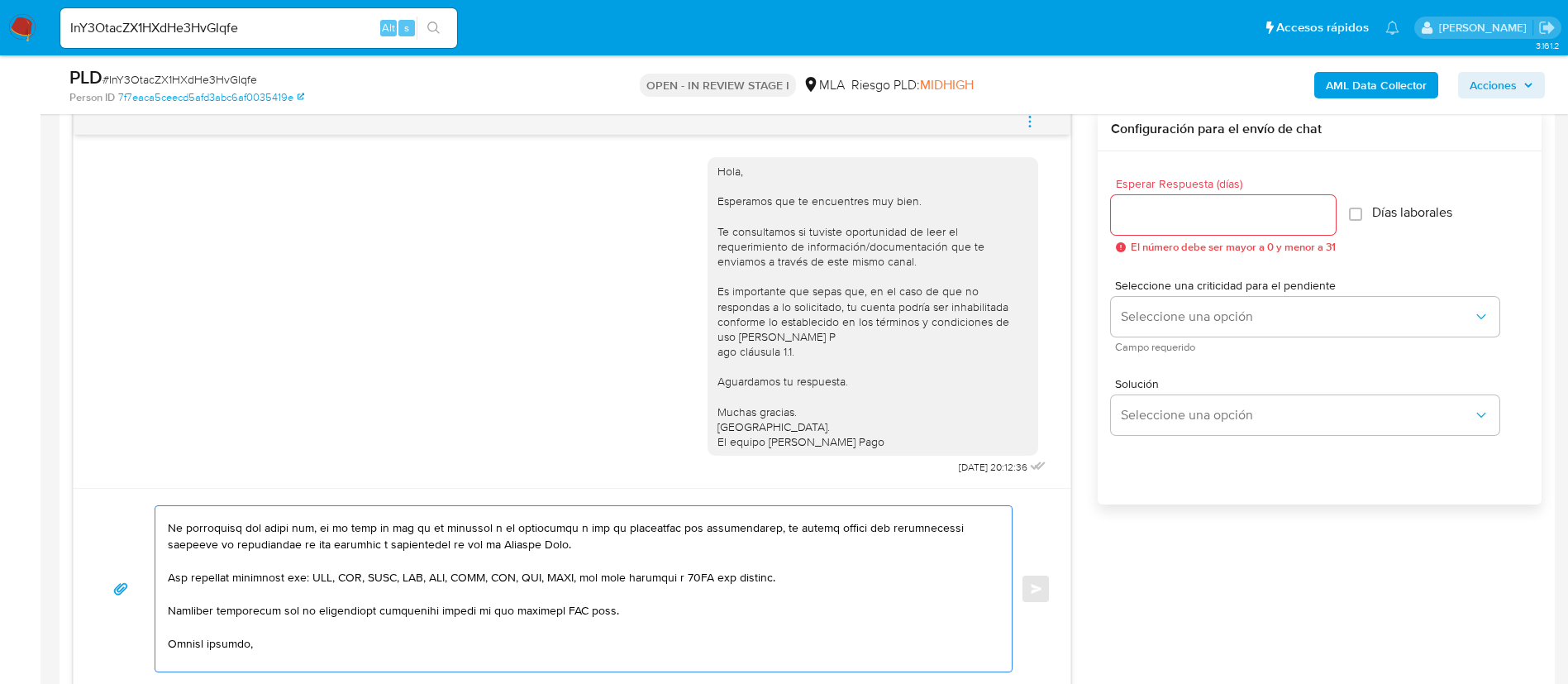
scroll to position [441, 0]
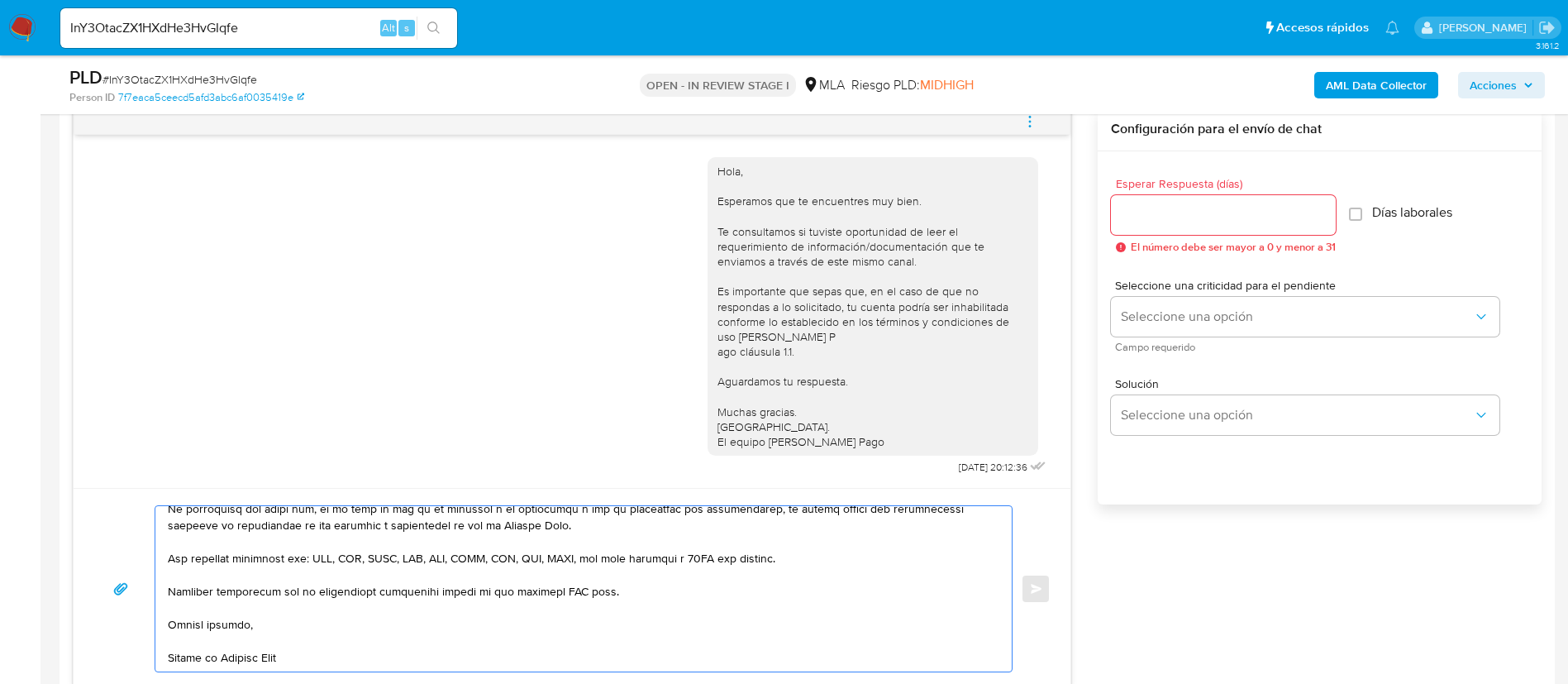
click at [564, 580] on textarea at bounding box center [579, 589] width 823 height 165
type textarea "Hola, Silvio. En función de las operaciones registradas en tu cuenta de Mercado…"
click at [1154, 209] on input "Esperar Respuesta (días)" at bounding box center [1223, 215] width 225 height 21
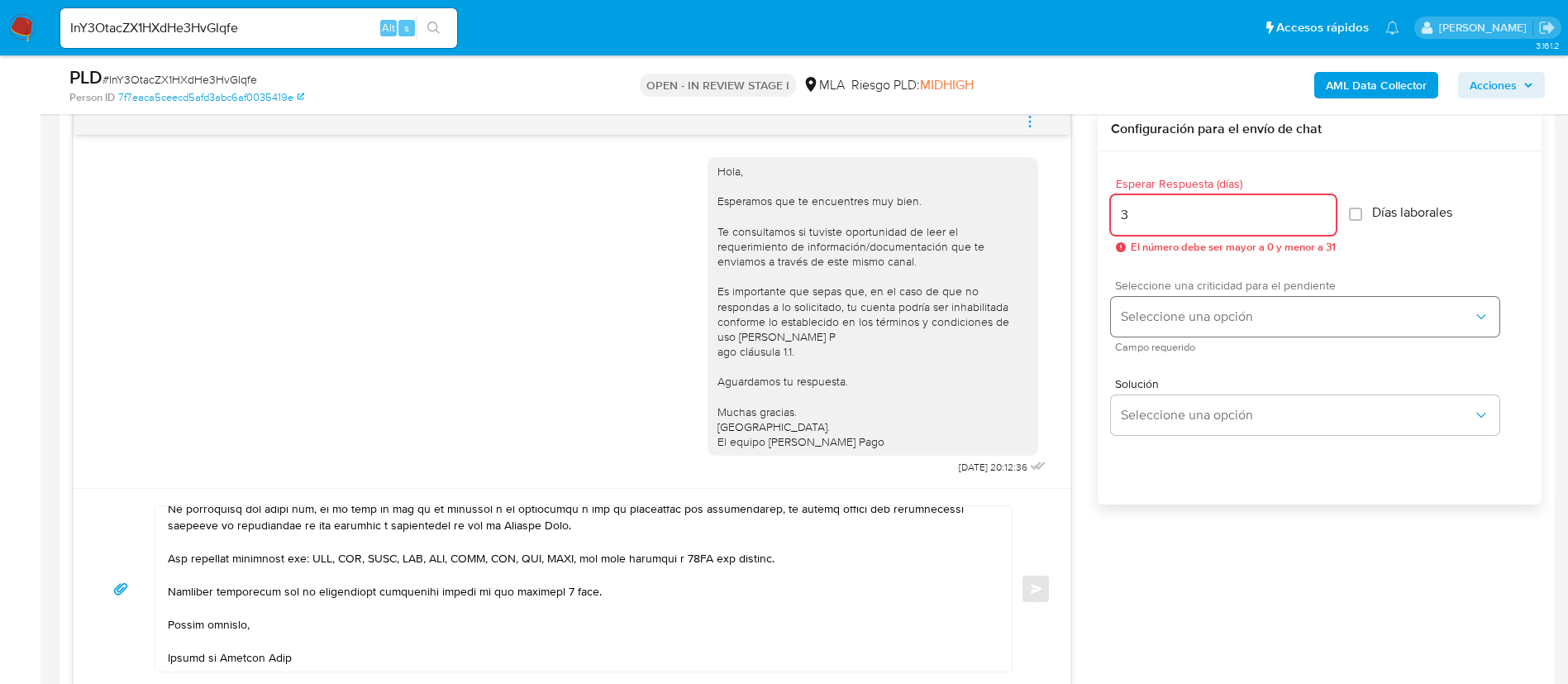
type input "3"
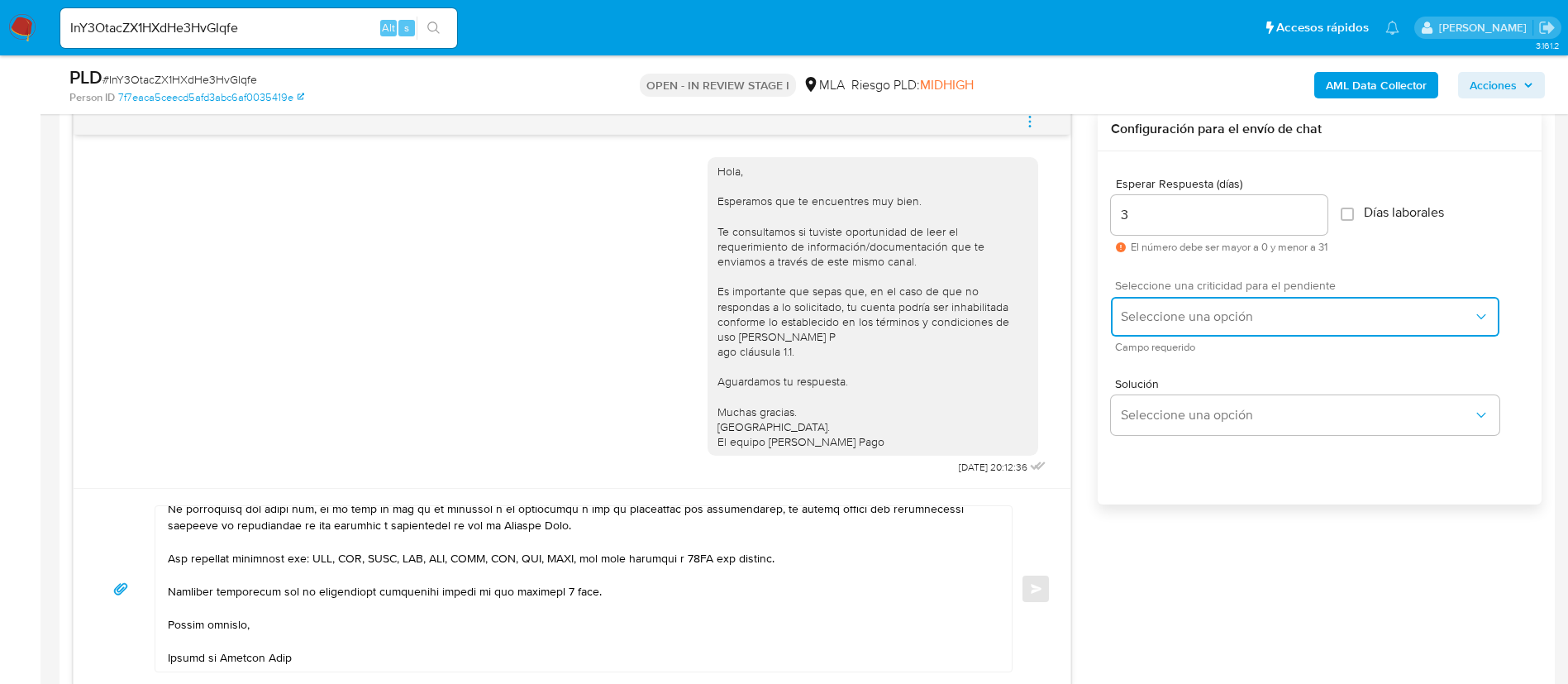
click at [1160, 305] on button "Seleccione una opción" at bounding box center [1305, 317] width 388 height 40
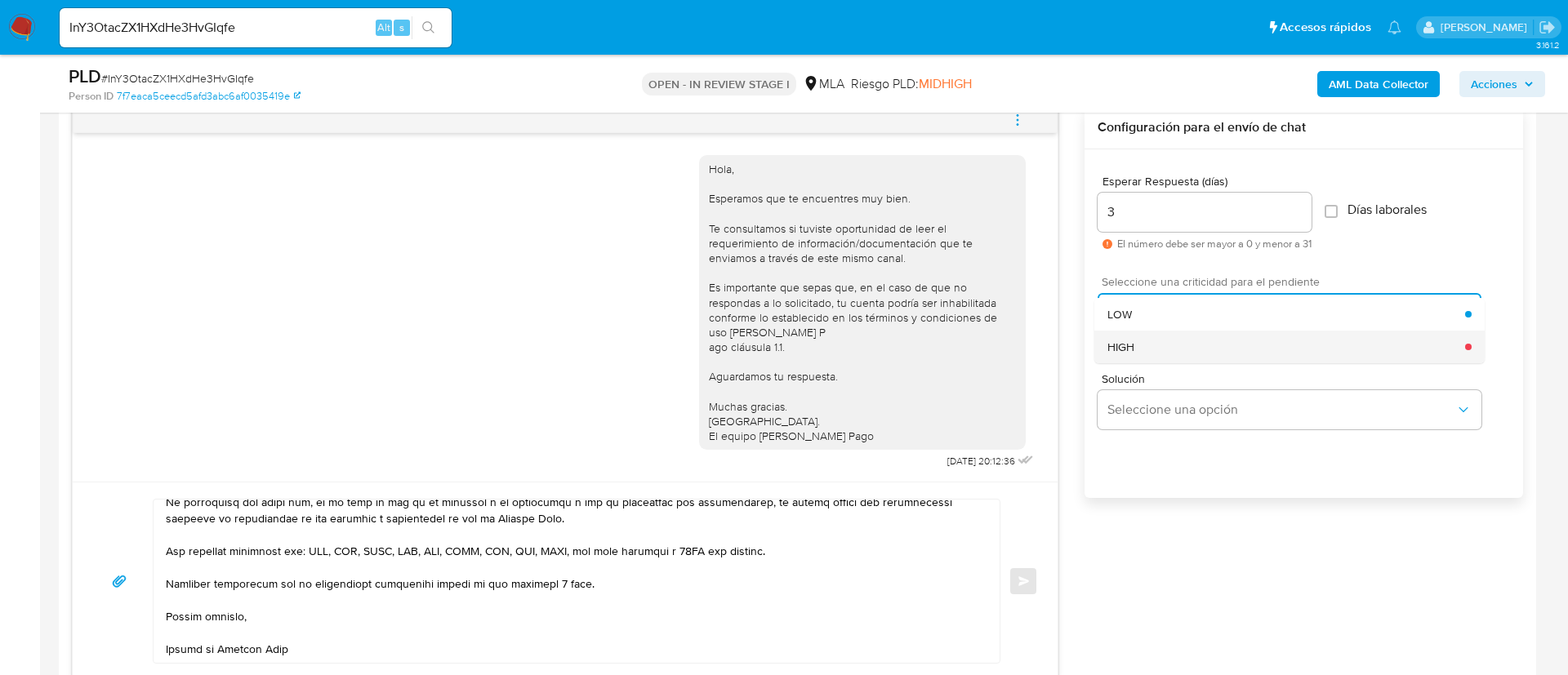
click at [1153, 356] on div "HIGH" at bounding box center [1285, 346] width 358 height 33
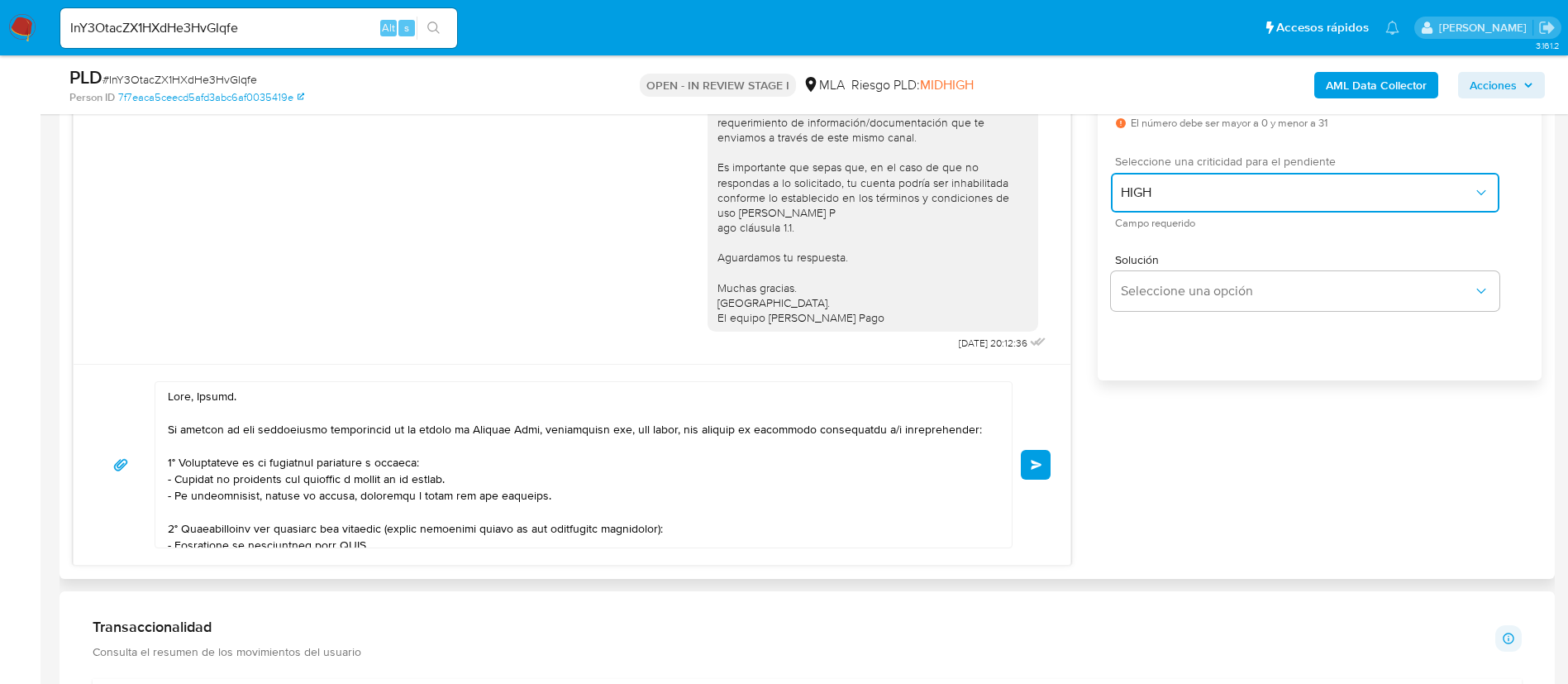
scroll to position [868, 0]
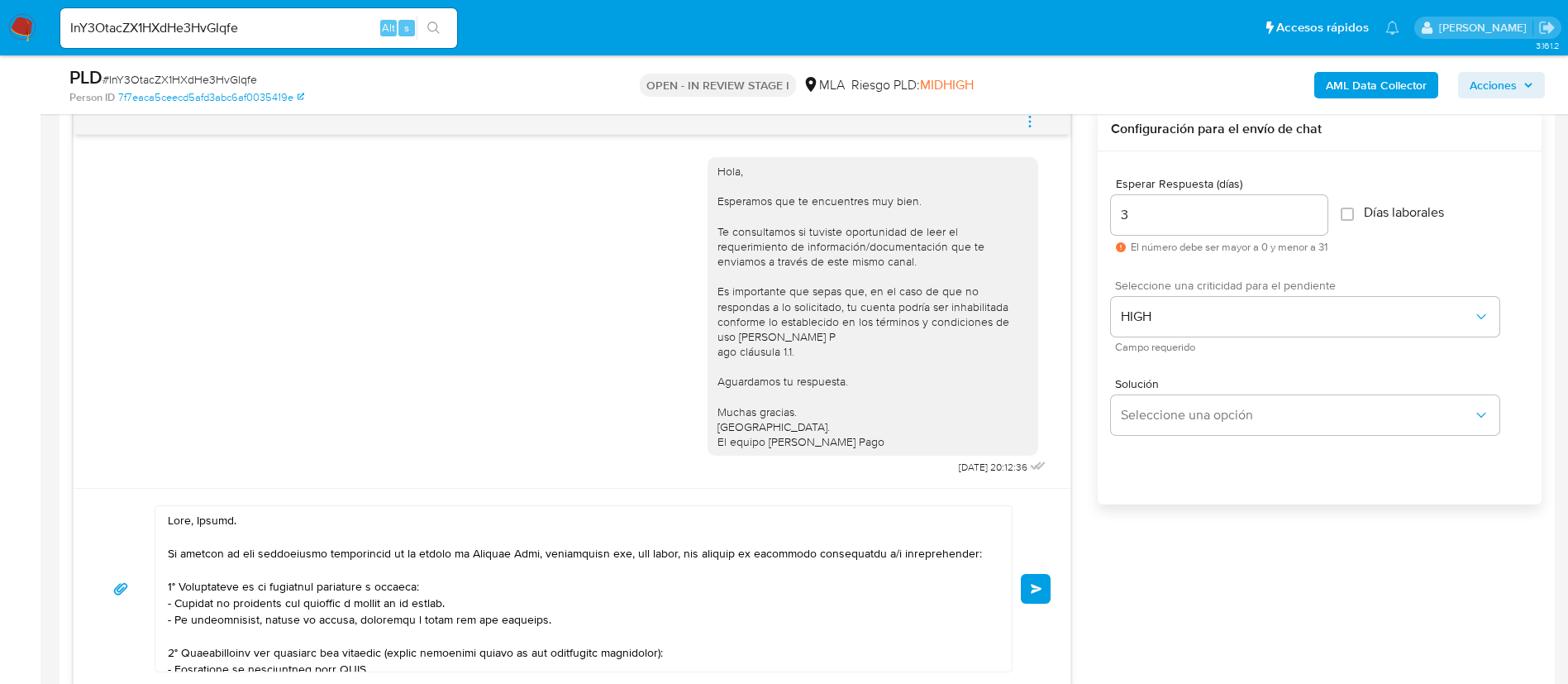
click at [1033, 593] on span "Enviar" at bounding box center [1037, 589] width 12 height 10
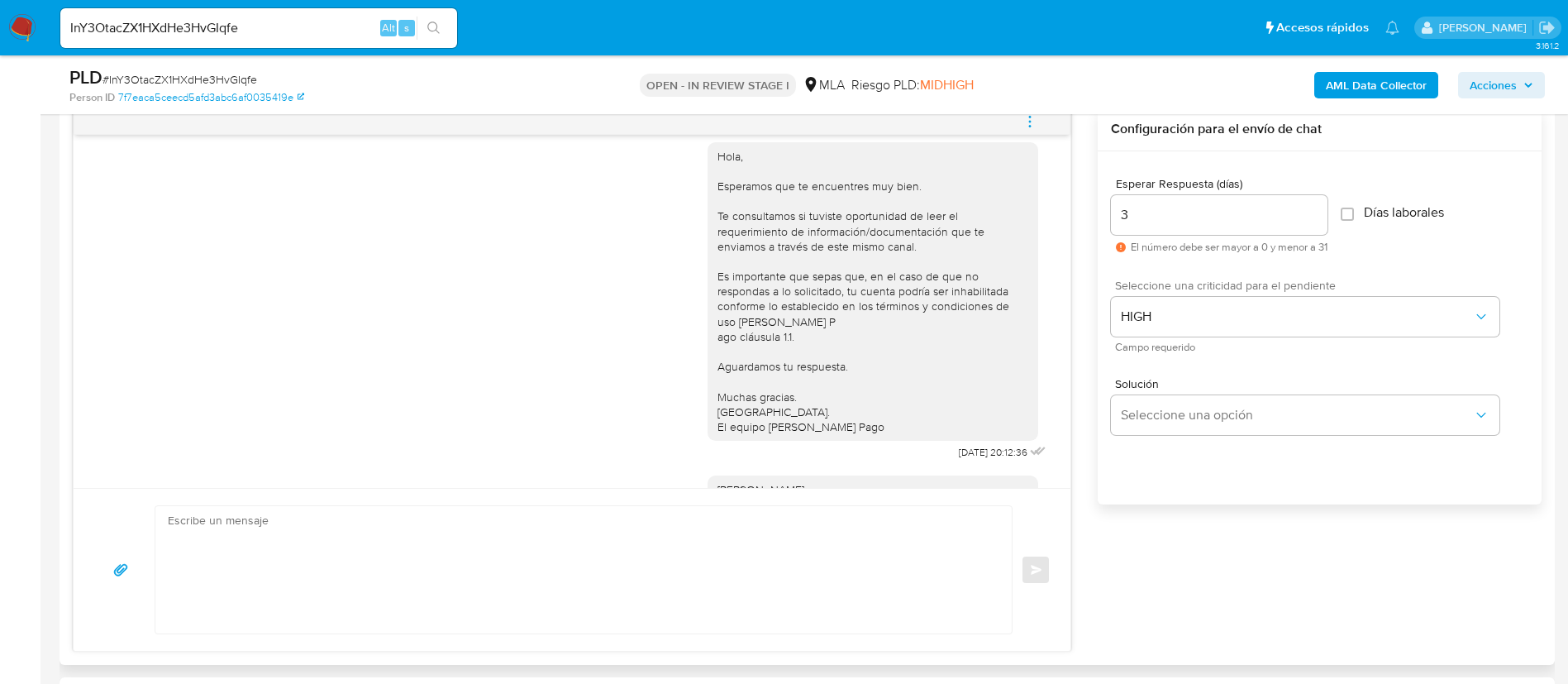
scroll to position [858, 0]
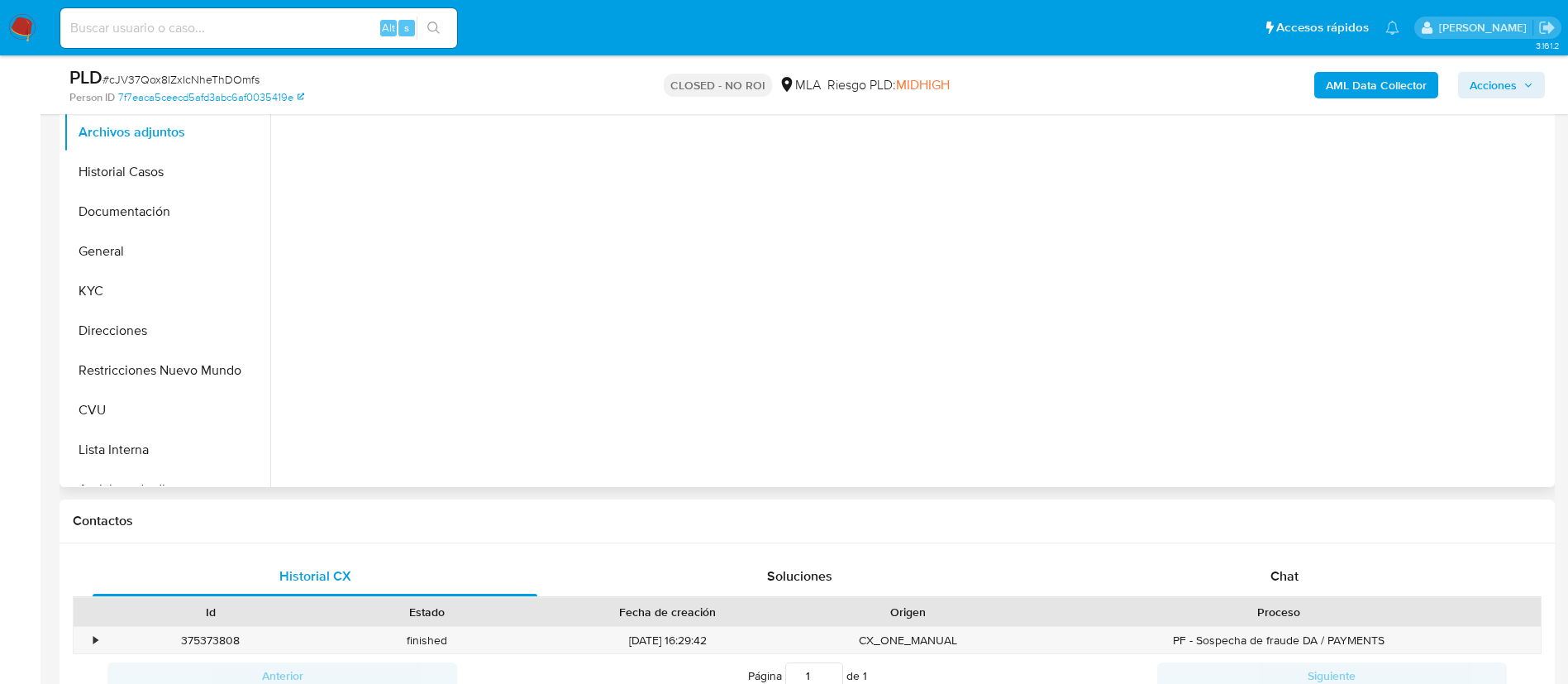
scroll to position [496, 0]
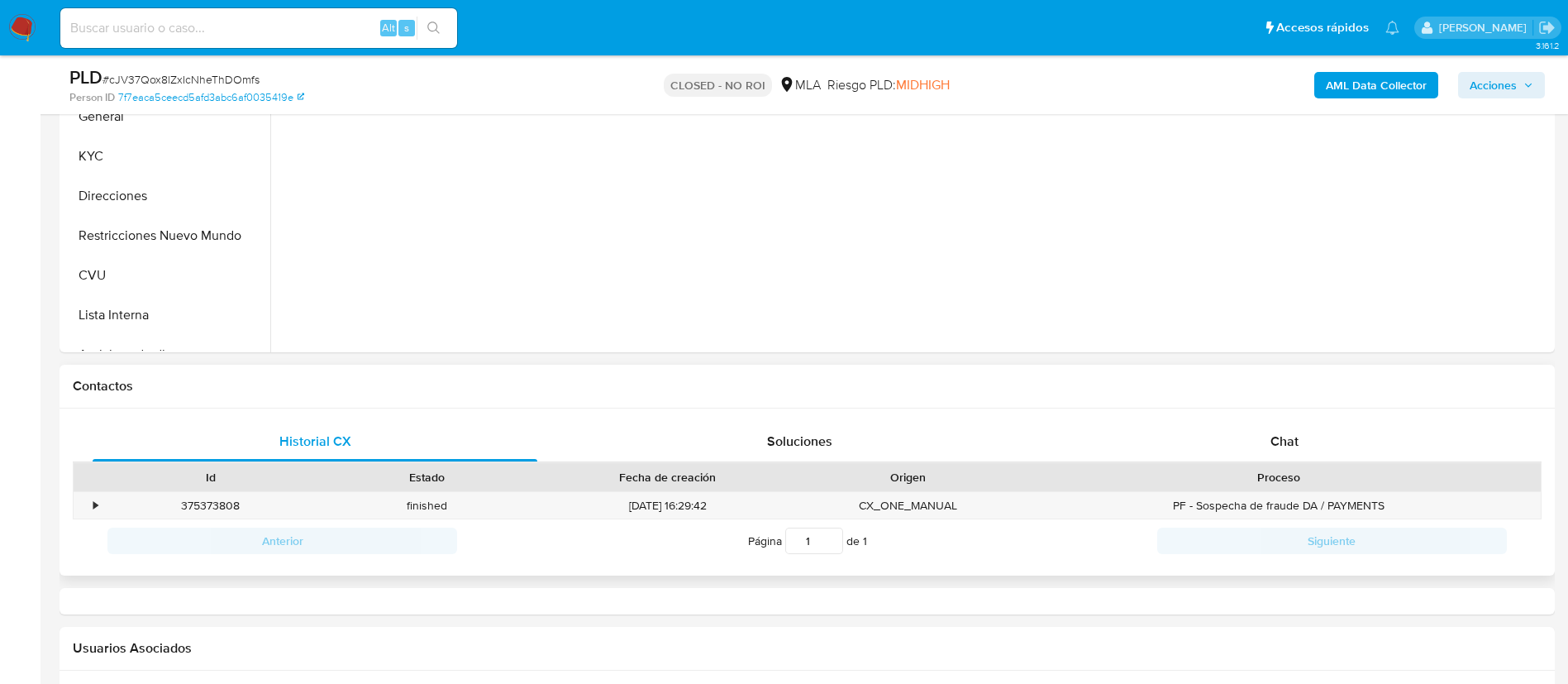
select select "10"
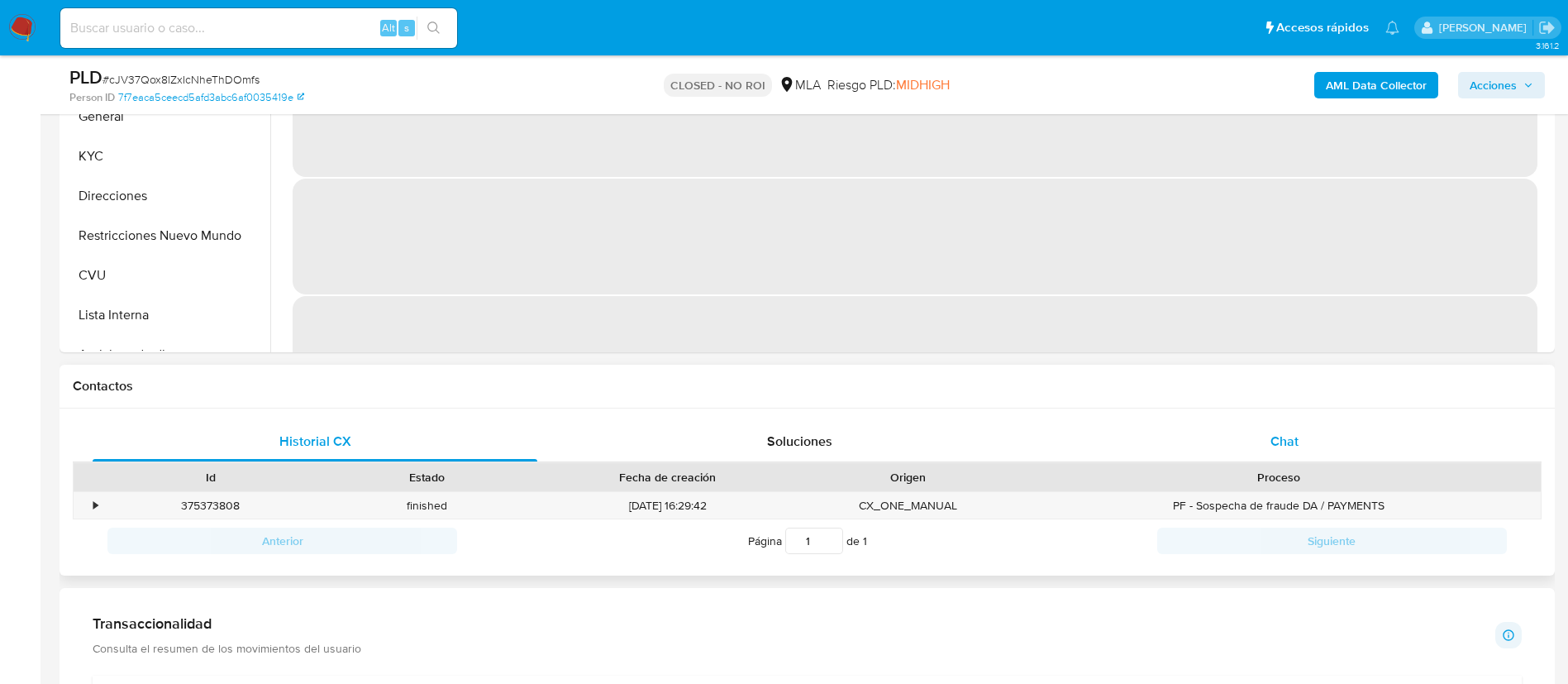
click at [1203, 441] on div "Chat" at bounding box center [1284, 441] width 444 height 40
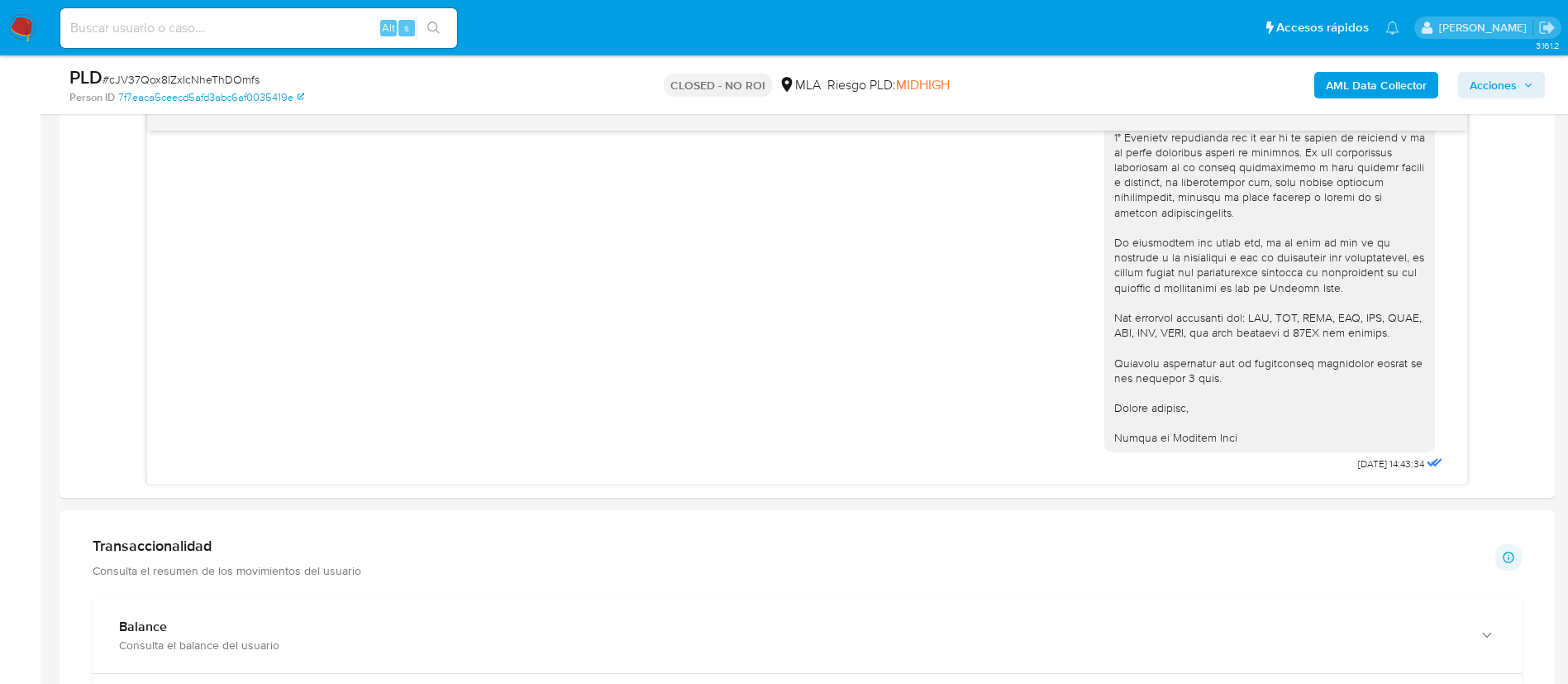
scroll to position [744, 0]
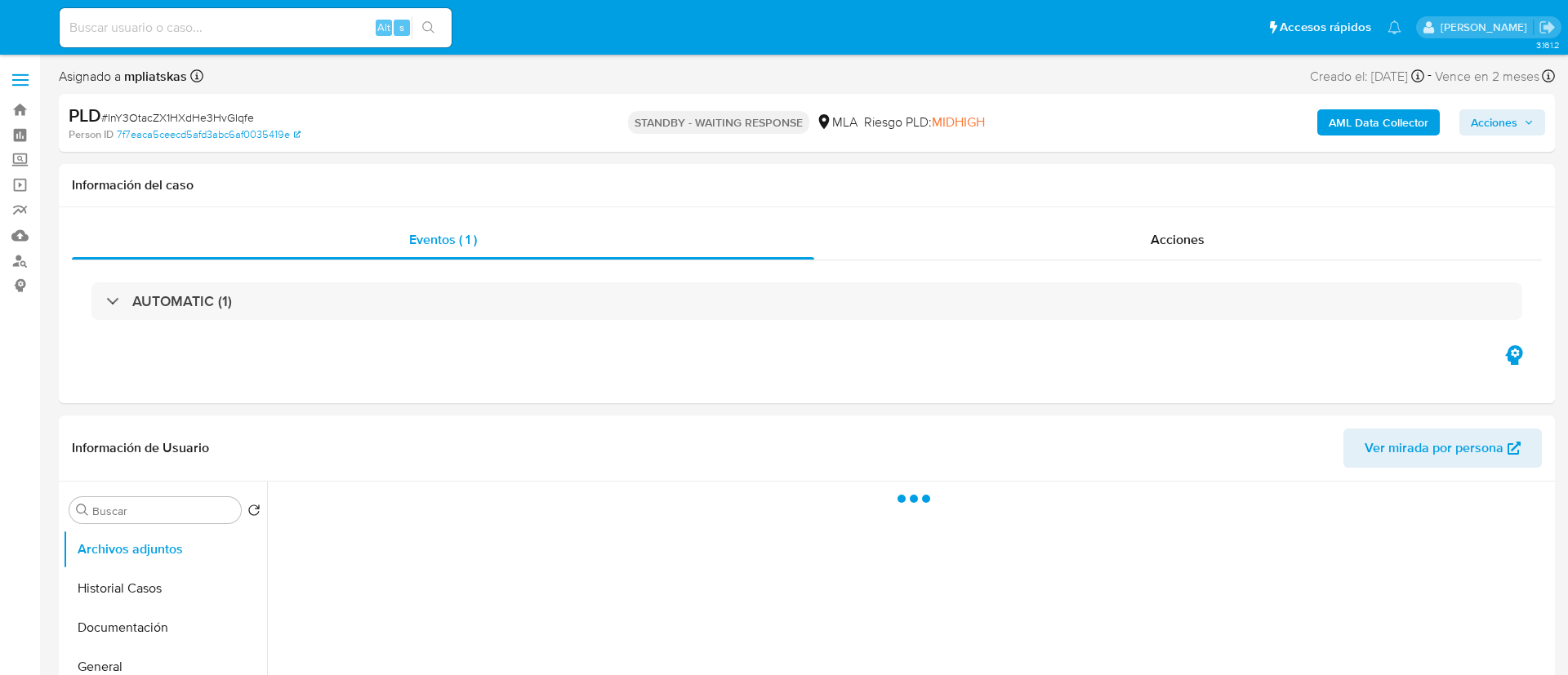
select select "10"
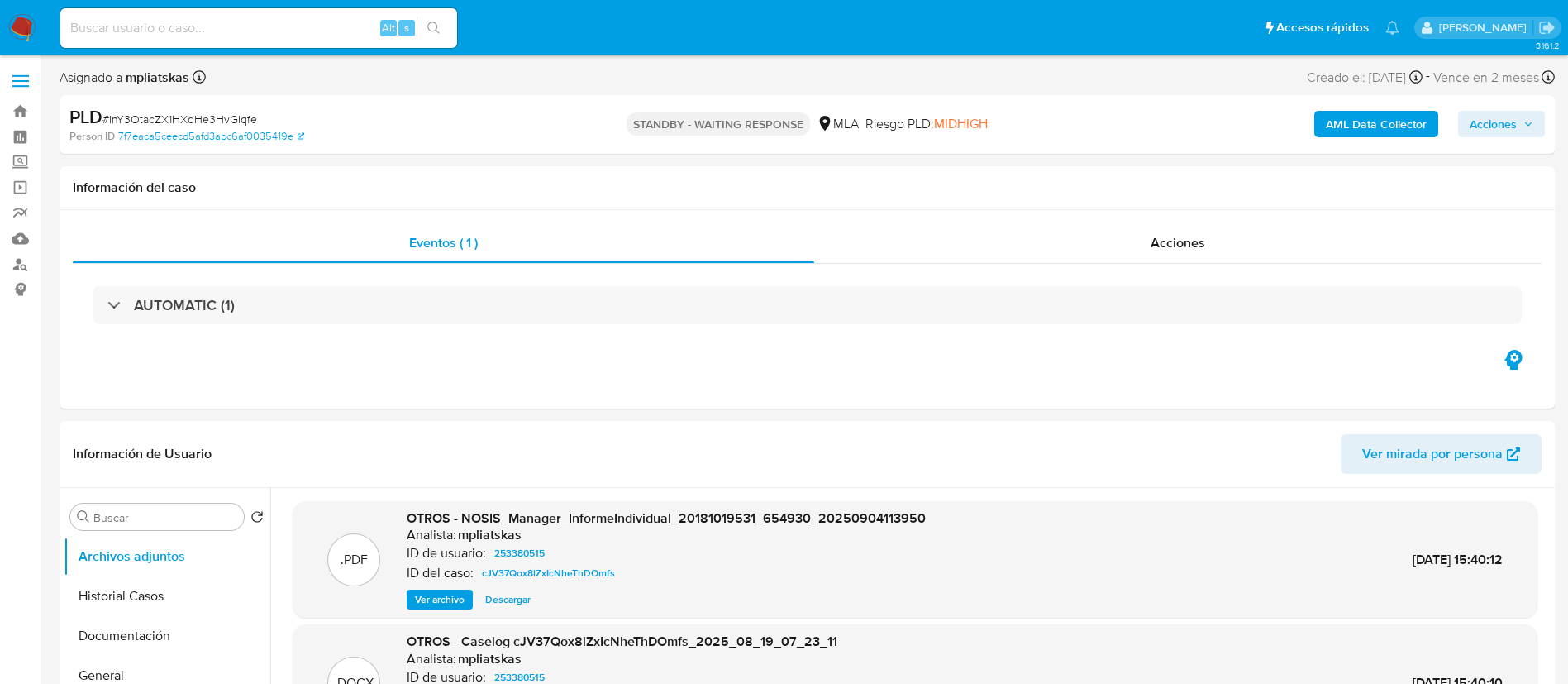
click at [278, 43] on div "Alt s" at bounding box center [259, 28] width 397 height 40
click at [278, 34] on input at bounding box center [259, 27] width 397 height 21
paste input "xsfnb3F08R7Q7fx3Y3usSudU"
type input "xsfnb3F08R7Q7fx3Y3usSudU"
click at [439, 27] on icon "search-icon" at bounding box center [434, 28] width 14 height 14
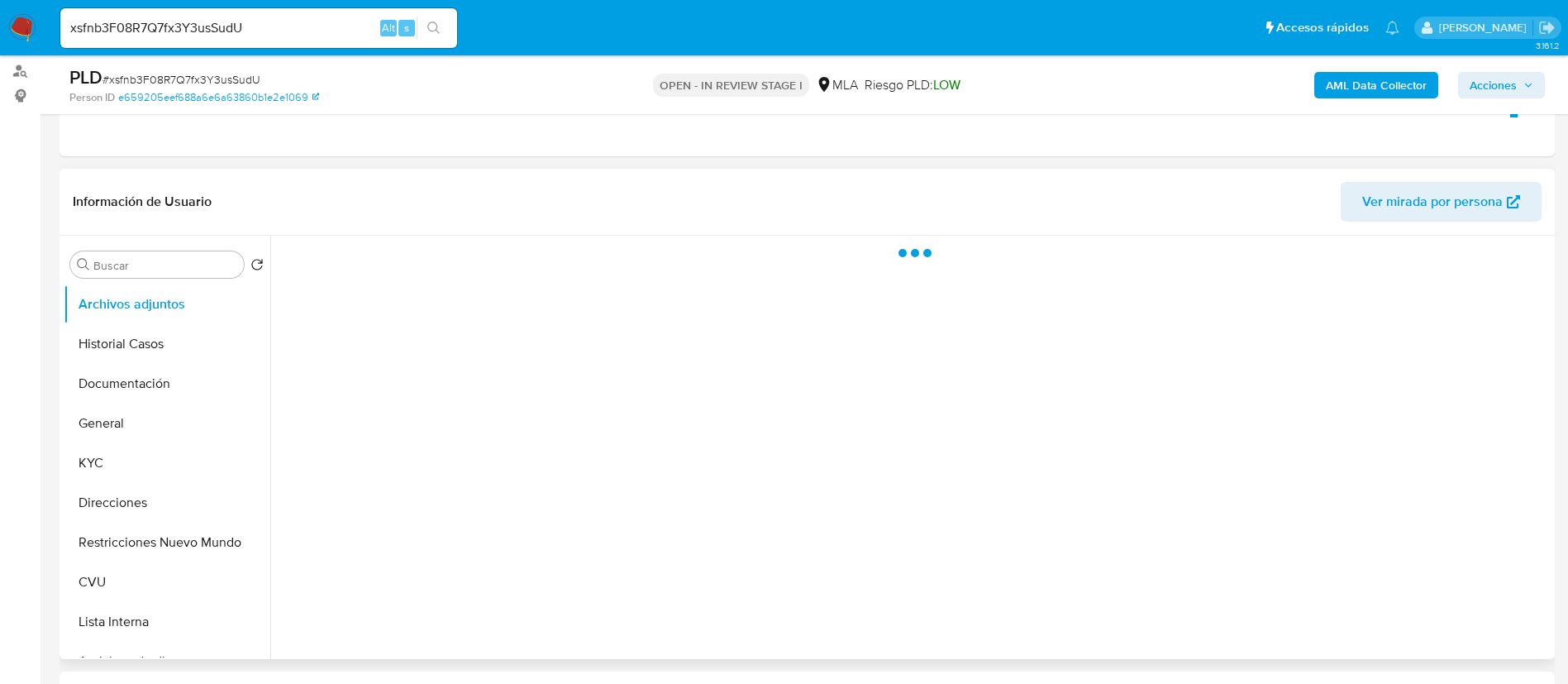
scroll to position [248, 0]
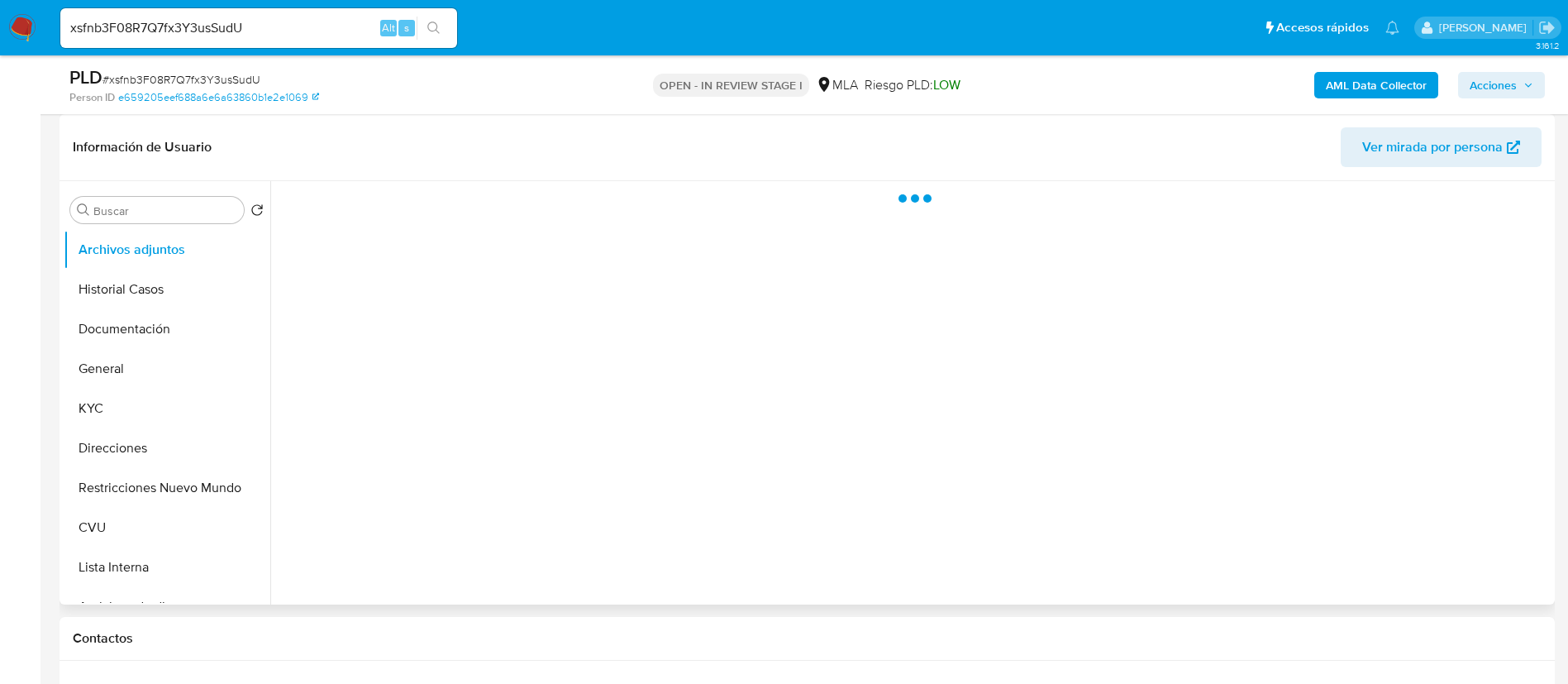
select select "10"
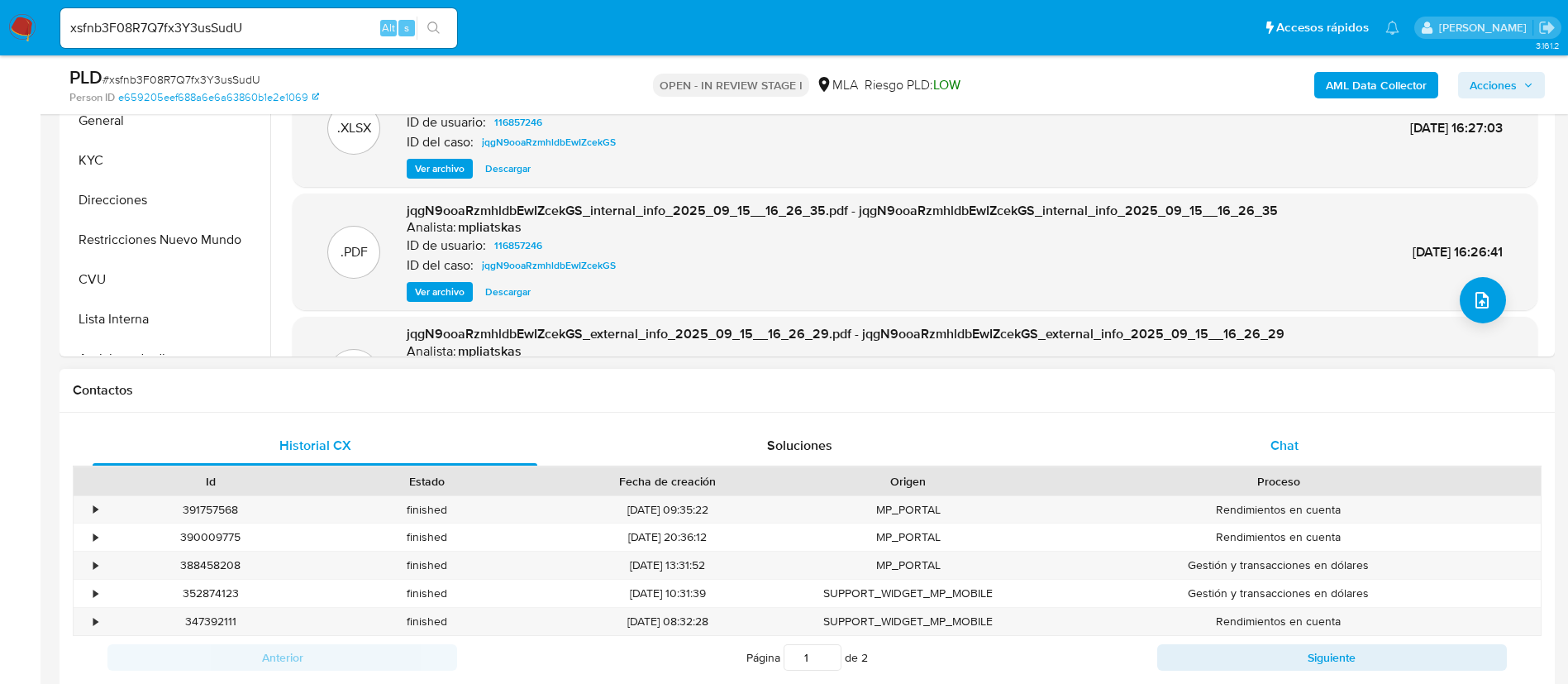
click at [1136, 437] on div "Chat" at bounding box center [1284, 445] width 444 height 40
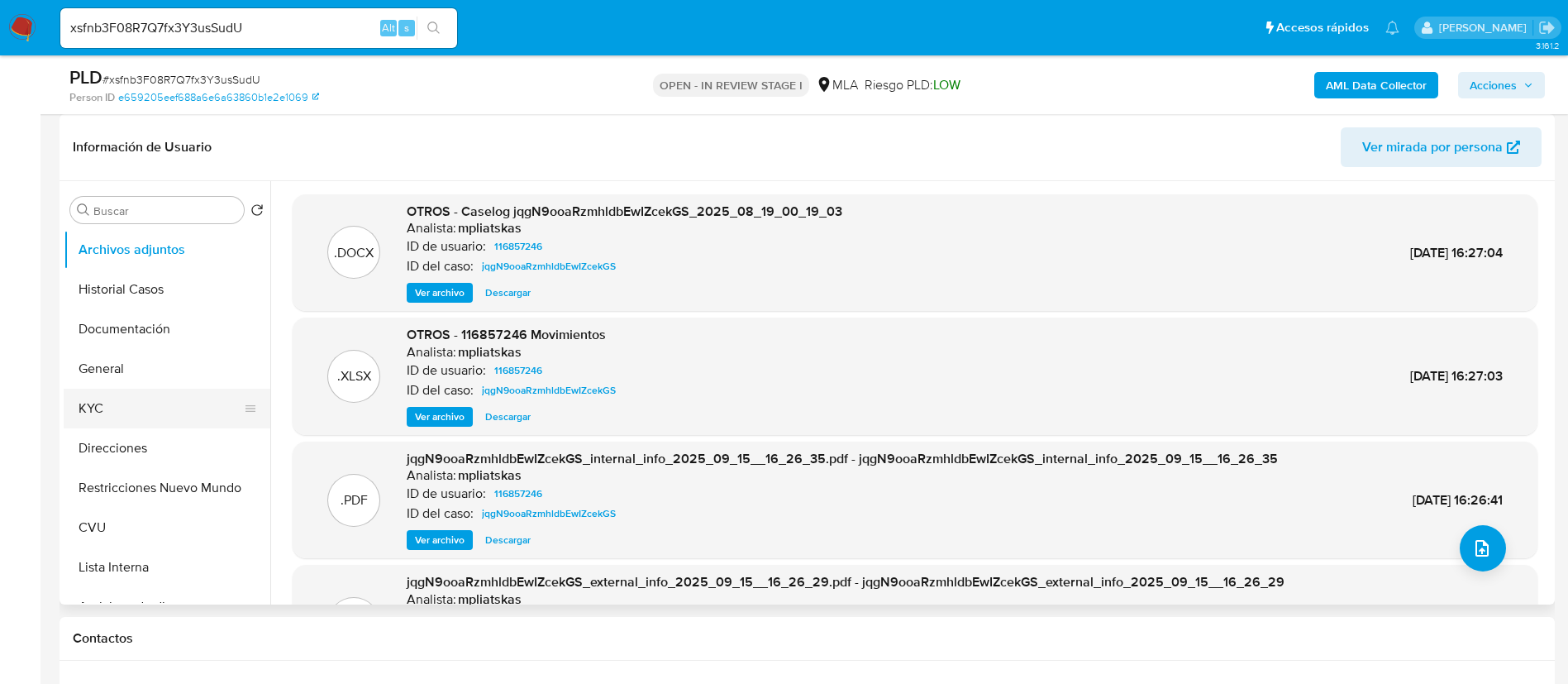
click at [148, 409] on button "KYC" at bounding box center [160, 408] width 193 height 40
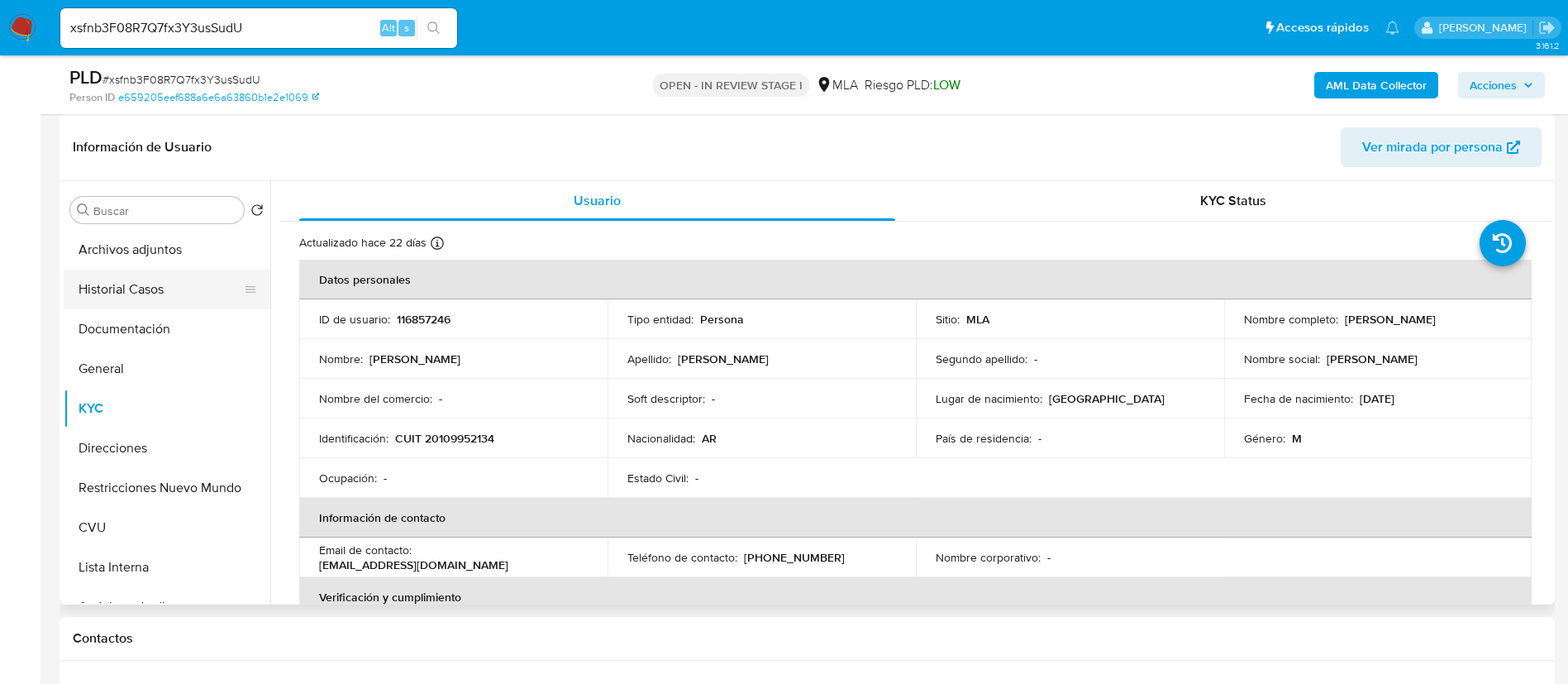
click at [145, 290] on button "Historial Casos" at bounding box center [160, 289] width 193 height 40
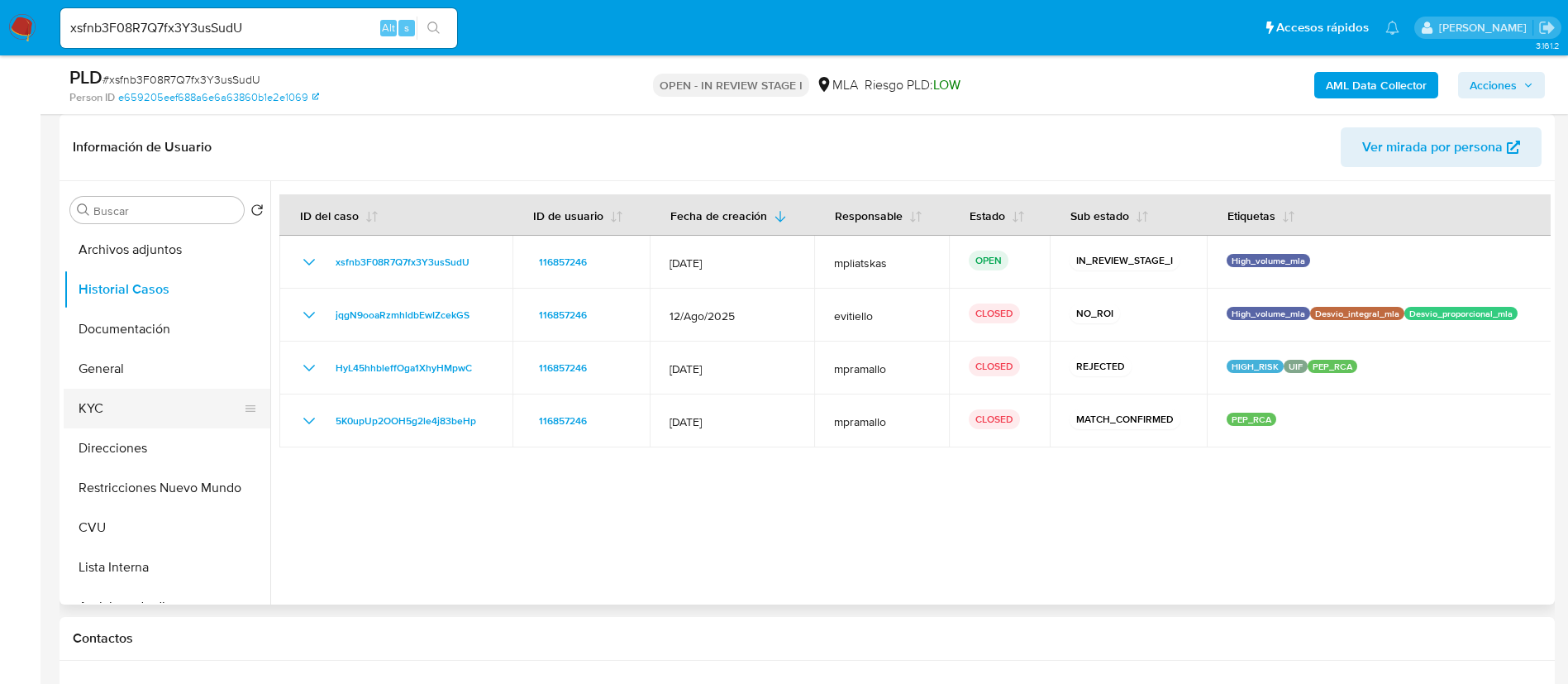
click at [126, 411] on button "KYC" at bounding box center [160, 408] width 193 height 40
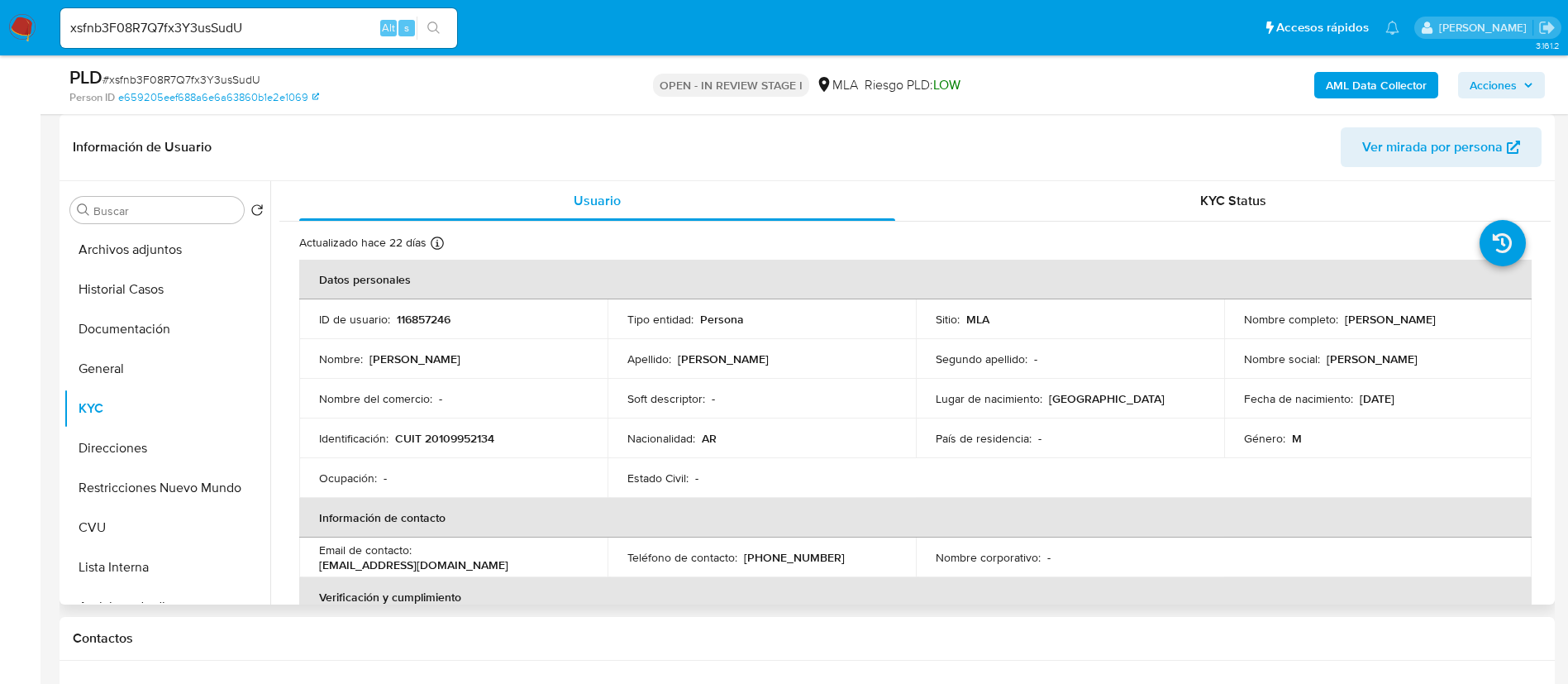
click at [414, 313] on p "116857246" at bounding box center [423, 319] width 54 height 14
copy p "116857246"
click at [134, 255] on button "Archivos adjuntos" at bounding box center [160, 250] width 193 height 40
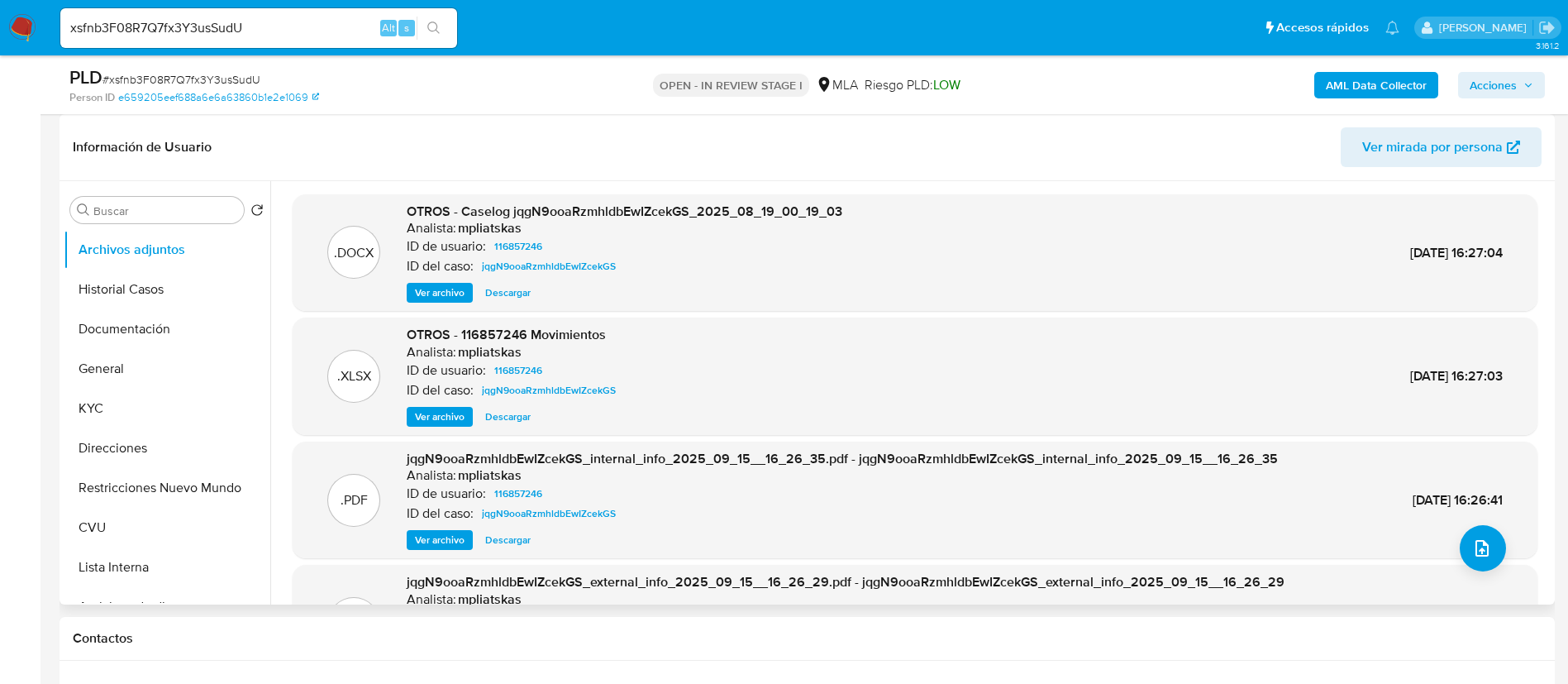
click at [427, 296] on span "Ver archivo" at bounding box center [439, 292] width 49 height 16
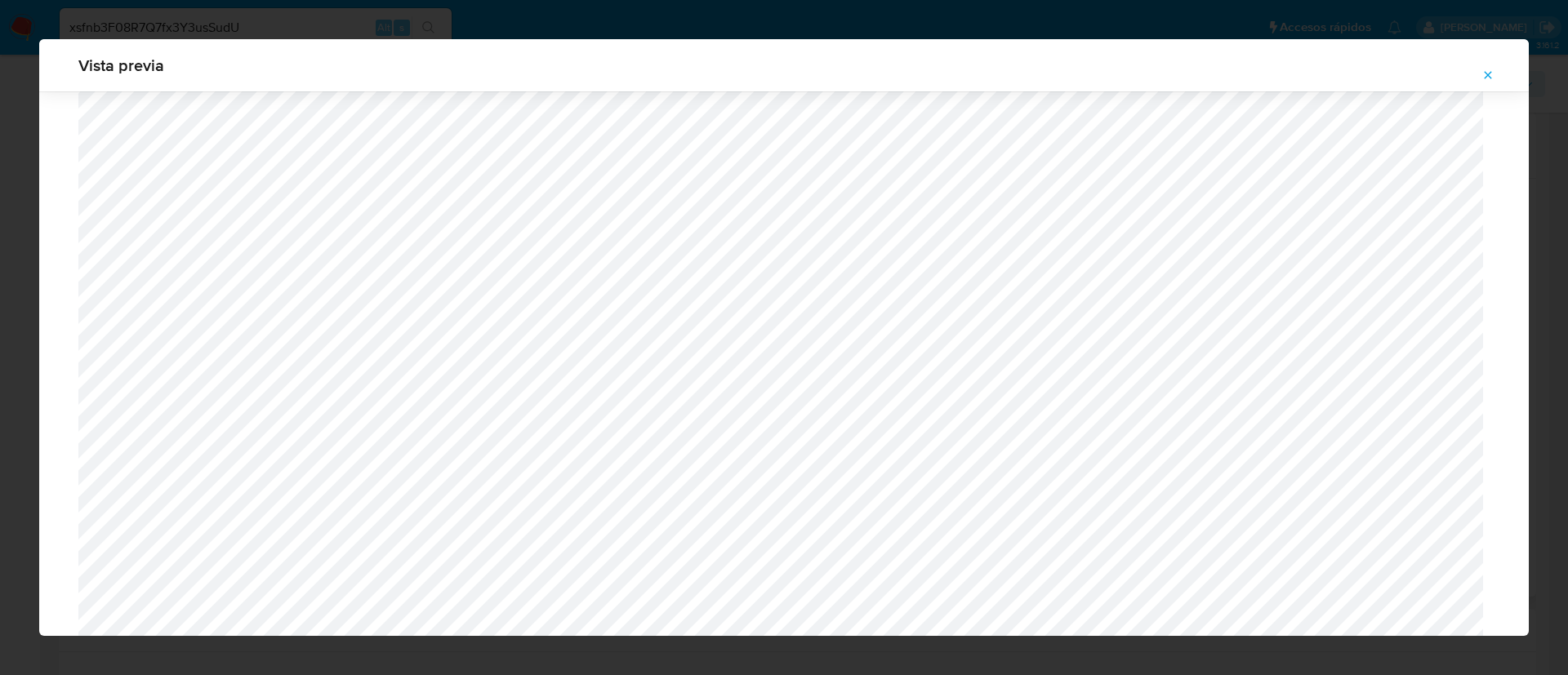
scroll to position [1191, 0]
click at [1485, 76] on icon "Attachment preview" at bounding box center [1488, 76] width 13 height 13
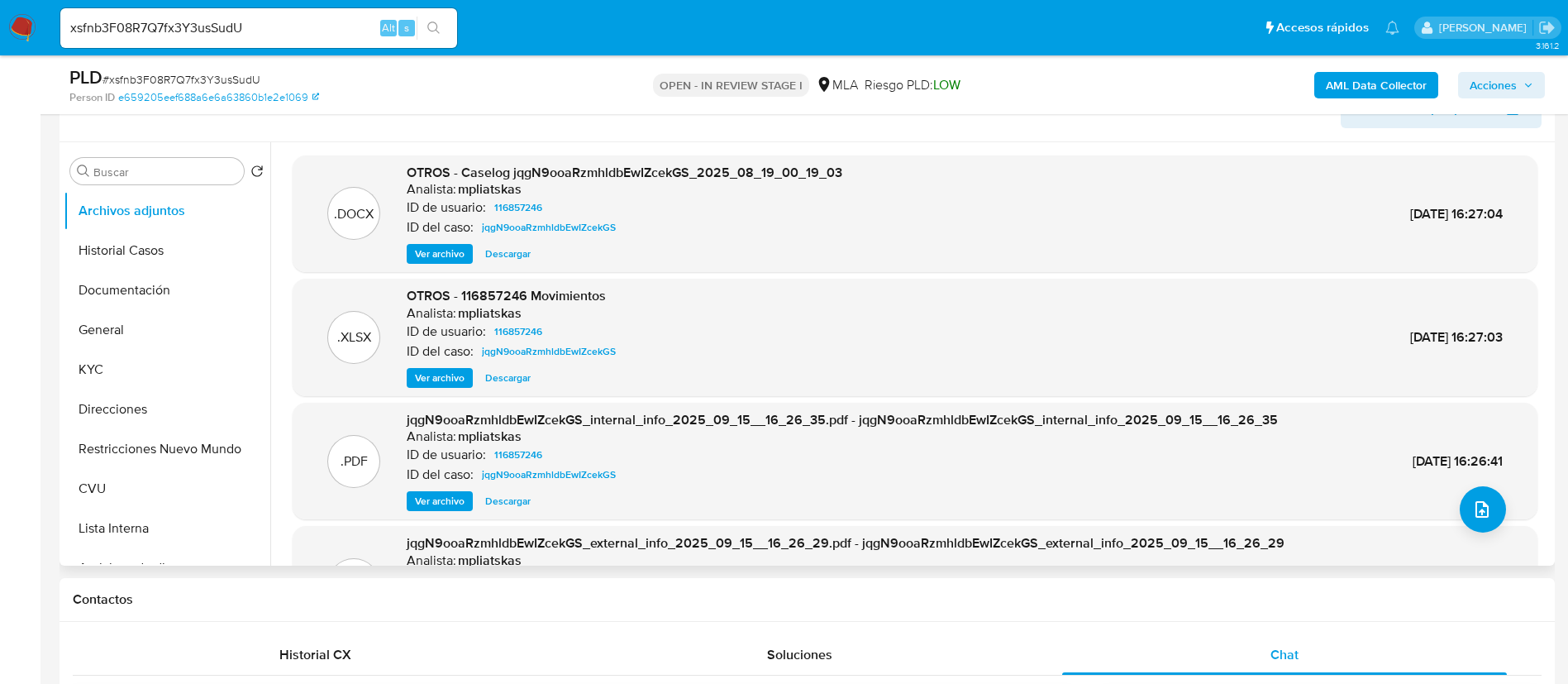
scroll to position [248, 0]
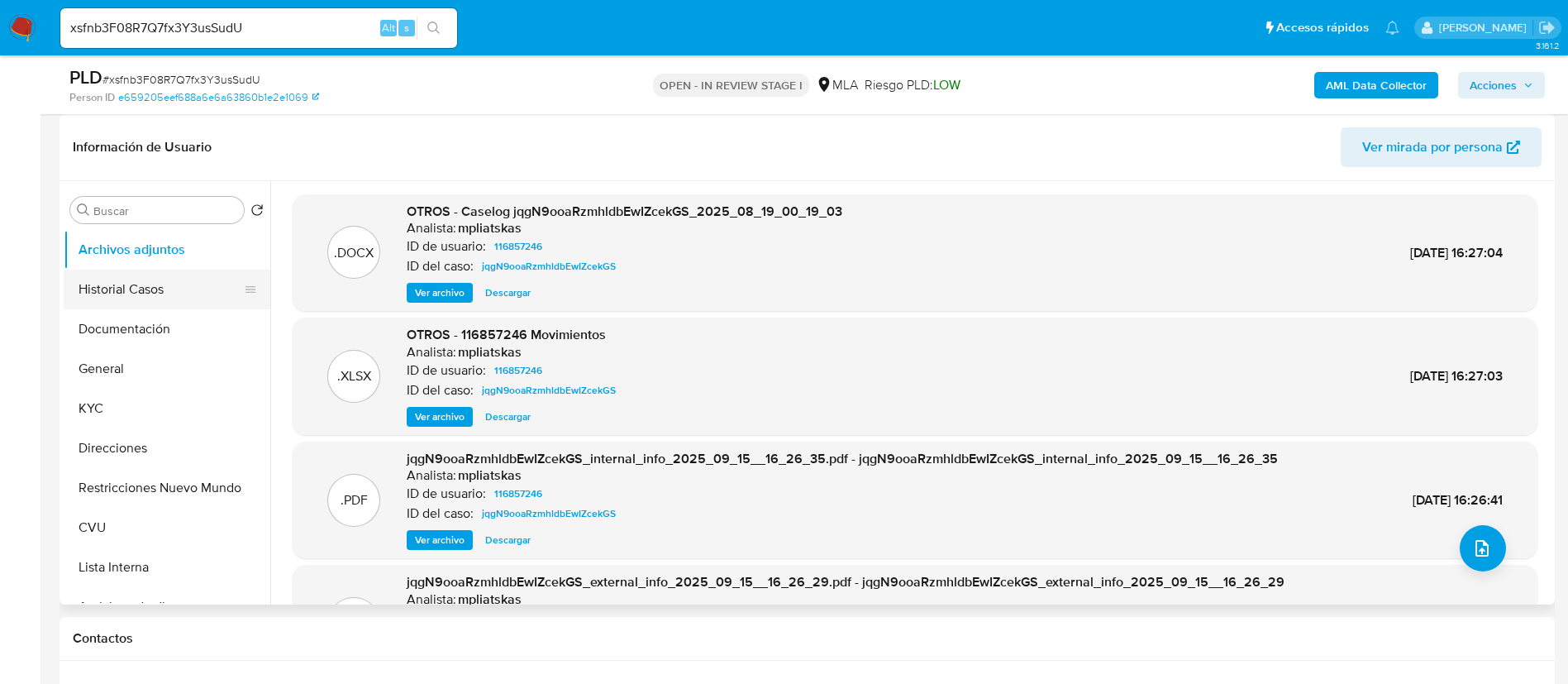
click at [174, 284] on button "Historial Casos" at bounding box center [160, 289] width 193 height 40
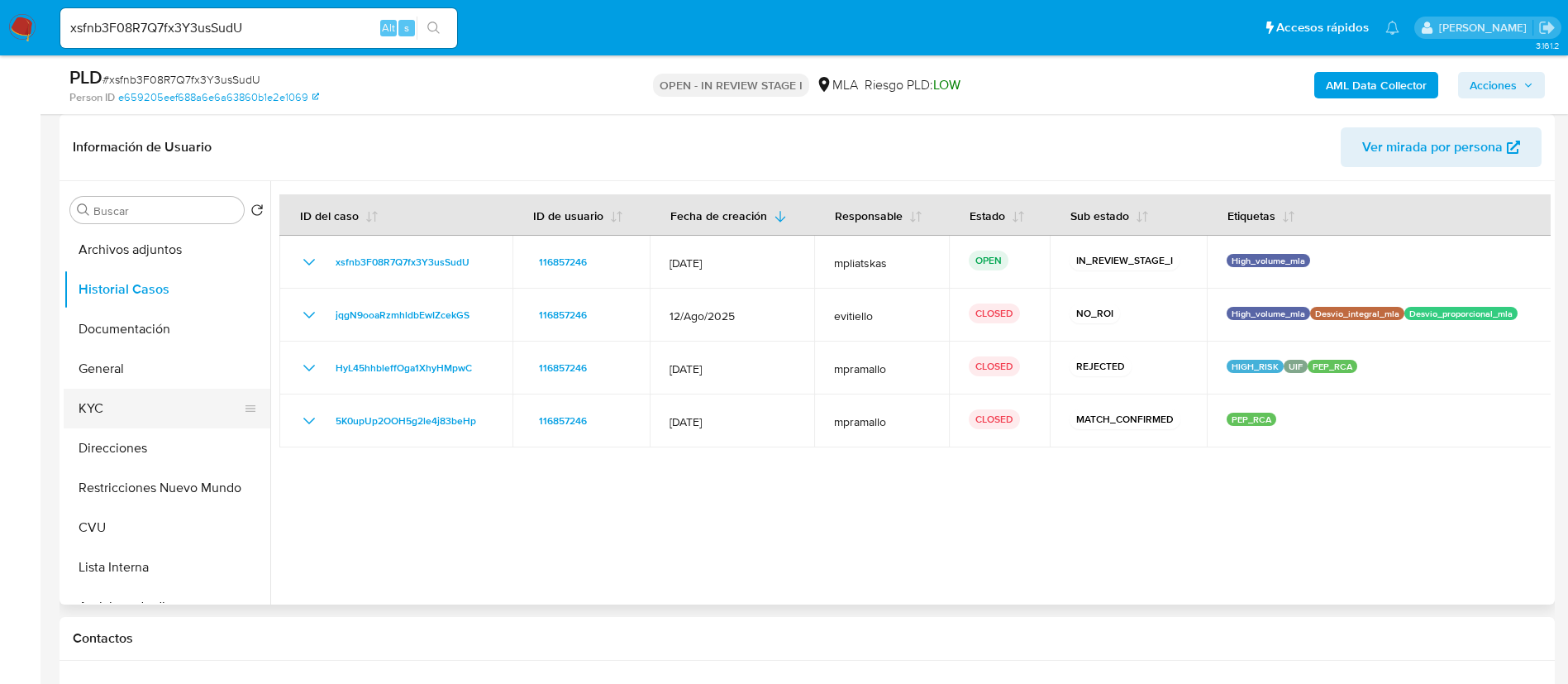
click at [89, 413] on button "KYC" at bounding box center [160, 408] width 193 height 40
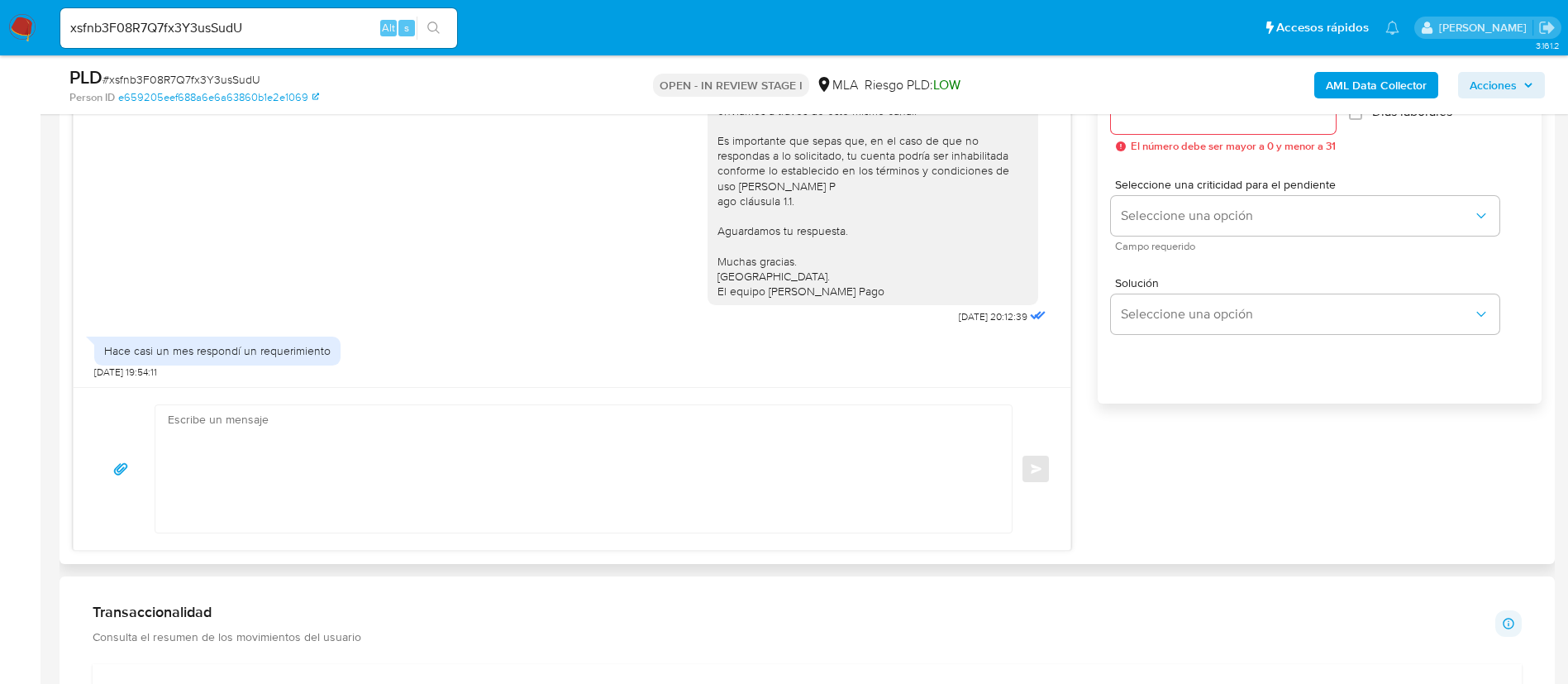
scroll to position [992, 0]
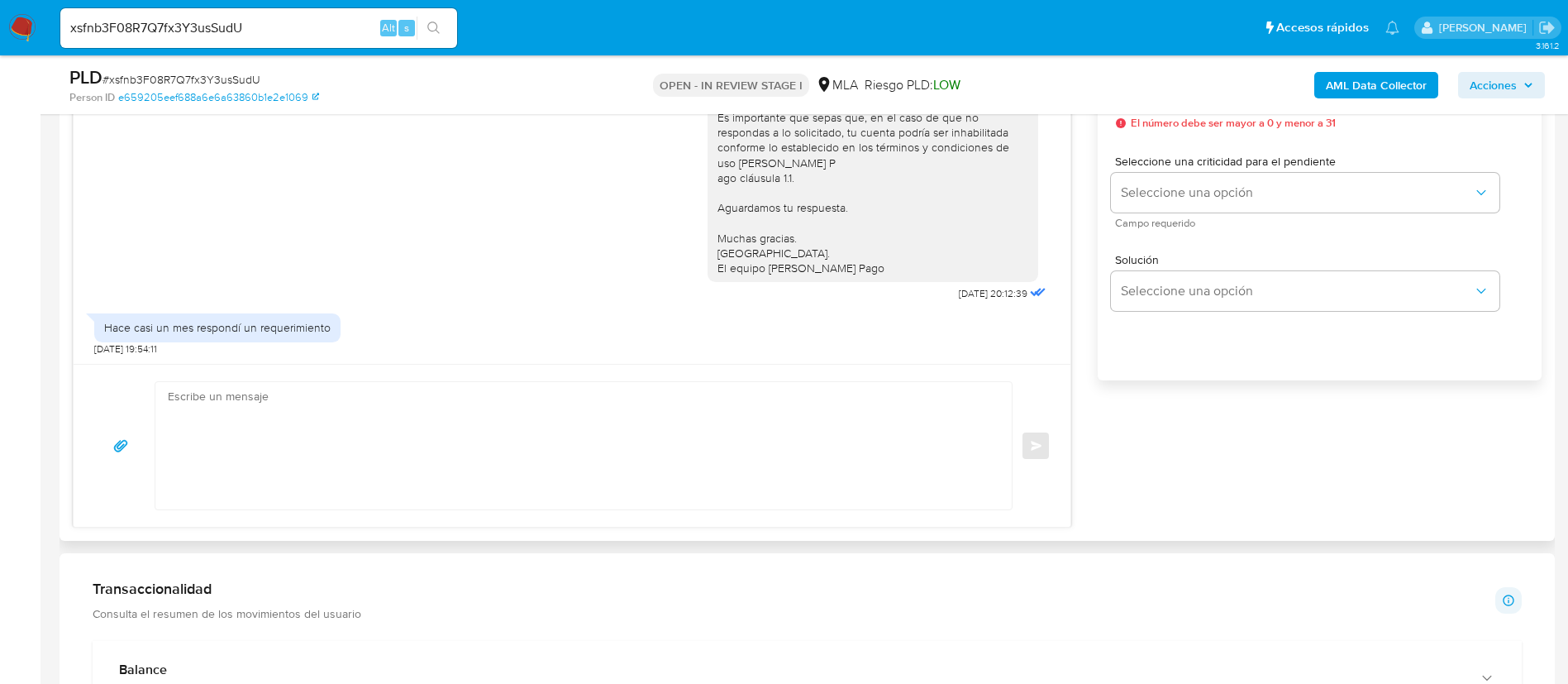
click at [395, 460] on textarea at bounding box center [579, 446] width 823 height 128
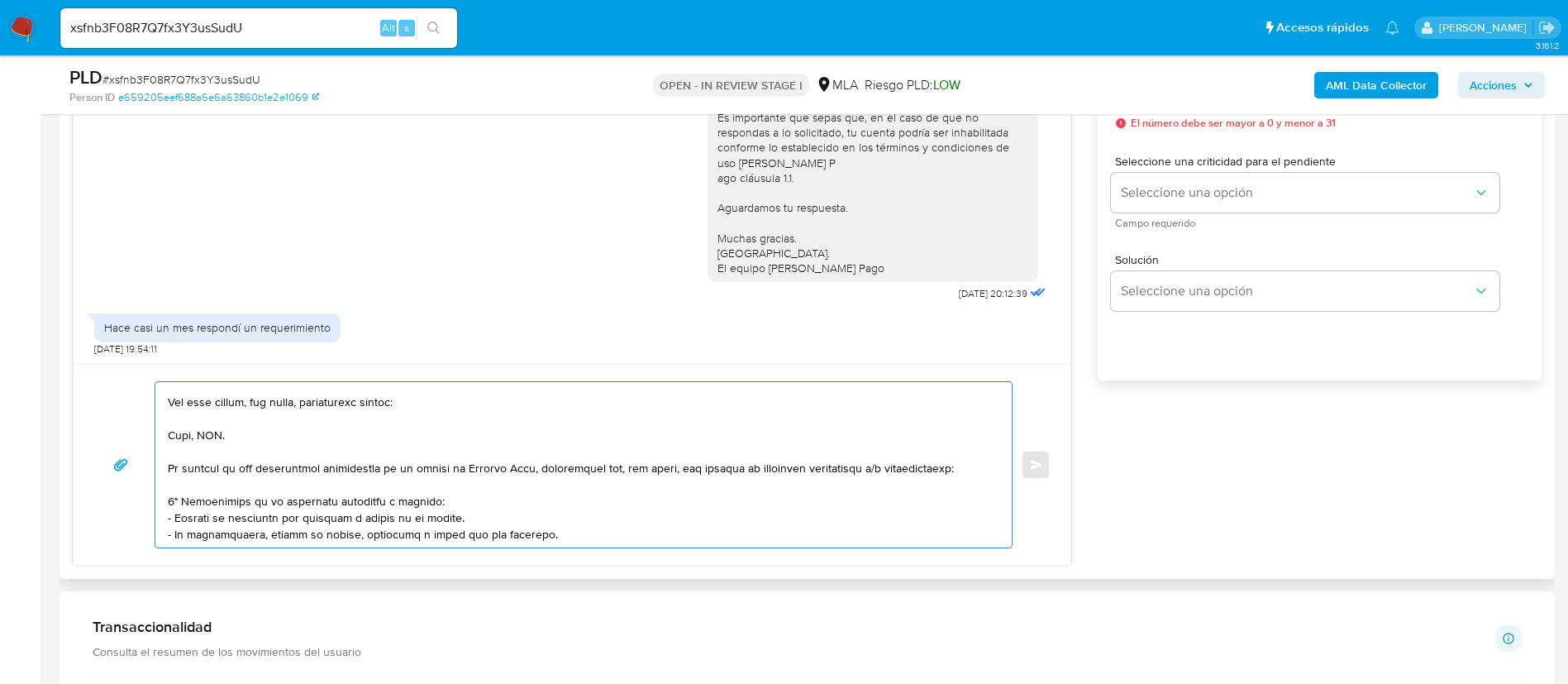
scroll to position [0, 0]
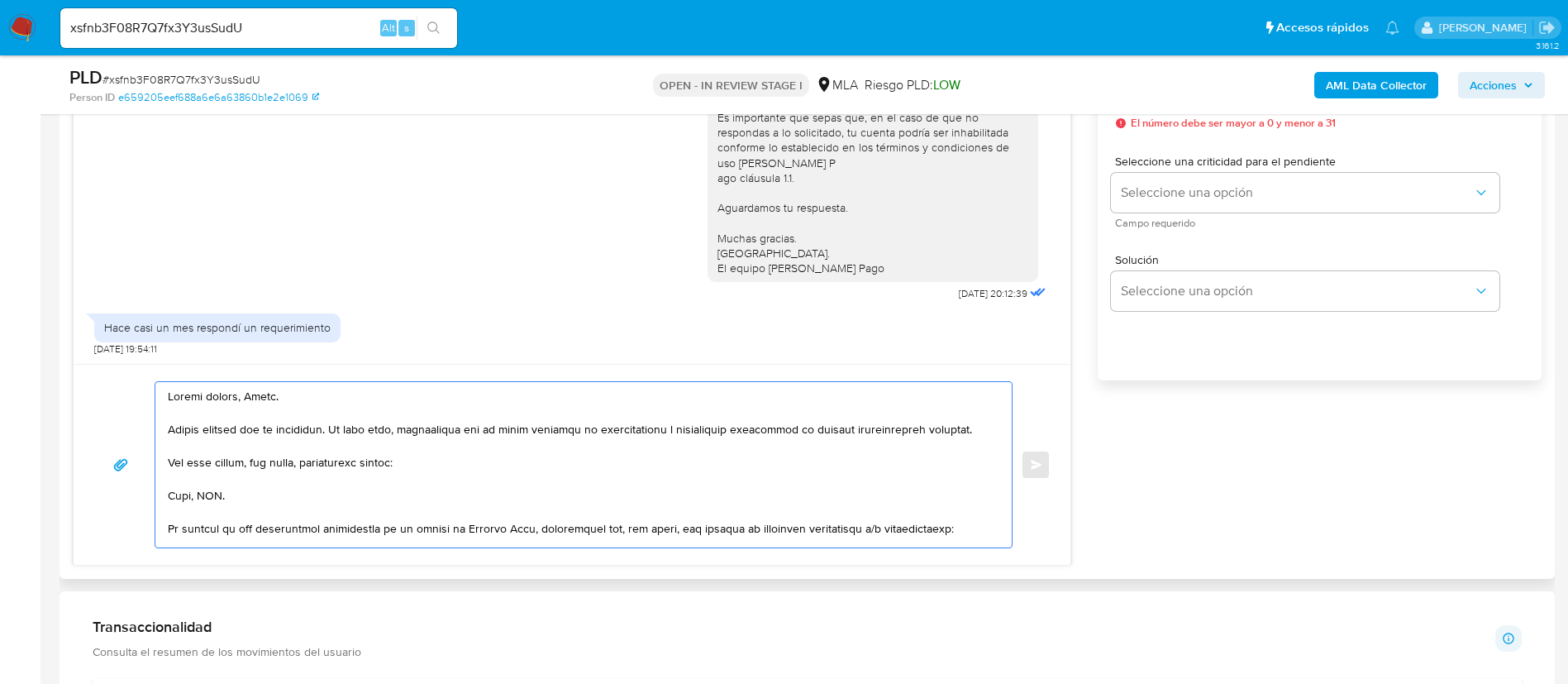
click at [172, 389] on textarea at bounding box center [579, 465] width 823 height 165
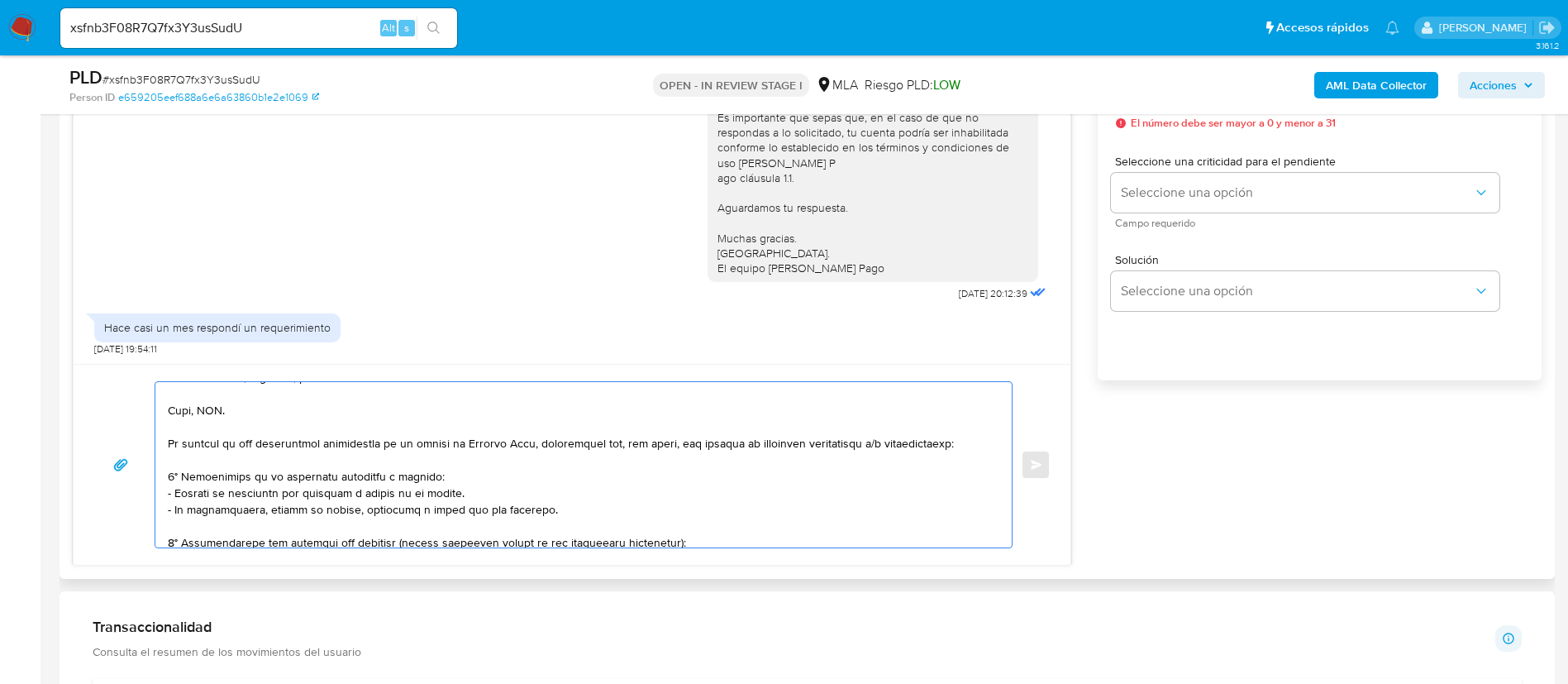
scroll to position [124, 0]
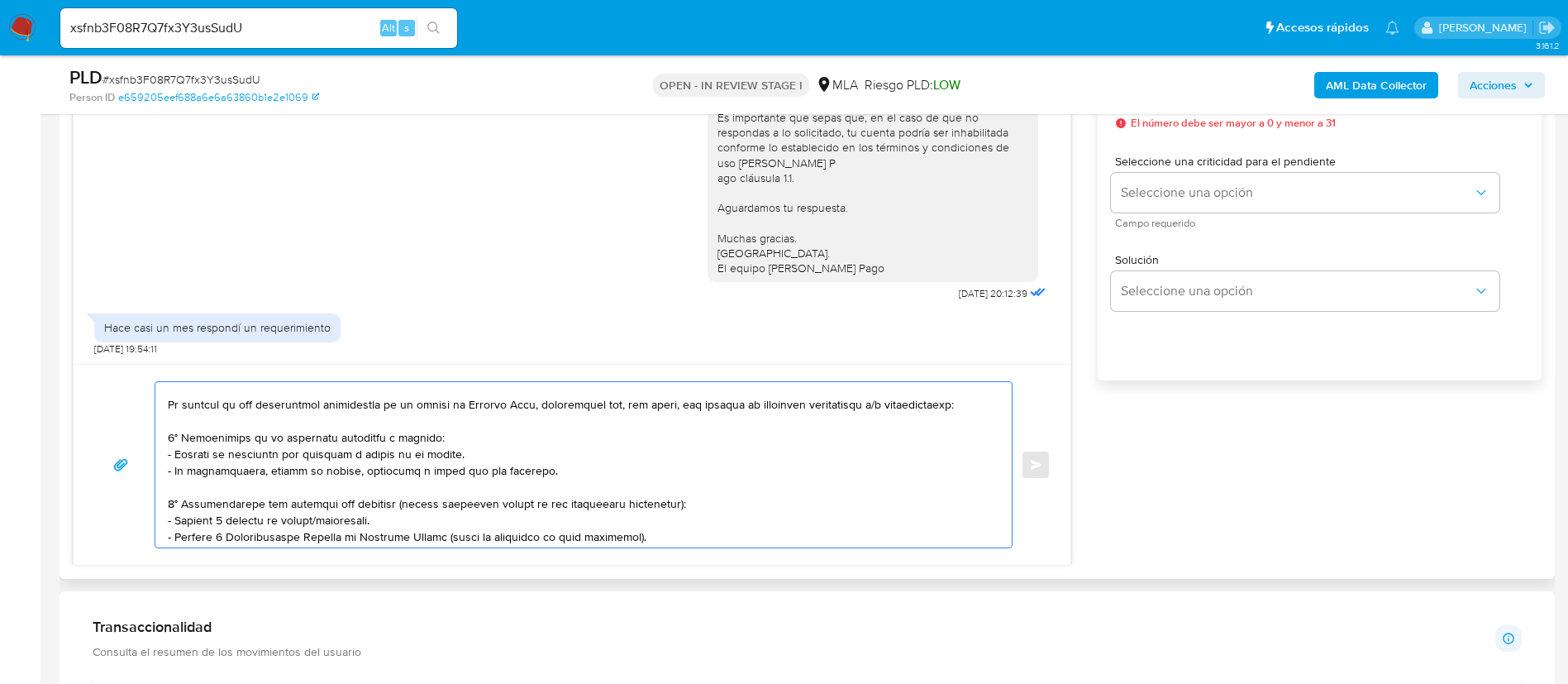
click at [175, 388] on textarea at bounding box center [579, 465] width 823 height 165
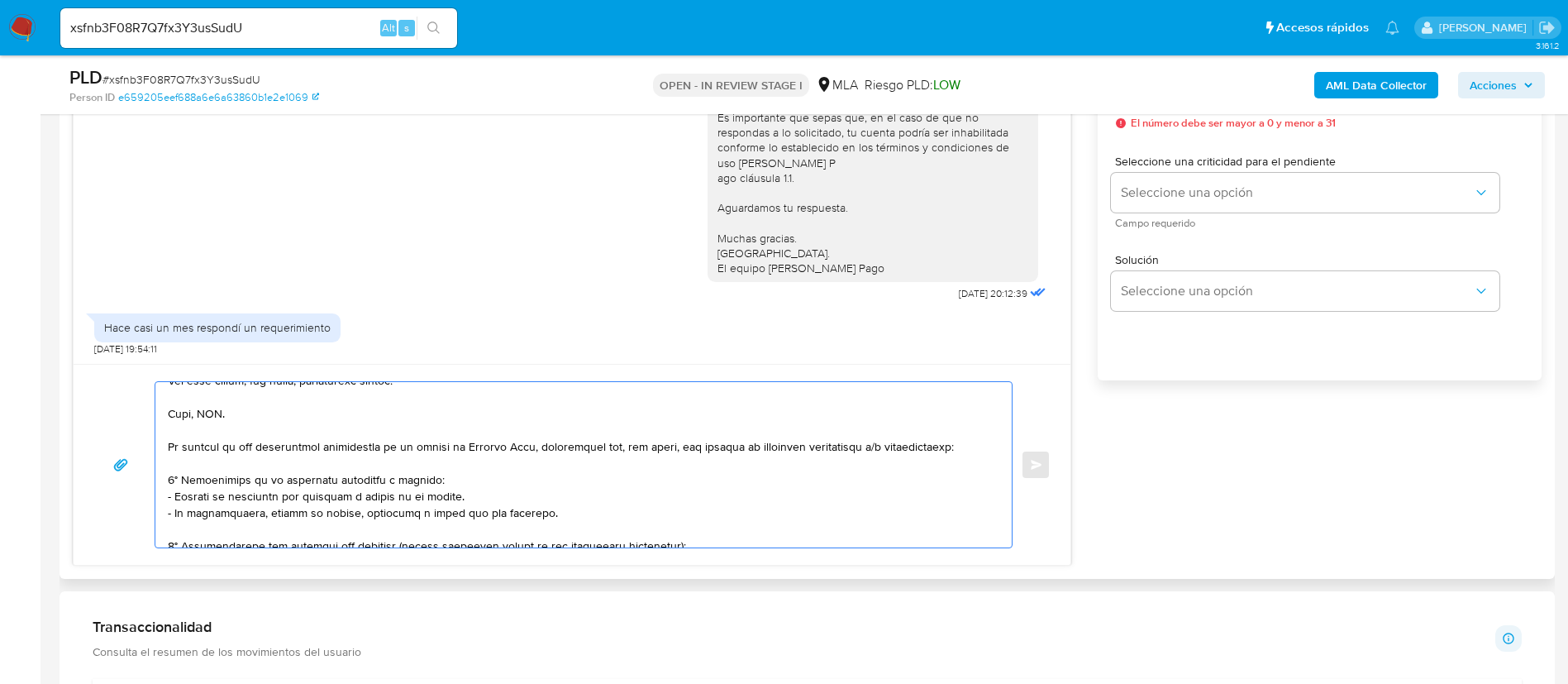
drag, startPoint x: 170, startPoint y: 390, endPoint x: 971, endPoint y: 460, distance: 804.1
click at [971, 460] on textarea at bounding box center [579, 465] width 823 height 165
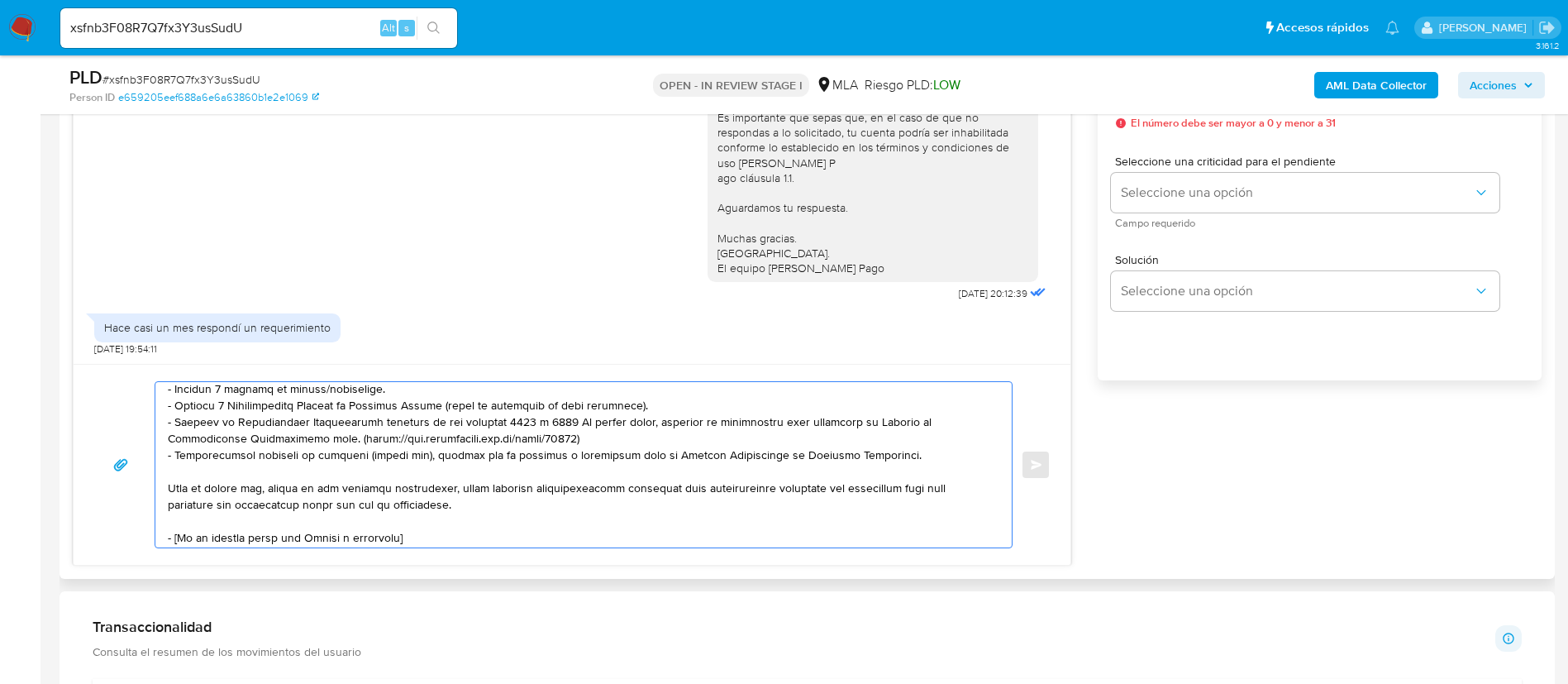
scroll to position [313, 0]
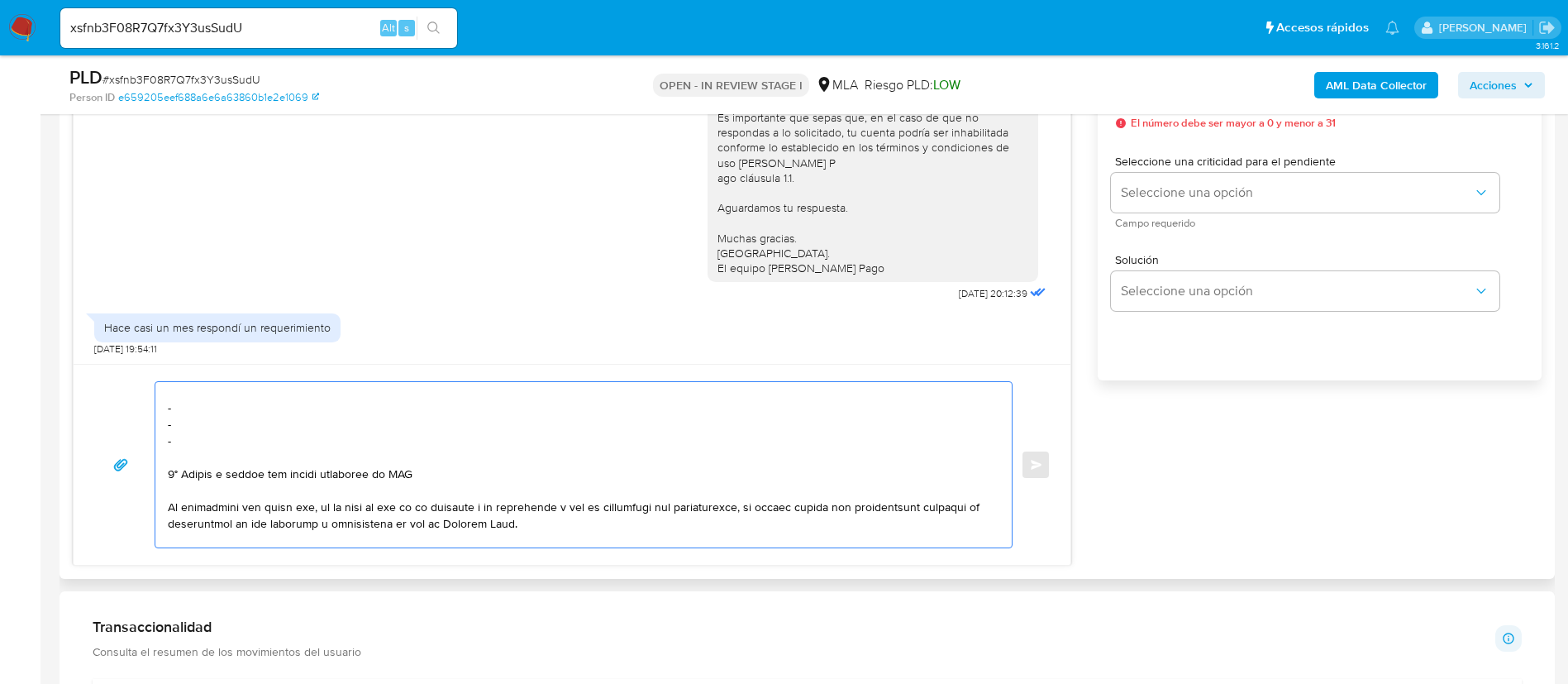
drag, startPoint x: 169, startPoint y: 428, endPoint x: 412, endPoint y: 496, distance: 252.3
click at [412, 496] on textarea at bounding box center [579, 465] width 823 height 165
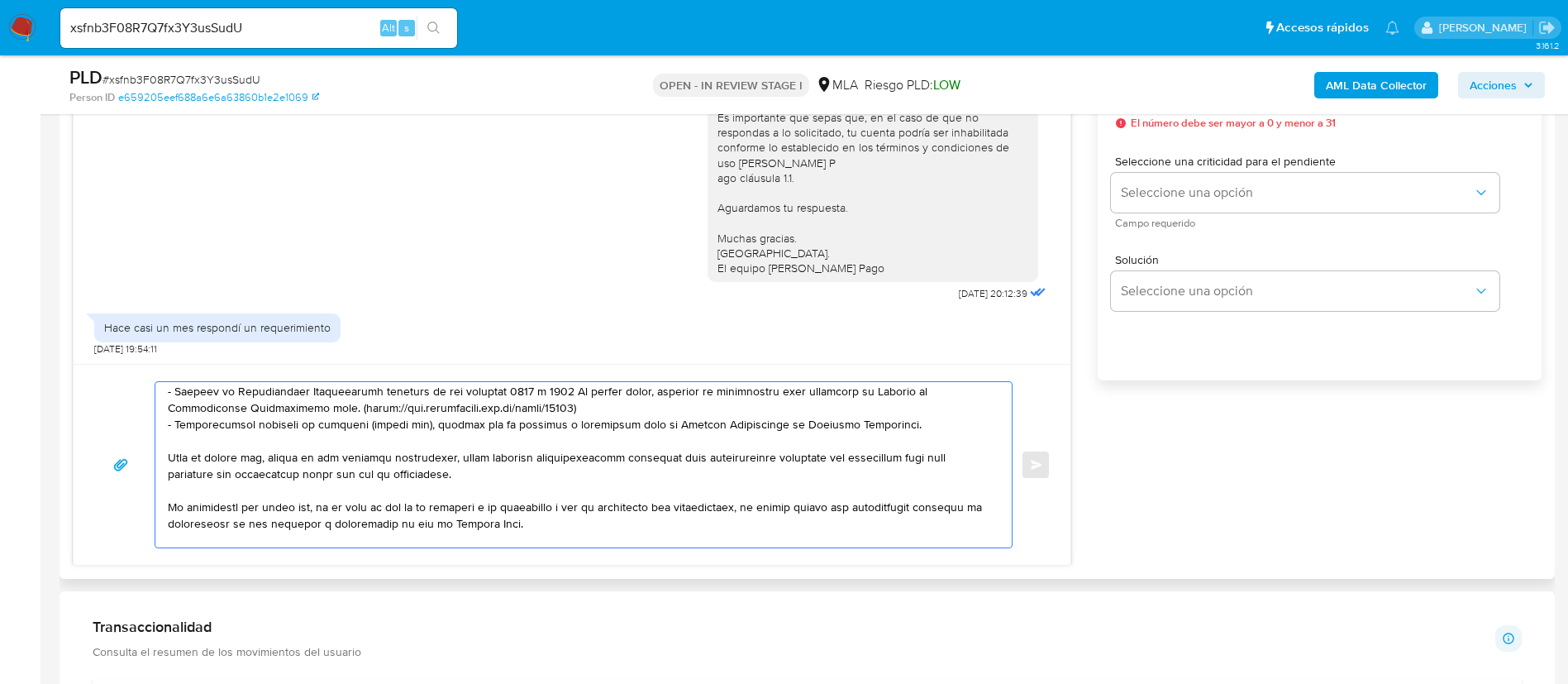
scroll to position [344, 0]
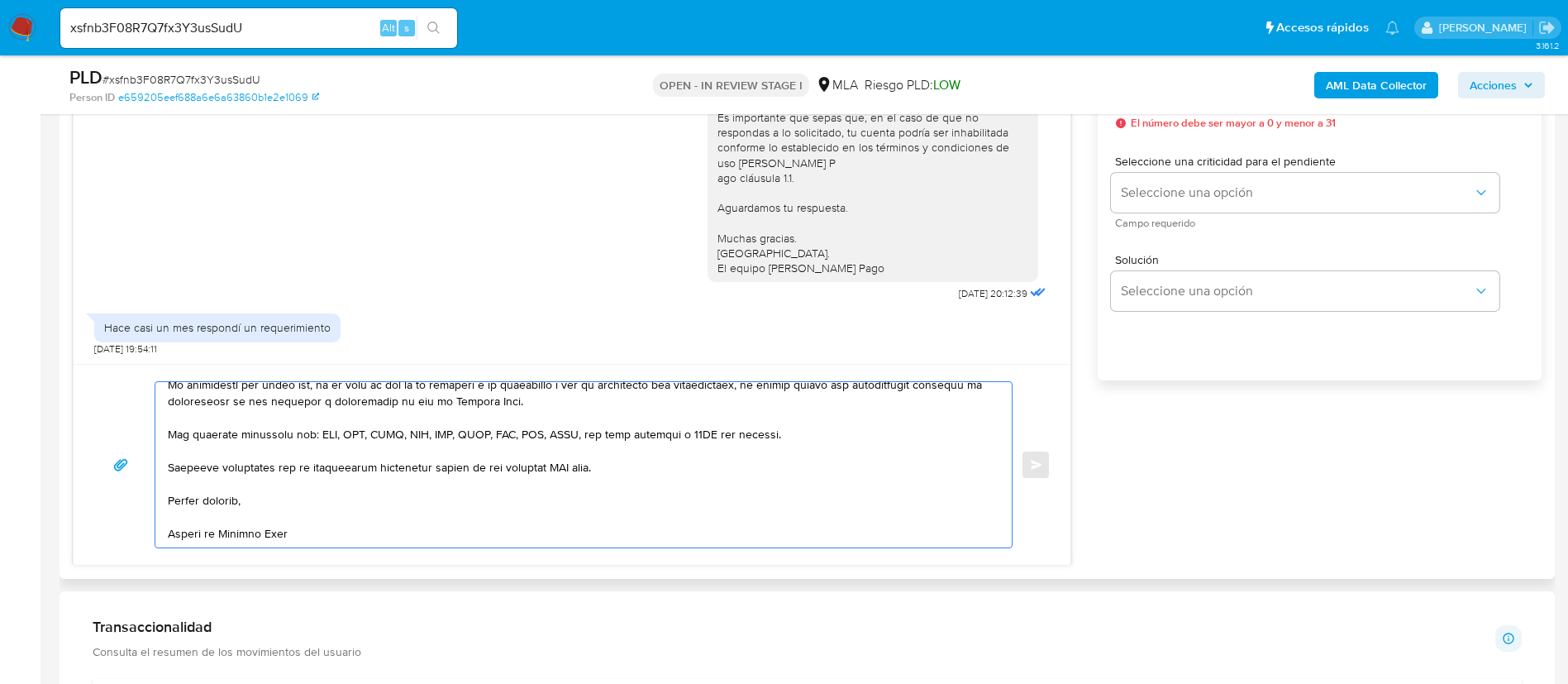
click at [561, 485] on textarea at bounding box center [579, 465] width 823 height 165
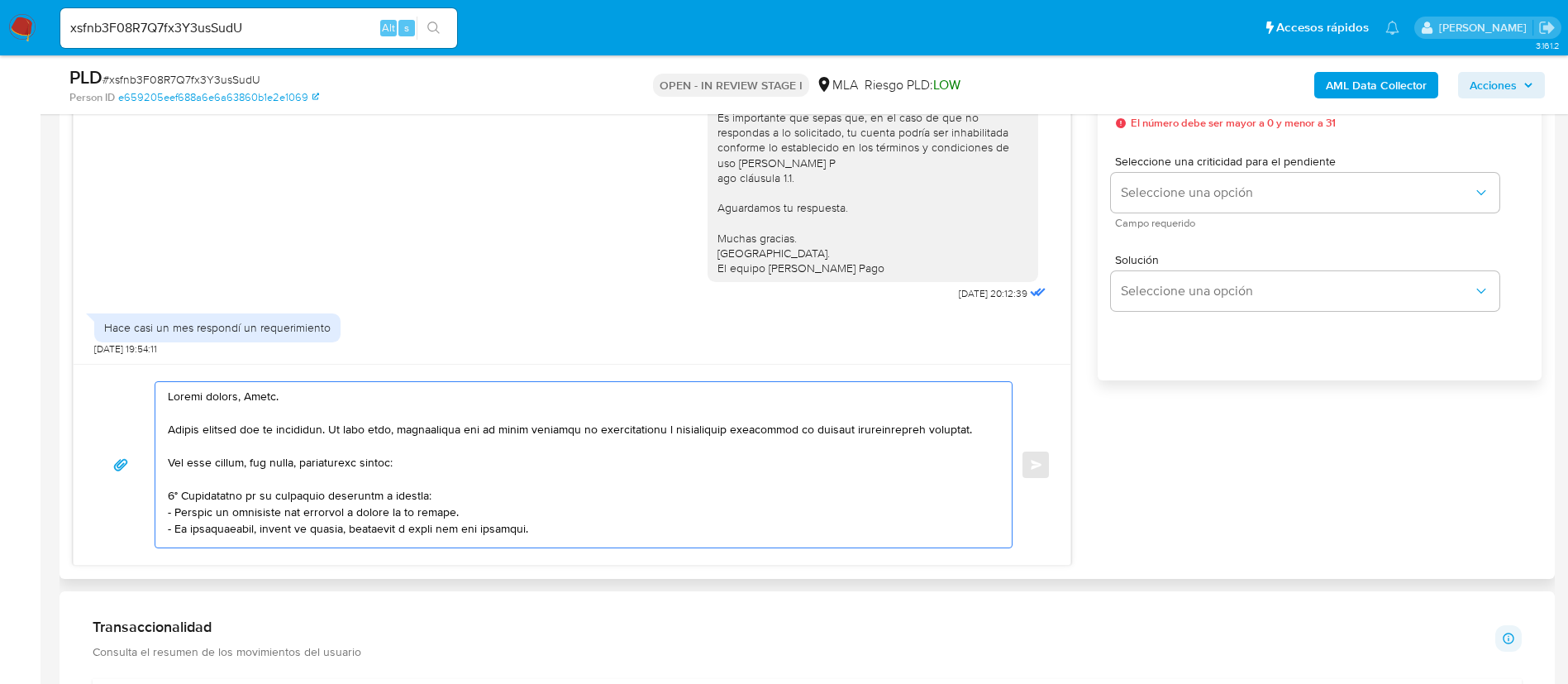
scroll to position [868, 0]
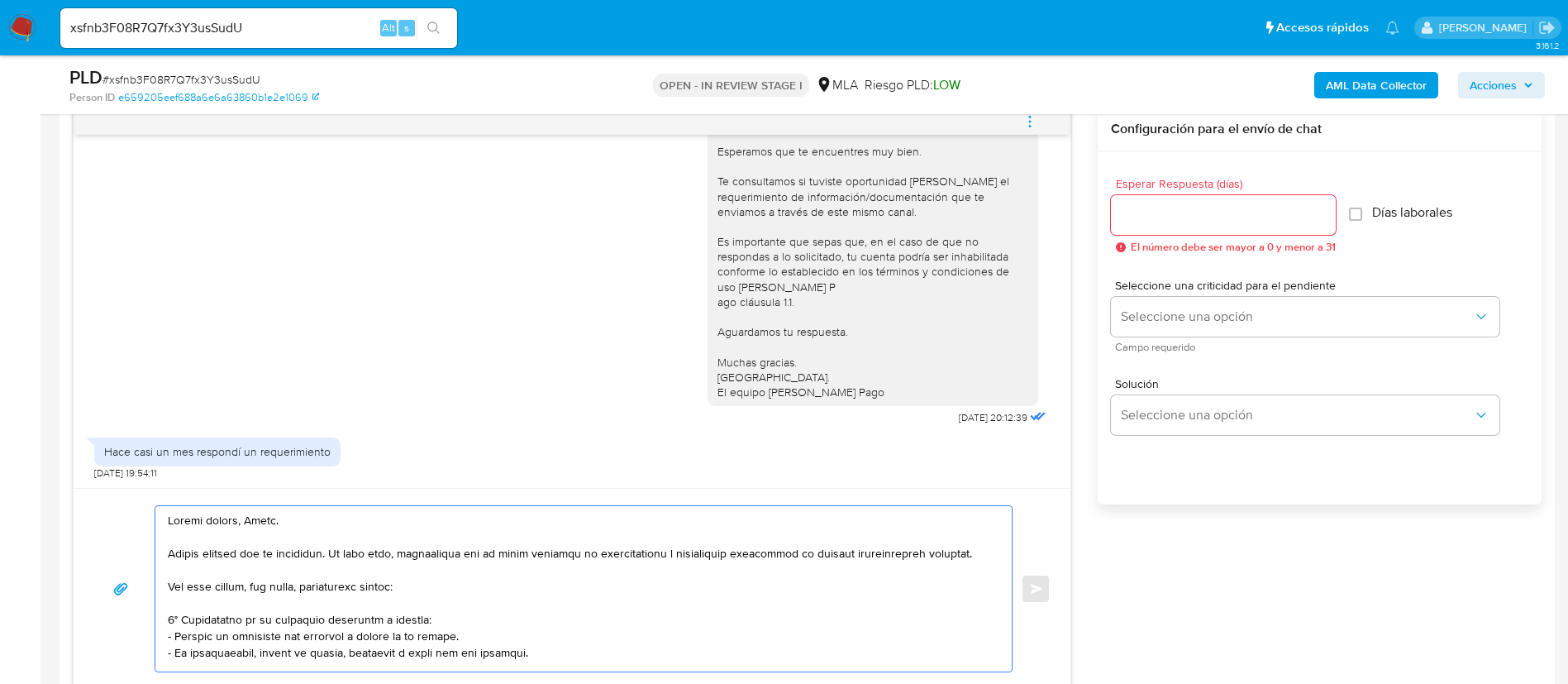
type textarea "Buenas tardes, Jorge. Muchas gracias por la respuesta. En este caso, verificamo…"
click at [1194, 220] on input "Esperar Respuesta (días)" at bounding box center [1223, 215] width 225 height 21
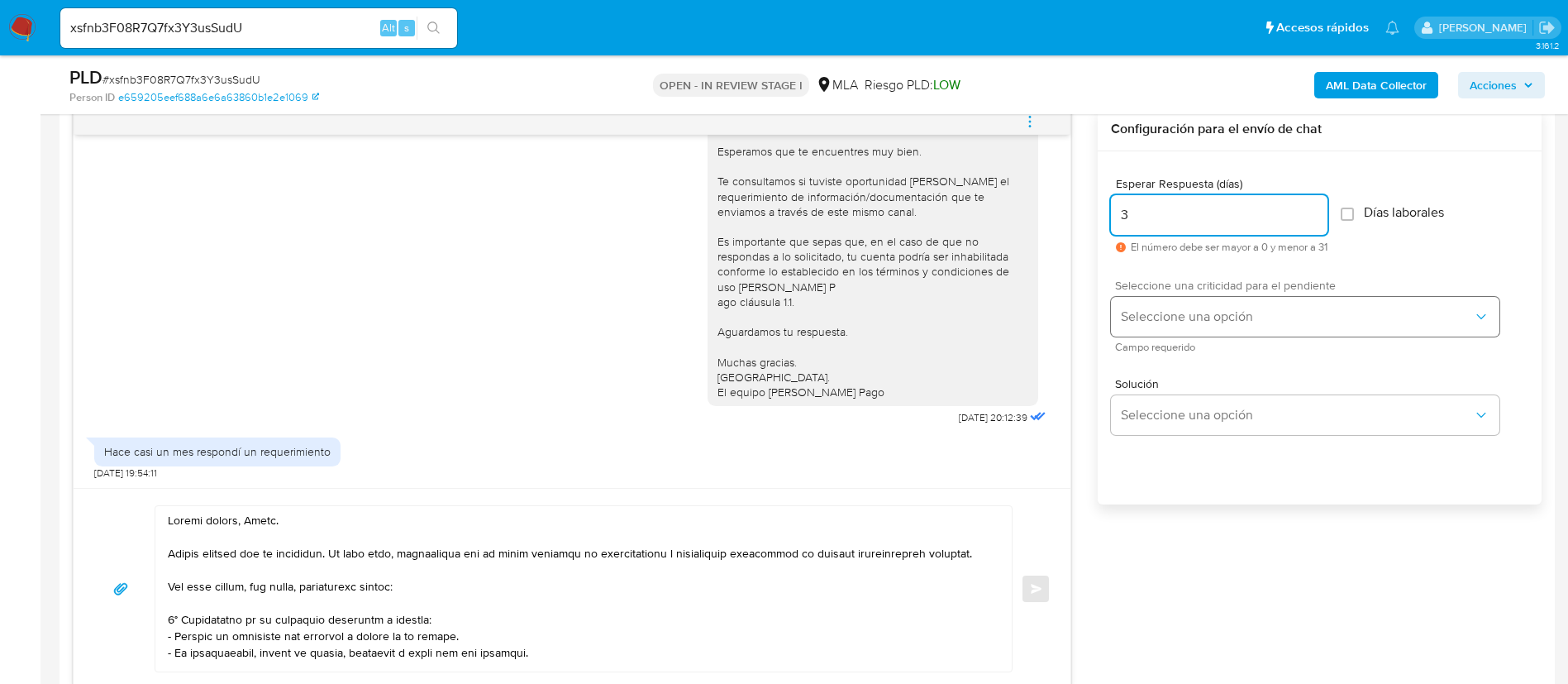
type input "3"
click at [1180, 329] on button "Seleccione una opción" at bounding box center [1305, 317] width 388 height 40
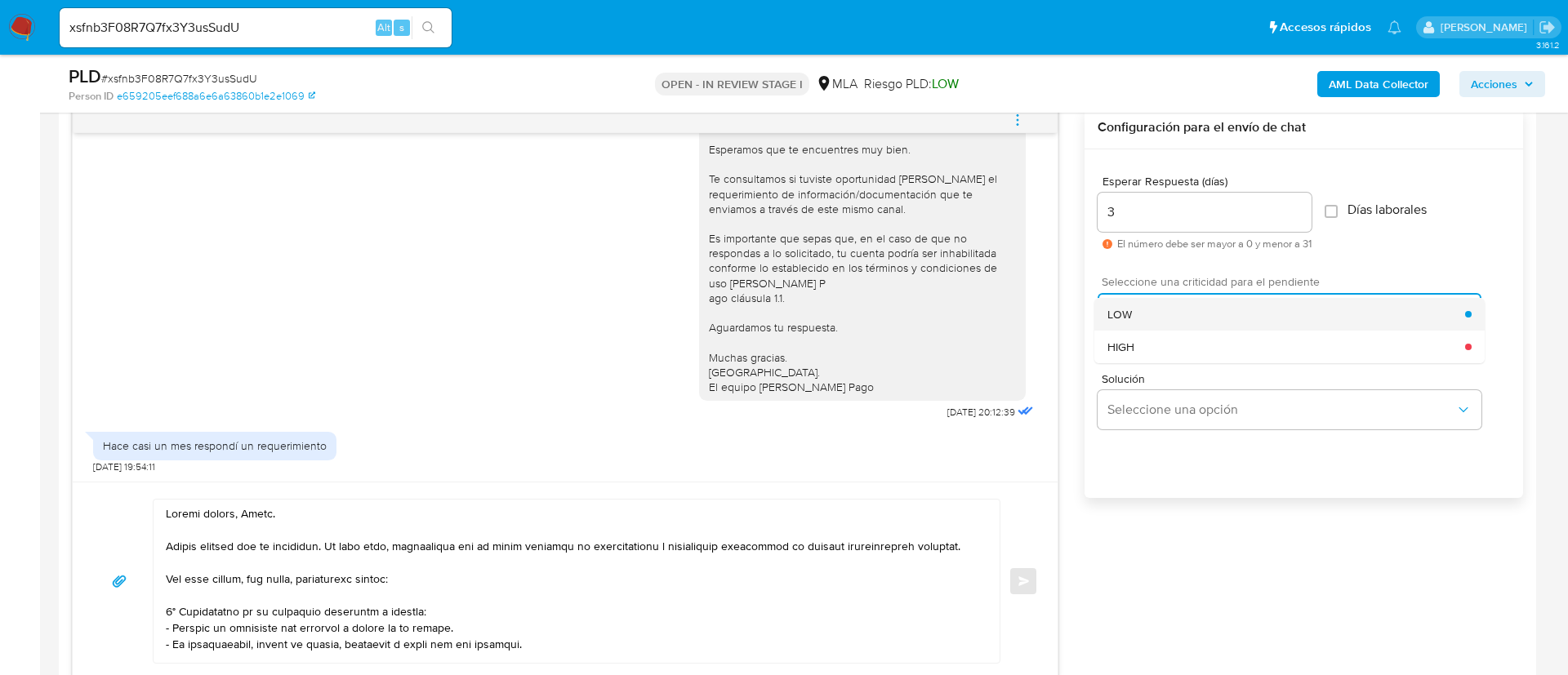
click at [1166, 324] on div "LOW" at bounding box center [1285, 314] width 358 height 33
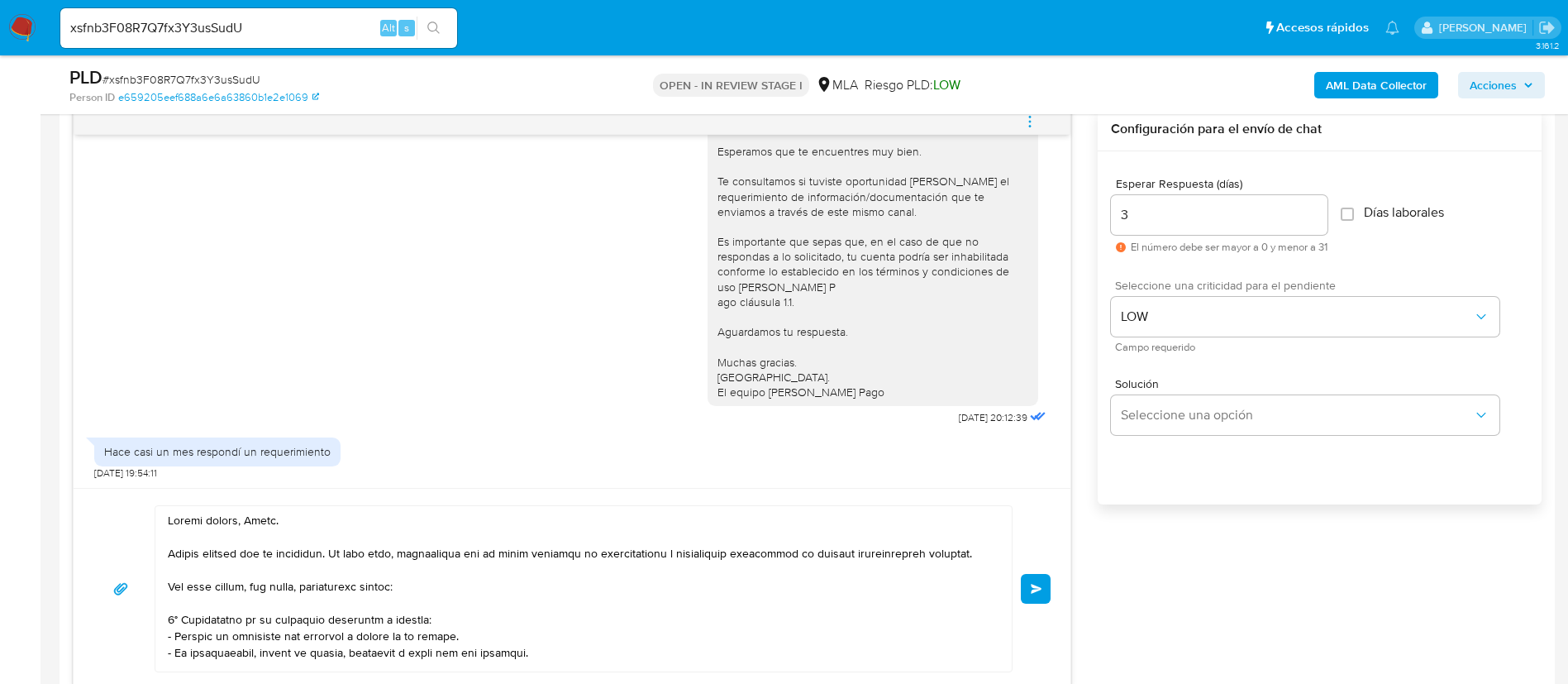
click at [1044, 567] on div "Enviar" at bounding box center [572, 589] width 957 height 167
click at [1040, 578] on button "Enviar" at bounding box center [1035, 589] width 30 height 30
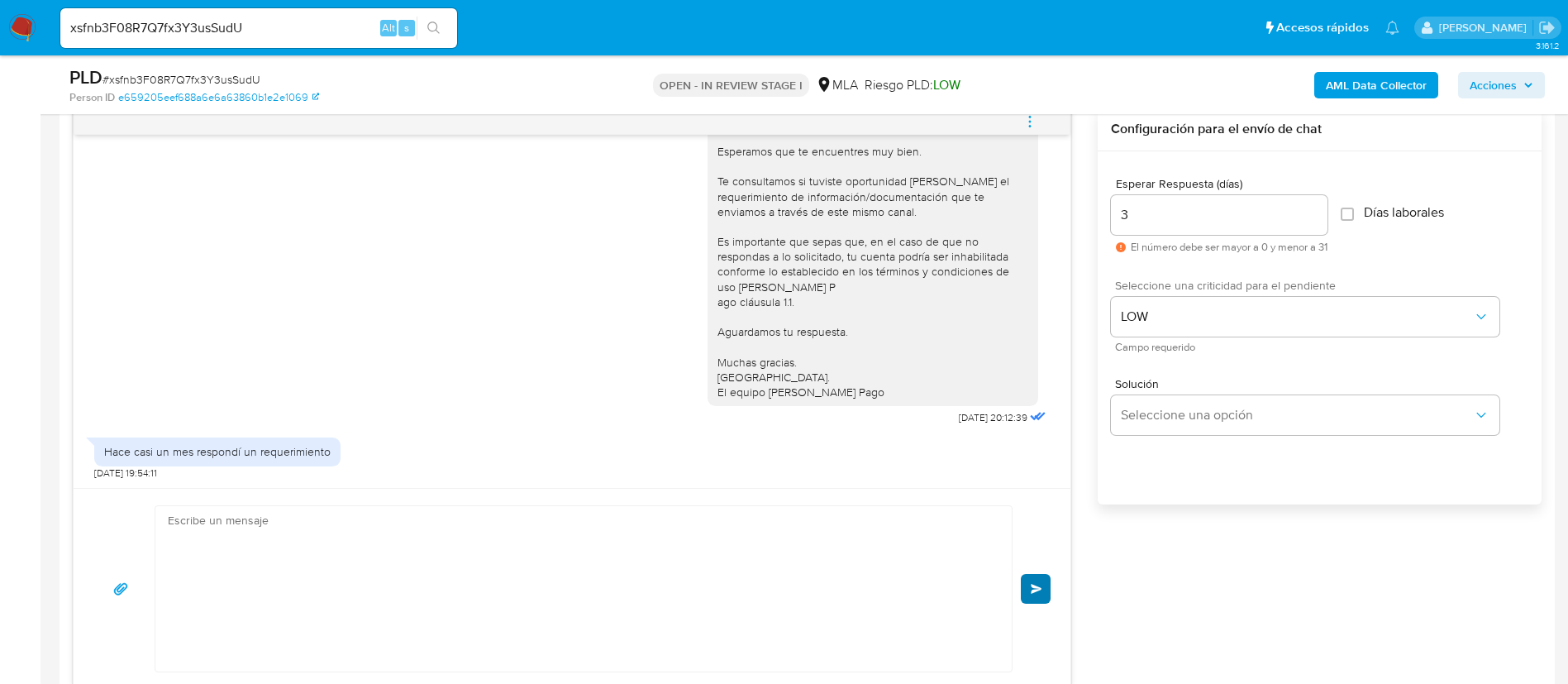
scroll to position [802, 0]
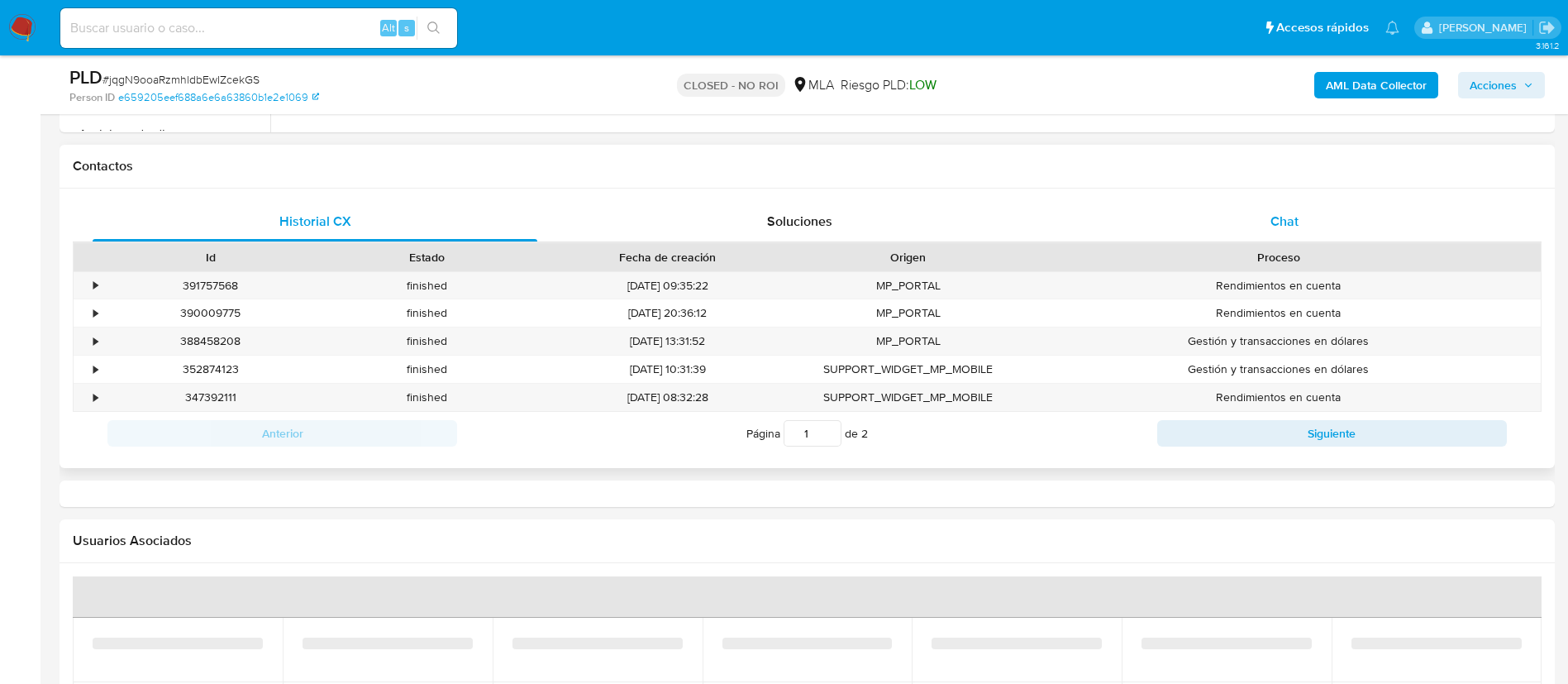
select select "10"
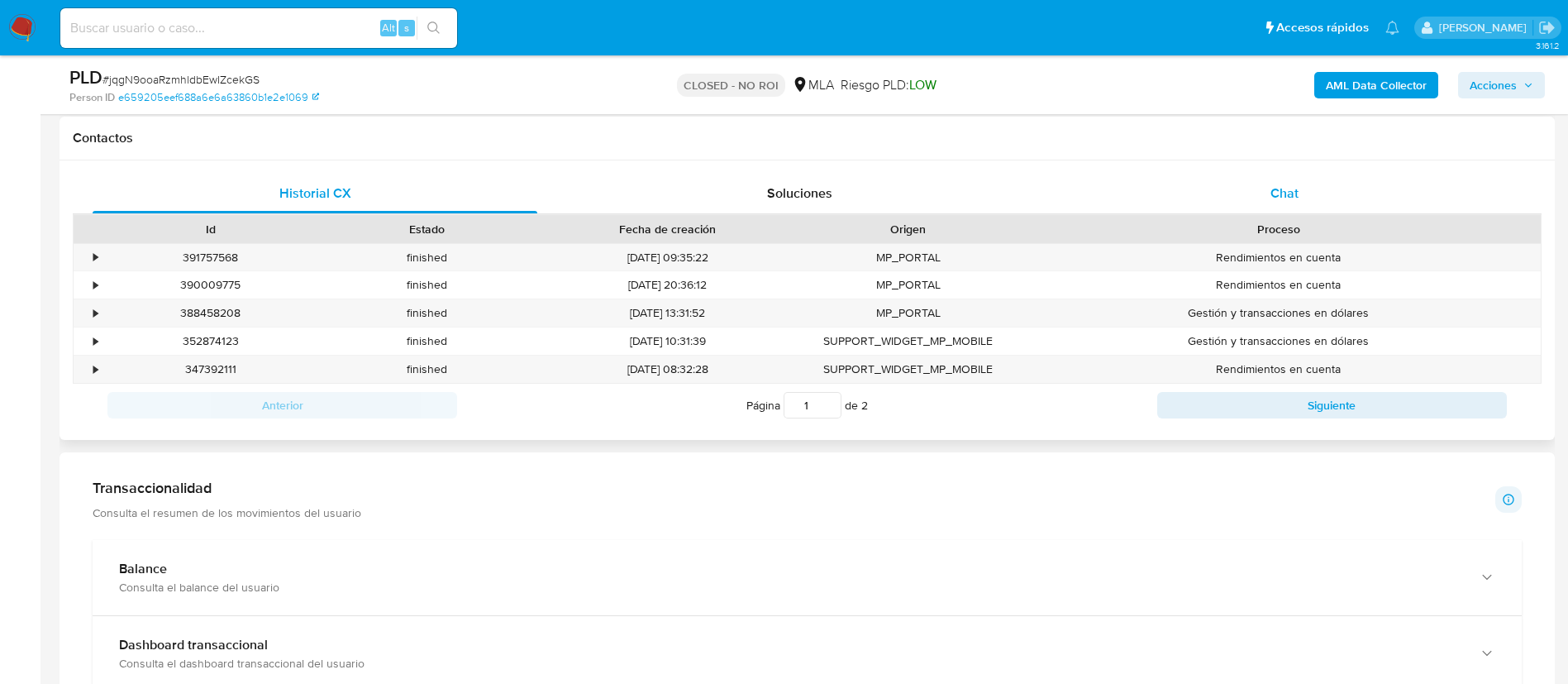
click at [1165, 194] on div "Chat" at bounding box center [1284, 193] width 444 height 40
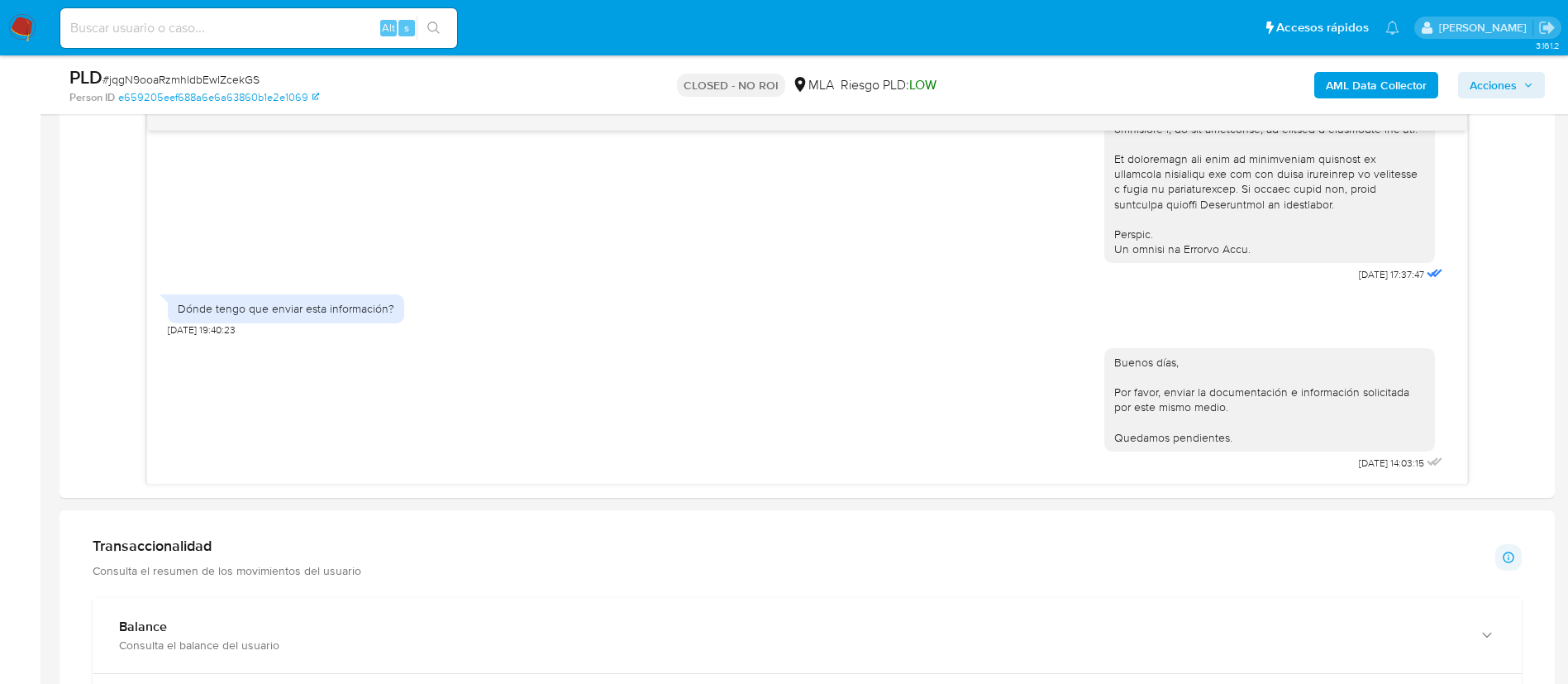
scroll to position [744, 0]
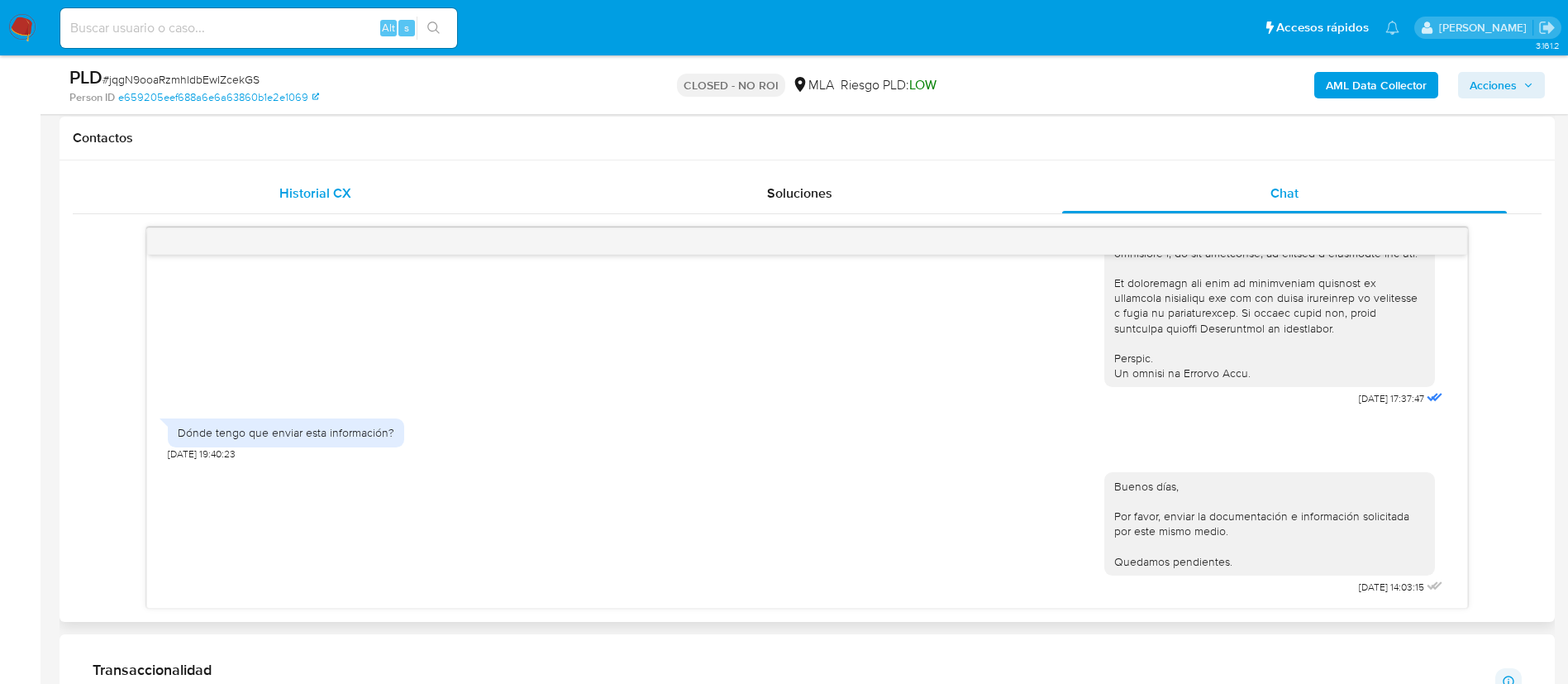
click at [421, 175] on div "Historial CX" at bounding box center [315, 193] width 444 height 40
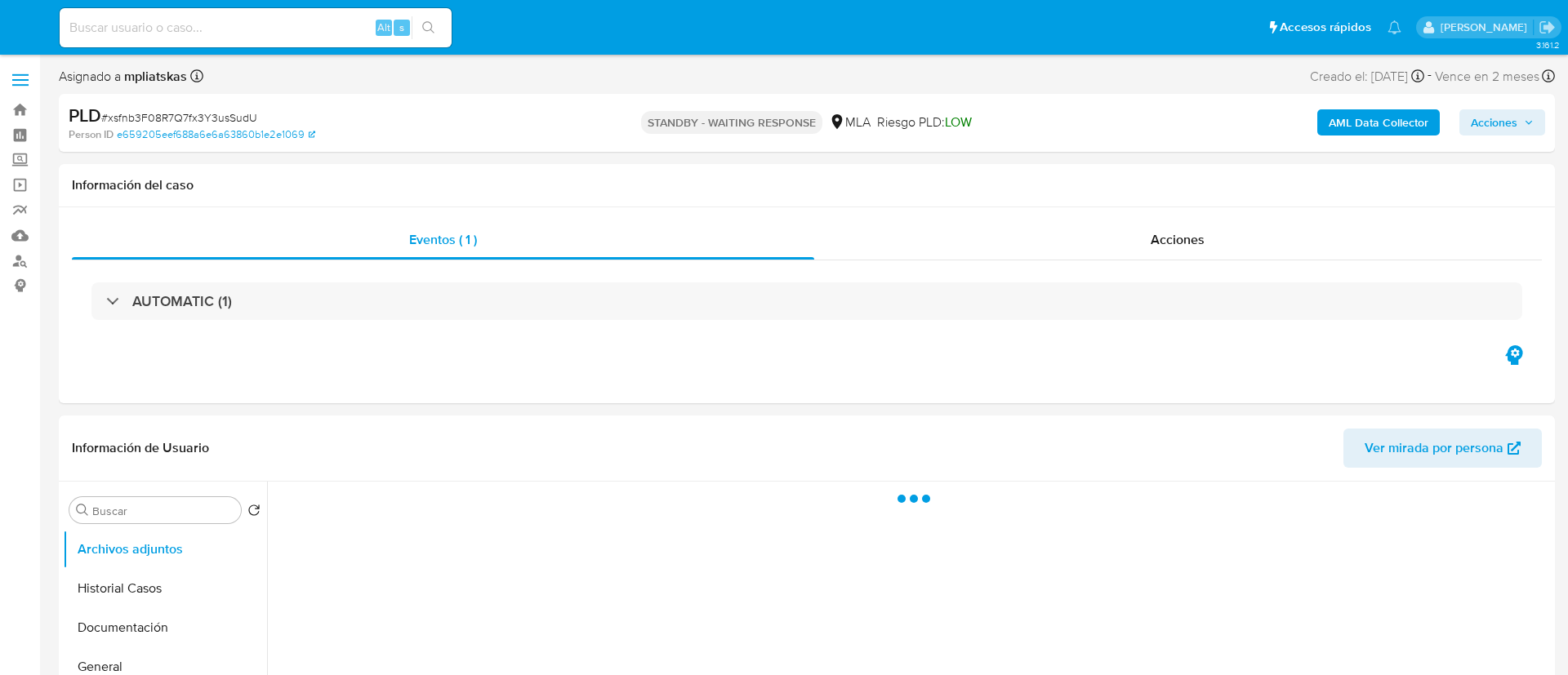
select select "10"
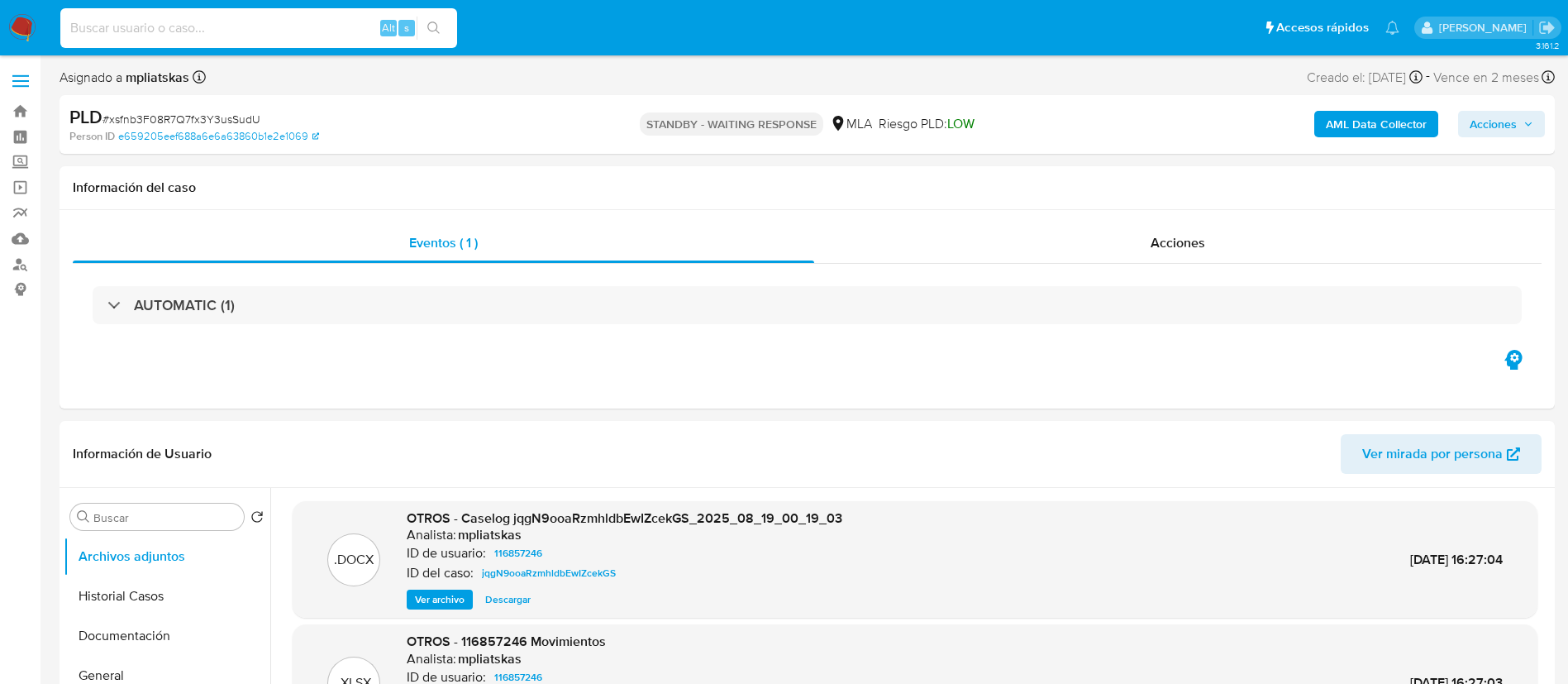
click at [331, 38] on input at bounding box center [259, 27] width 397 height 21
paste input "R4Cq5HtpXs9JueWMwkvVFJAp"
type input "R4Cq5HtpXs9JueWMwkvVFJAp"
click at [438, 31] on icon "search-icon" at bounding box center [434, 28] width 14 height 14
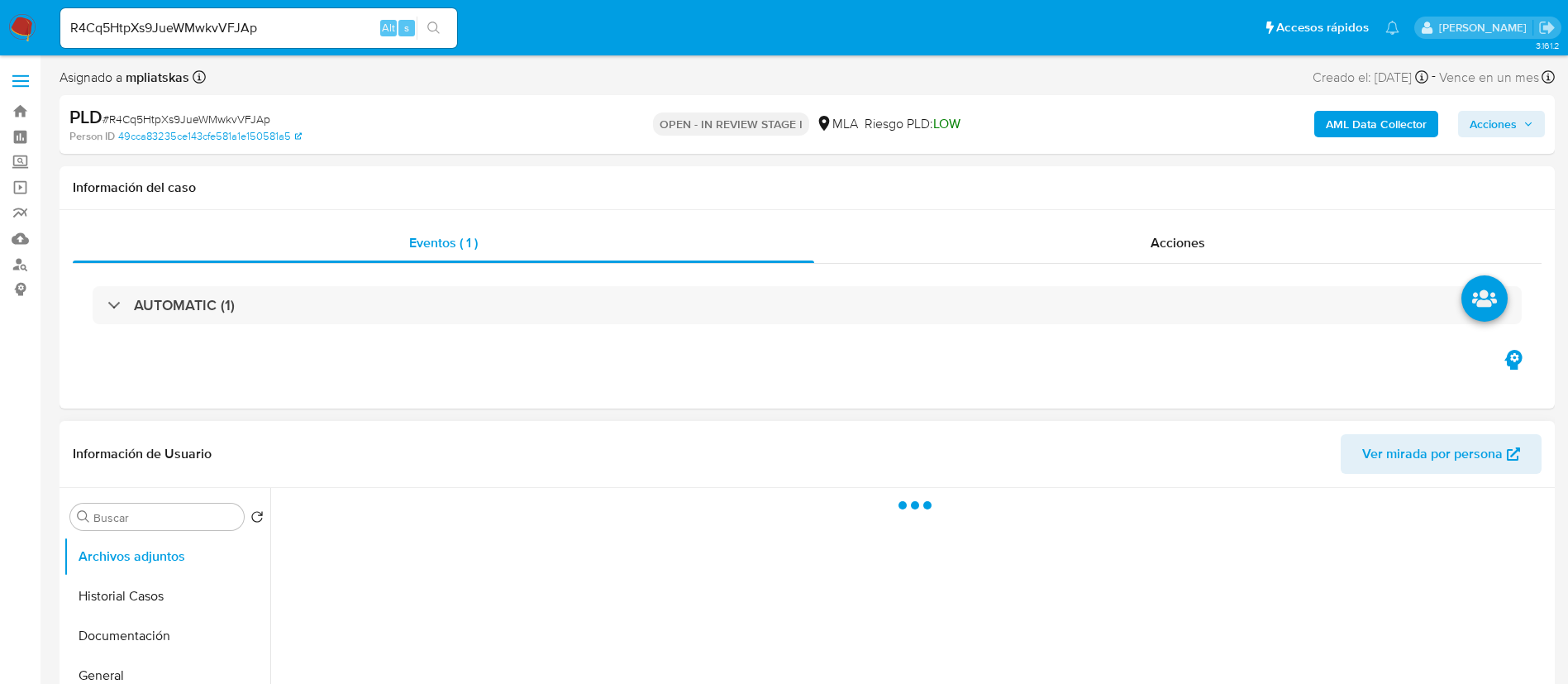
select select "10"
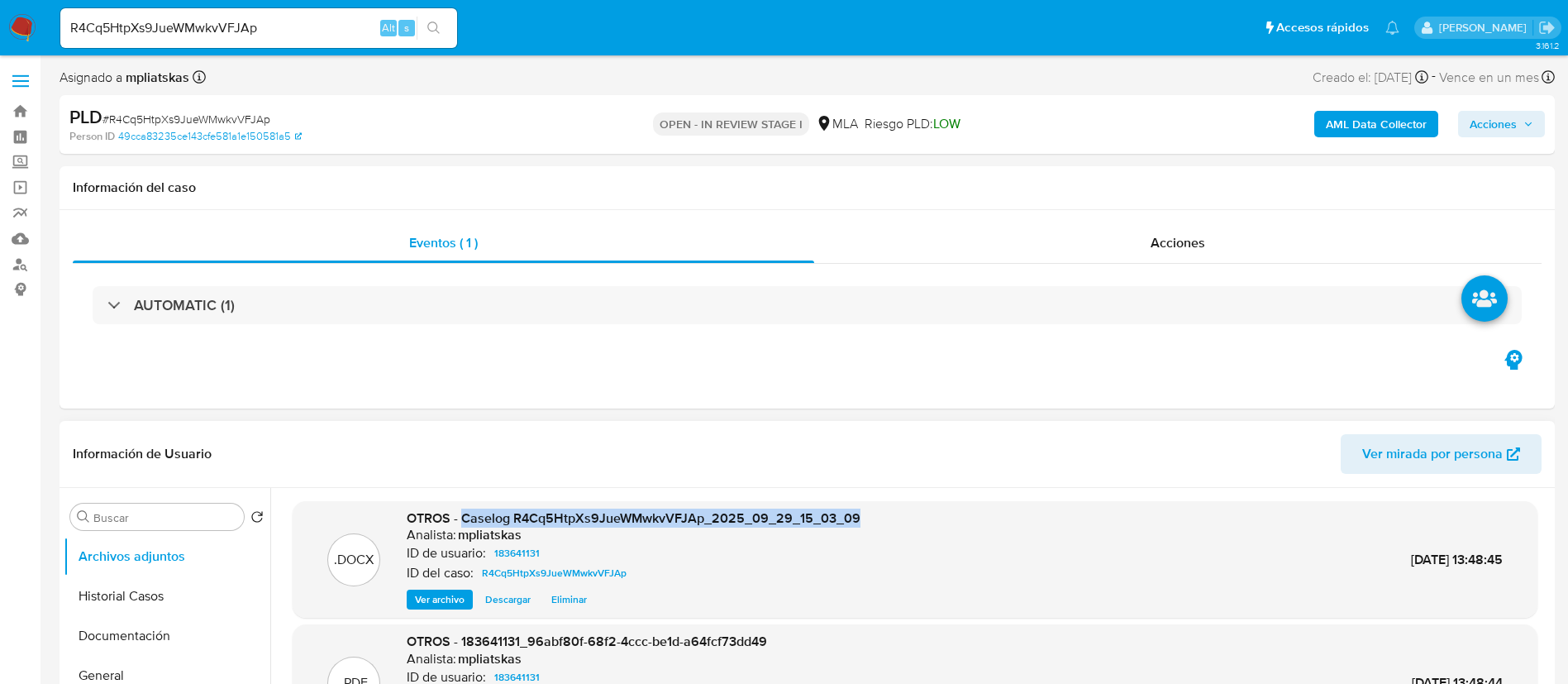
drag, startPoint x: 465, startPoint y: 517, endPoint x: 867, endPoint y: 511, distance: 402.0
click at [867, 511] on div ".DOCX OTROS - Caselog R4Cq5HtpXs9JueWMwkvVFJAp_2025_09_29_15_03_09 Analista: mp…" at bounding box center [914, 560] width 1228 height 101
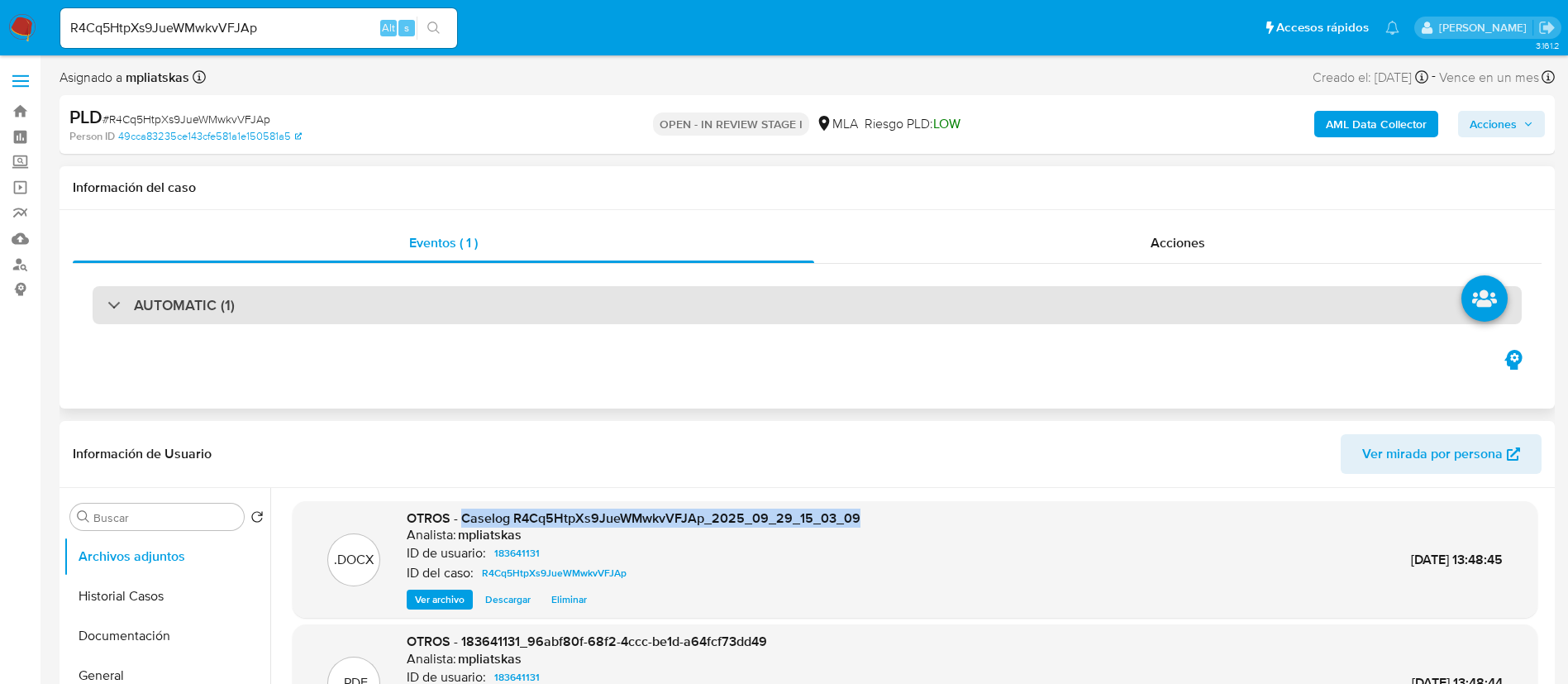
copy span "Caselog R4Cq5HtpXs9JueWMwkvVFJAp_2025_09_29_15_03_09"
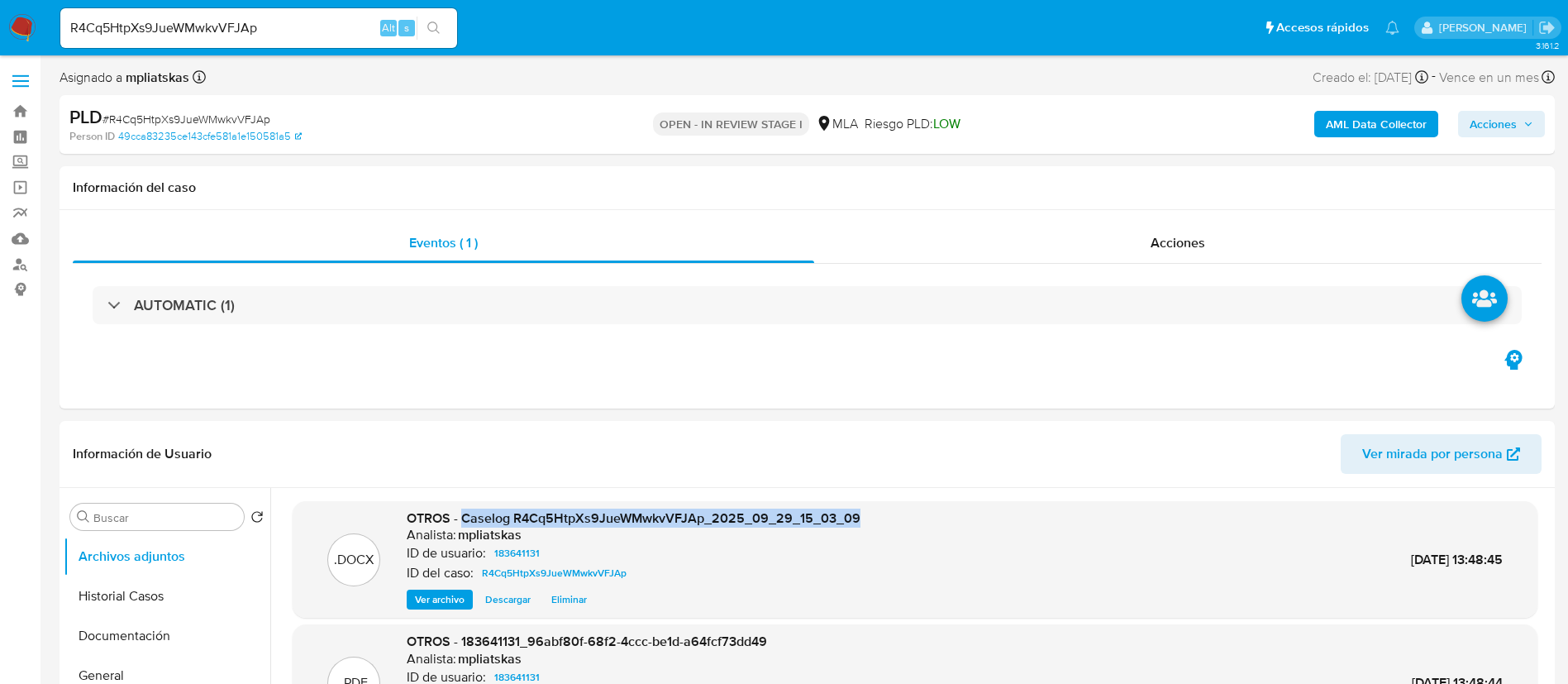
click at [1484, 127] on span "Acciones" at bounding box center [1492, 124] width 47 height 26
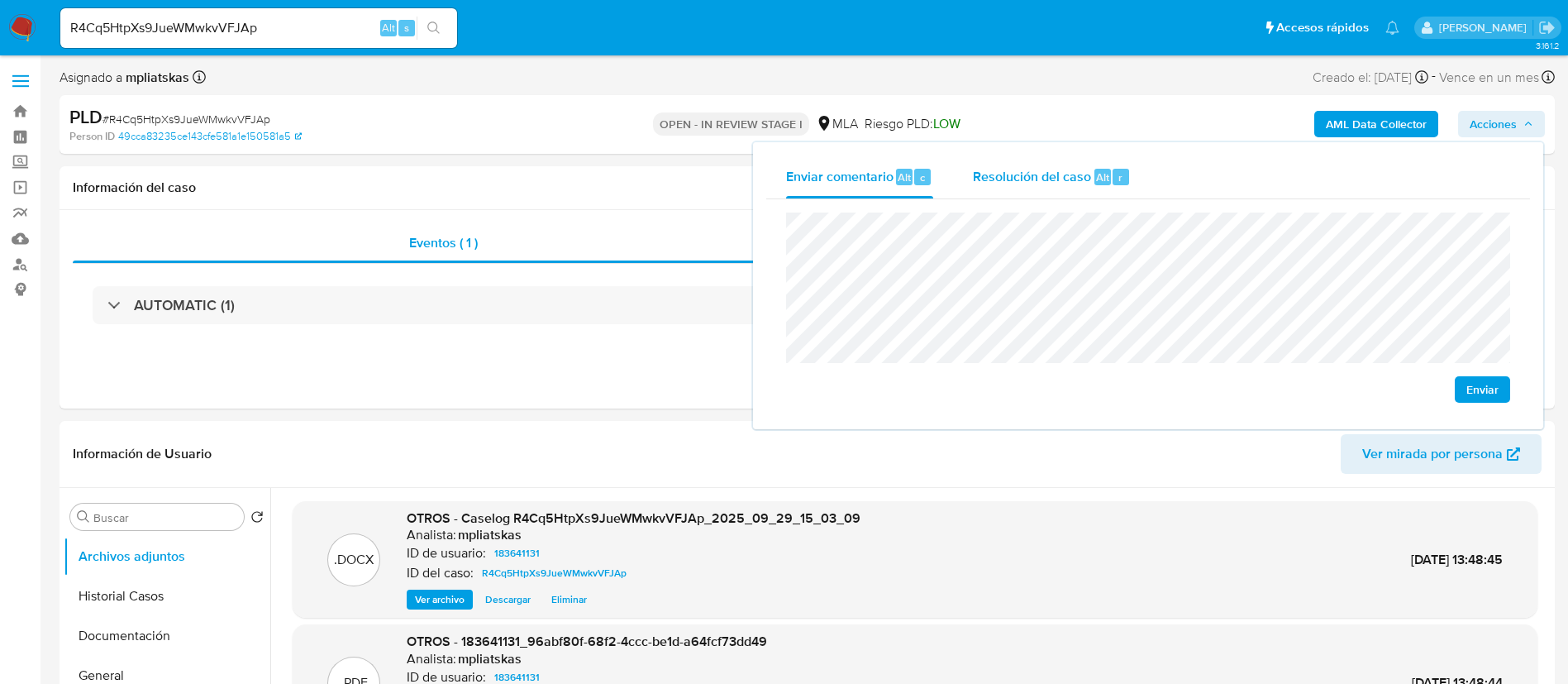
click at [1068, 186] on div "Resolución del caso Alt r" at bounding box center [1051, 177] width 157 height 43
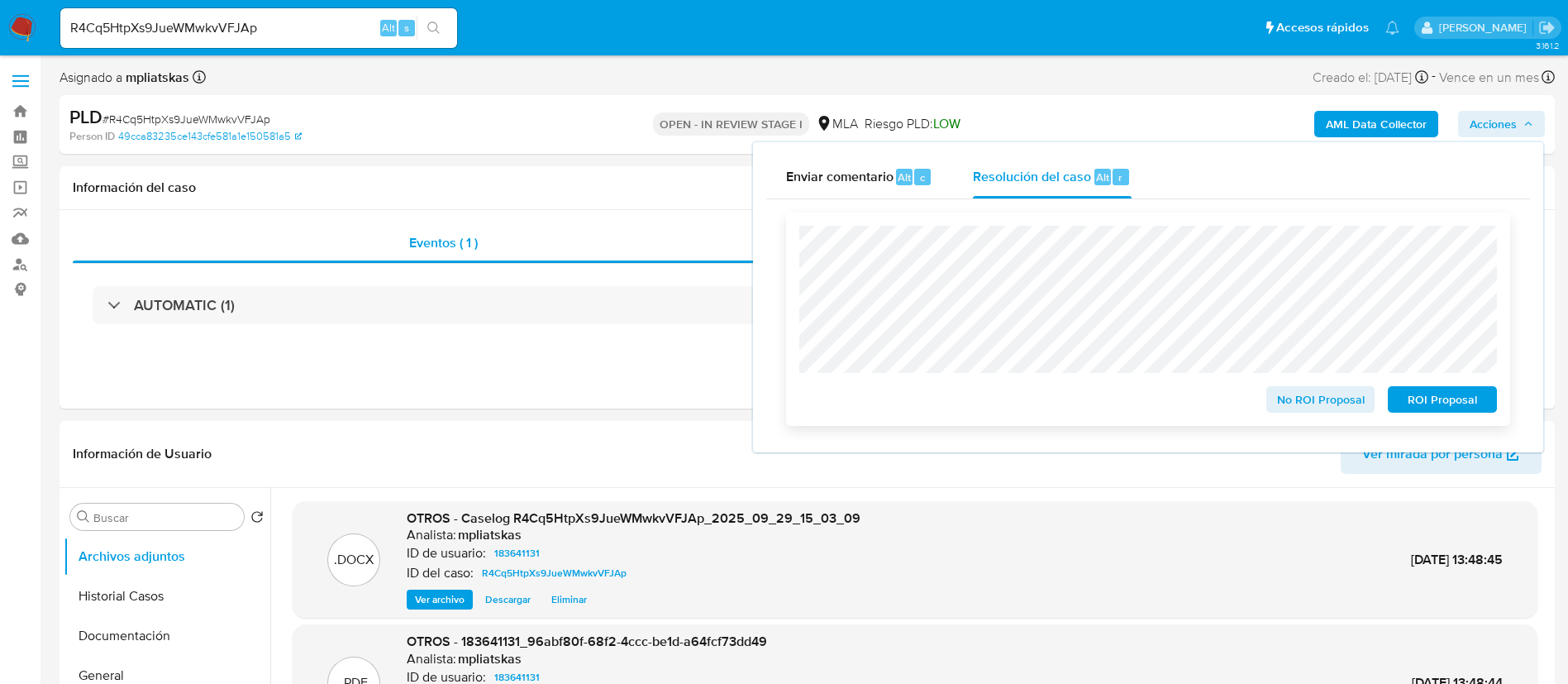
drag, startPoint x: 1285, startPoint y: 394, endPoint x: 1201, endPoint y: 388, distance: 84.2
click at [1287, 394] on span "No ROI Proposal" at bounding box center [1320, 399] width 86 height 23
